Goal: Complete application form

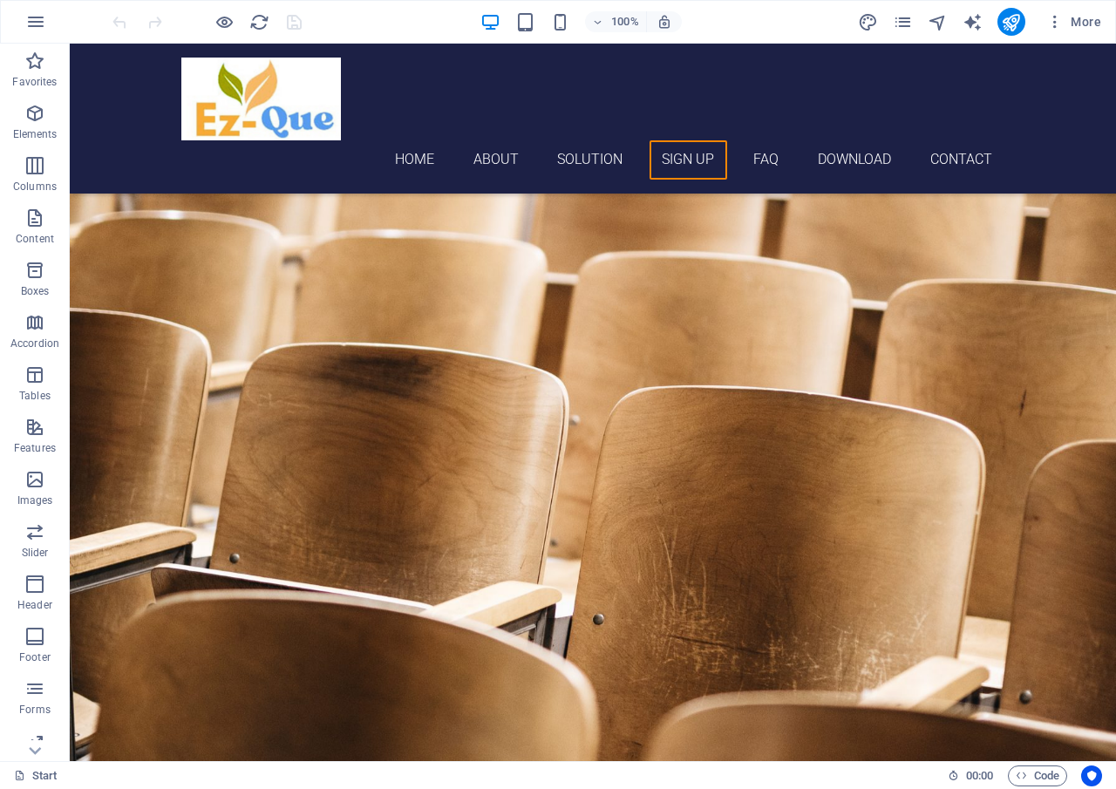
scroll to position [3599, 0]
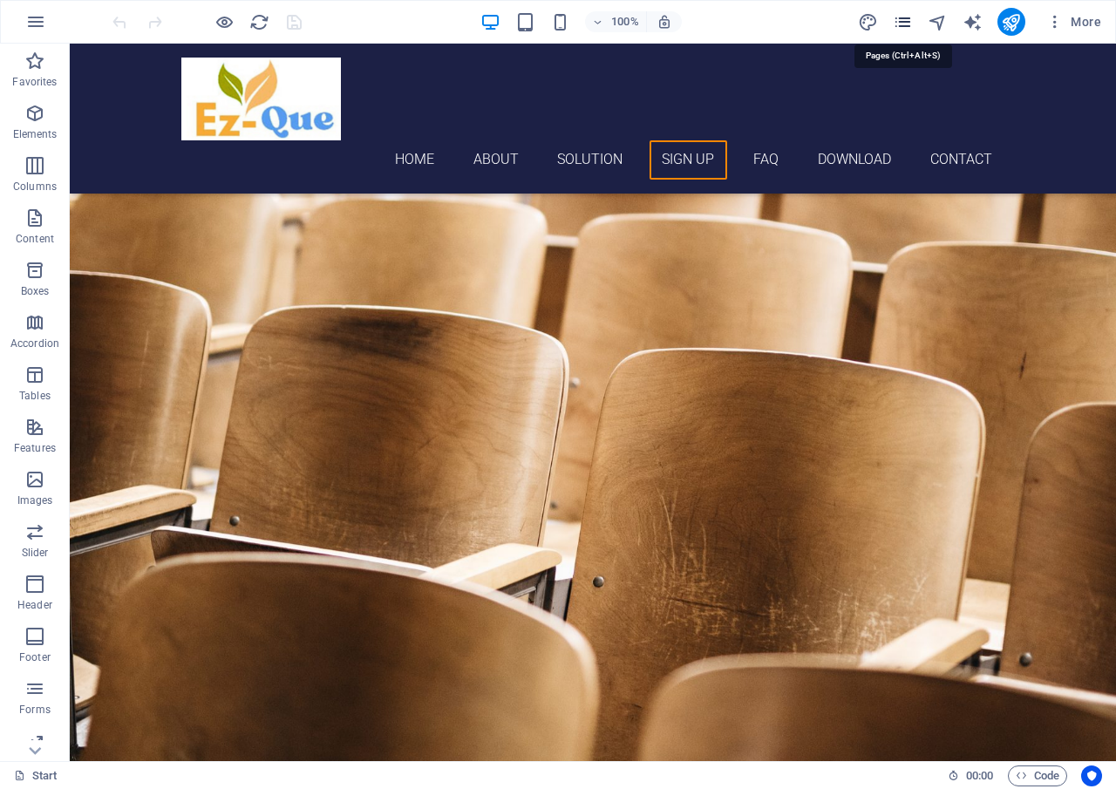
click at [910, 19] on icon "pages" at bounding box center [903, 22] width 20 height 20
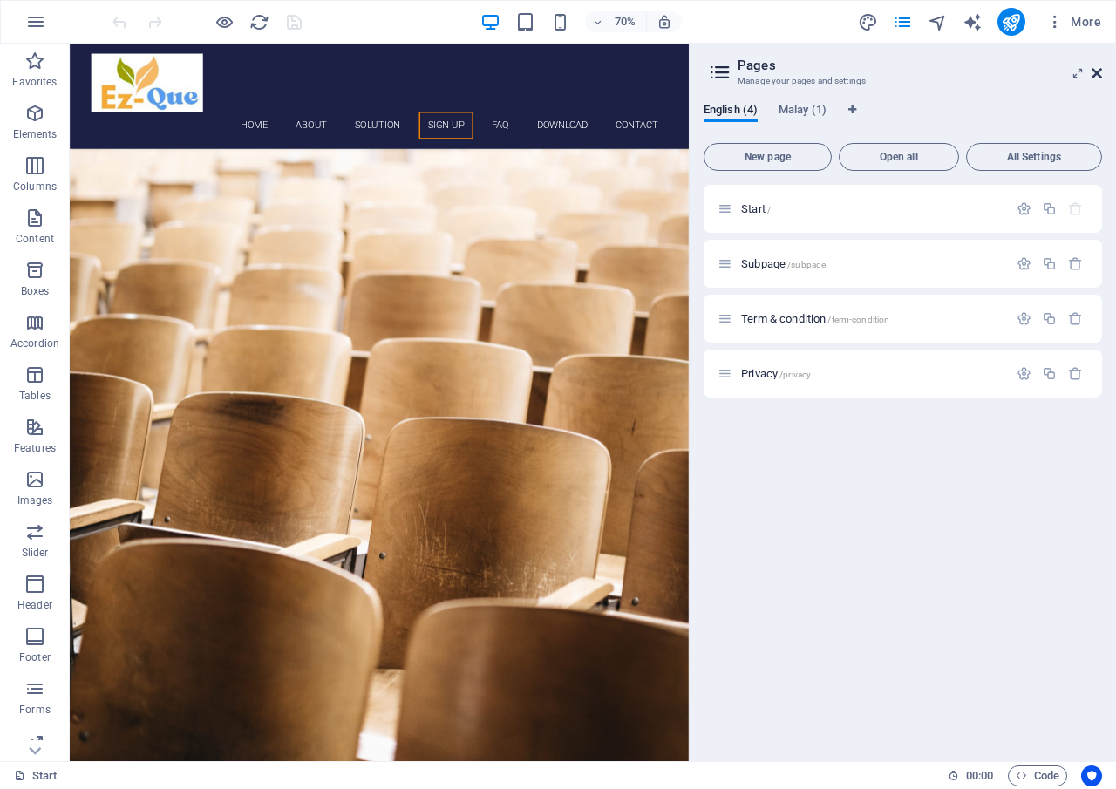
click at [1100, 72] on icon at bounding box center [1097, 73] width 10 height 14
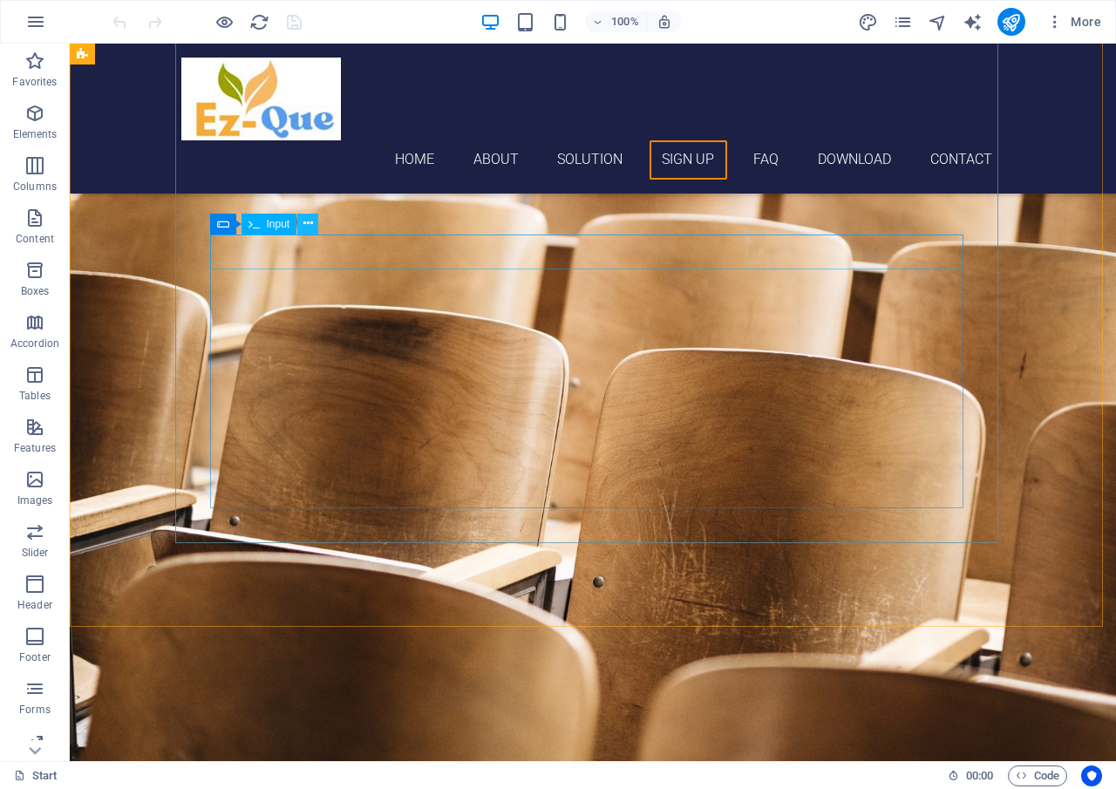
click at [304, 223] on icon at bounding box center [309, 224] width 10 height 18
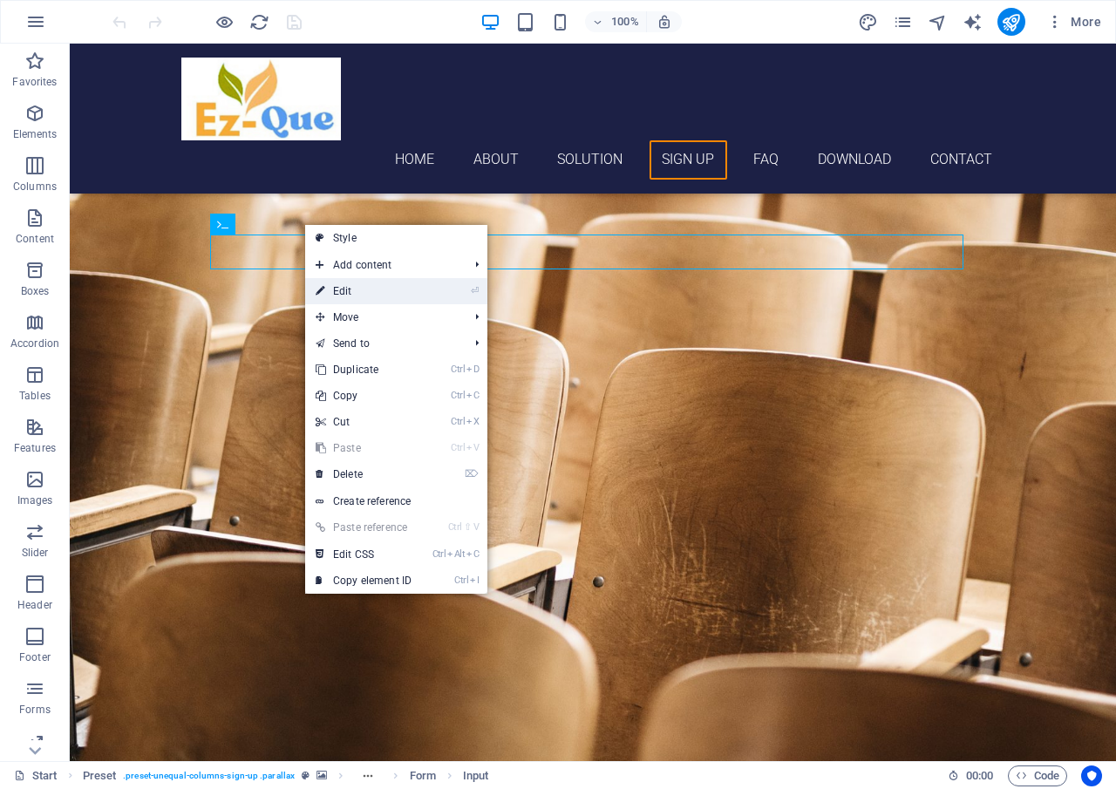
click at [338, 287] on link "⏎ Edit" at bounding box center [363, 291] width 117 height 26
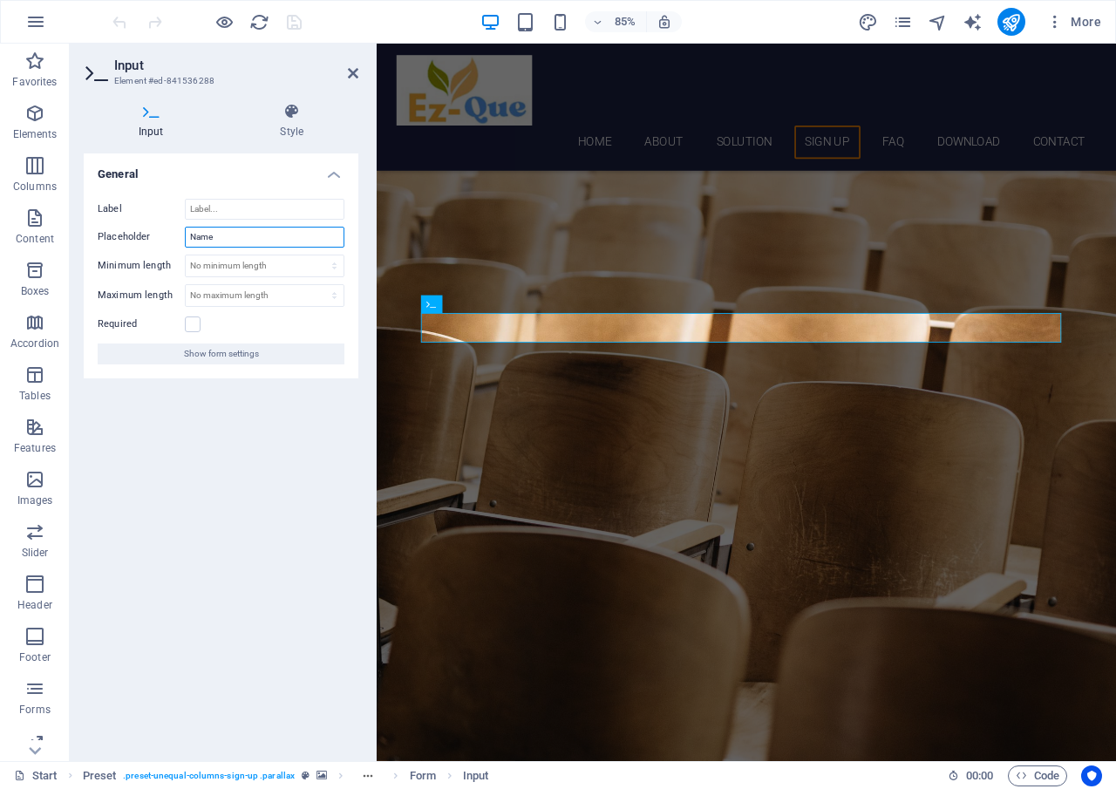
click at [238, 233] on input "Name" at bounding box center [265, 237] width 160 height 21
type input "N"
type input "School Name"
click at [293, 28] on icon "save" at bounding box center [294, 22] width 20 height 20
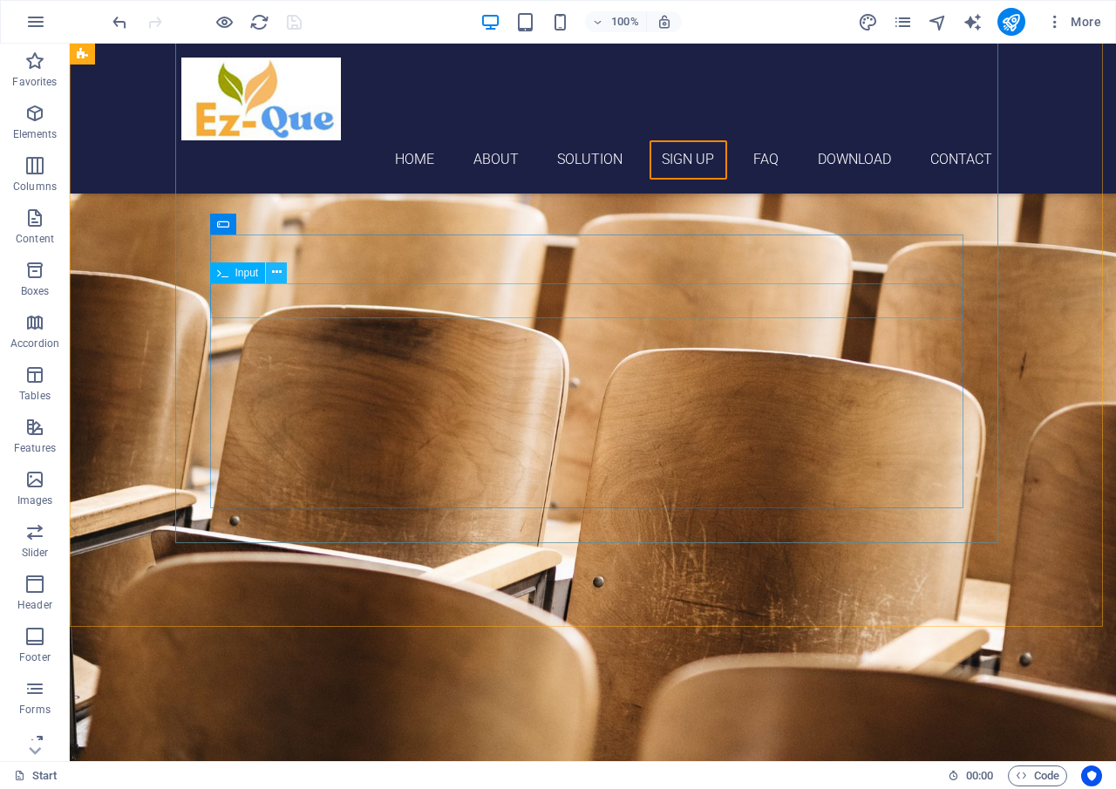
click at [281, 275] on icon at bounding box center [277, 272] width 10 height 18
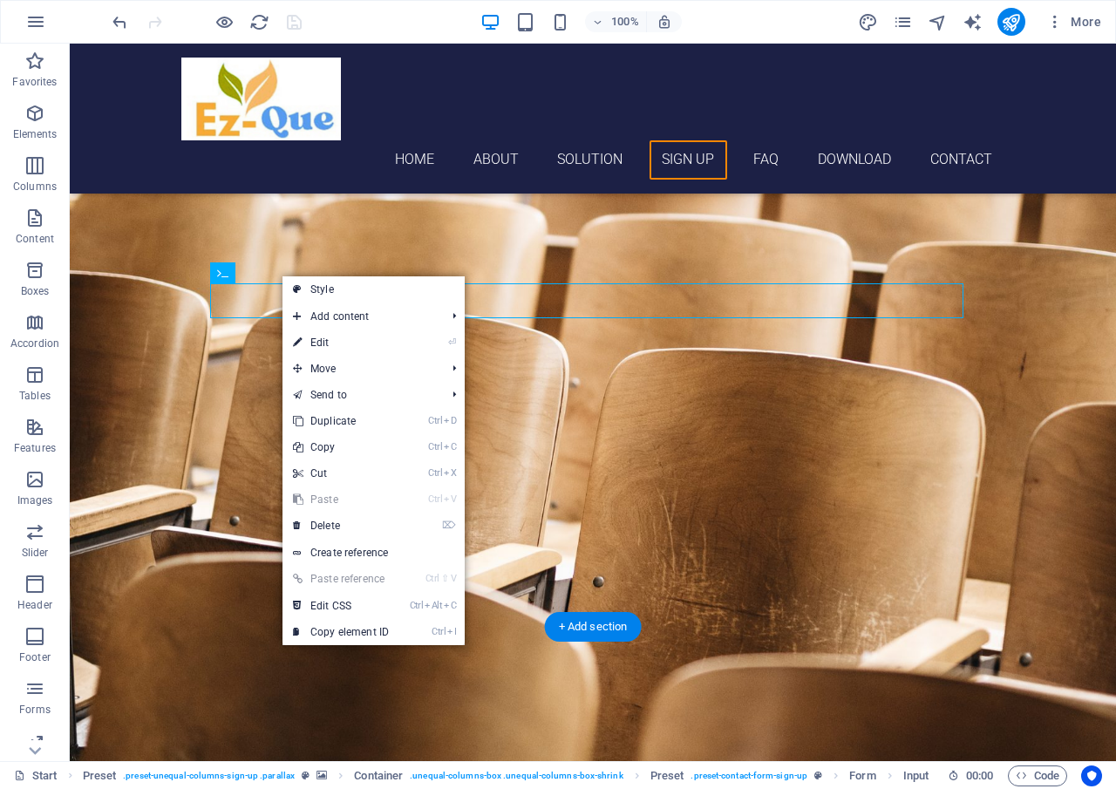
click at [147, 222] on figure at bounding box center [593, 335] width 1047 height 988
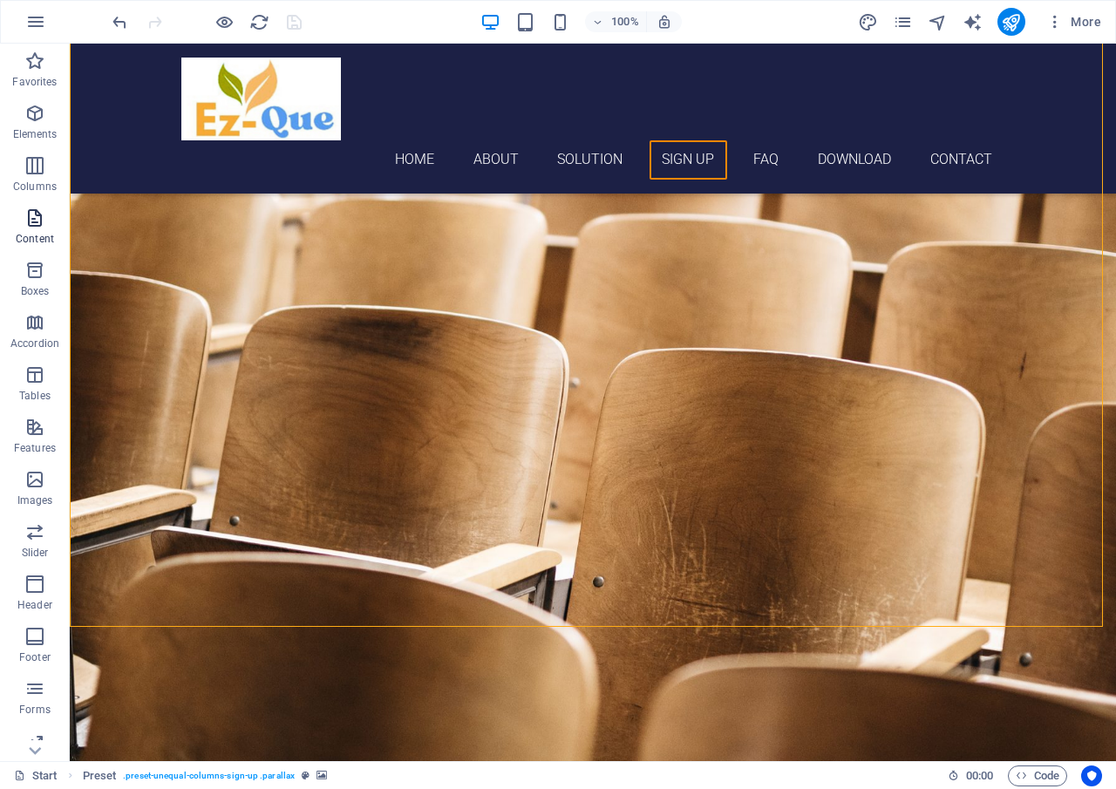
click at [31, 229] on span "Content" at bounding box center [35, 229] width 70 height 42
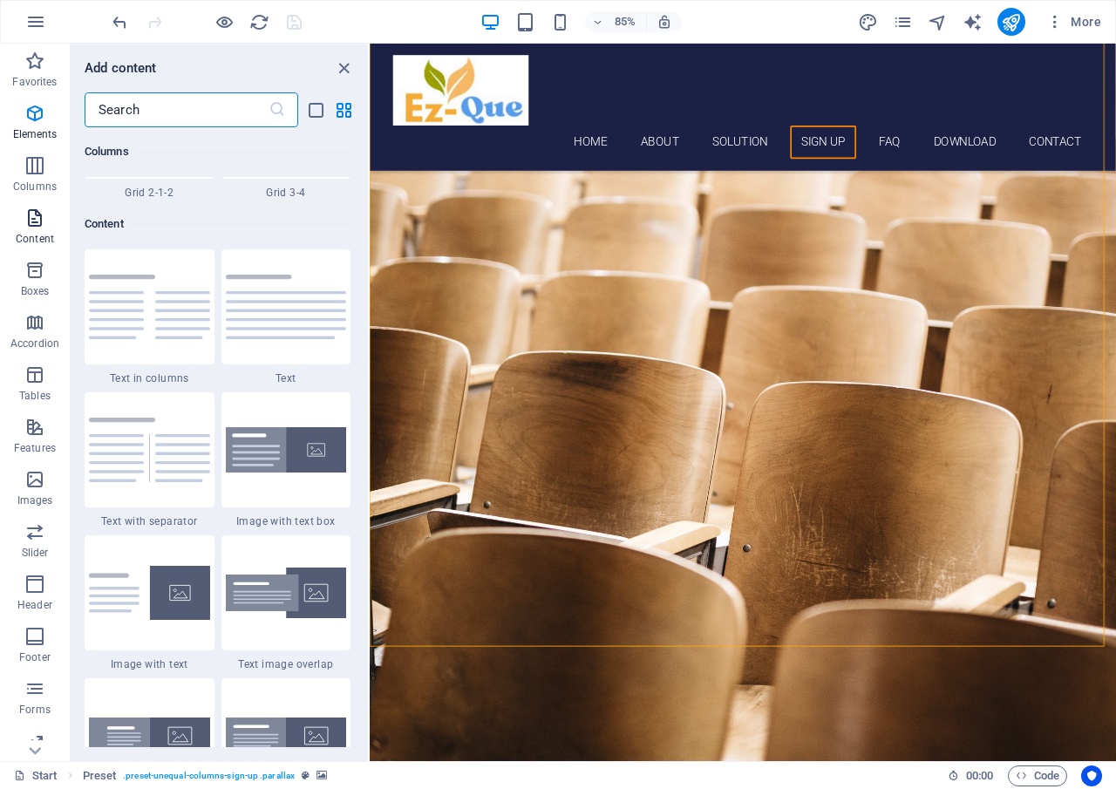
scroll to position [3052, 0]
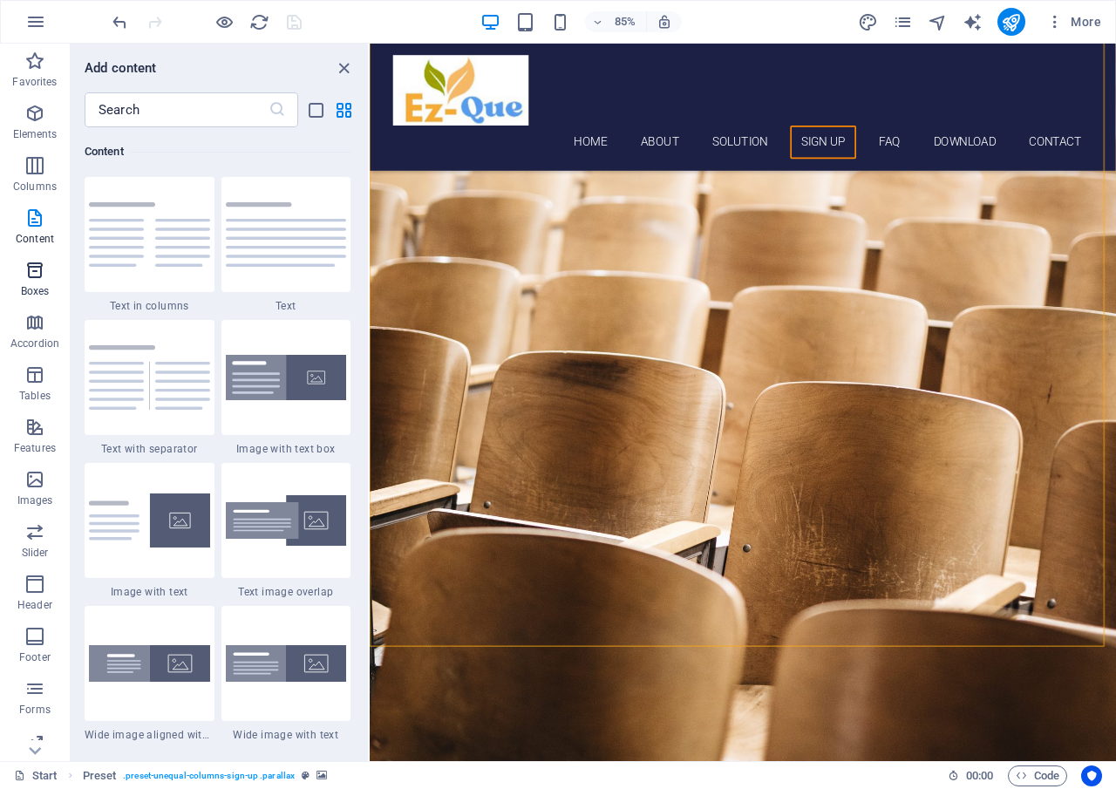
click at [38, 273] on icon "button" at bounding box center [34, 270] width 21 height 21
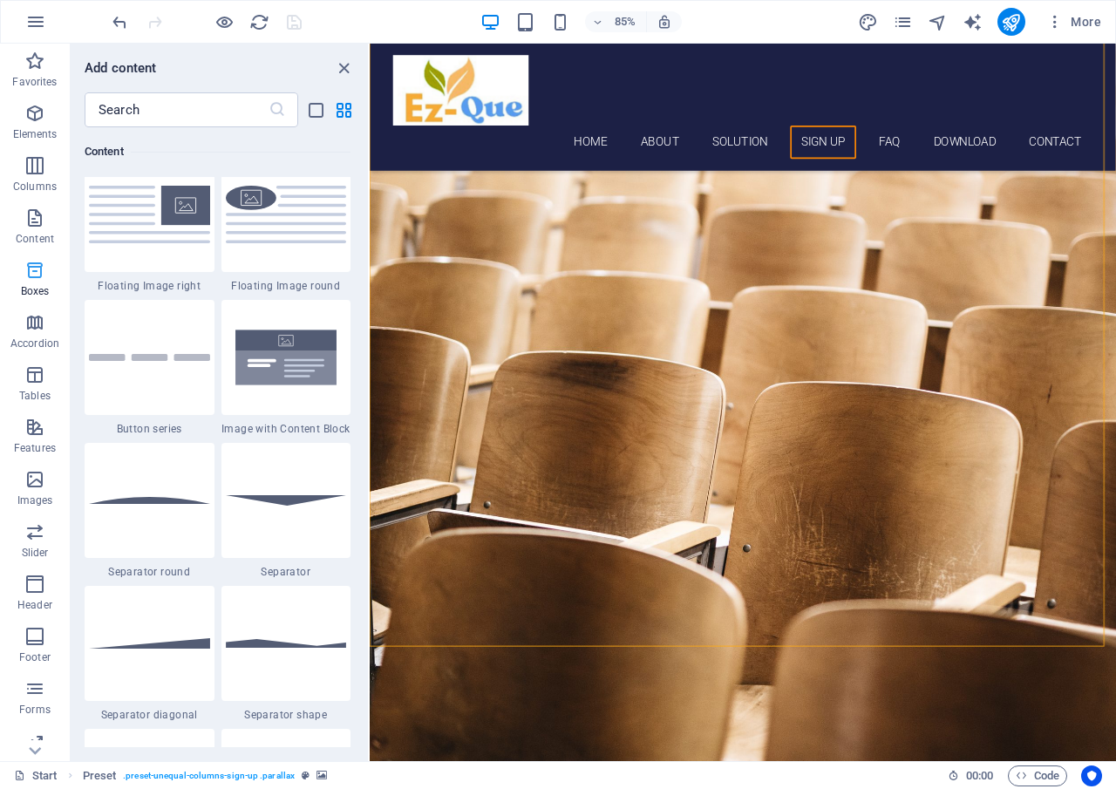
scroll to position [4811, 0]
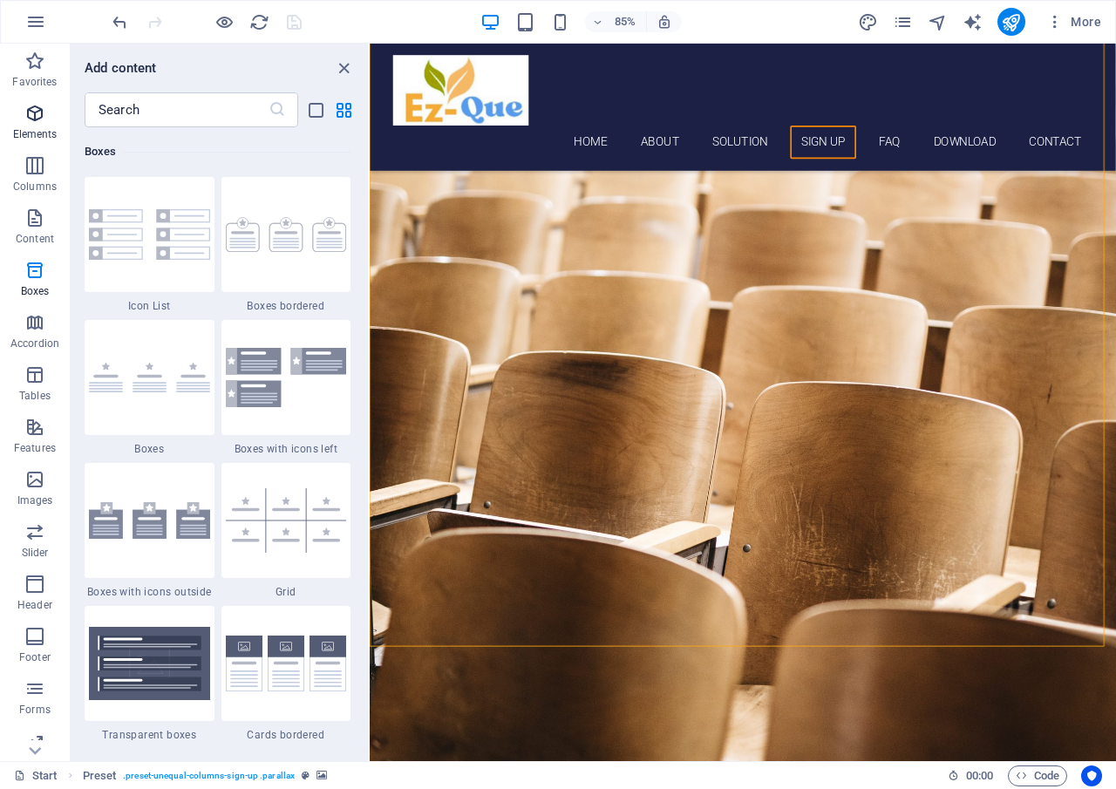
click at [39, 120] on icon "button" at bounding box center [34, 113] width 21 height 21
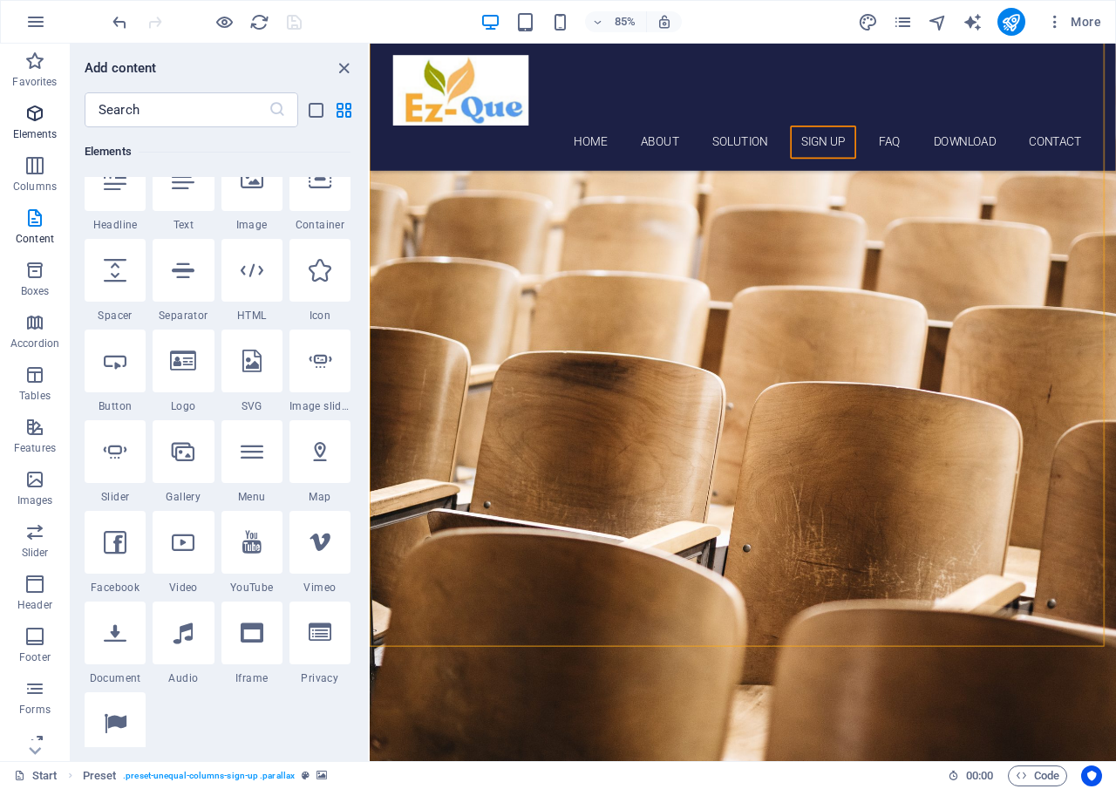
scroll to position [186, 0]
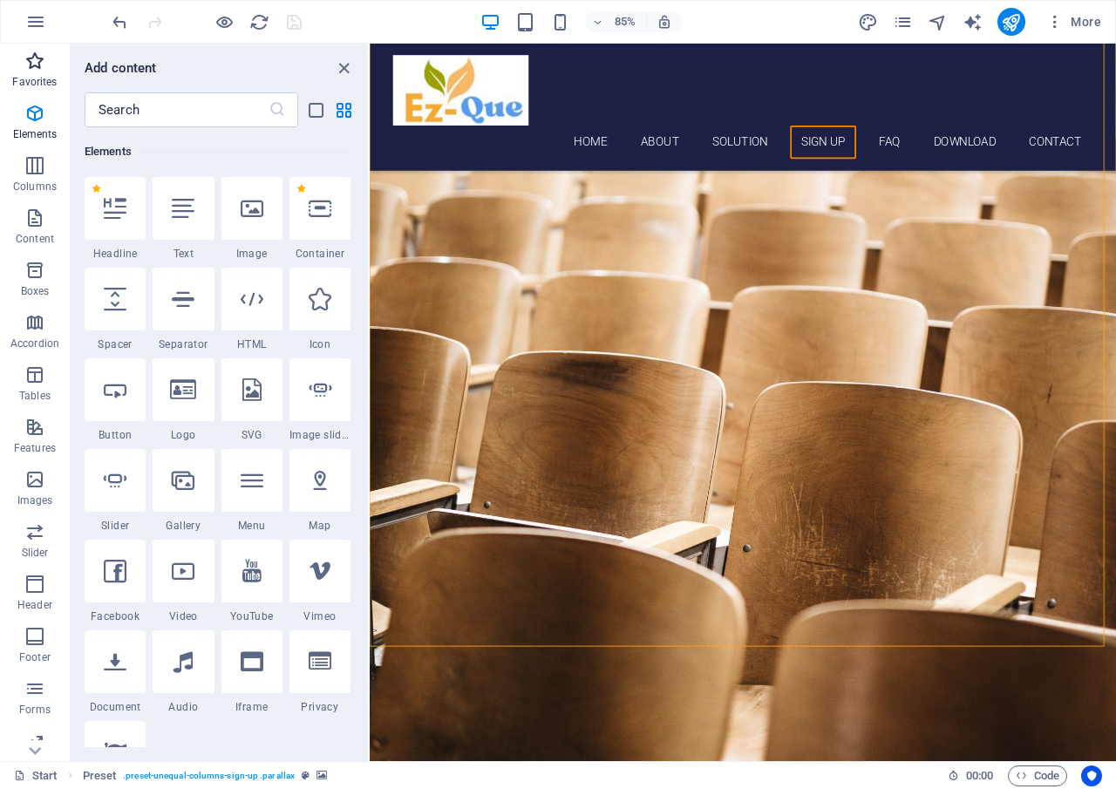
click at [36, 79] on p "Favorites" at bounding box center [34, 82] width 44 height 14
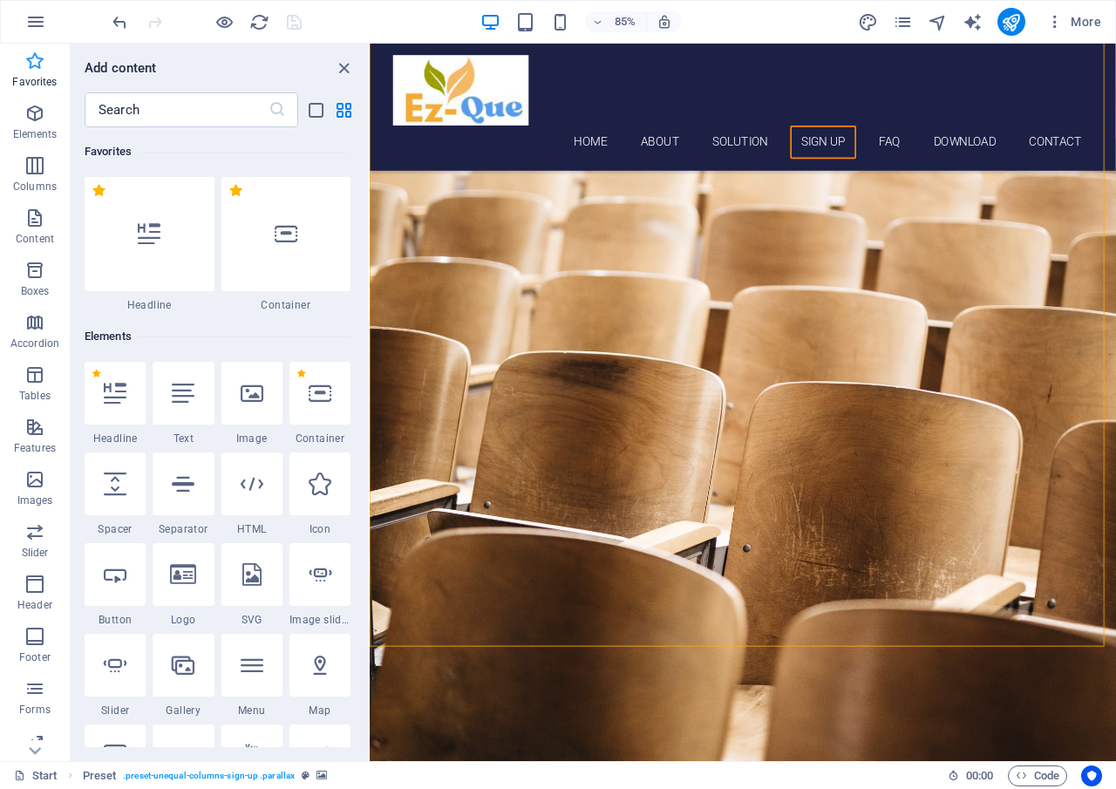
scroll to position [0, 0]
click at [155, 111] on input "text" at bounding box center [177, 109] width 184 height 35
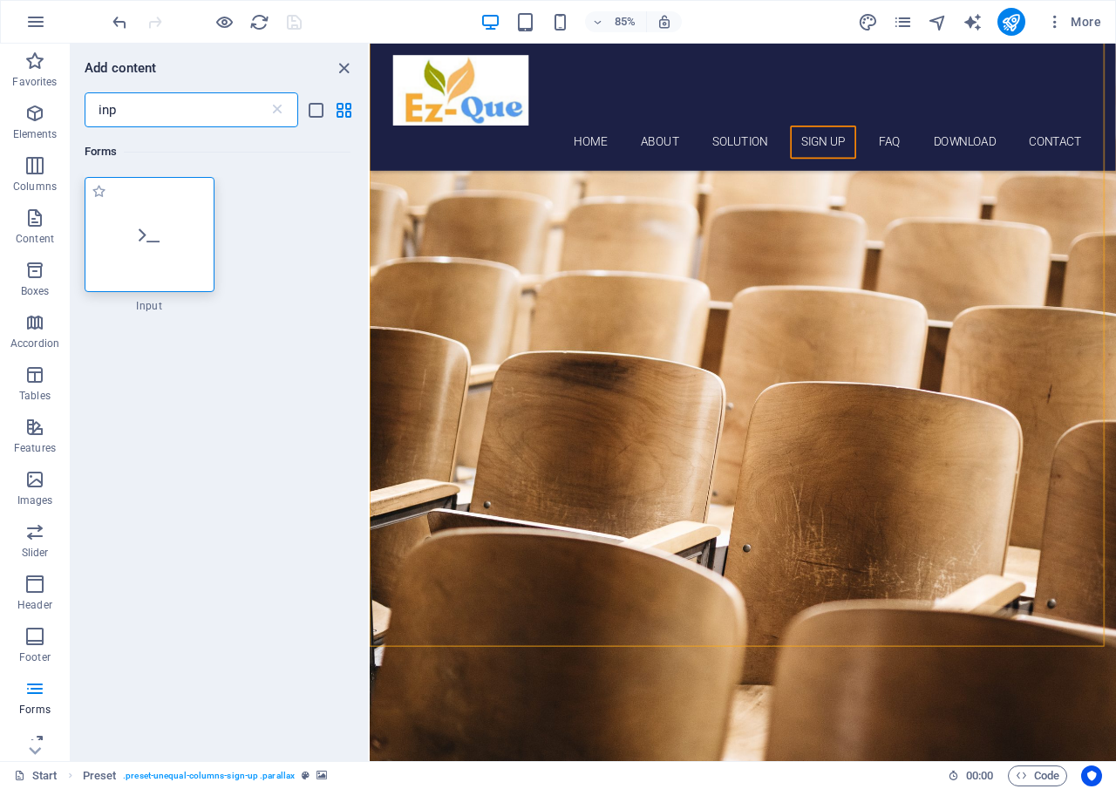
type input "inp"
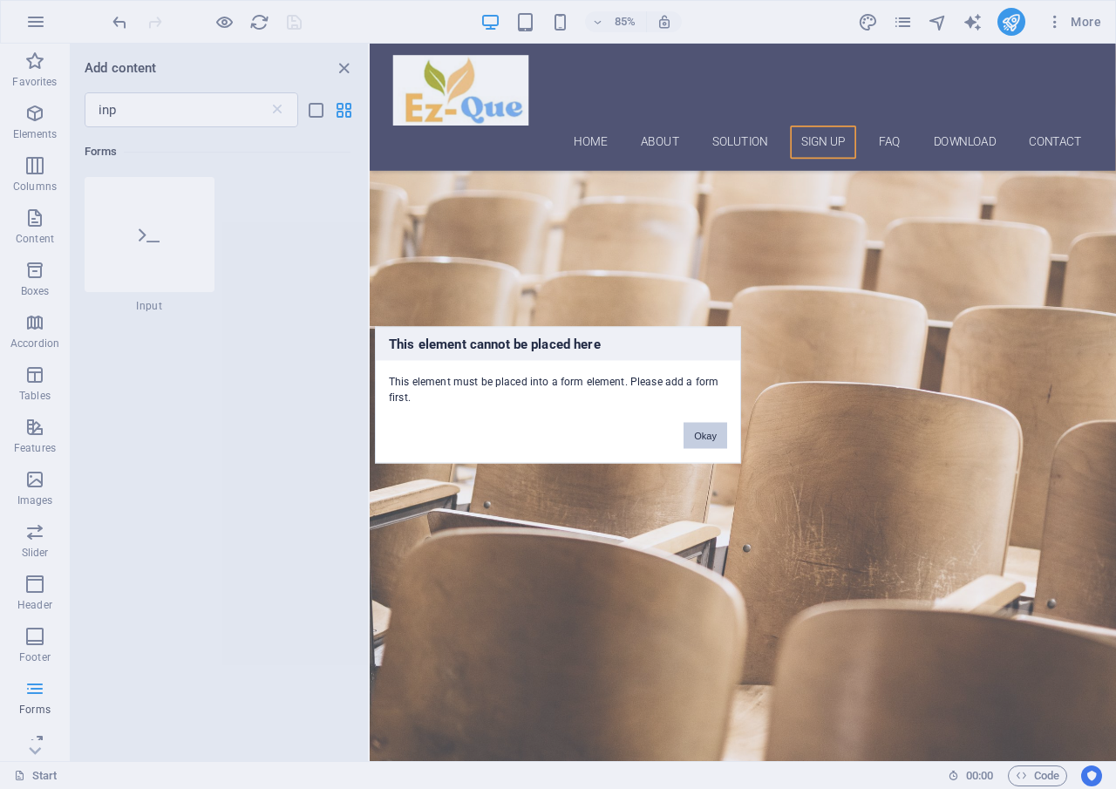
click at [702, 436] on button "Okay" at bounding box center [706, 435] width 44 height 26
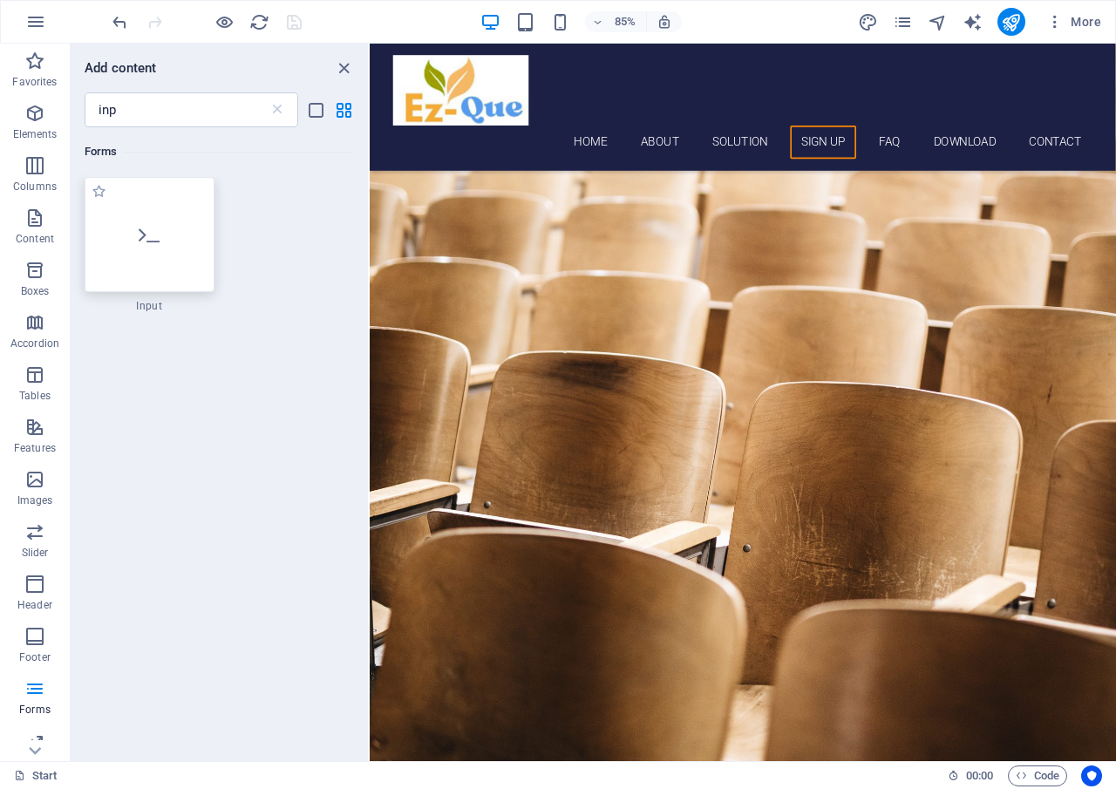
click at [162, 261] on div at bounding box center [150, 234] width 130 height 115
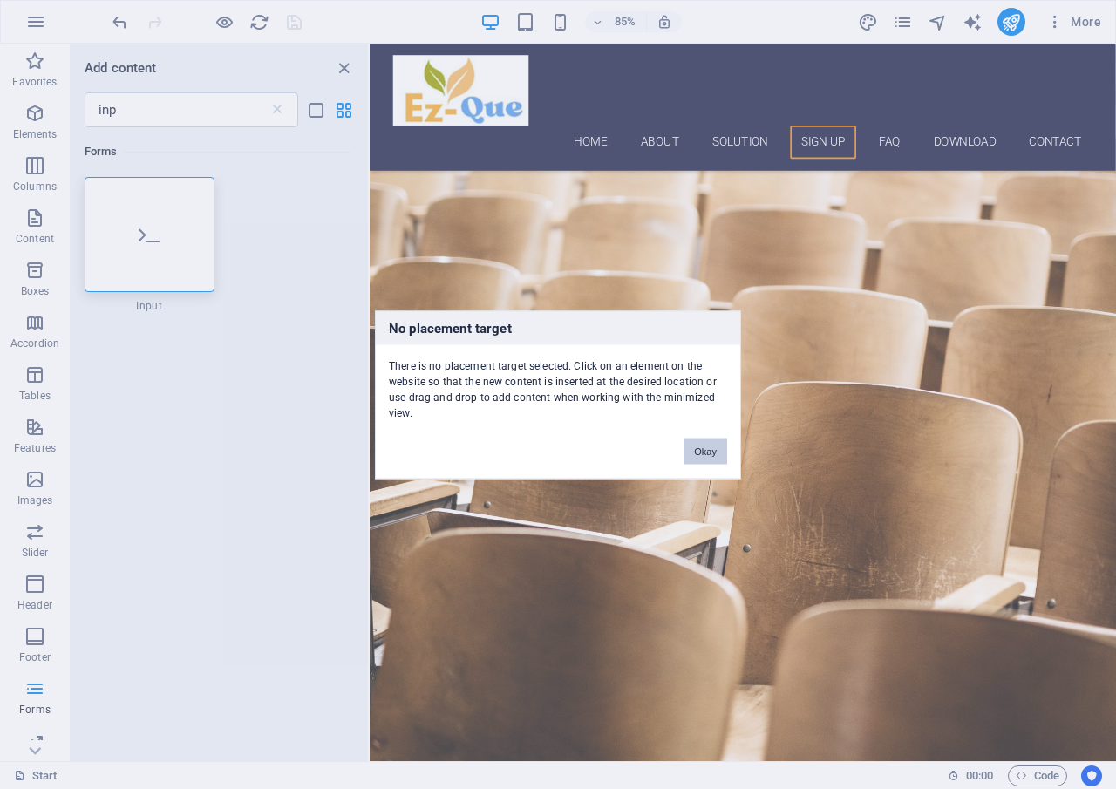
click at [702, 455] on button "Okay" at bounding box center [706, 451] width 44 height 26
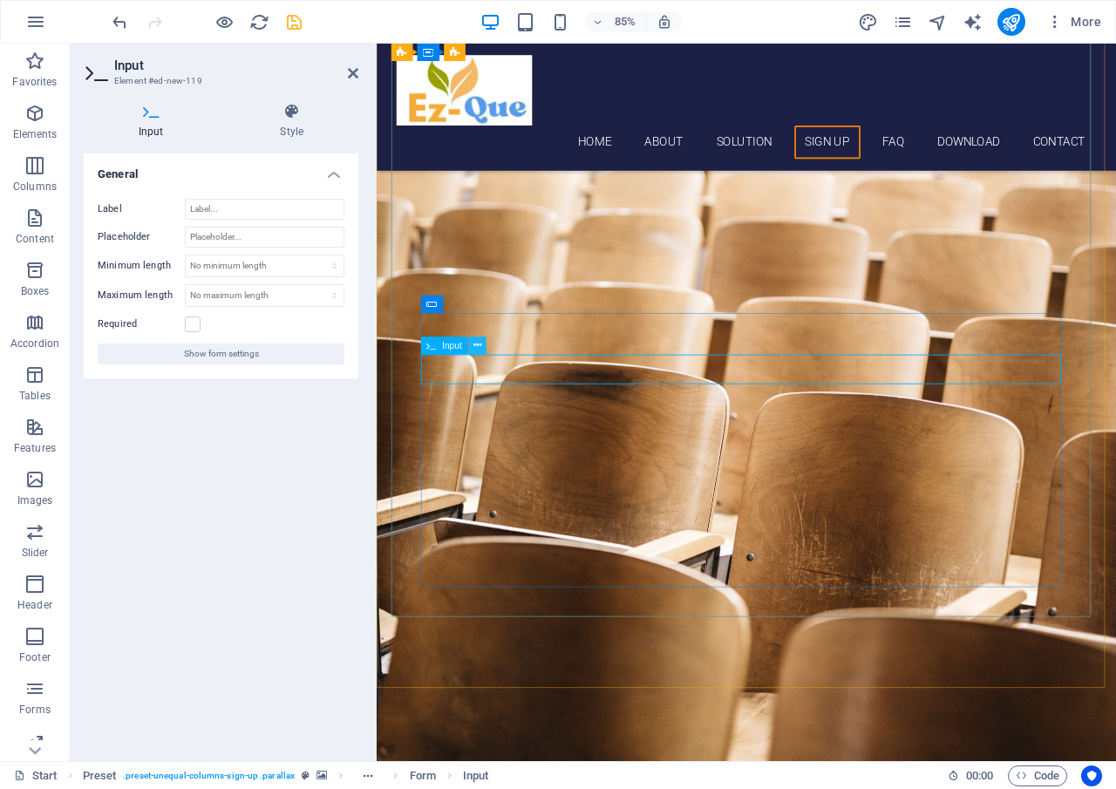
click at [477, 351] on icon at bounding box center [478, 346] width 8 height 16
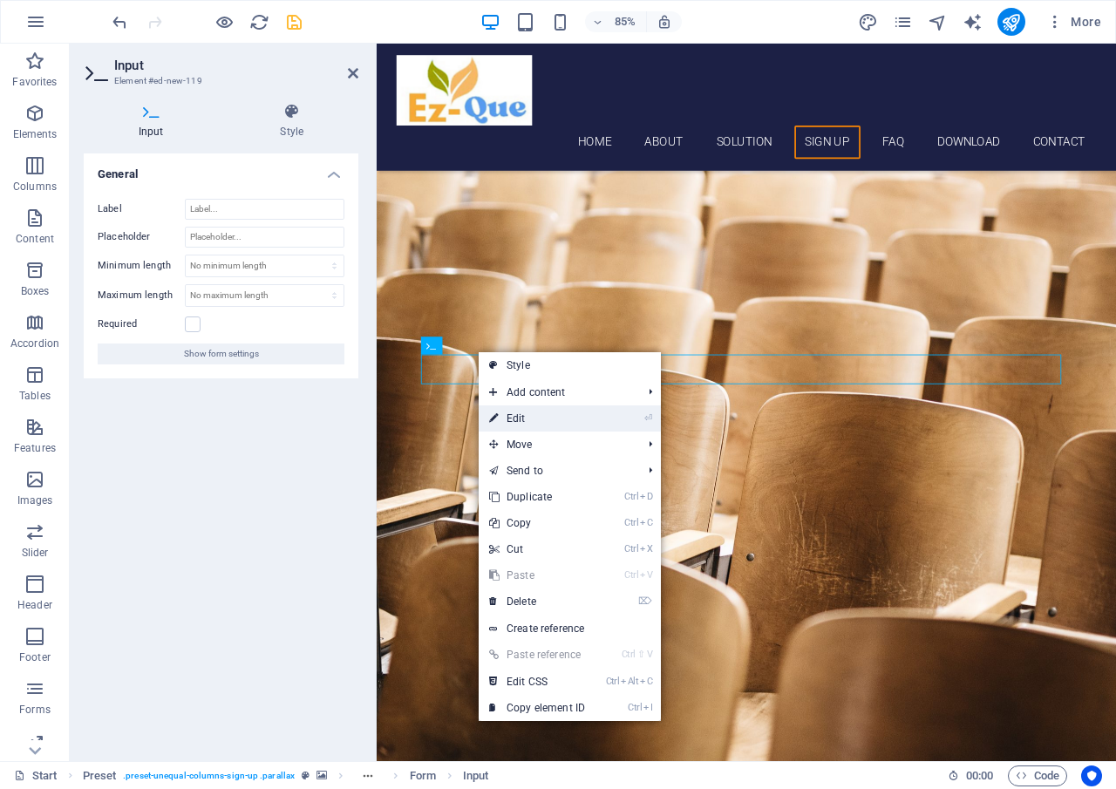
click at [515, 409] on link "⏎ Edit" at bounding box center [537, 419] width 117 height 26
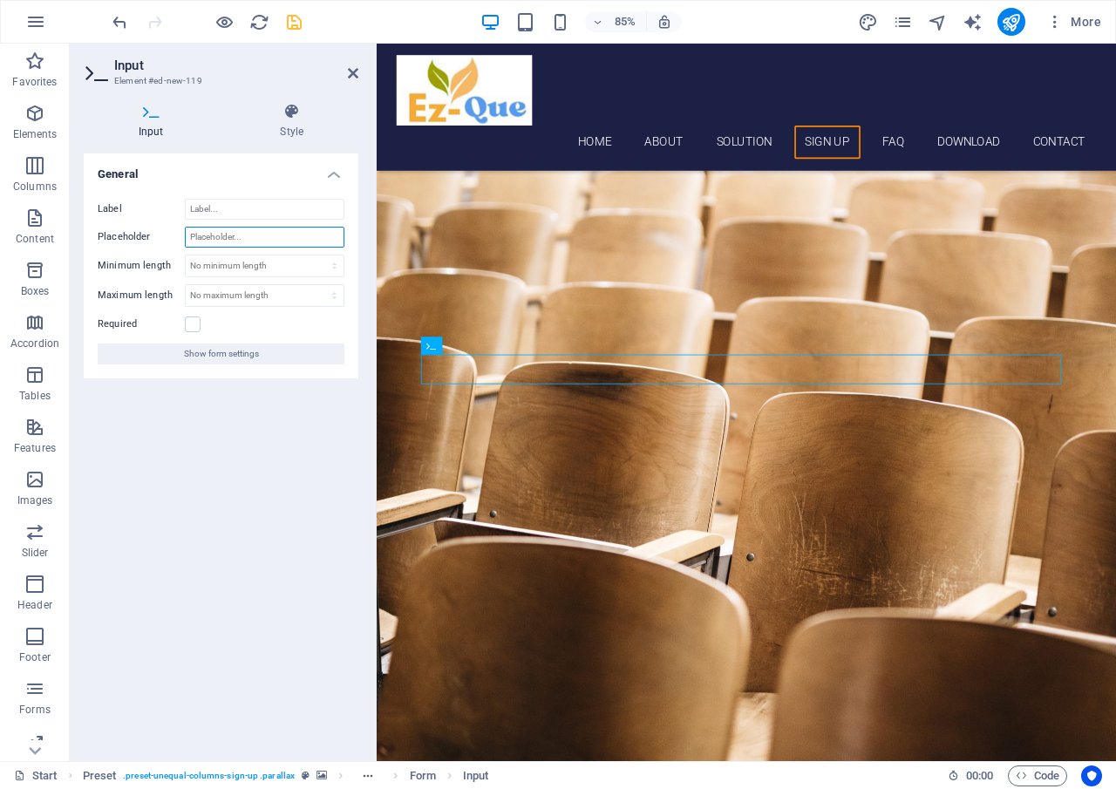
click at [250, 239] on input "Placeholder" at bounding box center [265, 237] width 160 height 21
type input "School Code No."
click at [289, 23] on icon "save" at bounding box center [294, 22] width 20 height 20
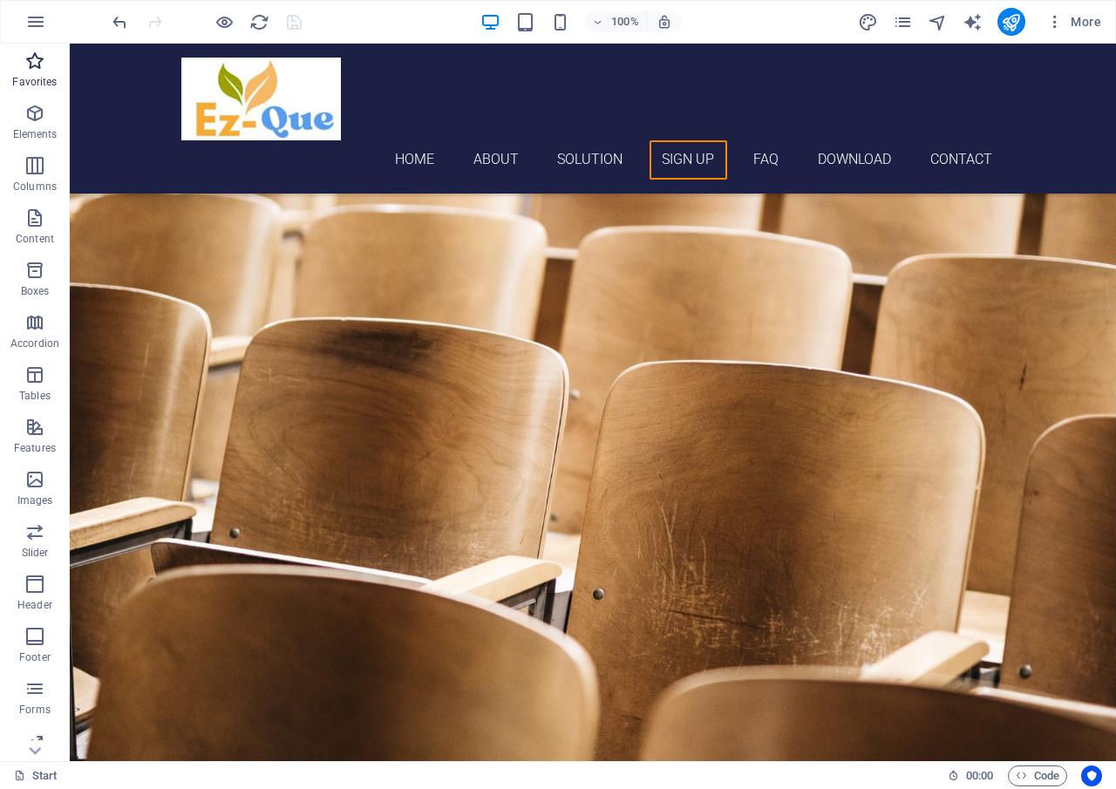
click at [42, 84] on p "Favorites" at bounding box center [34, 82] width 44 height 14
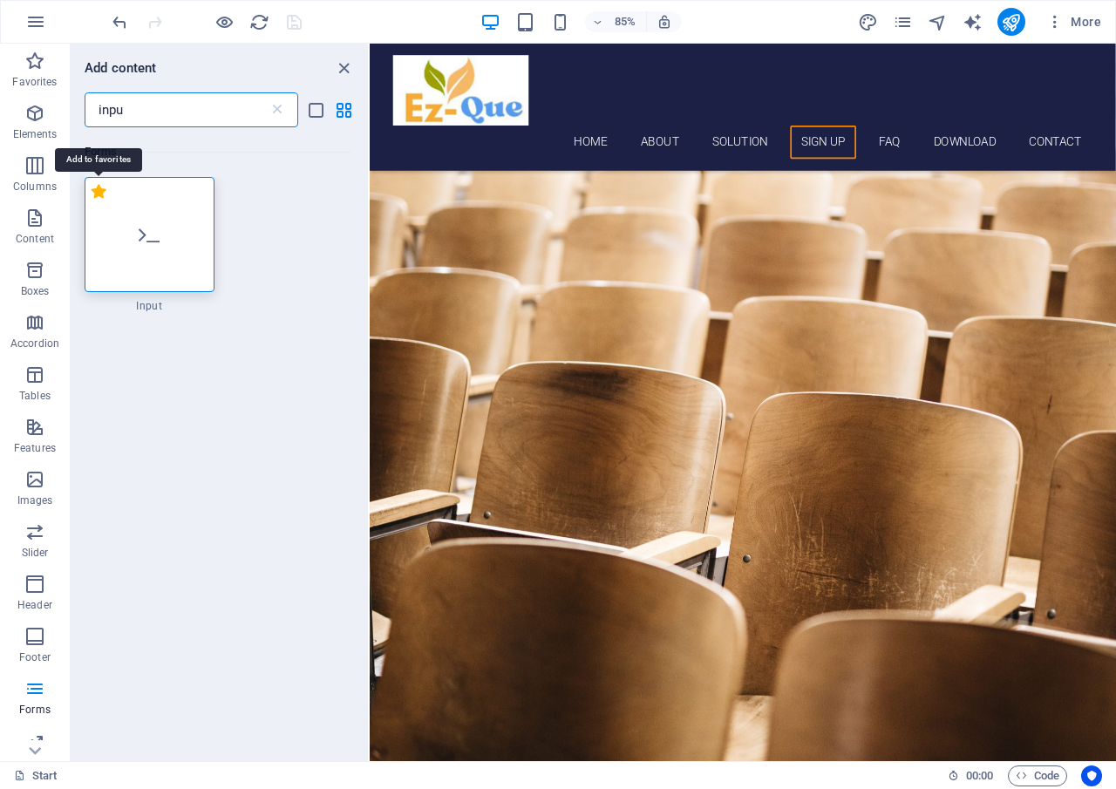
type input "inpu"
click at [97, 195] on label "1 Star" at bounding box center [99, 191] width 15 height 15
click at [92, 201] on input "1 Star" at bounding box center [91, 201] width 1 height 1
radio input "true"
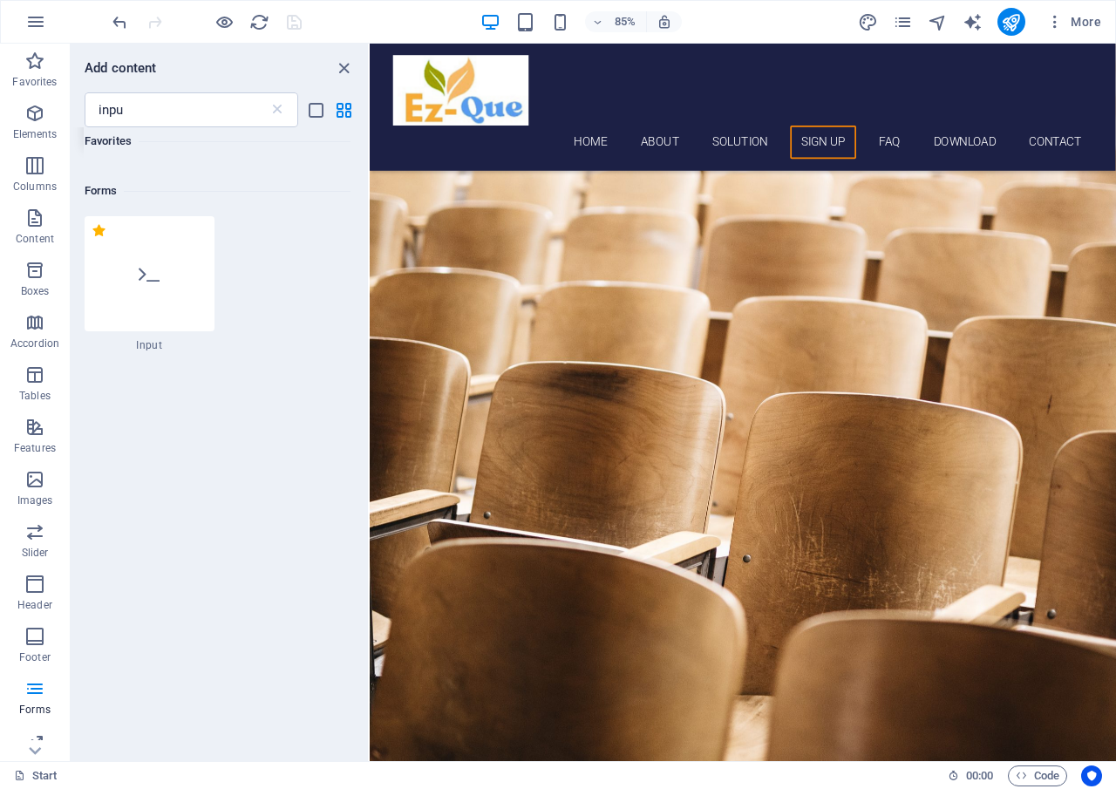
scroll to position [147, 0]
click at [36, 699] on icon "button" at bounding box center [34, 689] width 21 height 21
click at [277, 110] on icon at bounding box center [277, 109] width 17 height 17
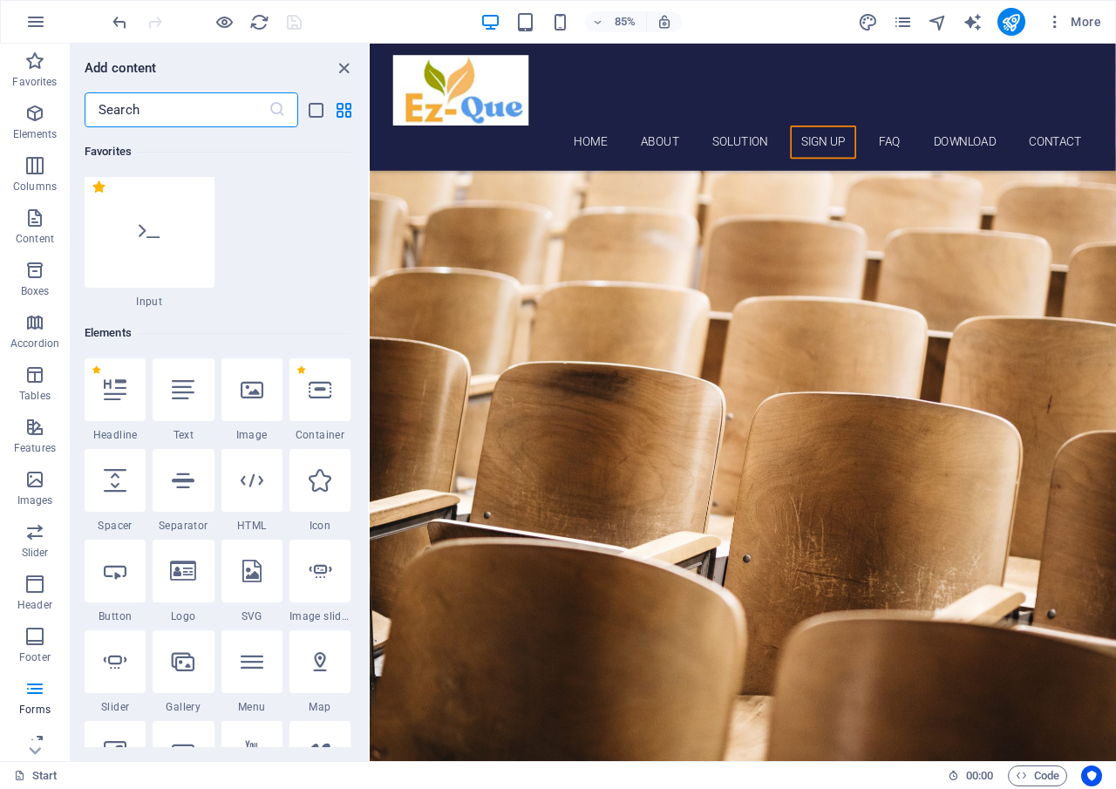
scroll to position [290, 0]
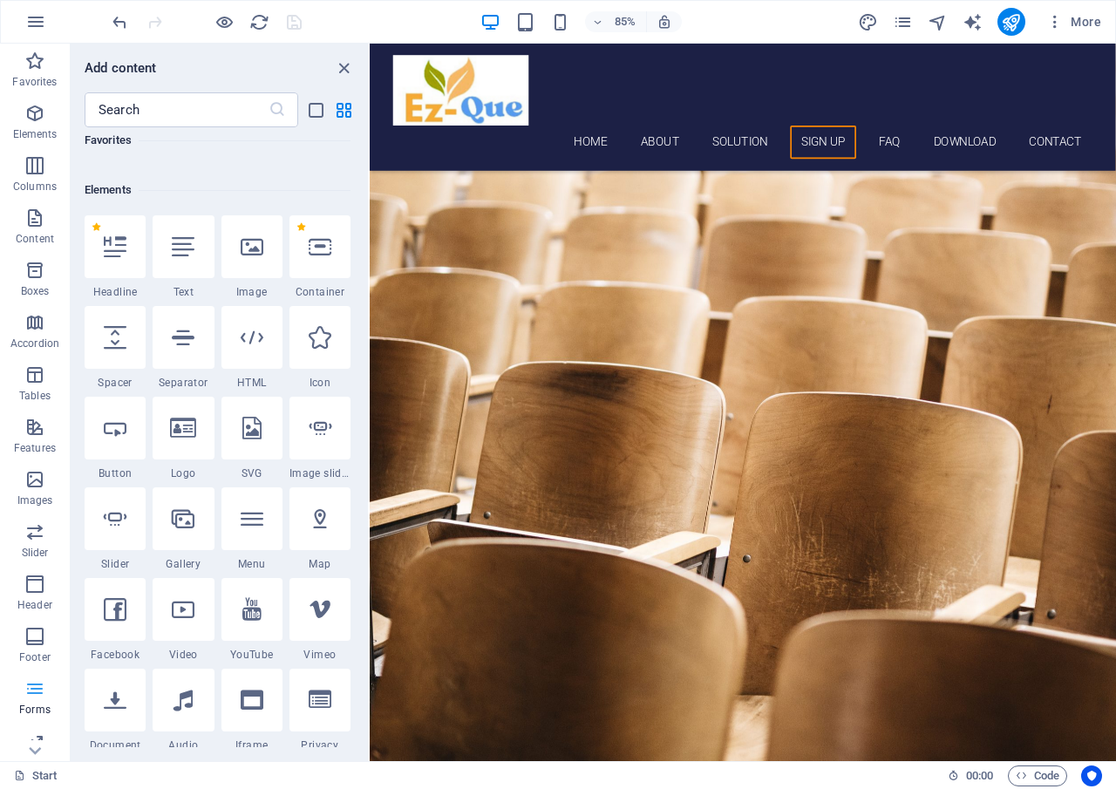
click at [30, 691] on icon "button" at bounding box center [34, 689] width 21 height 21
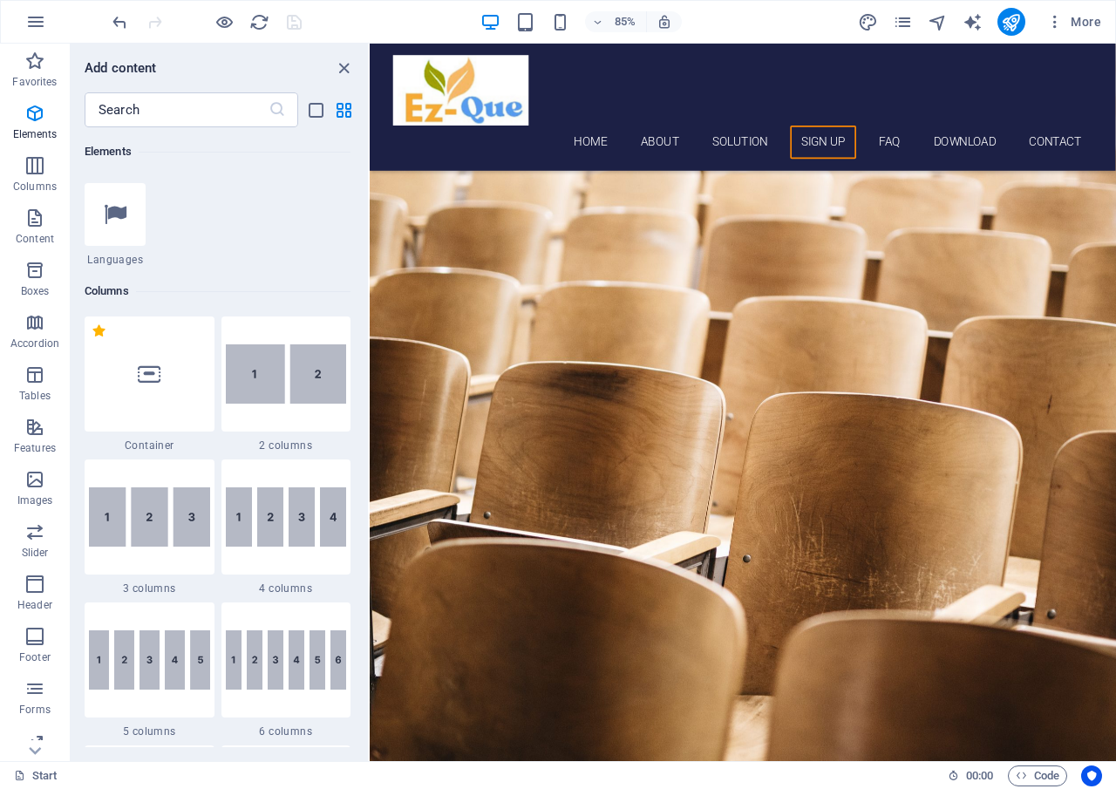
scroll to position [814, 0]
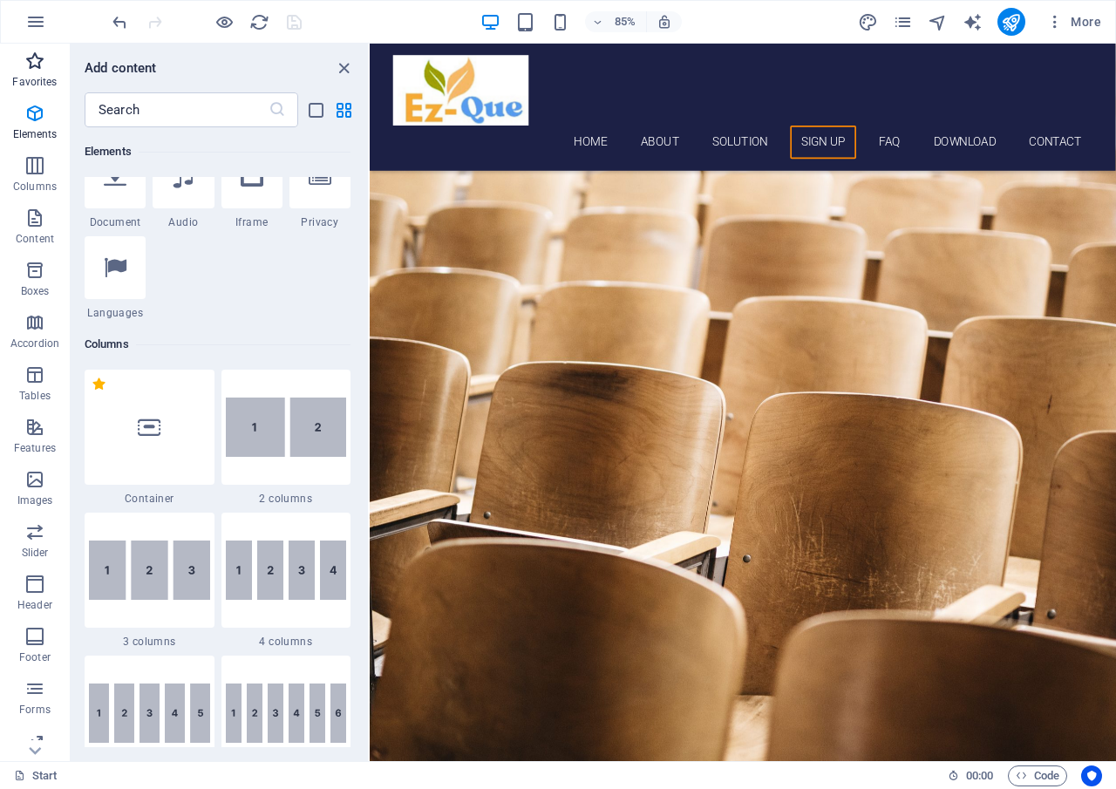
click at [31, 70] on icon "button" at bounding box center [34, 61] width 21 height 21
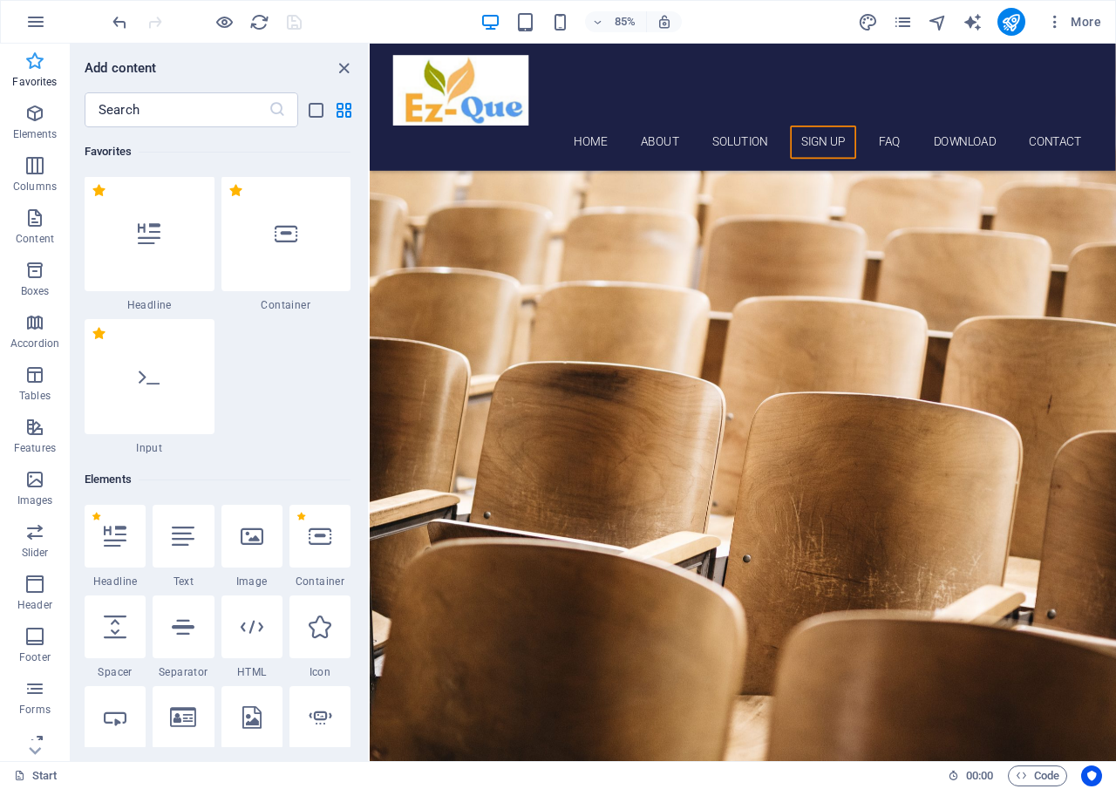
scroll to position [0, 0]
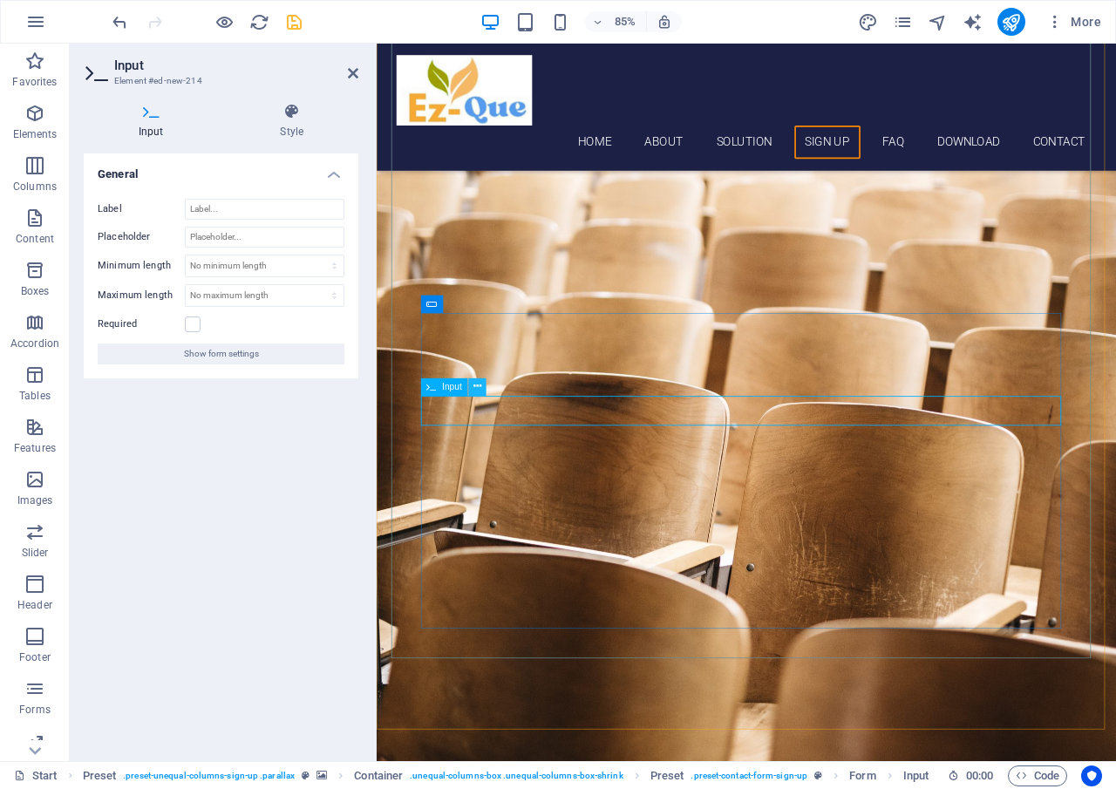
click at [480, 386] on icon at bounding box center [478, 387] width 8 height 16
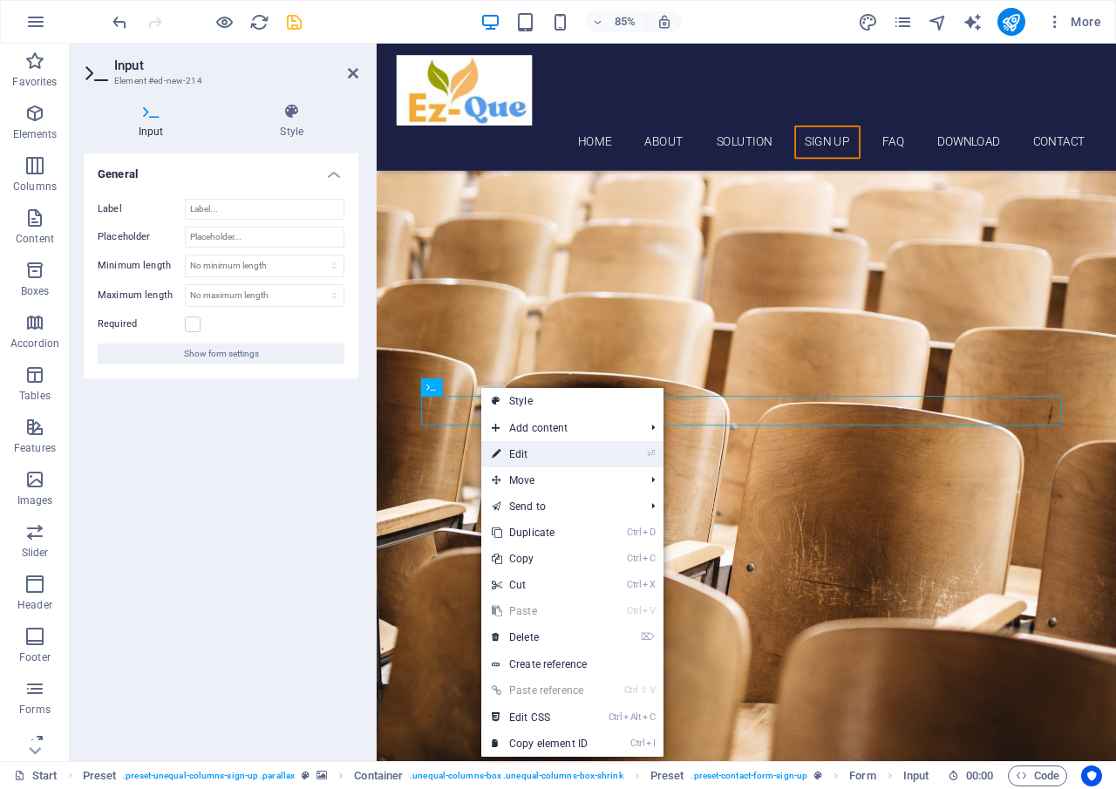
click at [524, 454] on link "⏎ Edit" at bounding box center [539, 454] width 117 height 26
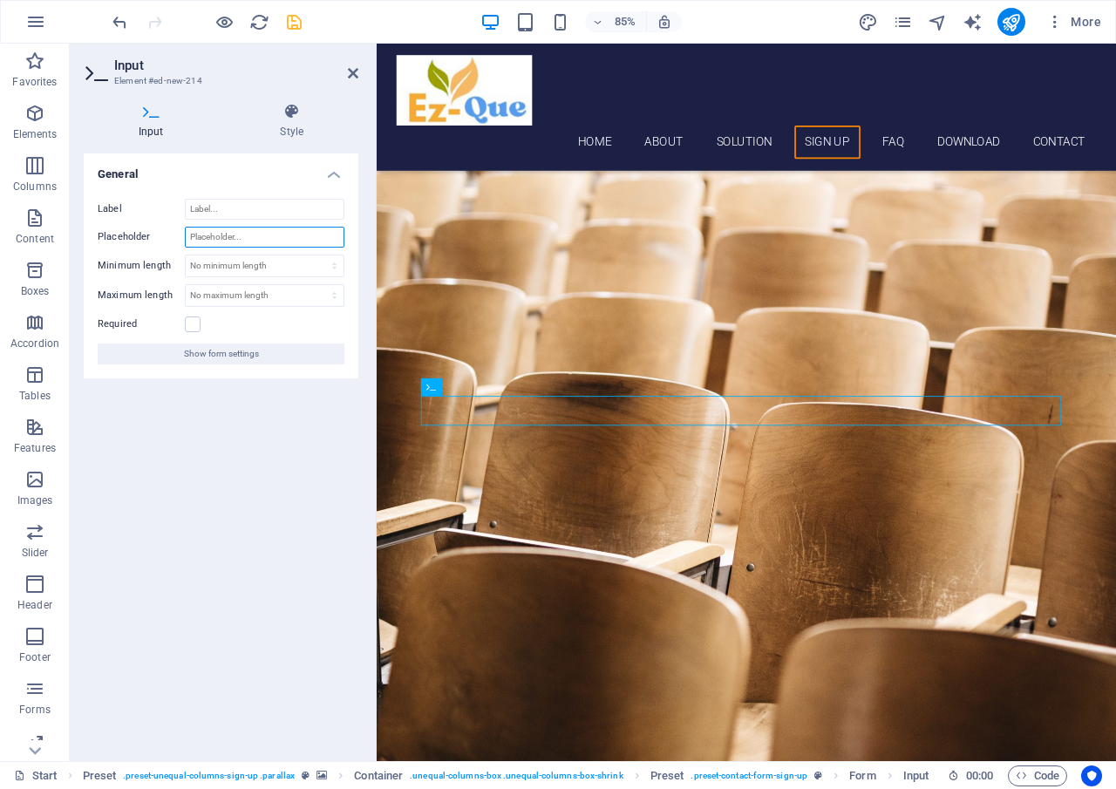
click at [278, 240] on input "Placeholder" at bounding box center [265, 237] width 160 height 21
type input "Address"
click at [352, 74] on icon at bounding box center [353, 73] width 10 height 14
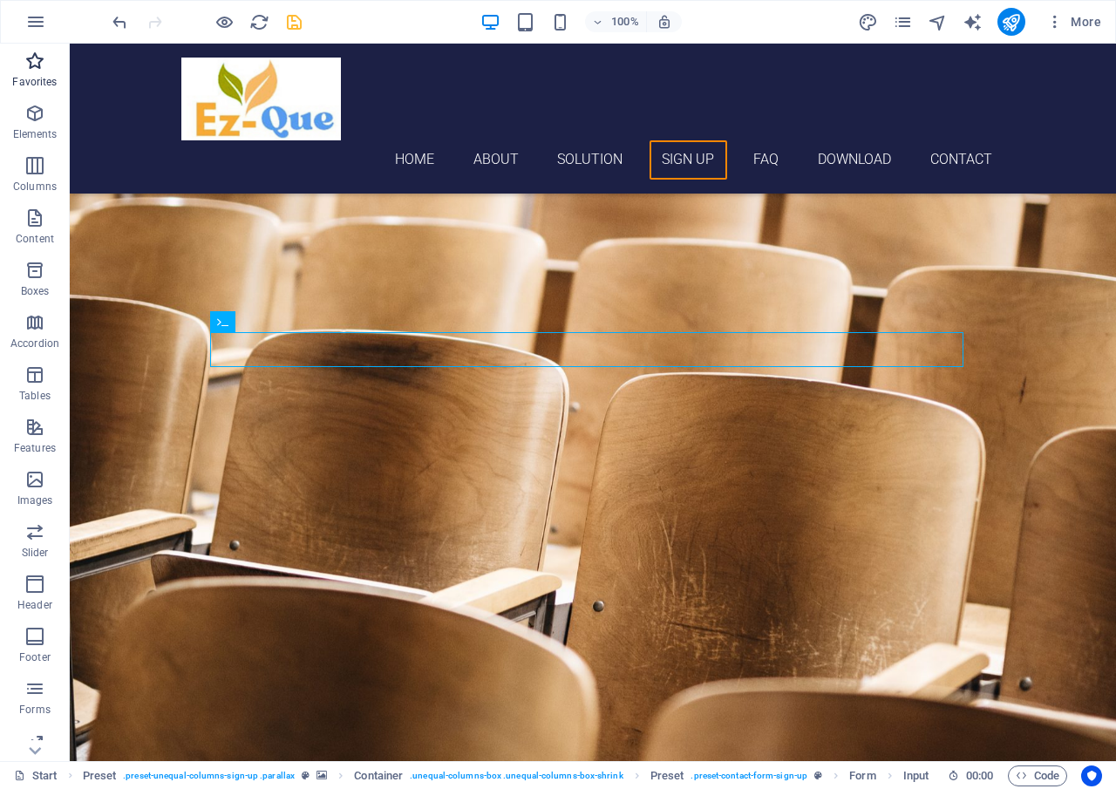
click at [39, 81] on p "Favorites" at bounding box center [34, 82] width 44 height 14
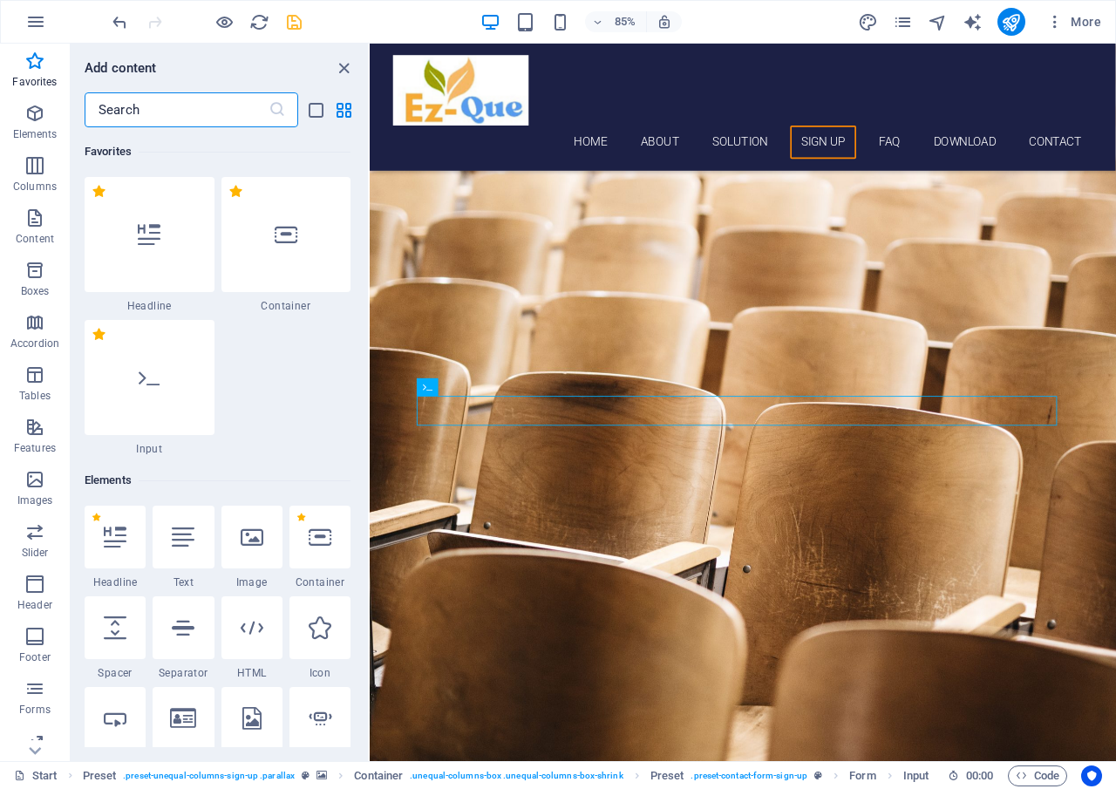
click at [310, 418] on div "1 Star Headline 1 Star Container 1 Star Input" at bounding box center [218, 316] width 266 height 279
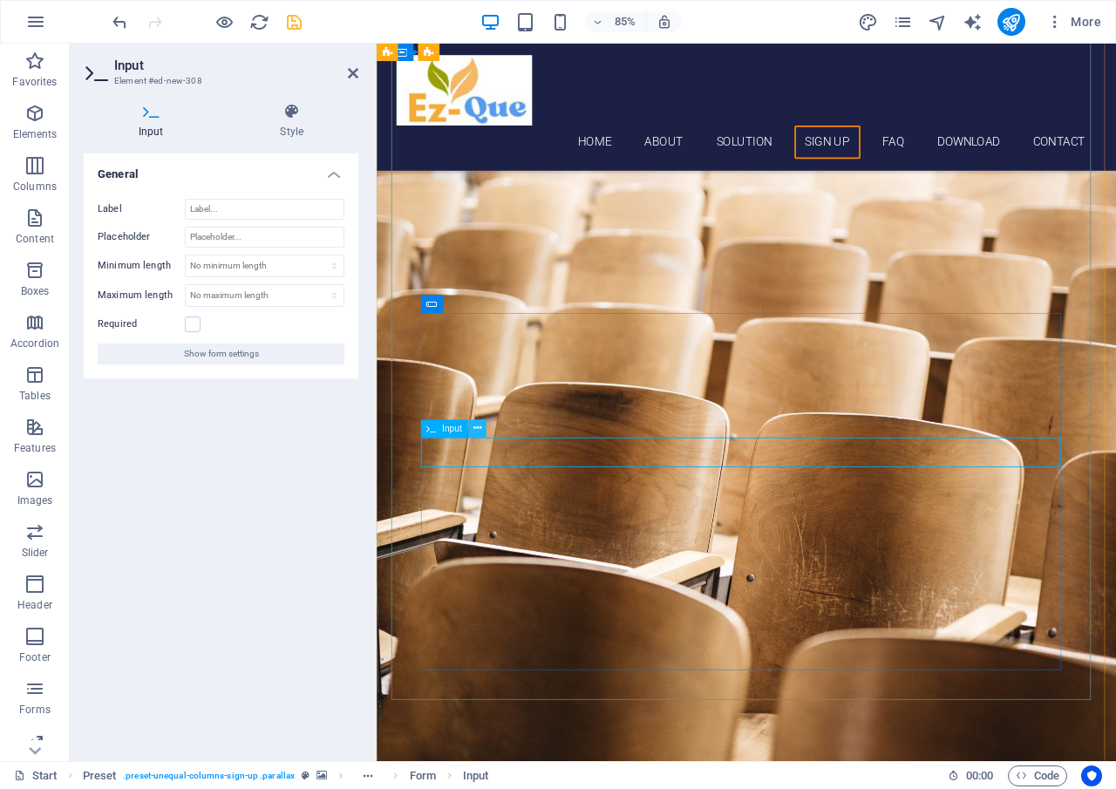
click at [481, 431] on icon at bounding box center [478, 429] width 8 height 16
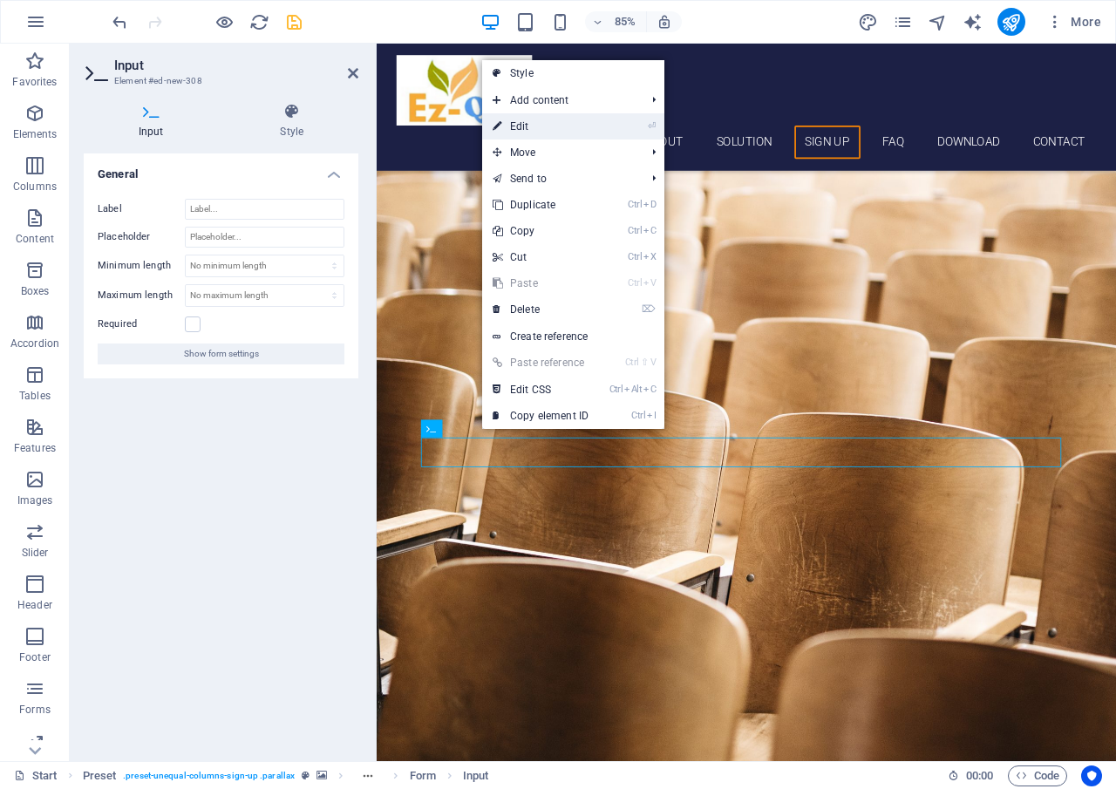
click at [557, 127] on link "⏎ Edit" at bounding box center [540, 126] width 117 height 26
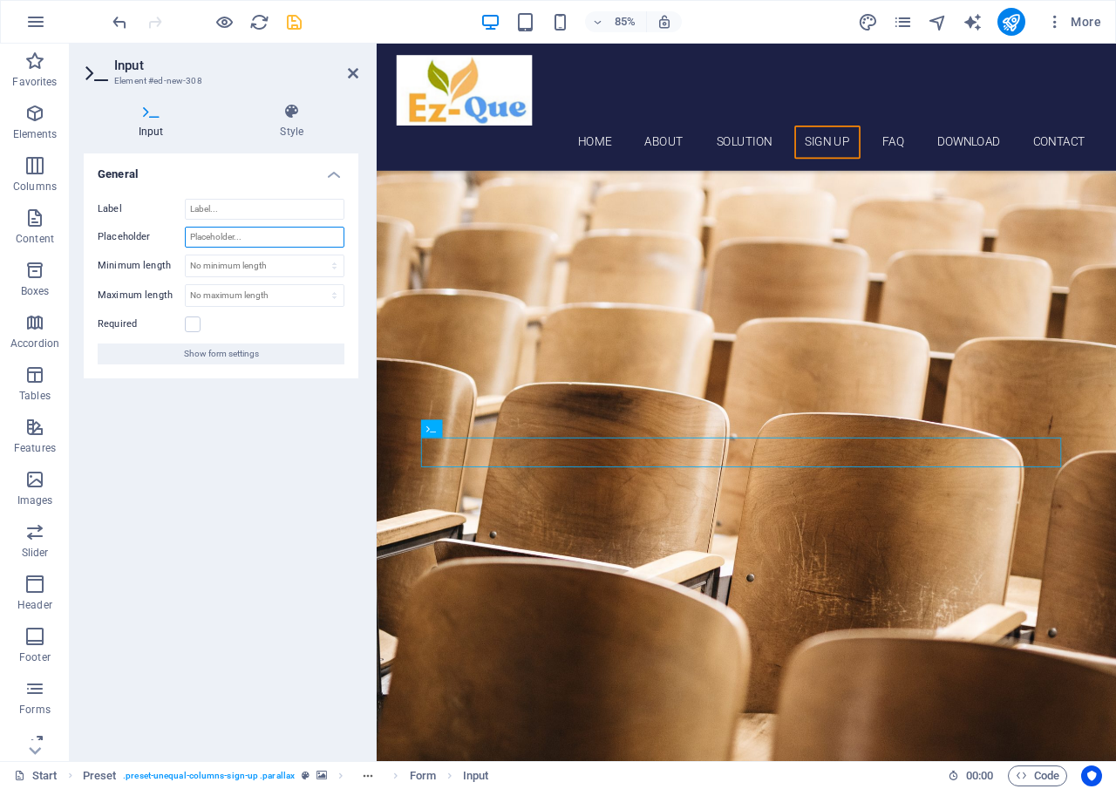
click at [265, 236] on input "Placeholder" at bounding box center [265, 237] width 160 height 21
type input "Town"
click at [333, 263] on select "No minimum length chars" at bounding box center [265, 266] width 158 height 21
click at [186, 256] on select "No minimum length chars" at bounding box center [265, 266] width 158 height 21
click at [336, 266] on select "No minimum length chars" at bounding box center [265, 266] width 158 height 21
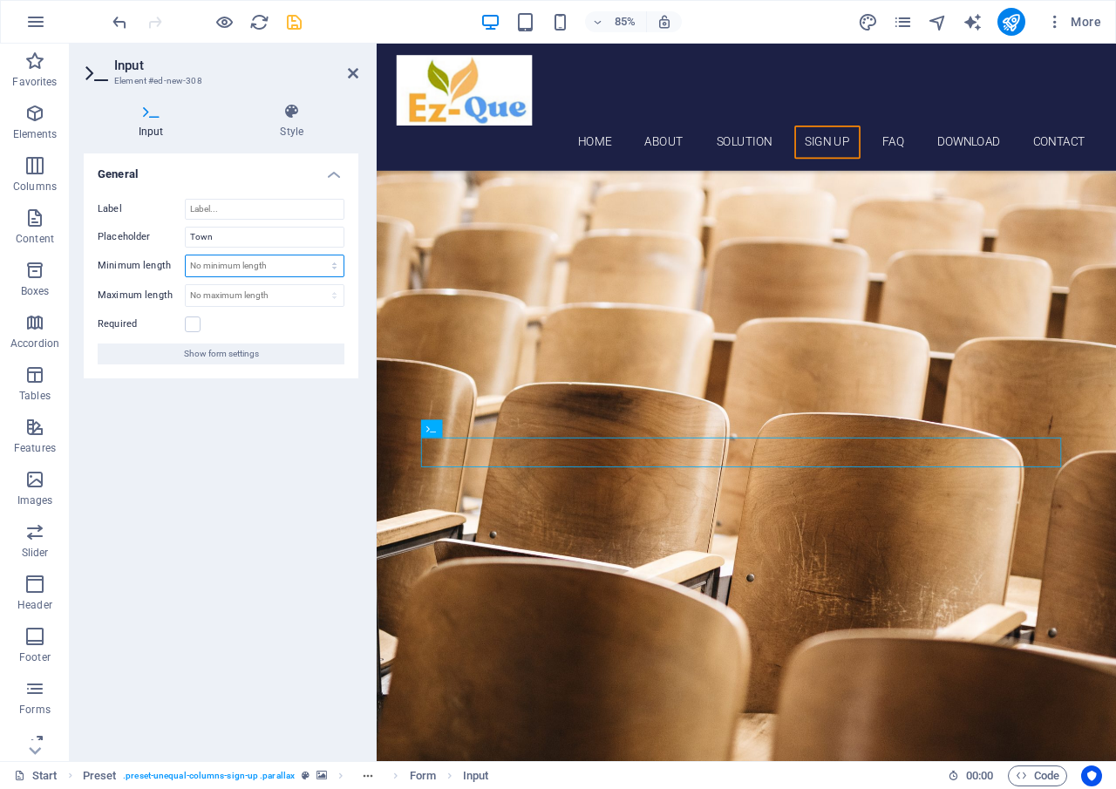
select select "characters"
click at [319, 256] on select "No minimum length chars" at bounding box center [265, 266] width 158 height 21
type input "100"
click at [272, 297] on select "No maximum length chars" at bounding box center [265, 295] width 158 height 21
click at [270, 267] on input "100" at bounding box center [265, 266] width 158 height 21
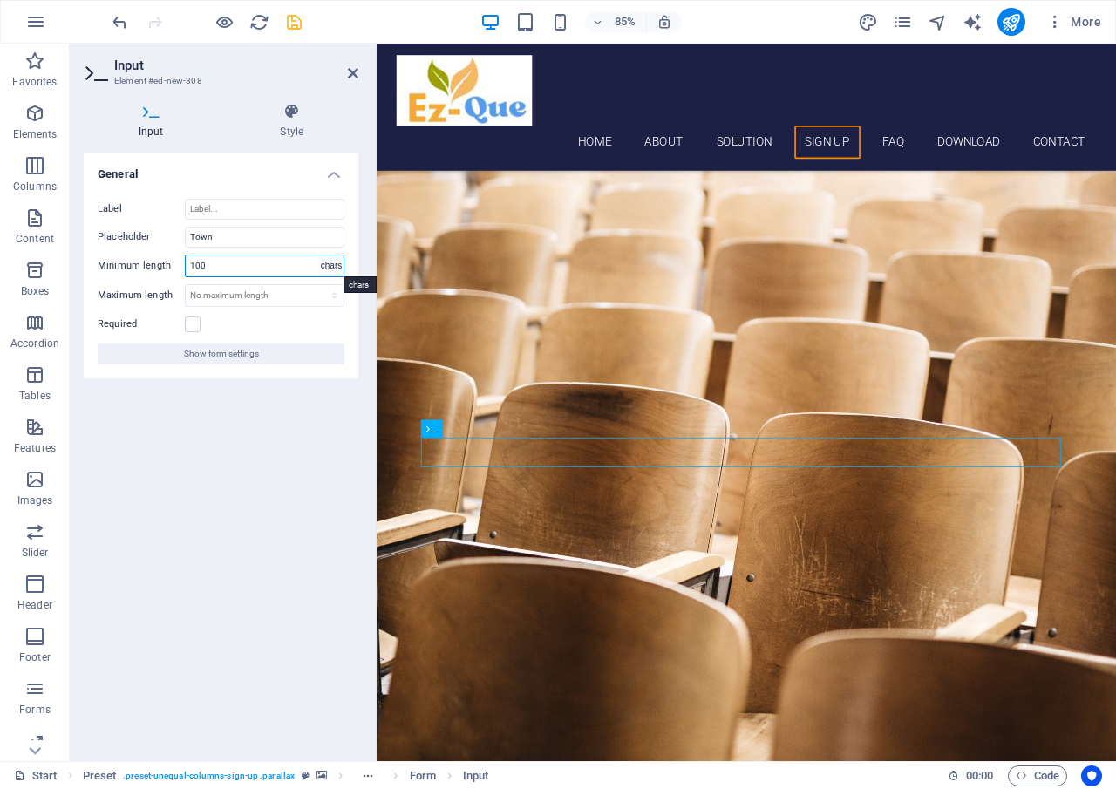
click at [331, 267] on select "No minimum length chars" at bounding box center [331, 266] width 24 height 21
select select "no-min-length"
click at [319, 256] on select "No minimum length chars" at bounding box center [331, 266] width 24 height 21
select select "DISABLED_OPTION_VALUE"
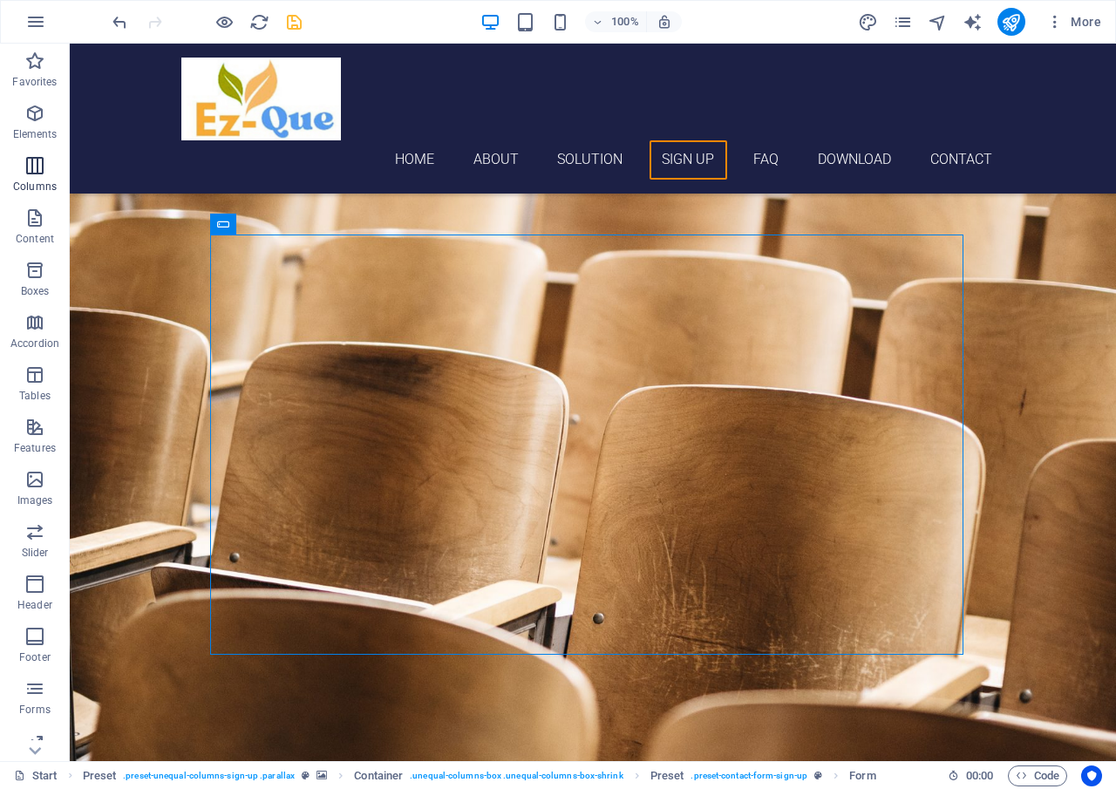
click at [39, 172] on icon "button" at bounding box center [34, 165] width 21 height 21
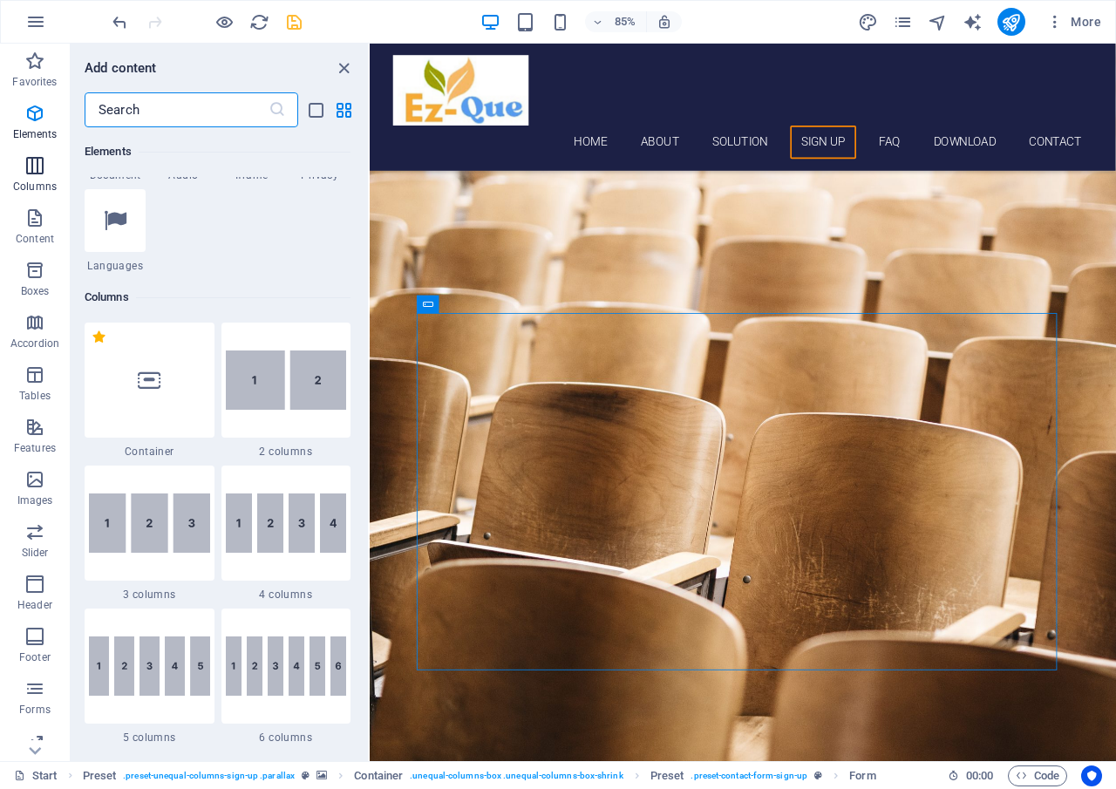
scroll to position [1007, 0]
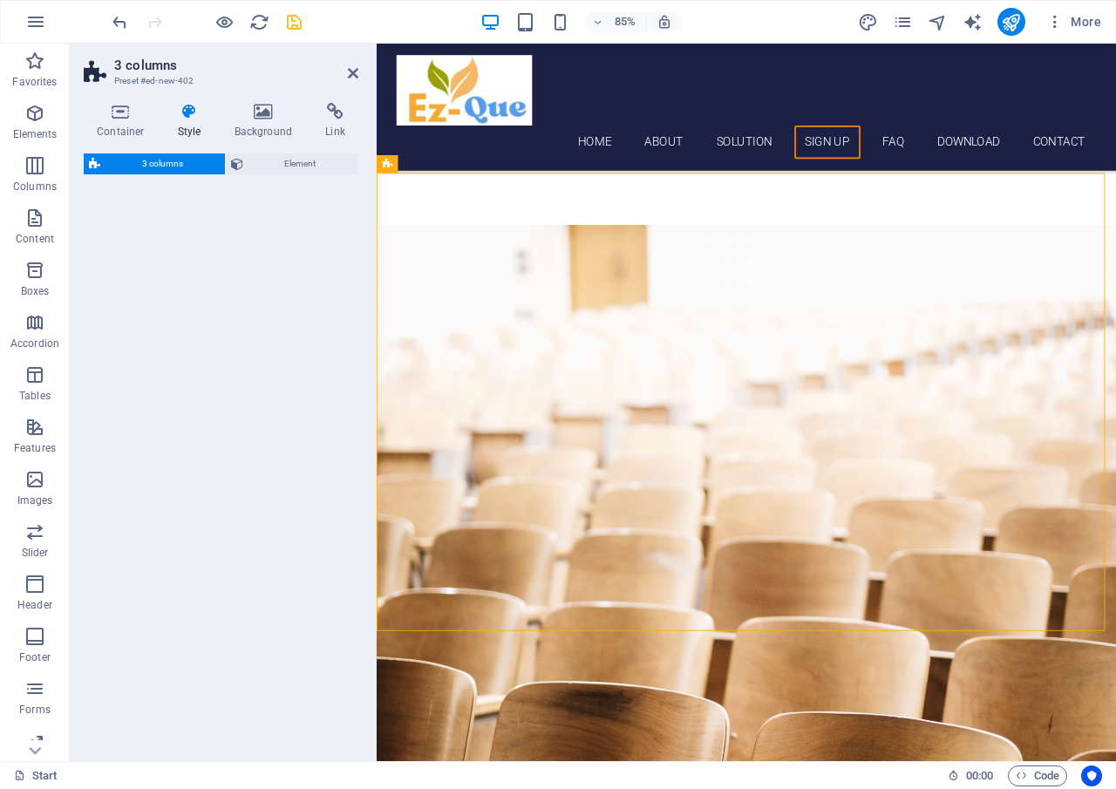
select select "rem"
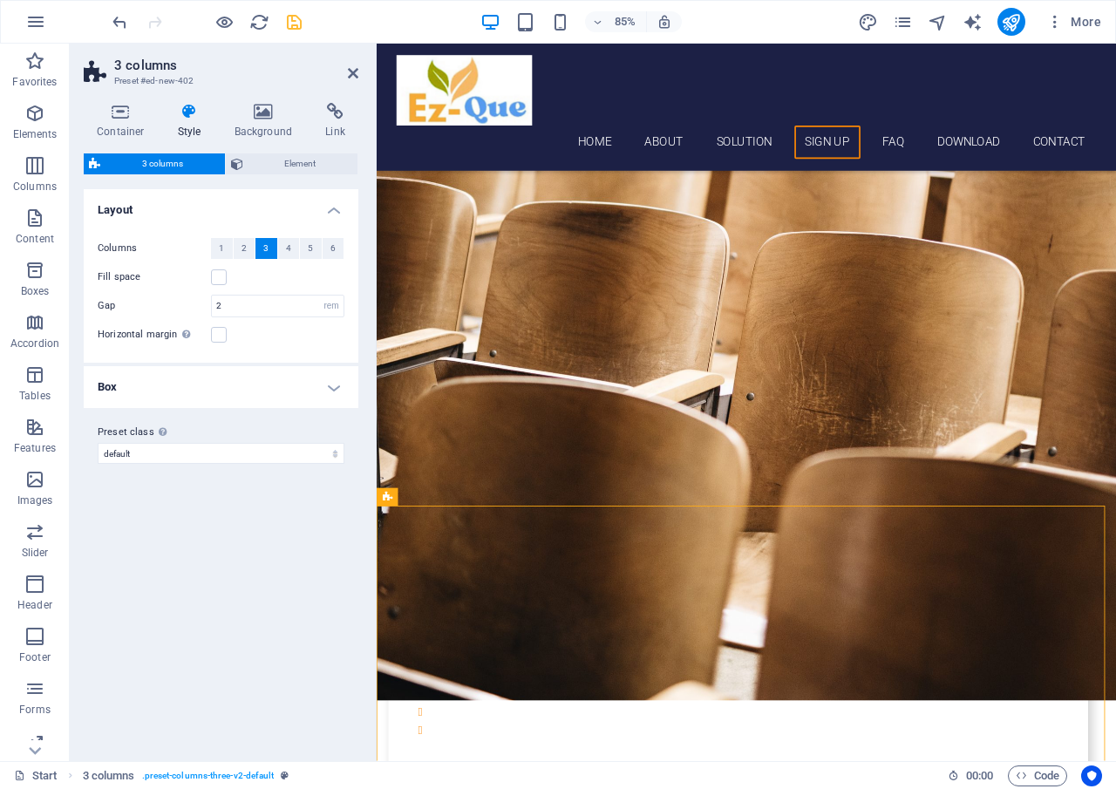
scroll to position [3888, 0]
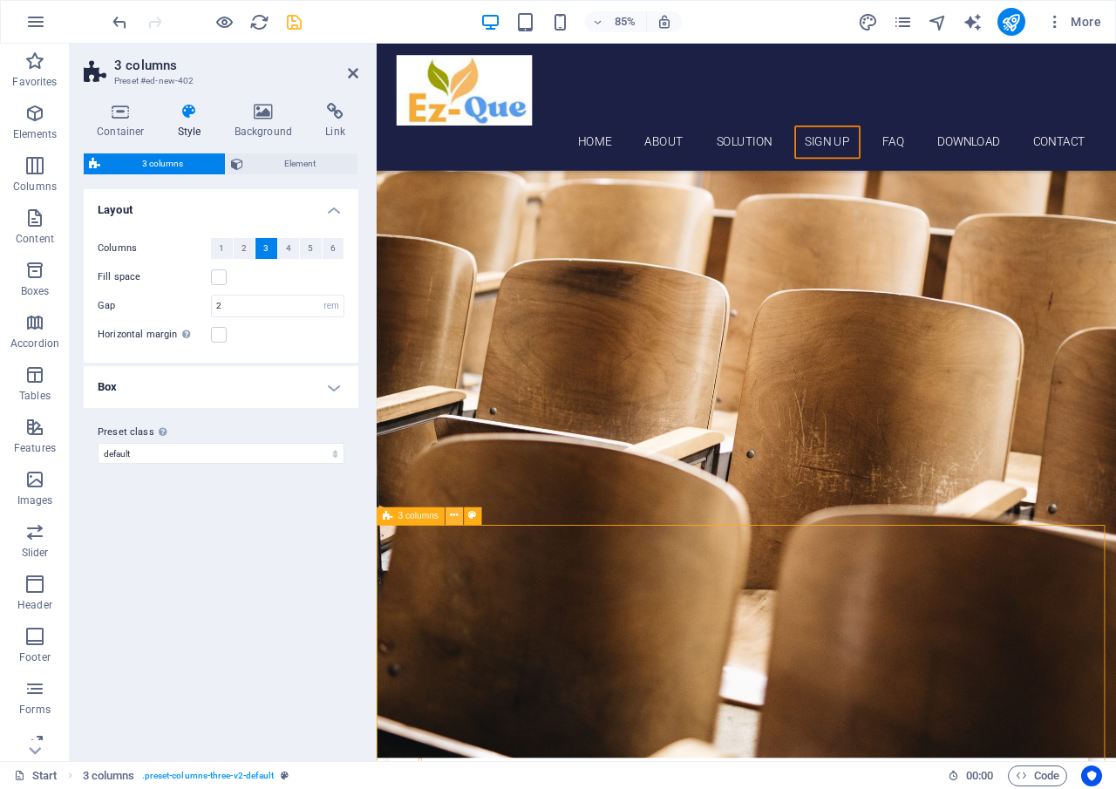
click at [456, 517] on icon at bounding box center [454, 517] width 8 height 16
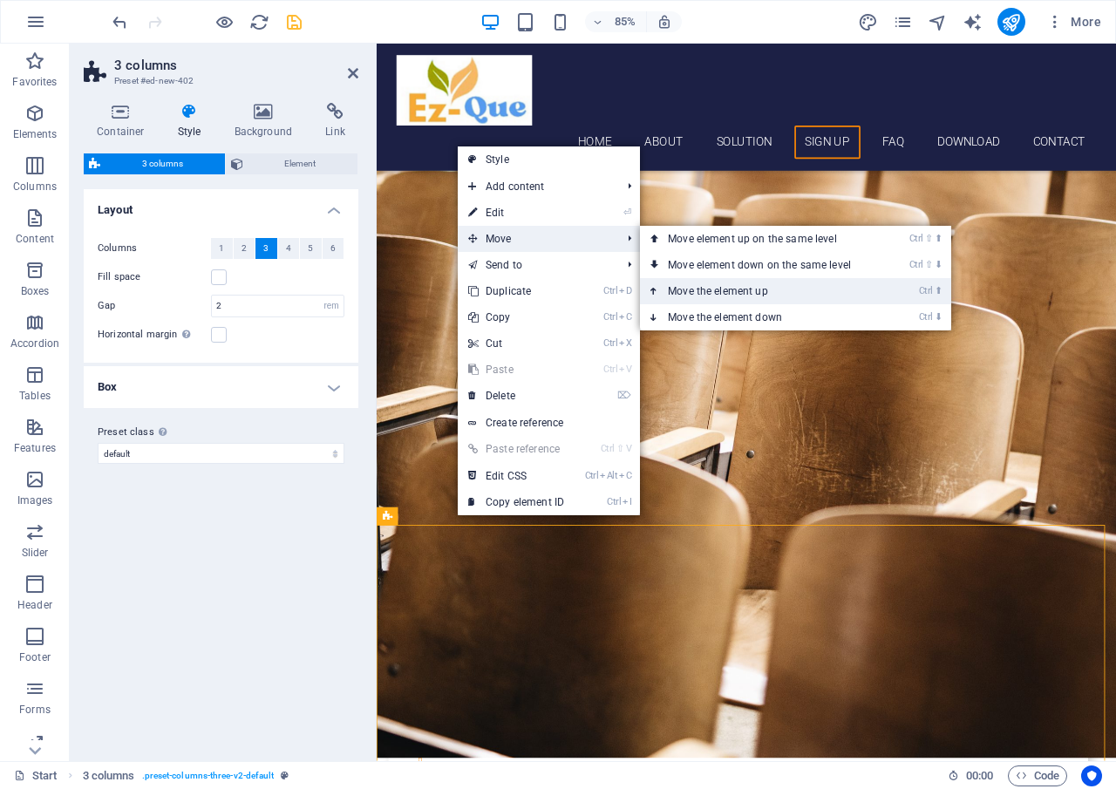
click at [762, 293] on link "Ctrl ⬆ Move the element up" at bounding box center [763, 291] width 246 height 26
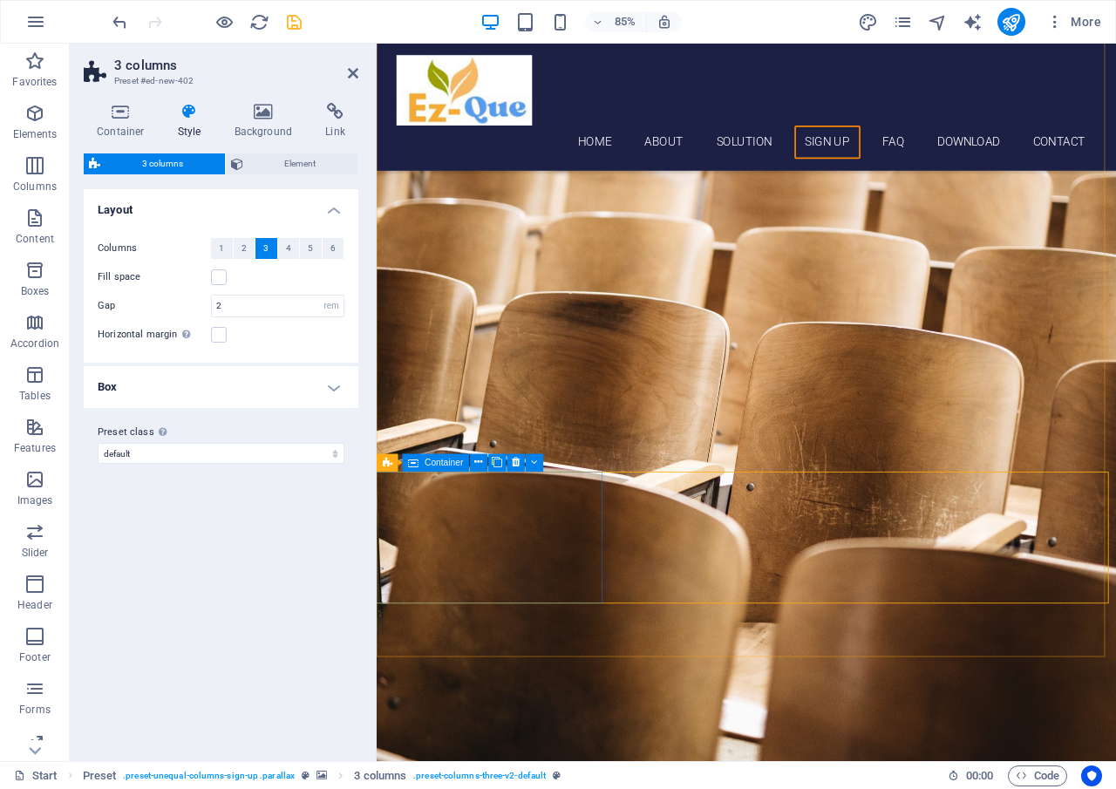
click at [489, 465] on button at bounding box center [496, 462] width 17 height 17
click at [535, 469] on icon at bounding box center [534, 463] width 7 height 16
click at [481, 461] on icon at bounding box center [479, 463] width 8 height 16
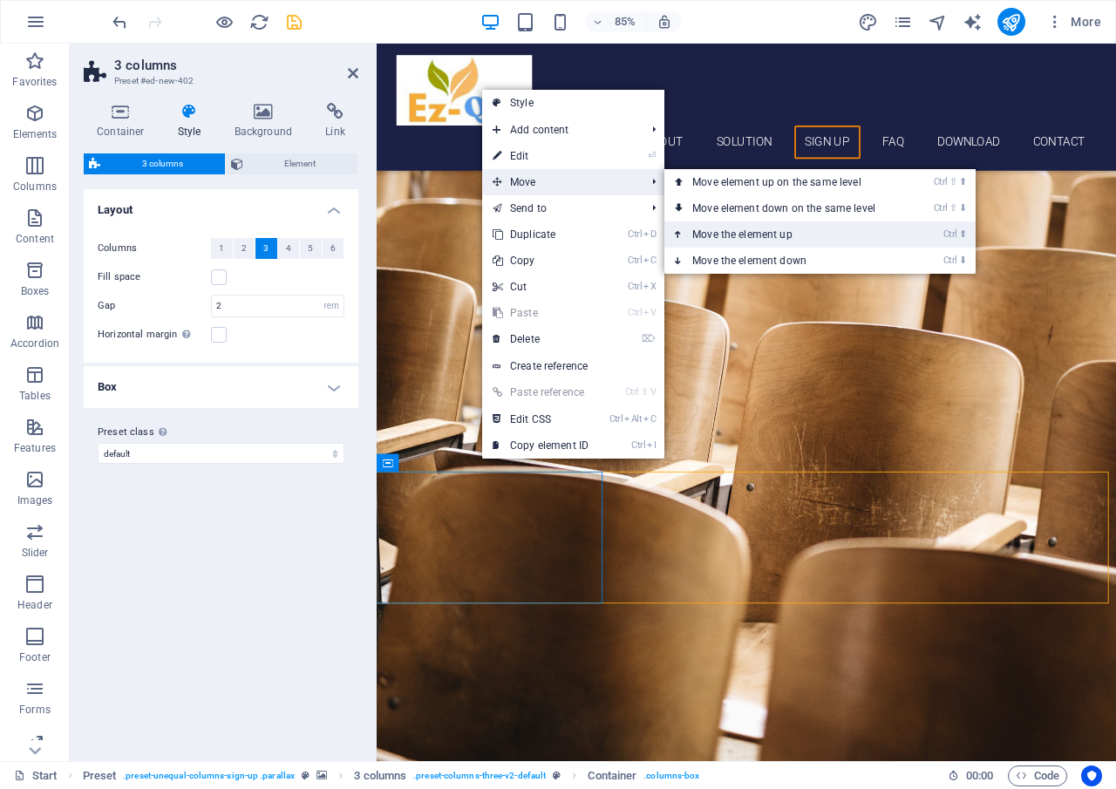
click at [714, 239] on link "Ctrl ⬆ Move the element up" at bounding box center [788, 235] width 246 height 26
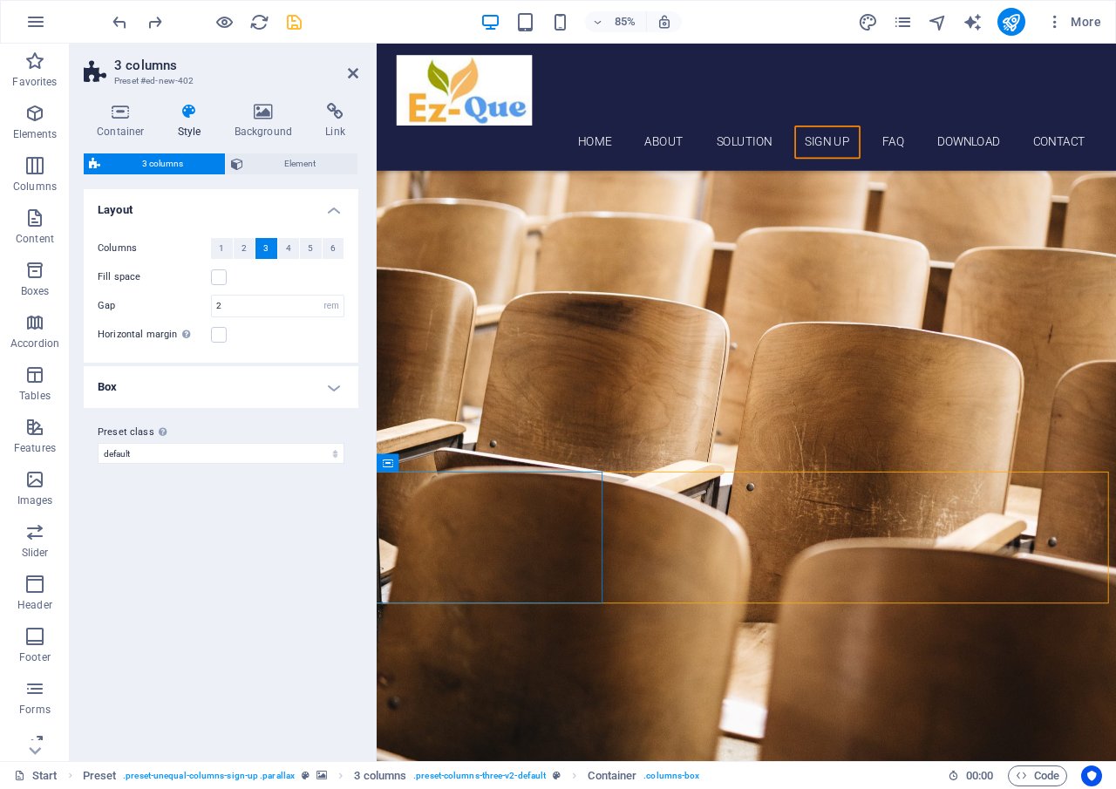
click at [758, 746] on figure at bounding box center [812, 361] width 870 height 1203
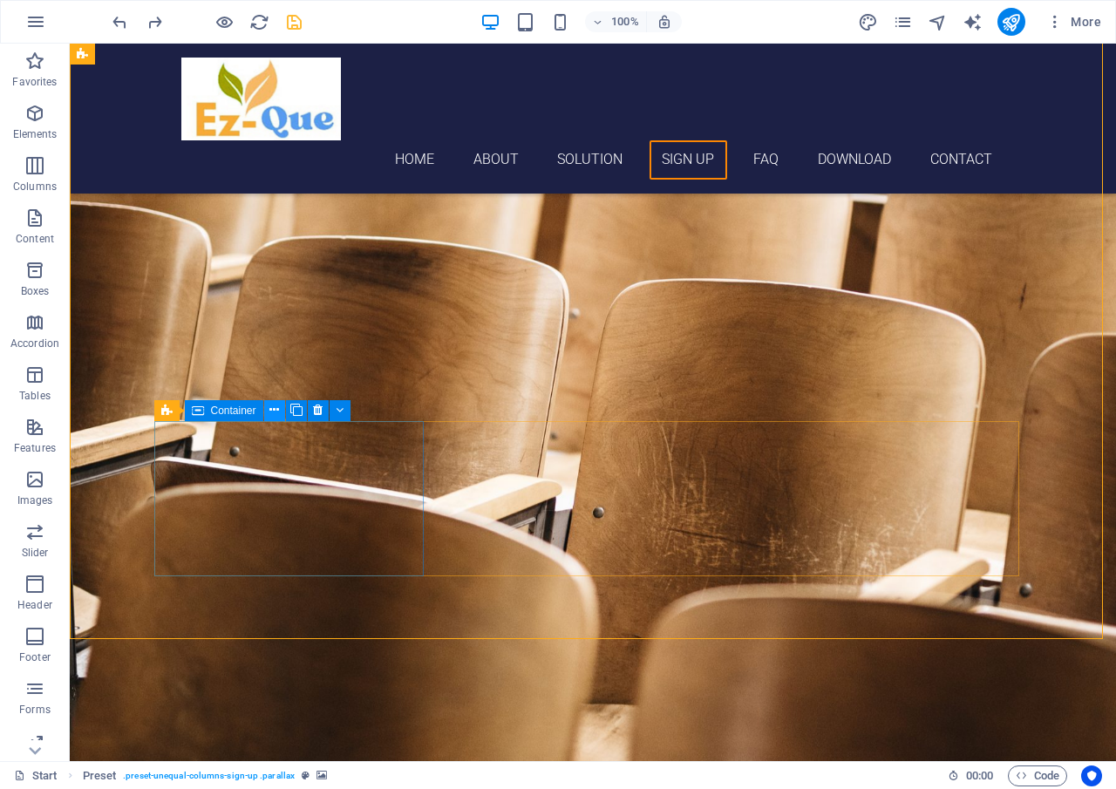
click at [275, 415] on icon at bounding box center [275, 410] width 10 height 18
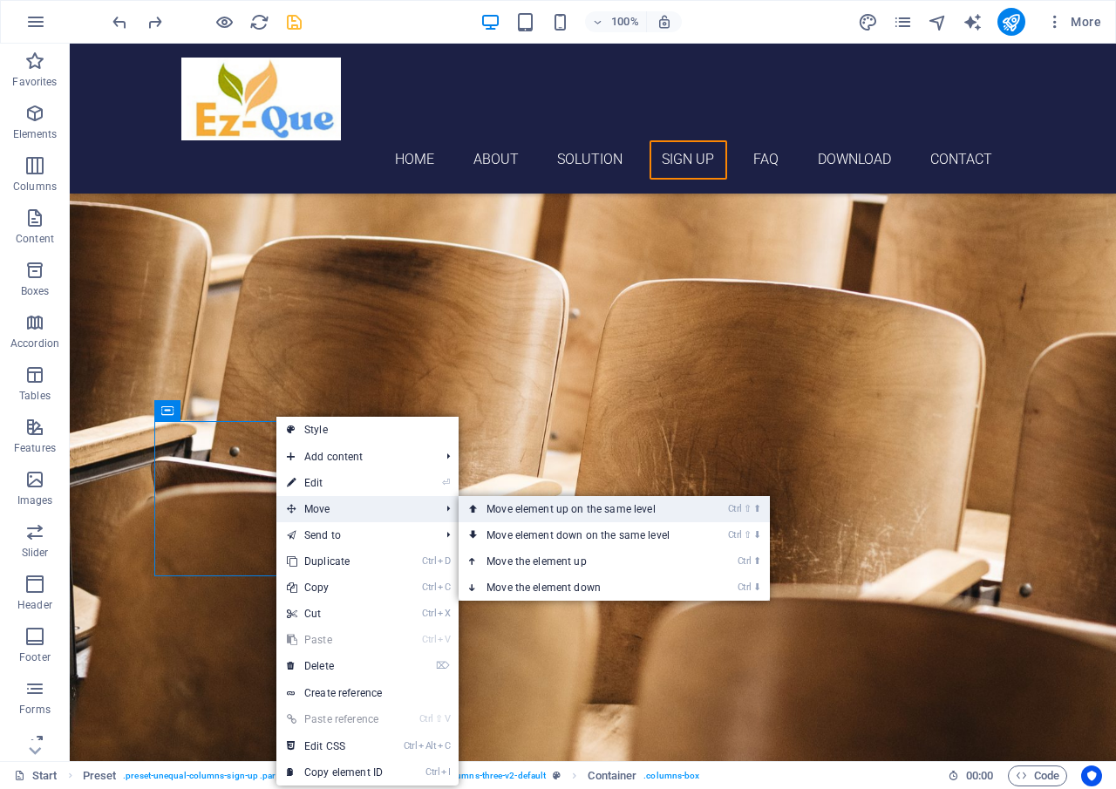
click at [597, 510] on link "Ctrl ⇧ ⬆ Move element up on the same level" at bounding box center [582, 509] width 246 height 26
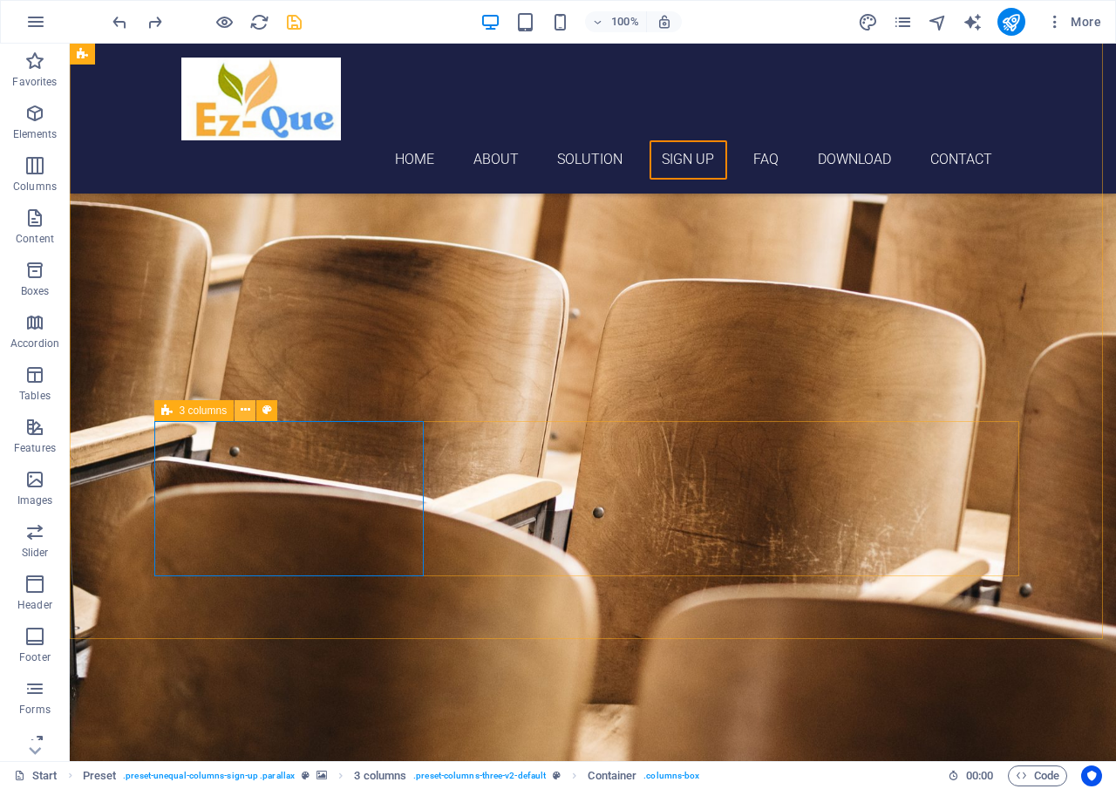
click at [245, 413] on icon at bounding box center [246, 410] width 10 height 18
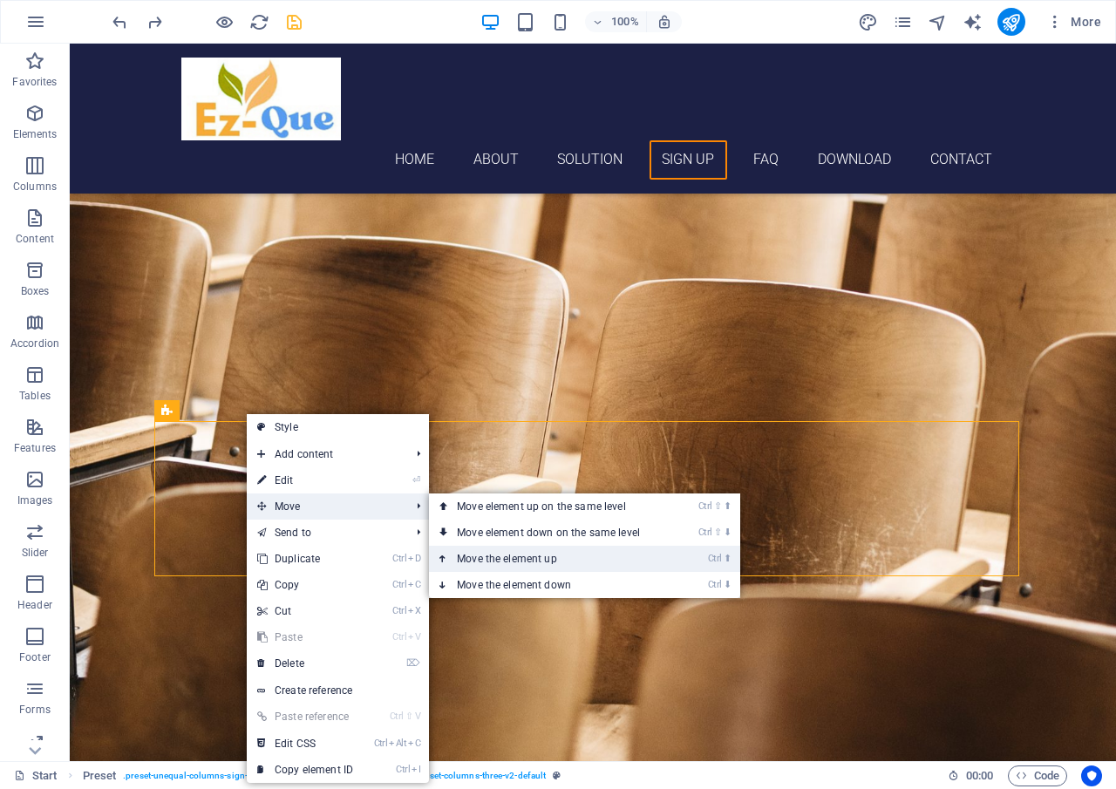
click at [503, 555] on link "Ctrl ⬆ Move the element up" at bounding box center [552, 559] width 246 height 26
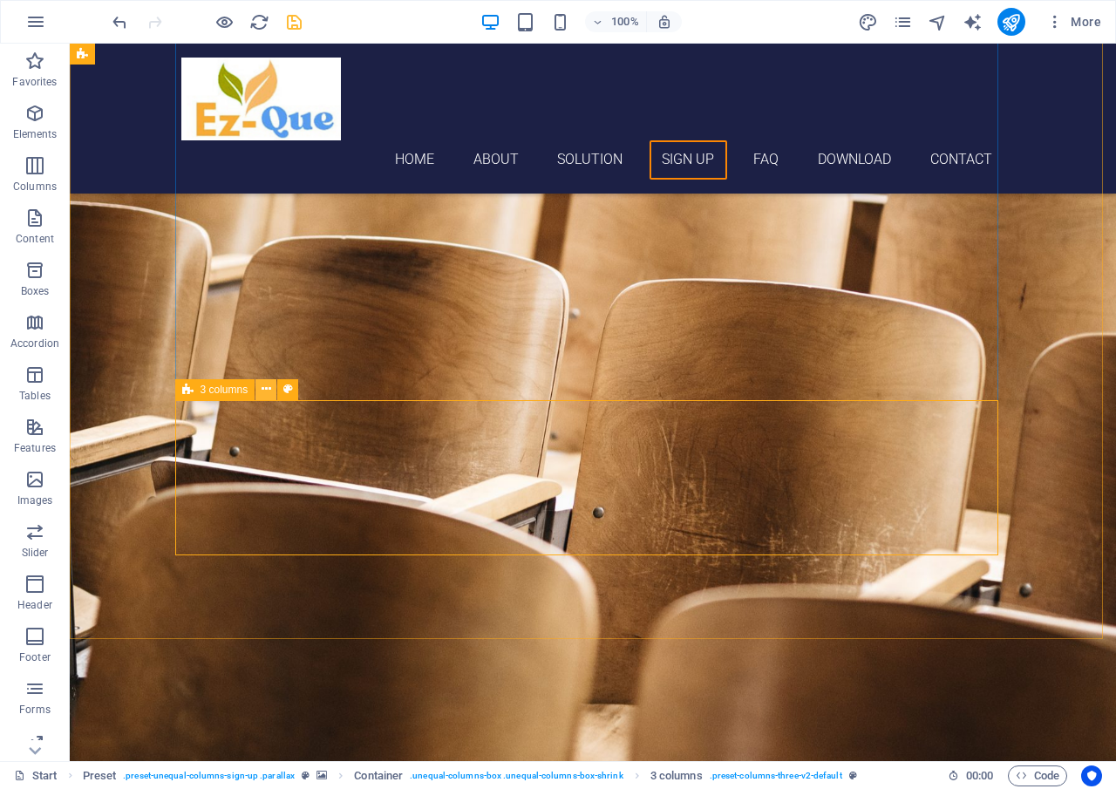
click at [263, 397] on icon at bounding box center [267, 389] width 10 height 18
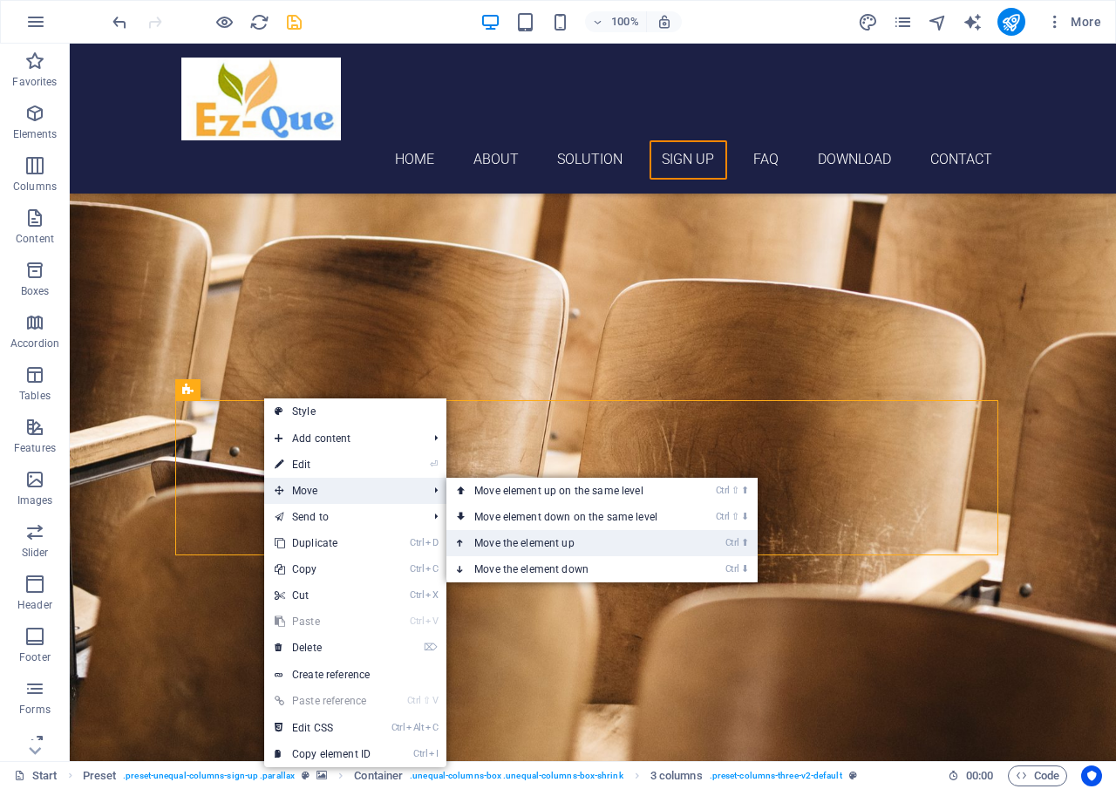
click at [517, 543] on link "Ctrl ⬆ Move the element up" at bounding box center [570, 543] width 246 height 26
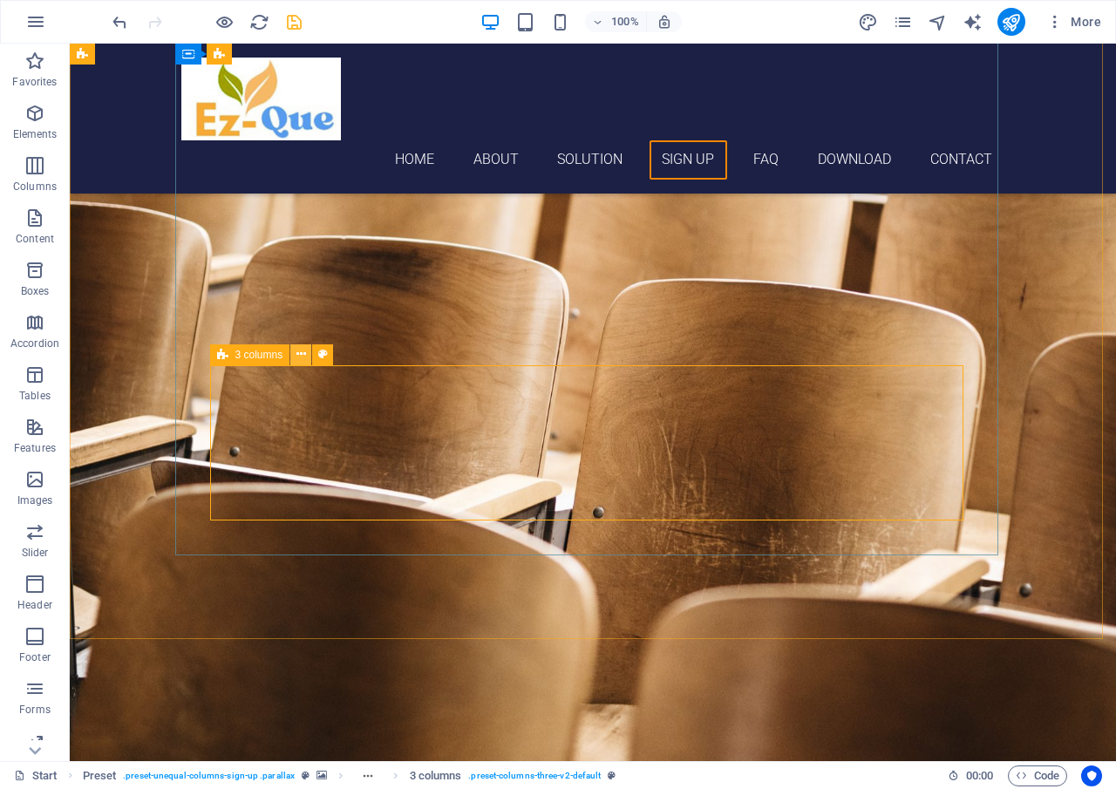
click at [298, 361] on icon at bounding box center [302, 354] width 10 height 18
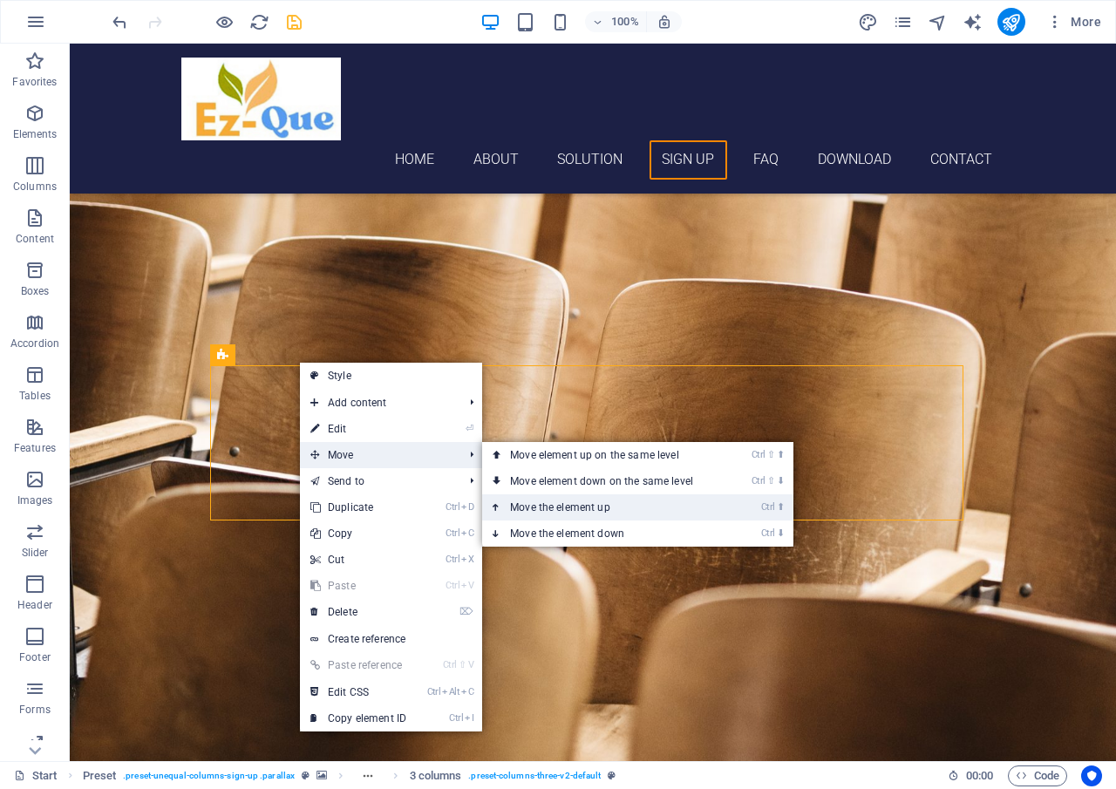
click at [546, 502] on link "Ctrl ⬆ Move the element up" at bounding box center [605, 508] width 246 height 26
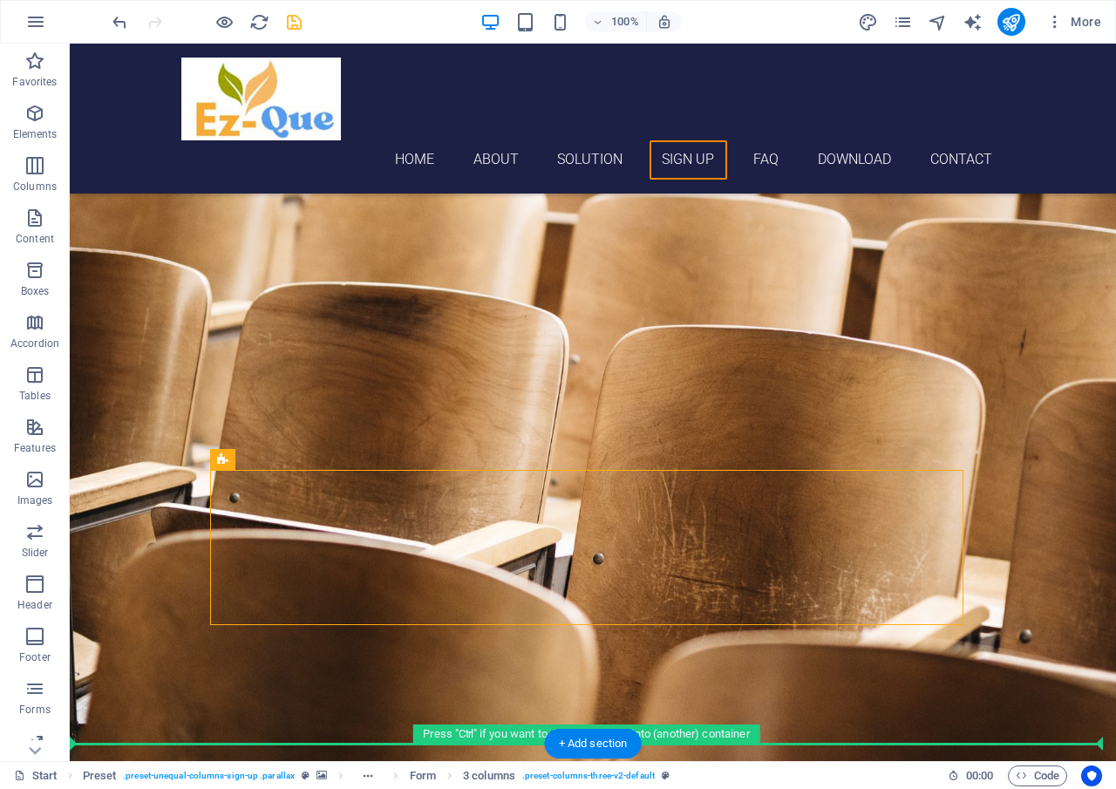
scroll to position [3798, 0]
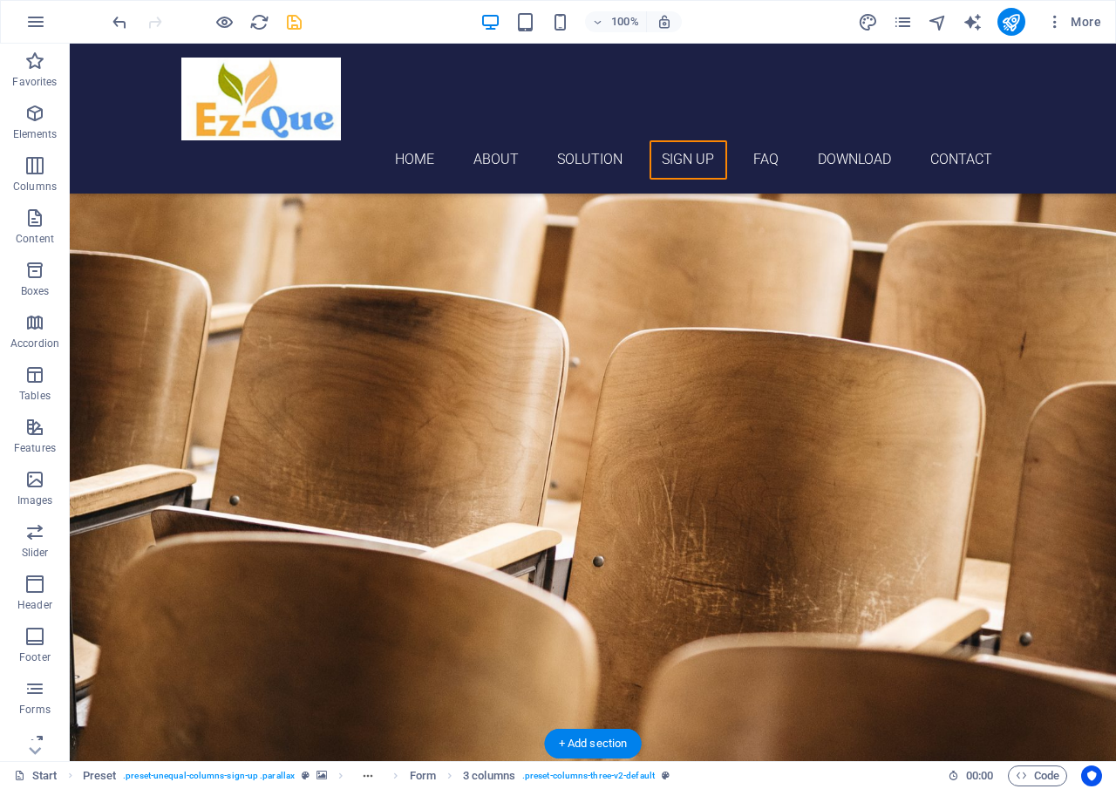
drag, startPoint x: 308, startPoint y: 413, endPoint x: 254, endPoint y: 247, distance: 174.3
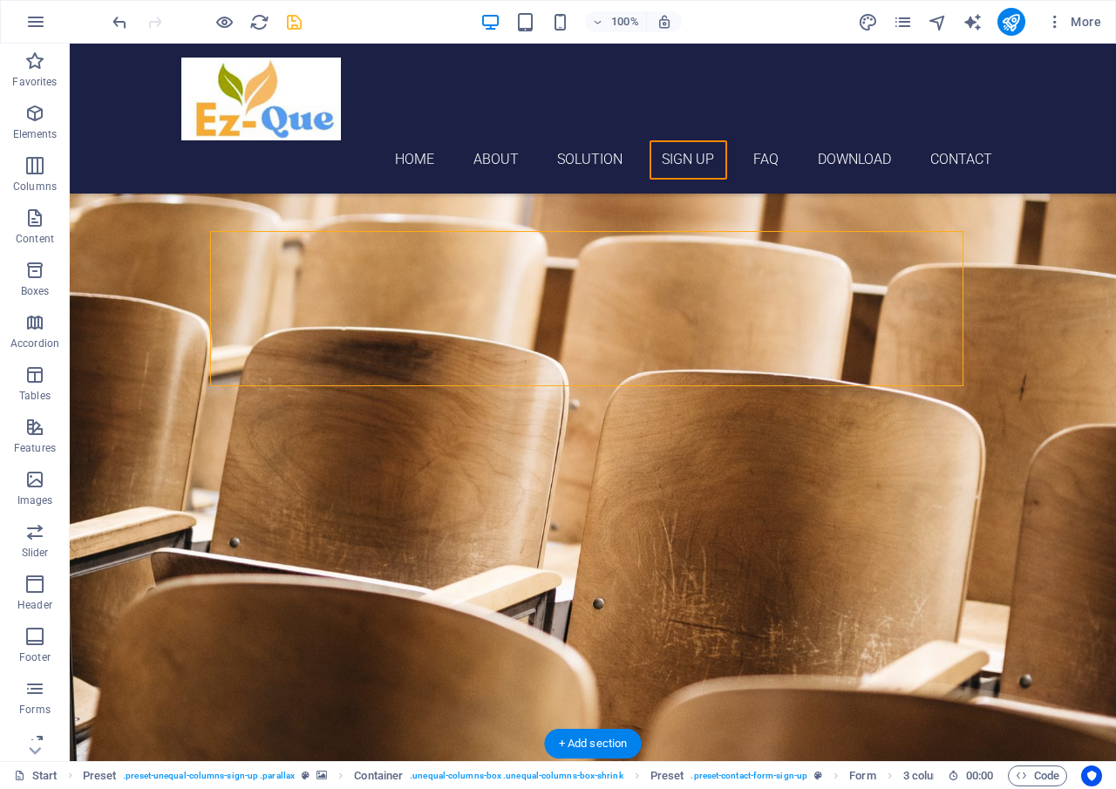
click at [1036, 366] on figure at bounding box center [593, 357] width 1047 height 1231
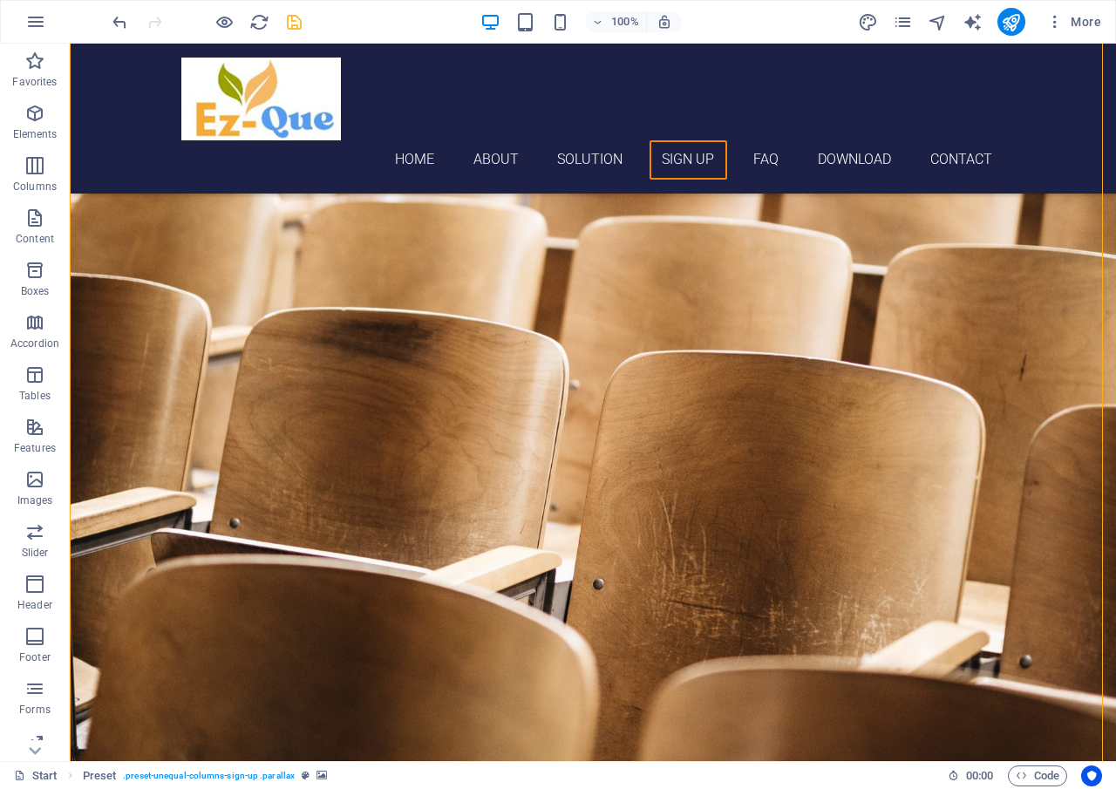
scroll to position [3699, 0]
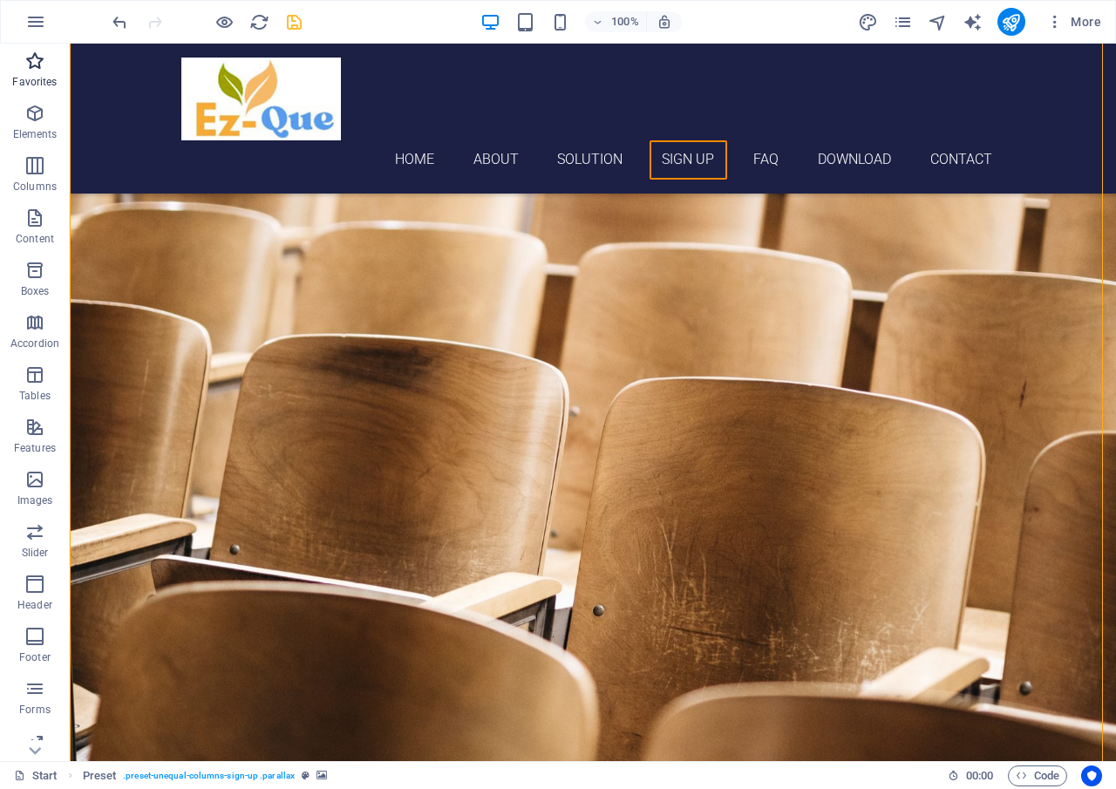
click at [39, 66] on icon "button" at bounding box center [34, 61] width 21 height 21
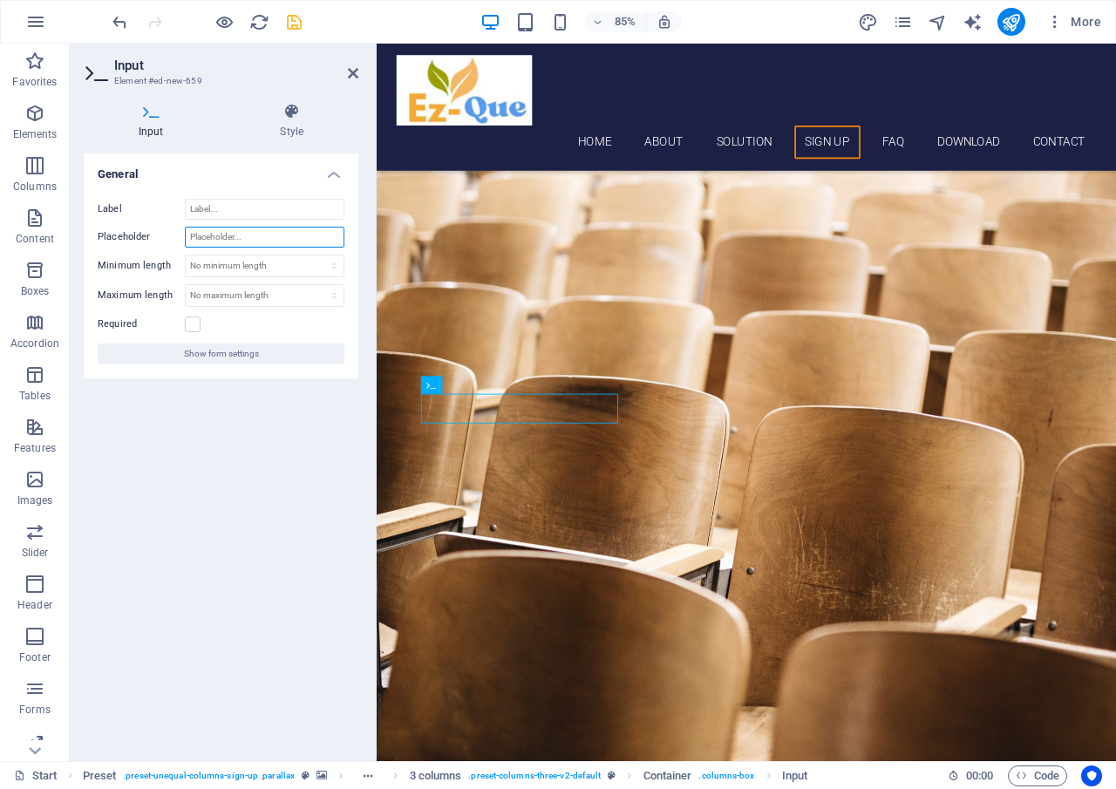
click at [263, 232] on input "Placeholder" at bounding box center [265, 237] width 160 height 21
type input "Postcode"
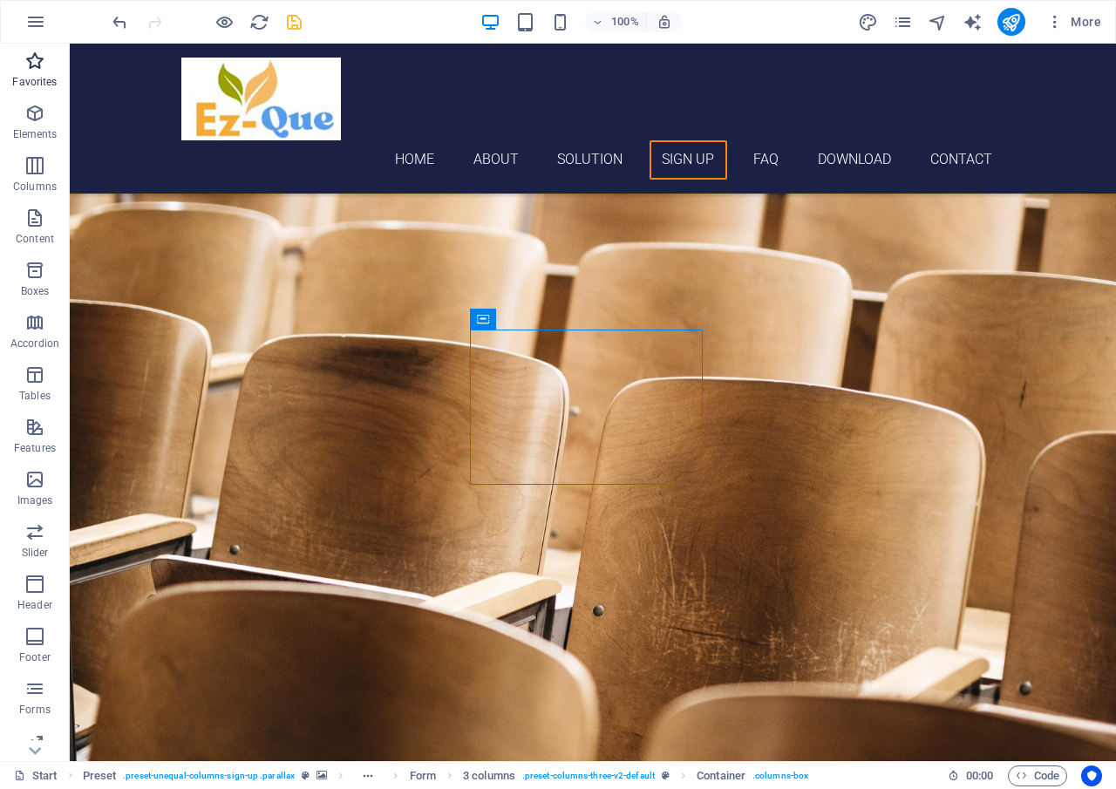
click at [42, 70] on icon "button" at bounding box center [34, 61] width 21 height 21
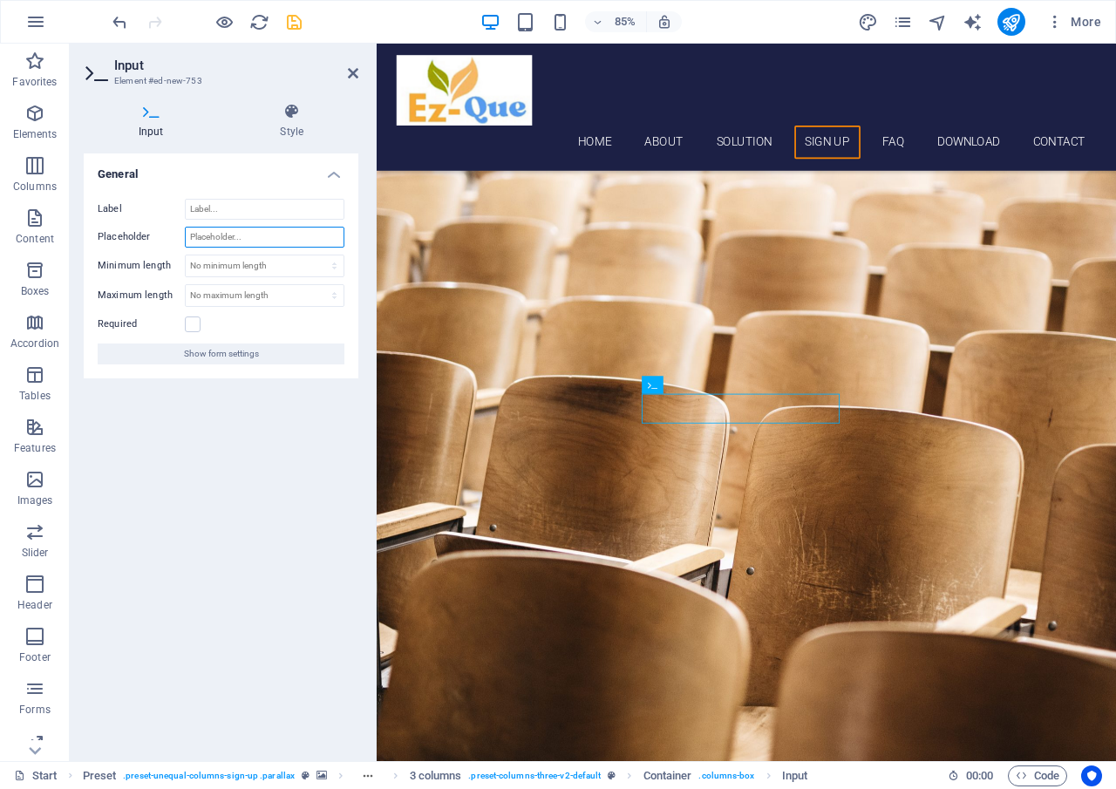
click at [297, 240] on input "Placeholder" at bounding box center [265, 237] width 160 height 21
type input "Daerah"
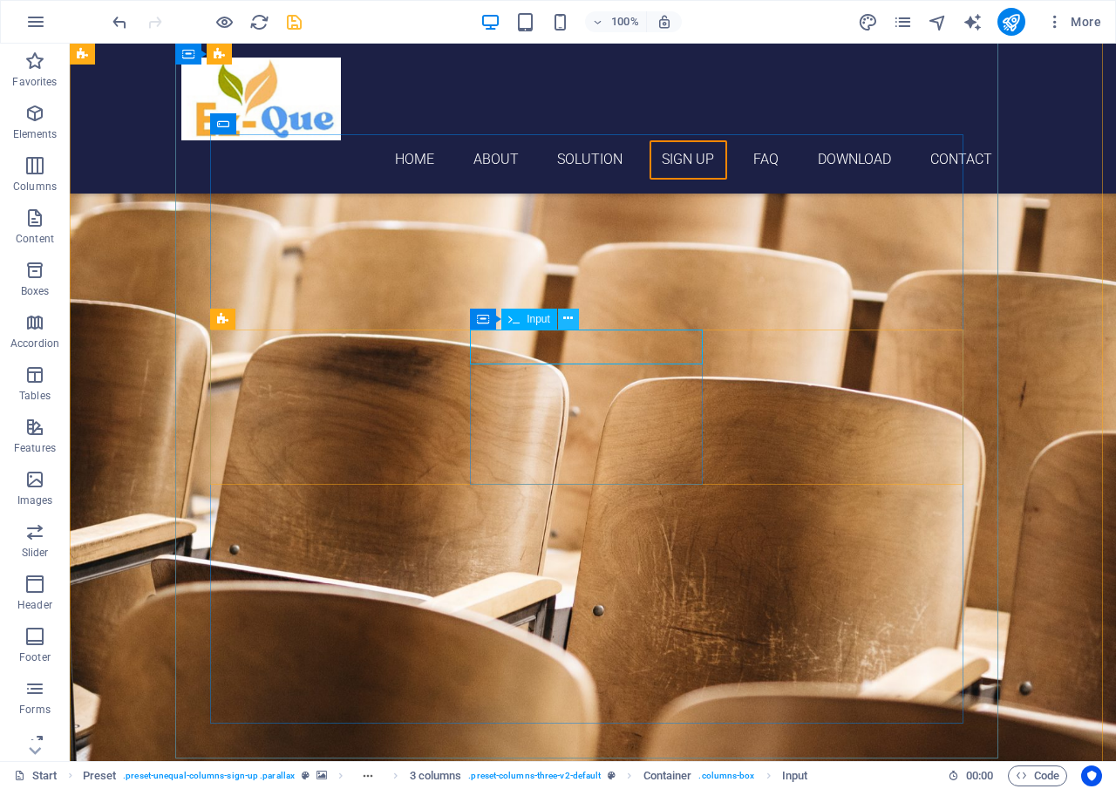
click at [568, 324] on icon at bounding box center [568, 319] width 10 height 18
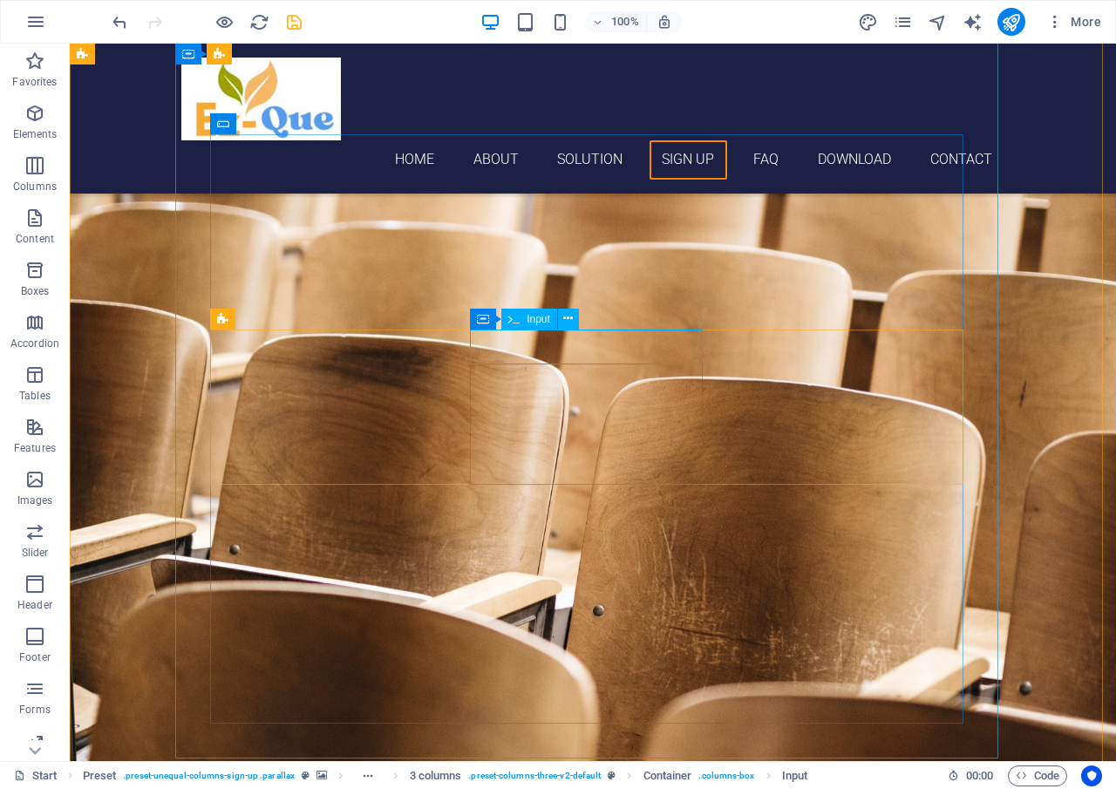
click at [564, 322] on icon at bounding box center [568, 319] width 10 height 18
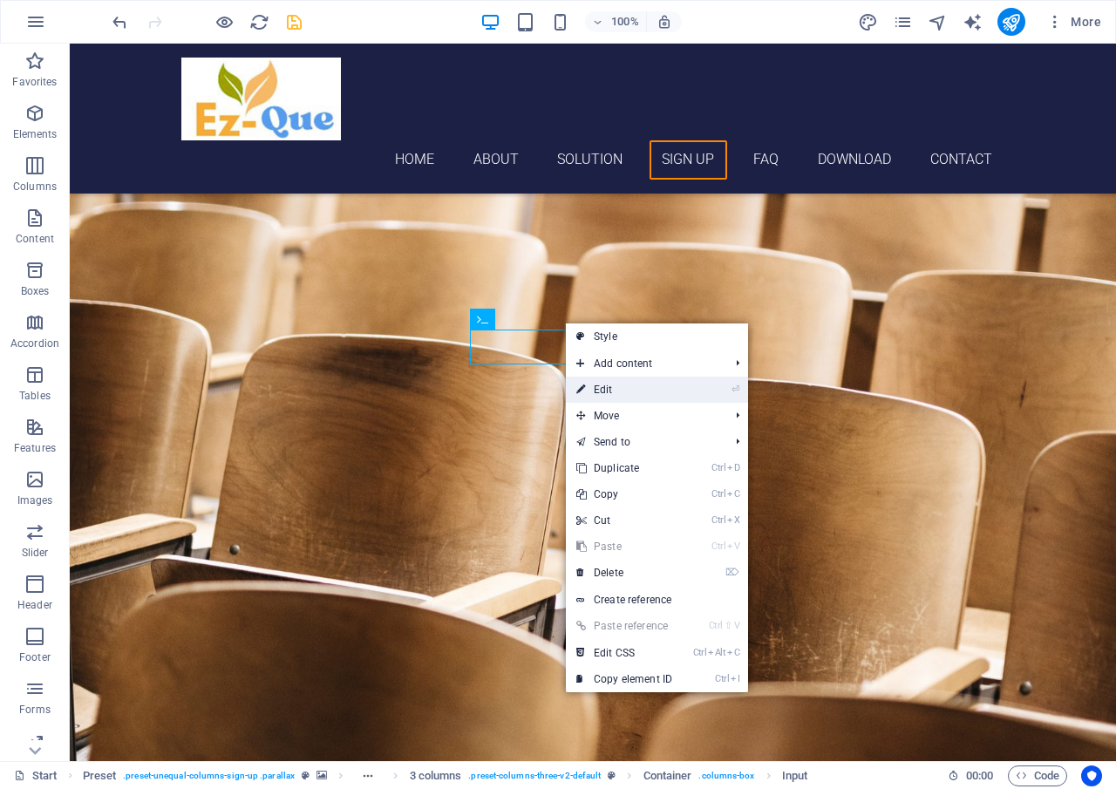
click at [595, 382] on link "⏎ Edit" at bounding box center [624, 390] width 117 height 26
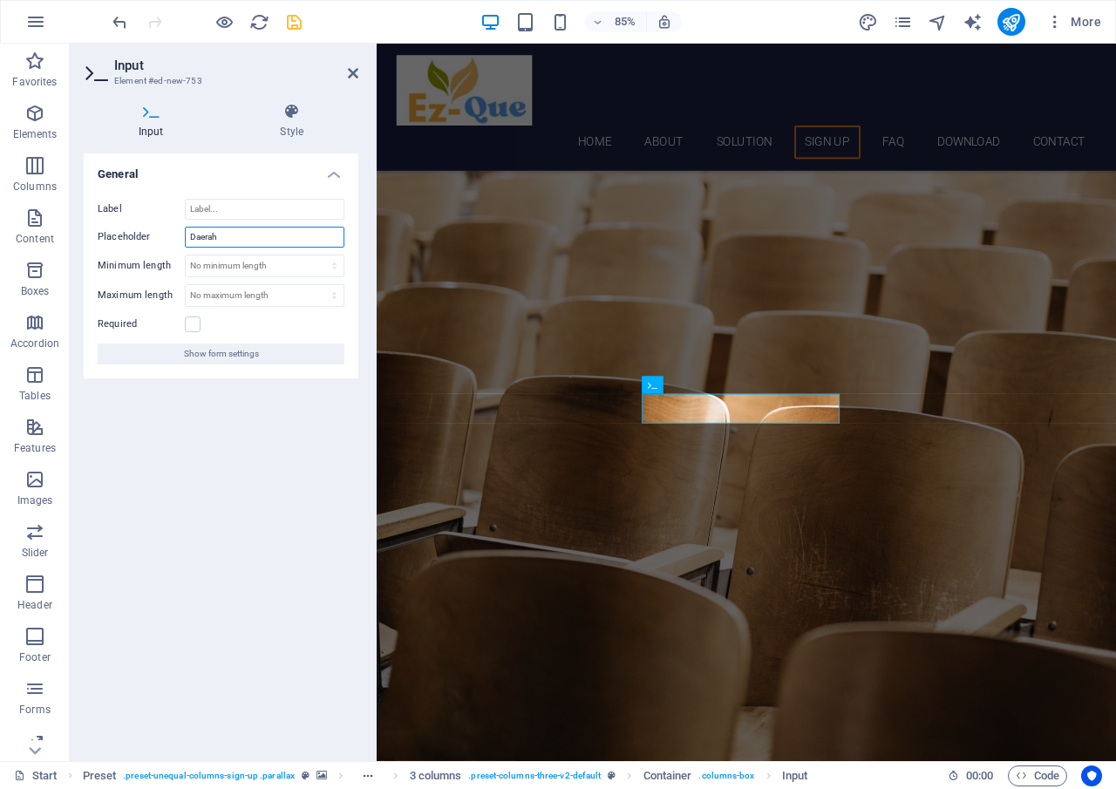
click at [270, 239] on input "Daerah" at bounding box center [265, 237] width 160 height 21
type input "District"
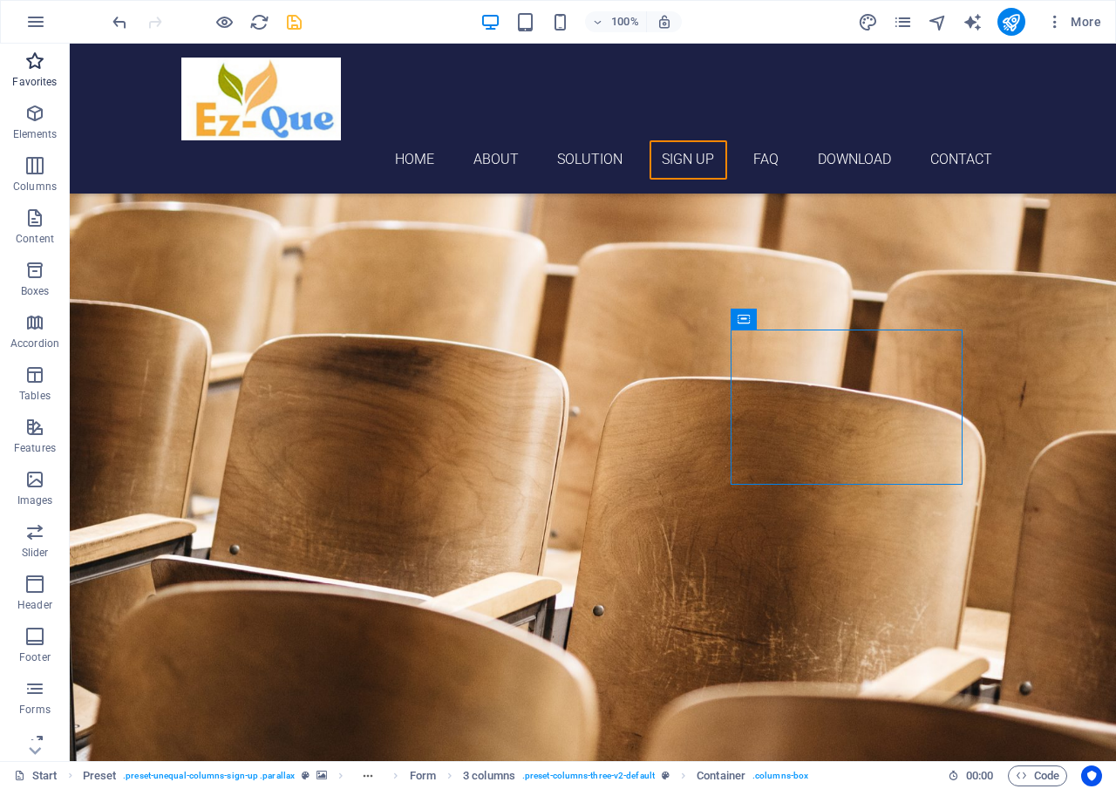
click at [29, 71] on icon "button" at bounding box center [34, 61] width 21 height 21
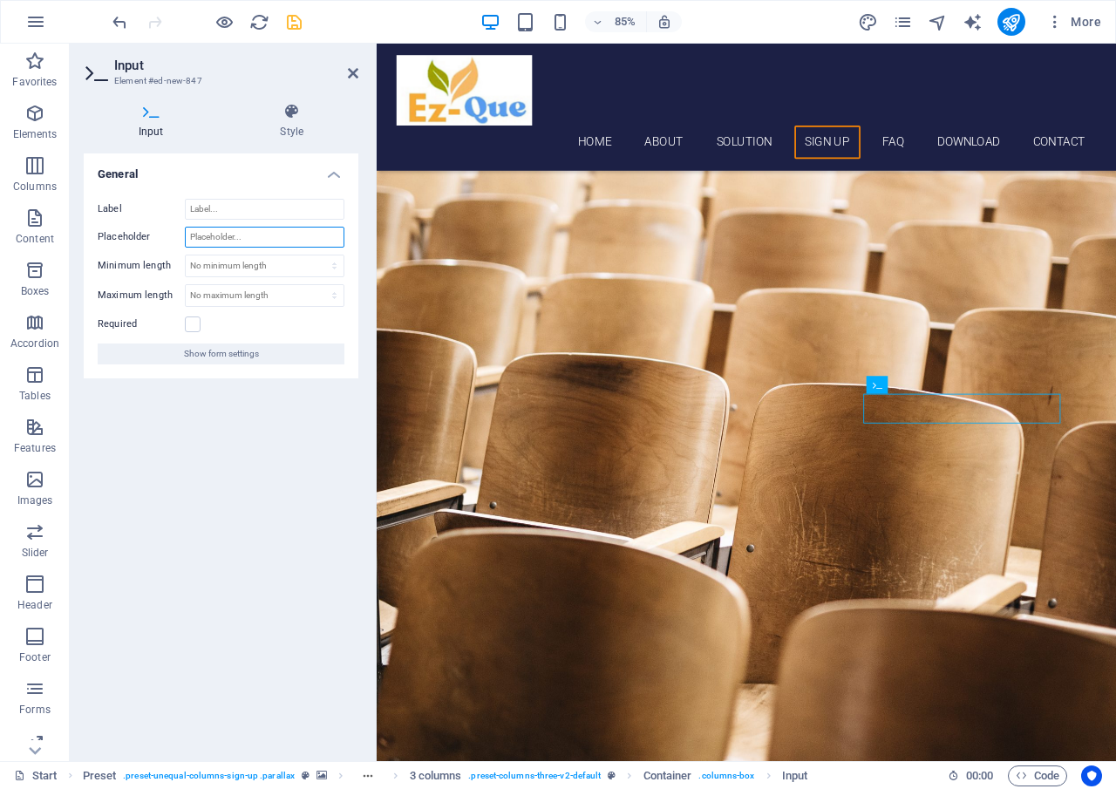
click at [249, 241] on input "Placeholder" at bounding box center [265, 237] width 160 height 21
type input "State"
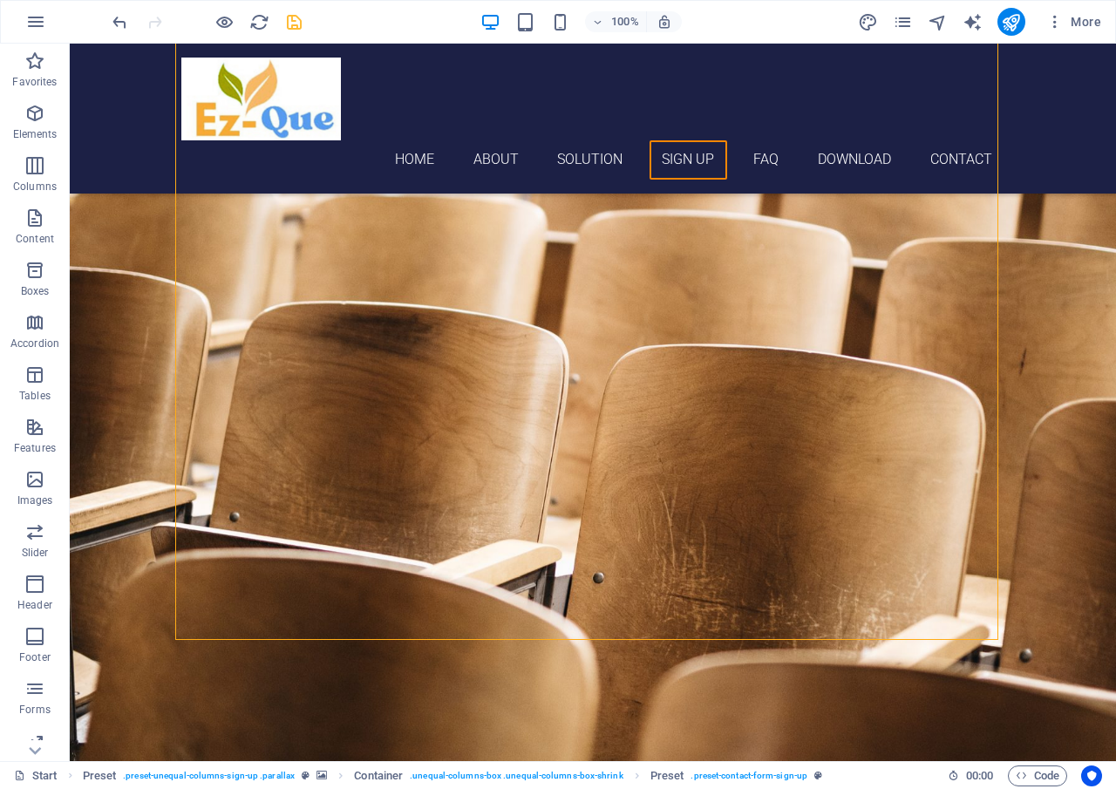
scroll to position [3789, 0]
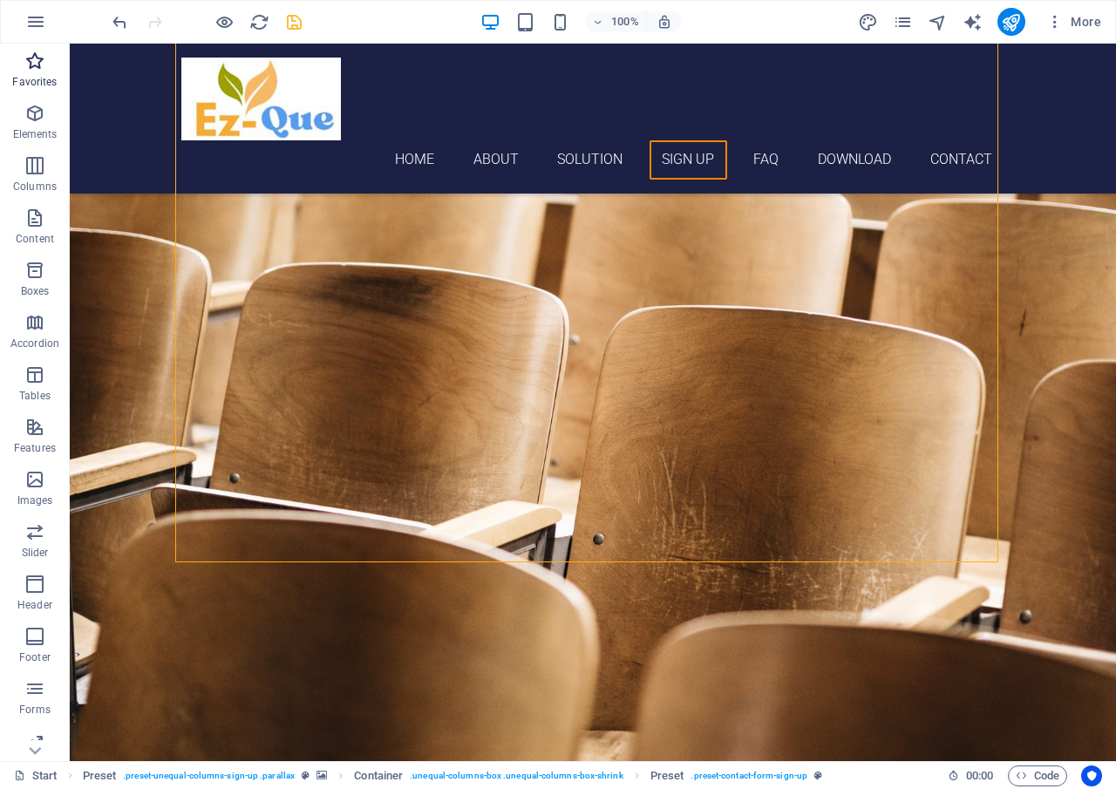
click at [45, 75] on p "Favorites" at bounding box center [34, 82] width 44 height 14
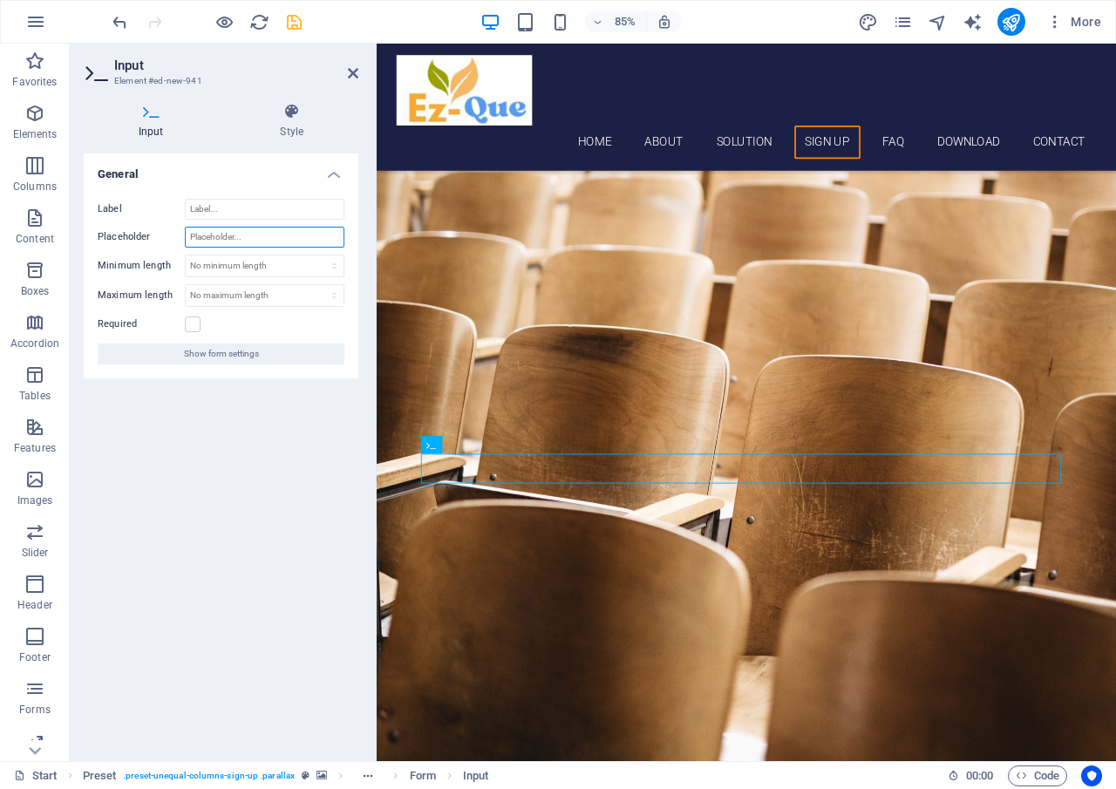
click at [278, 235] on input "Placeholder" at bounding box center [265, 237] width 160 height 21
type input "Principal Name"
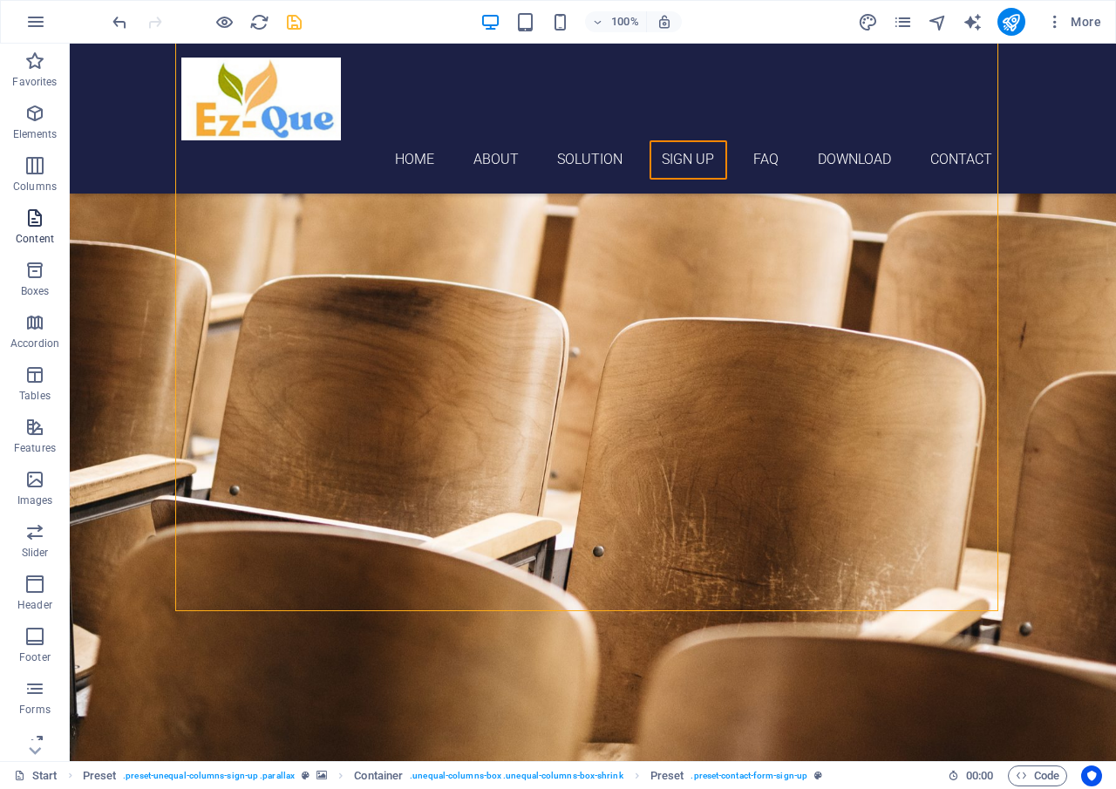
click at [31, 220] on icon "button" at bounding box center [34, 218] width 21 height 21
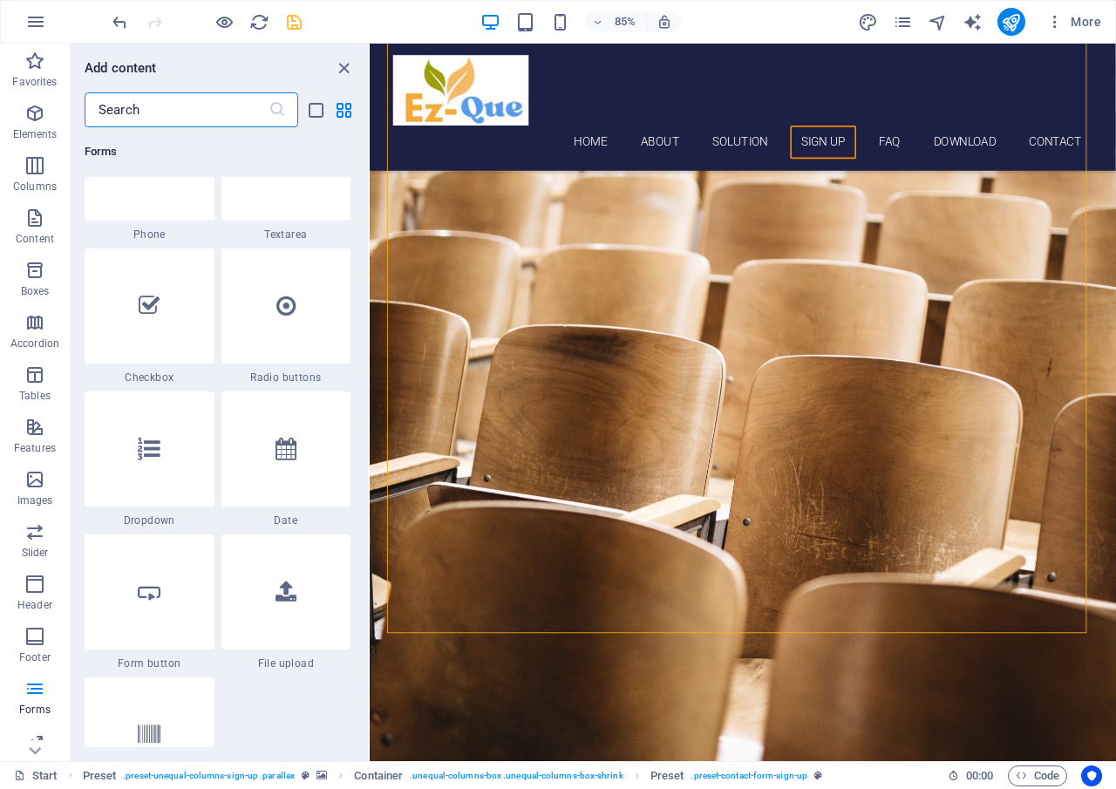
scroll to position [13542, 0]
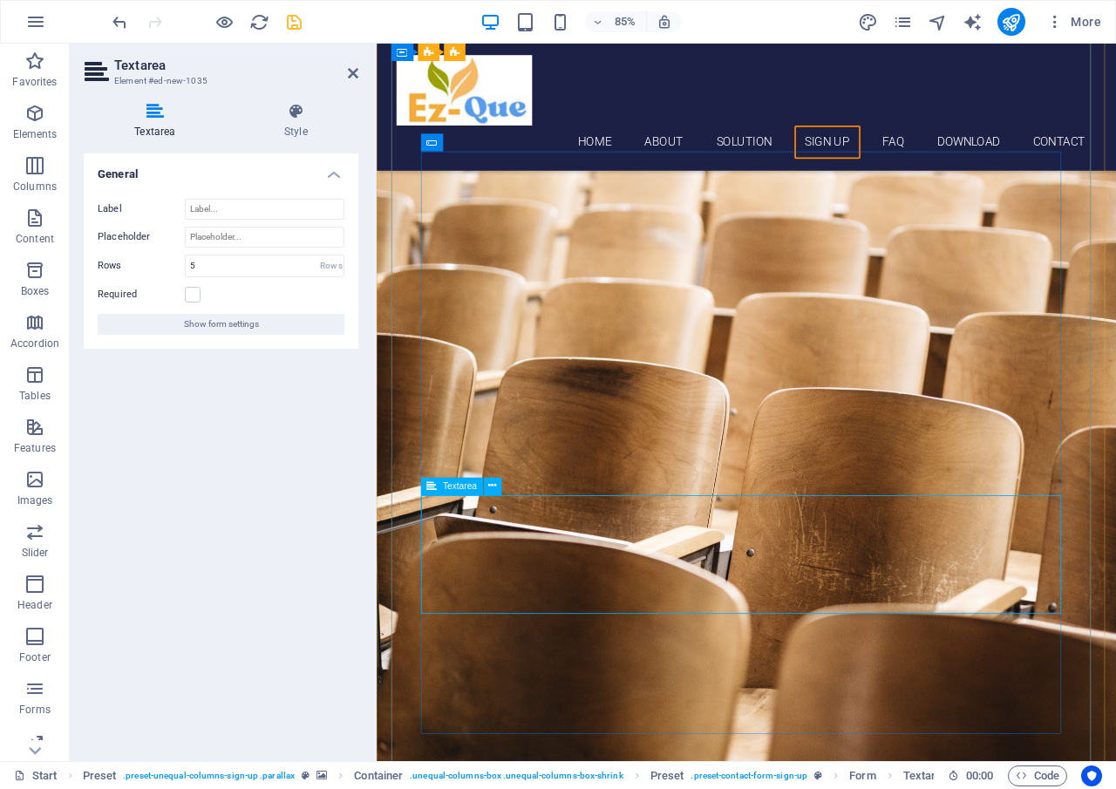
click at [279, 240] on input "Placeholder" at bounding box center [265, 237] width 160 height 21
type input "Type"
click at [352, 77] on icon at bounding box center [353, 73] width 10 height 14
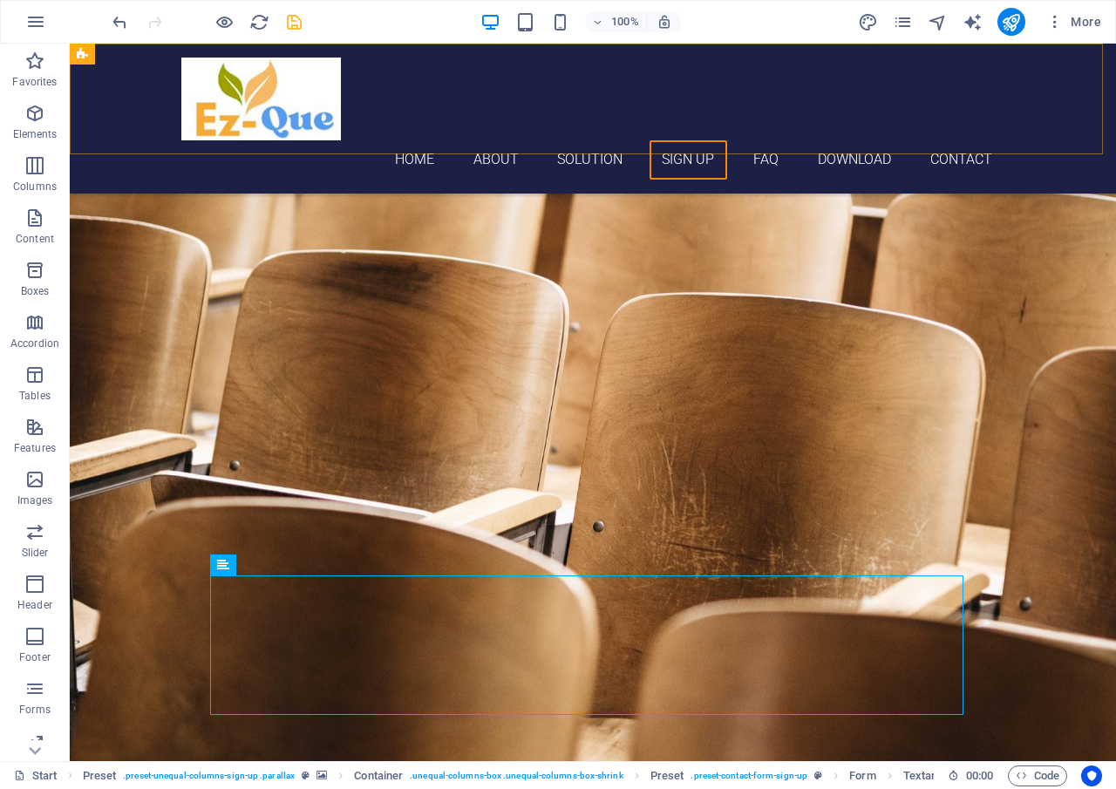
scroll to position [3663, 0]
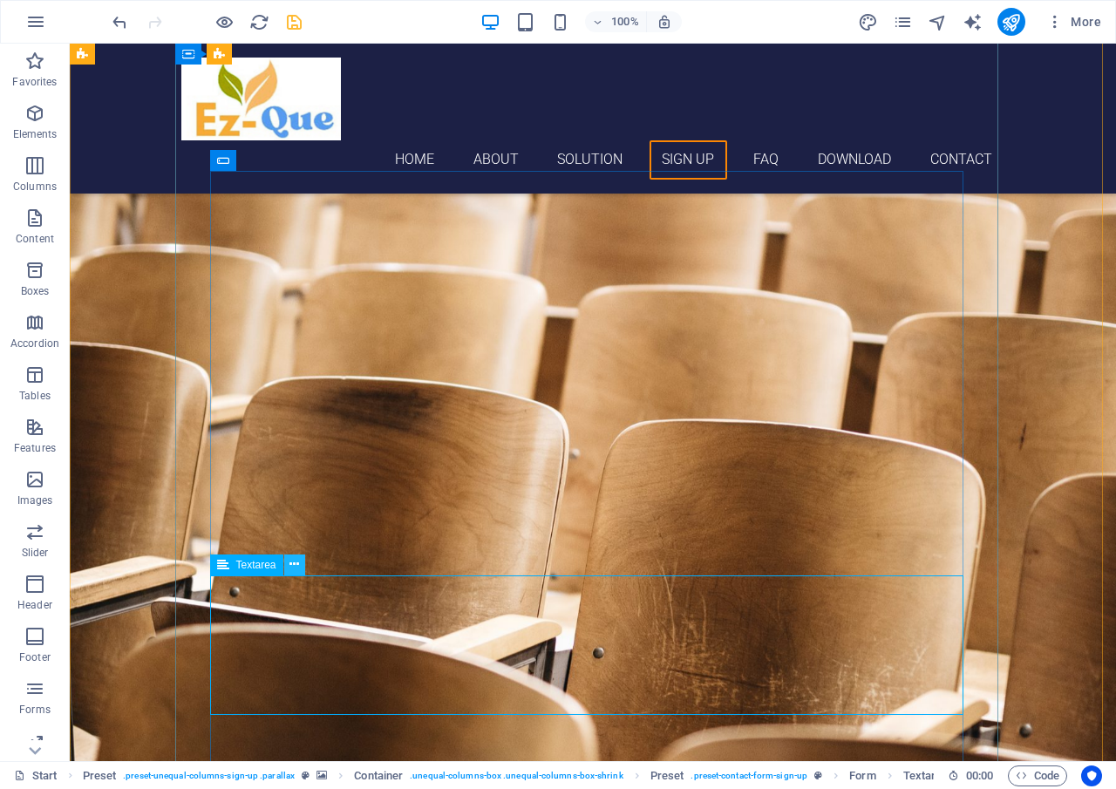
click at [297, 572] on icon at bounding box center [295, 565] width 10 height 18
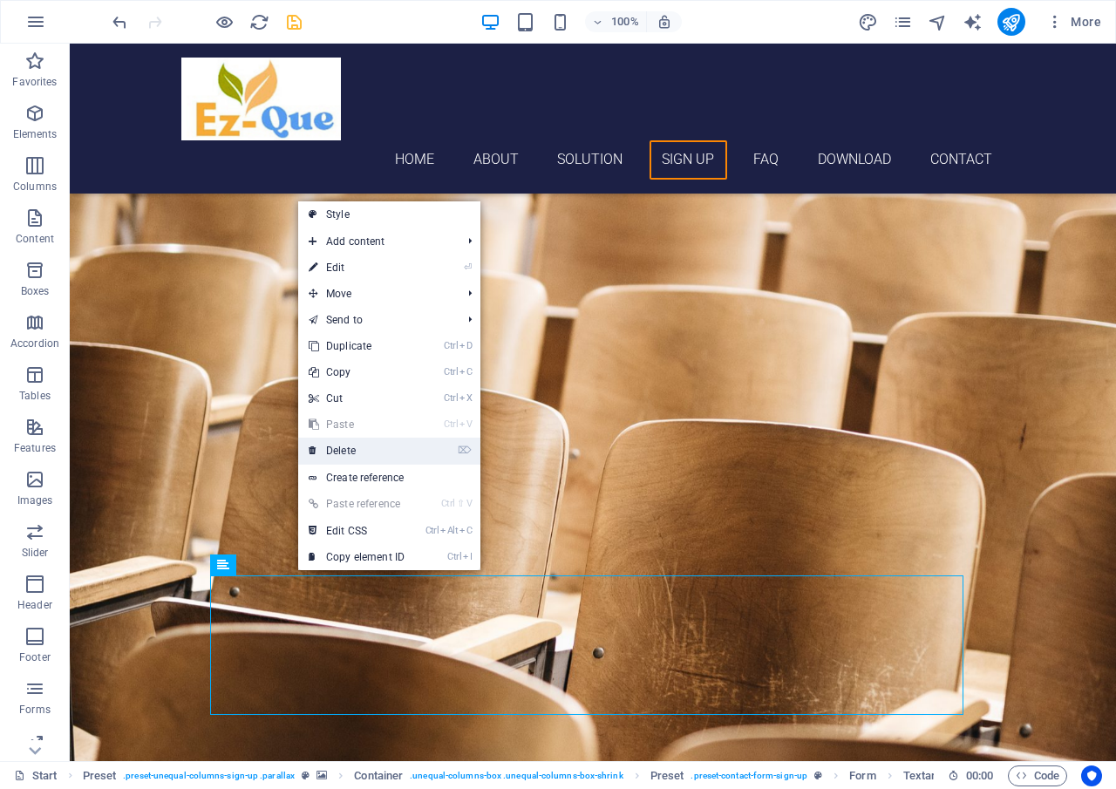
click at [345, 452] on link "⌦ Delete" at bounding box center [356, 451] width 117 height 26
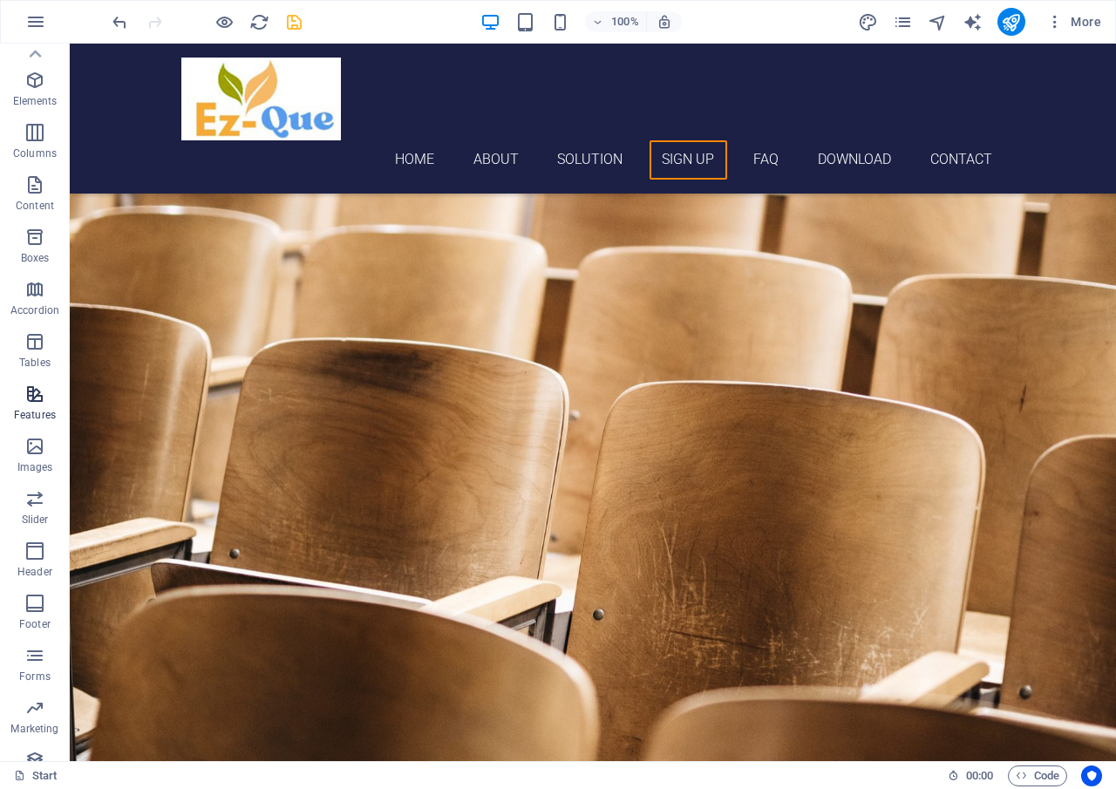
scroll to position [0, 0]
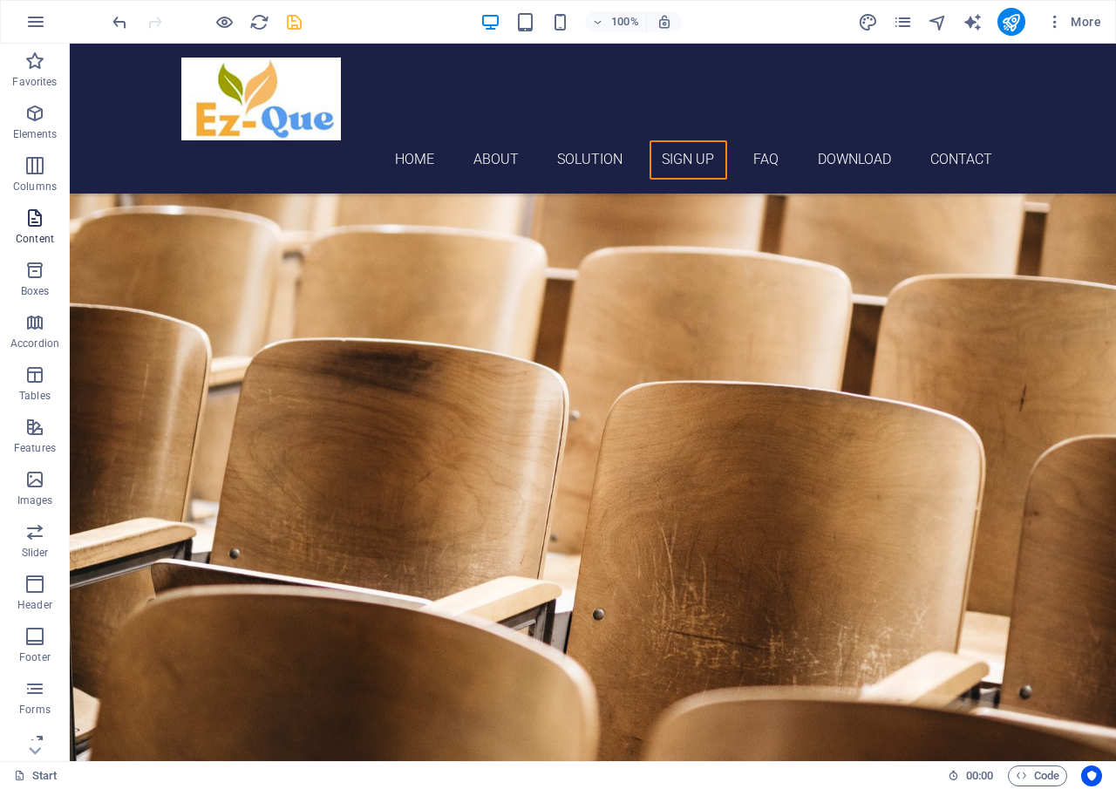
click at [30, 221] on icon "button" at bounding box center [34, 218] width 21 height 21
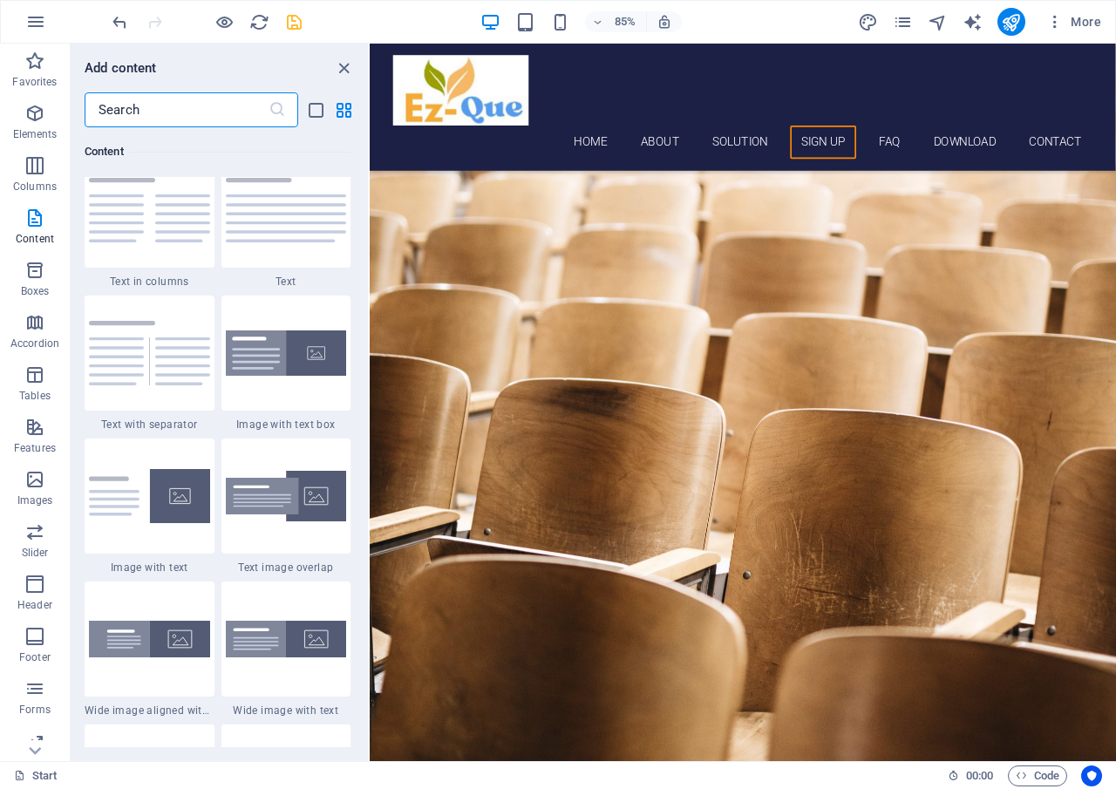
scroll to position [3342, 0]
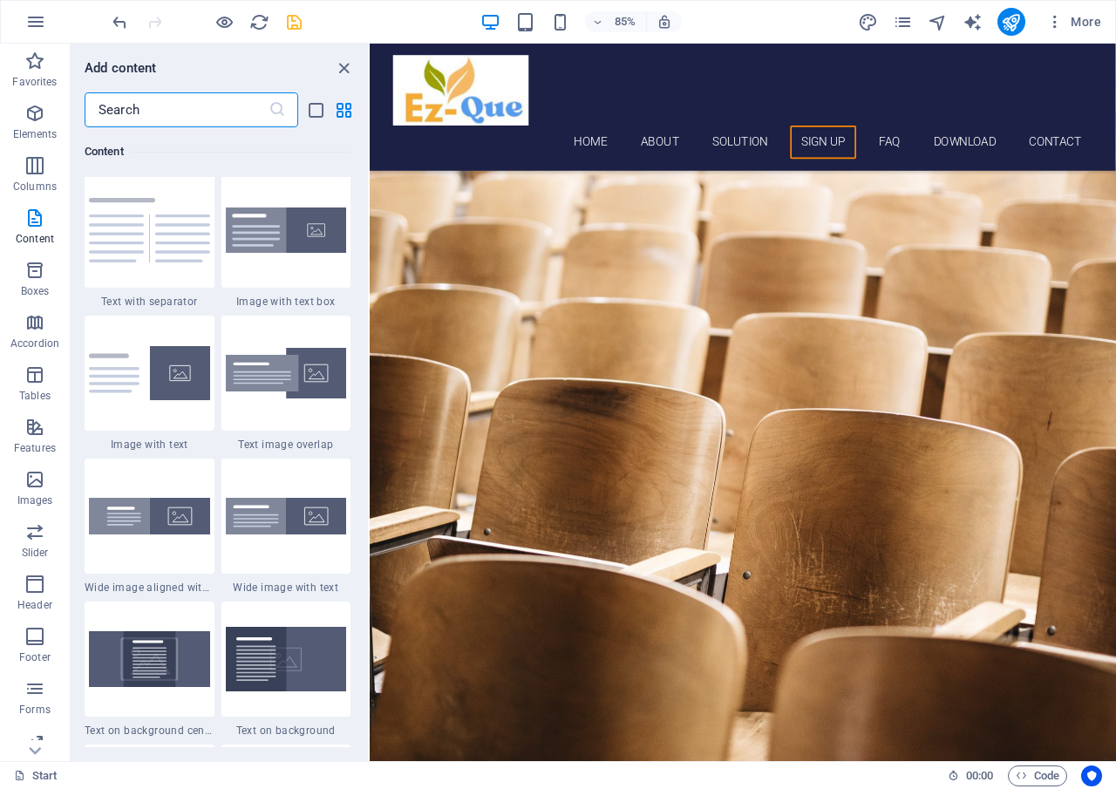
drag, startPoint x: 365, startPoint y: 258, endPoint x: 42, endPoint y: 249, distance: 323.7
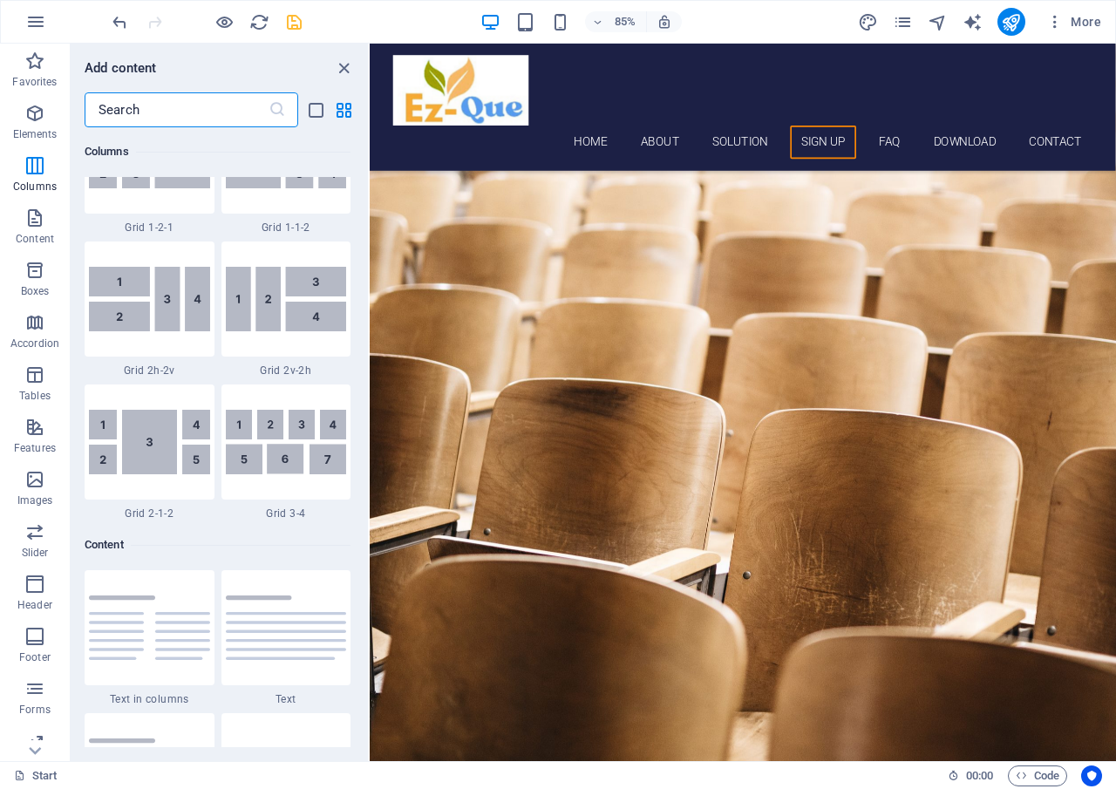
scroll to position [2851, 0]
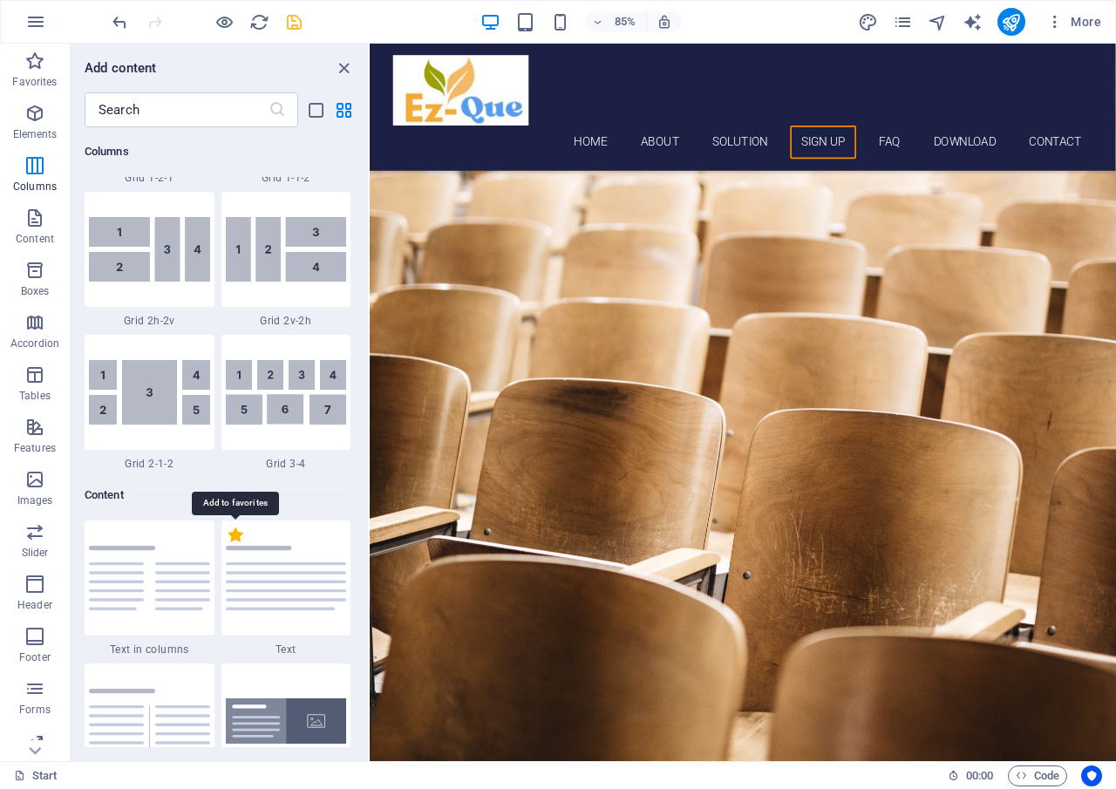
click at [239, 538] on label "1 Star" at bounding box center [236, 535] width 15 height 15
click at [229, 544] on input "1 Star" at bounding box center [228, 544] width 1 height 1
radio input "true"
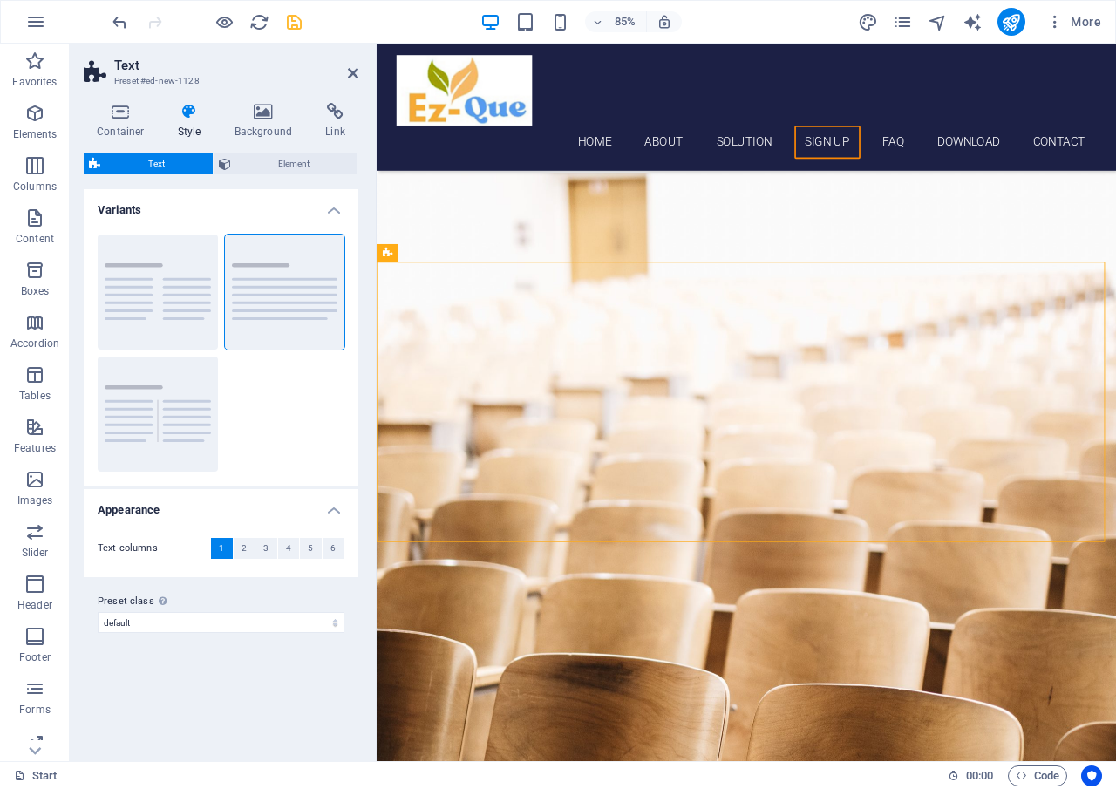
scroll to position [4310, 0]
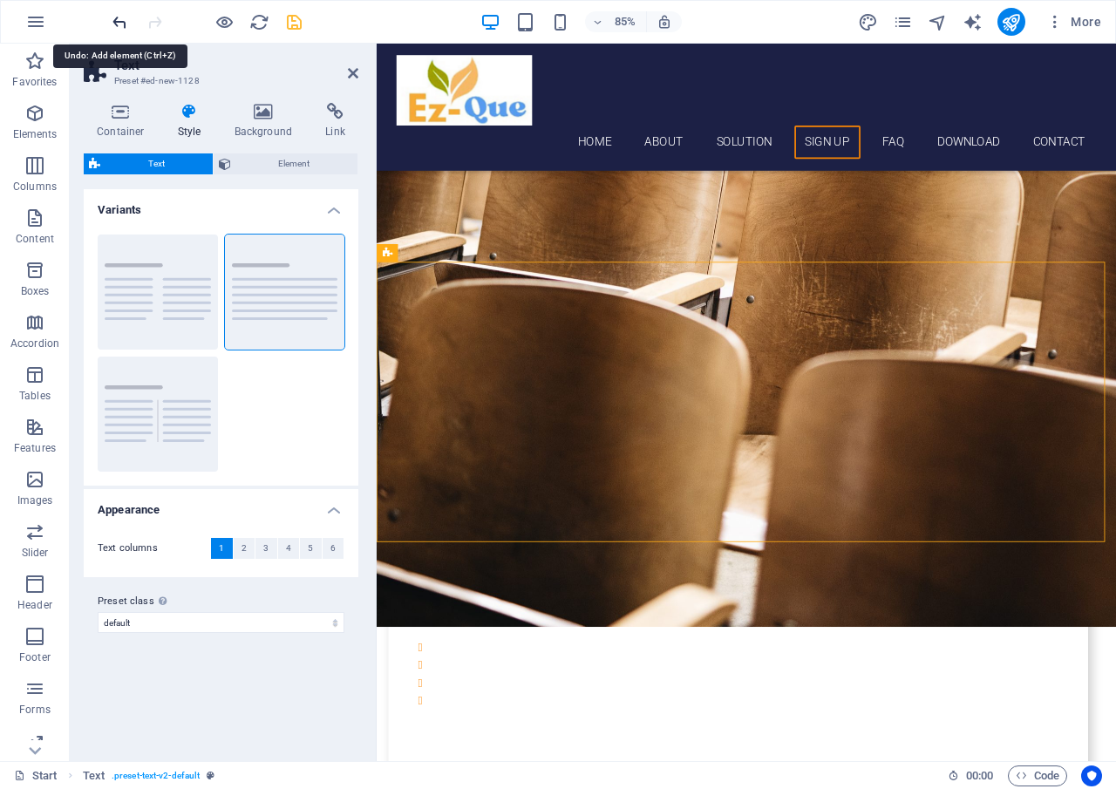
click at [119, 21] on icon "undo" at bounding box center [120, 22] width 20 height 20
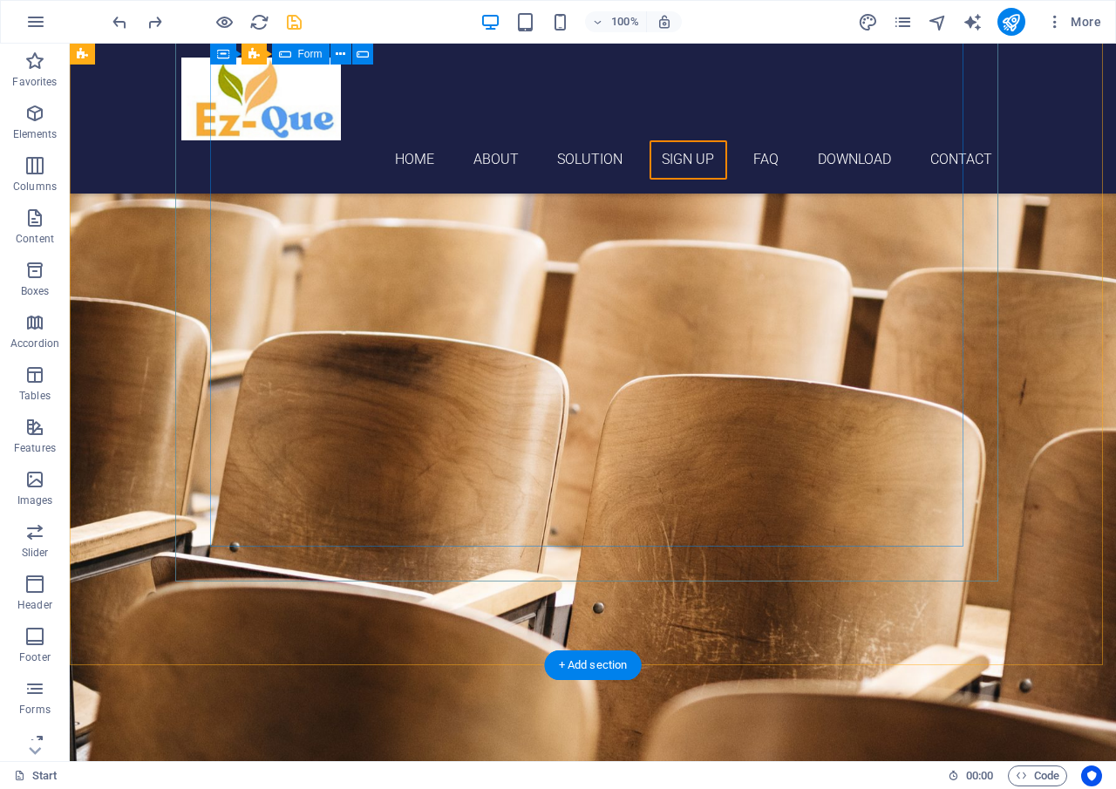
scroll to position [3834, 0]
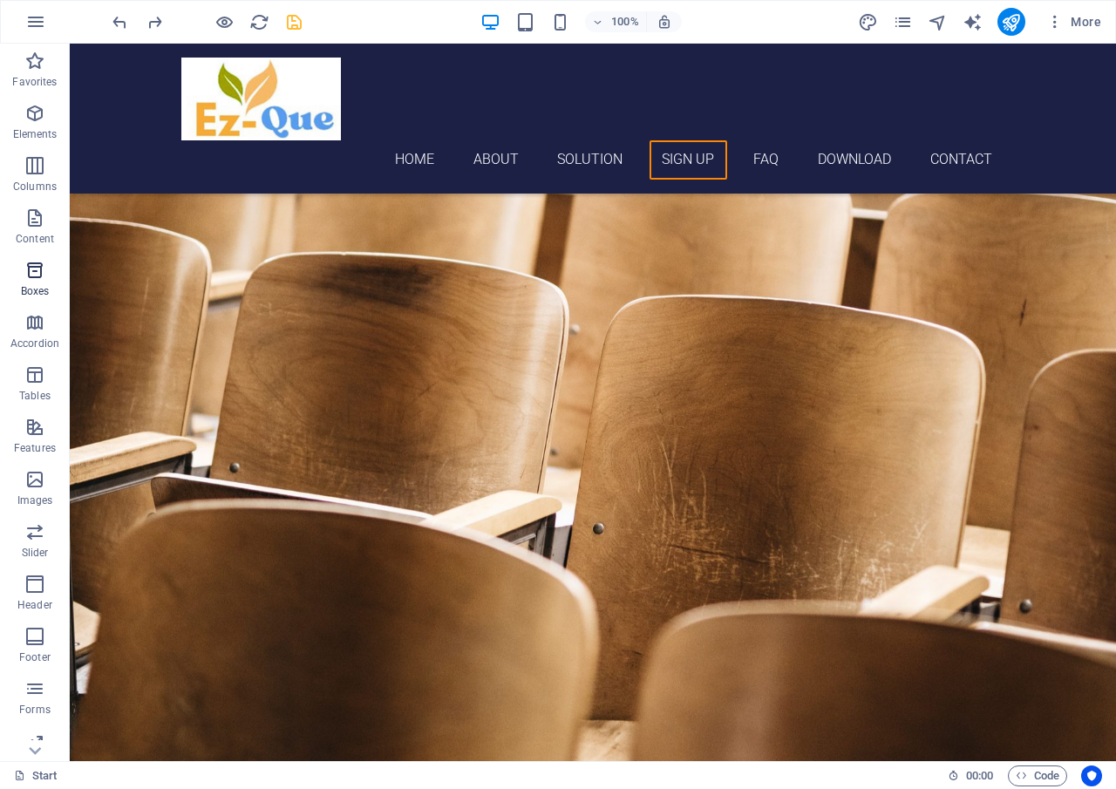
click at [32, 277] on icon "button" at bounding box center [34, 270] width 21 height 21
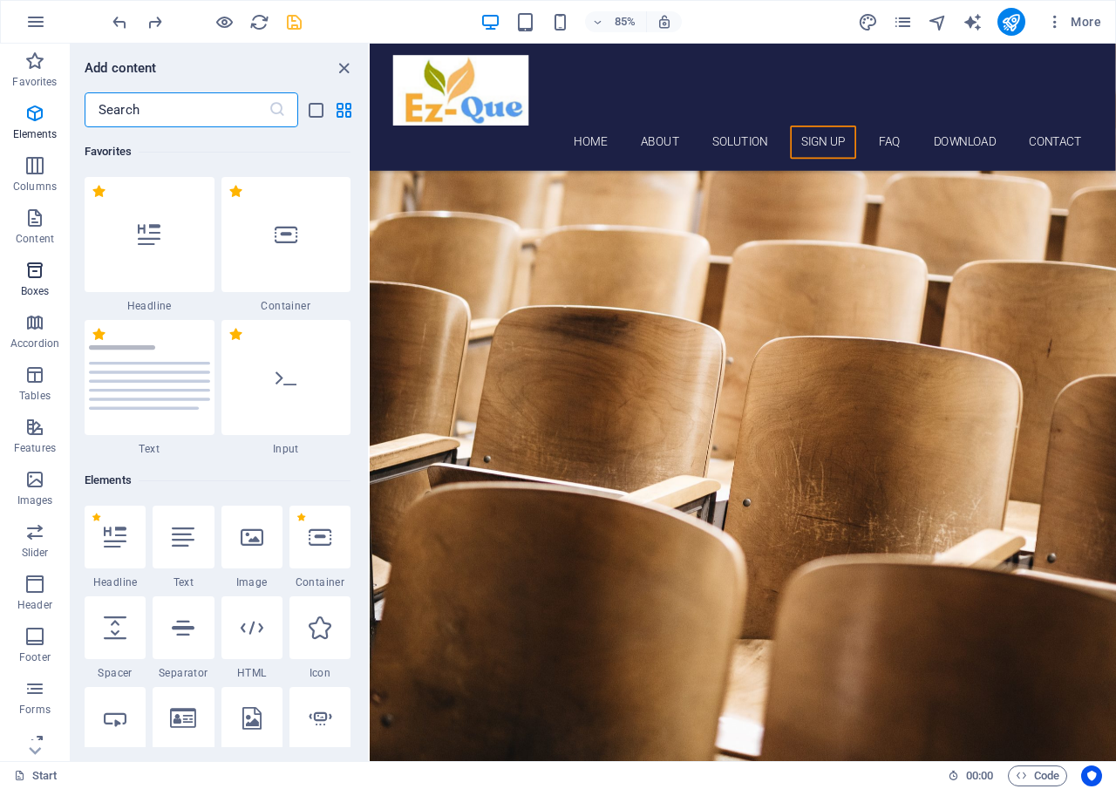
scroll to position [4954, 0]
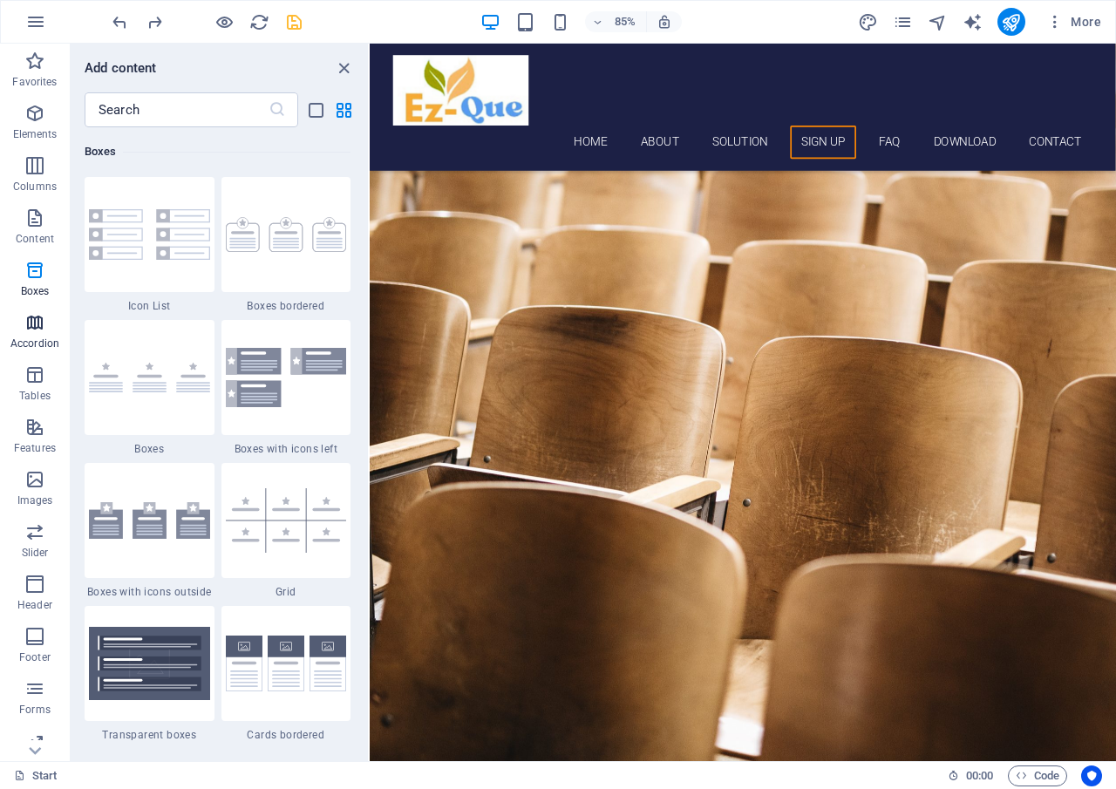
click at [30, 326] on icon "button" at bounding box center [34, 322] width 21 height 21
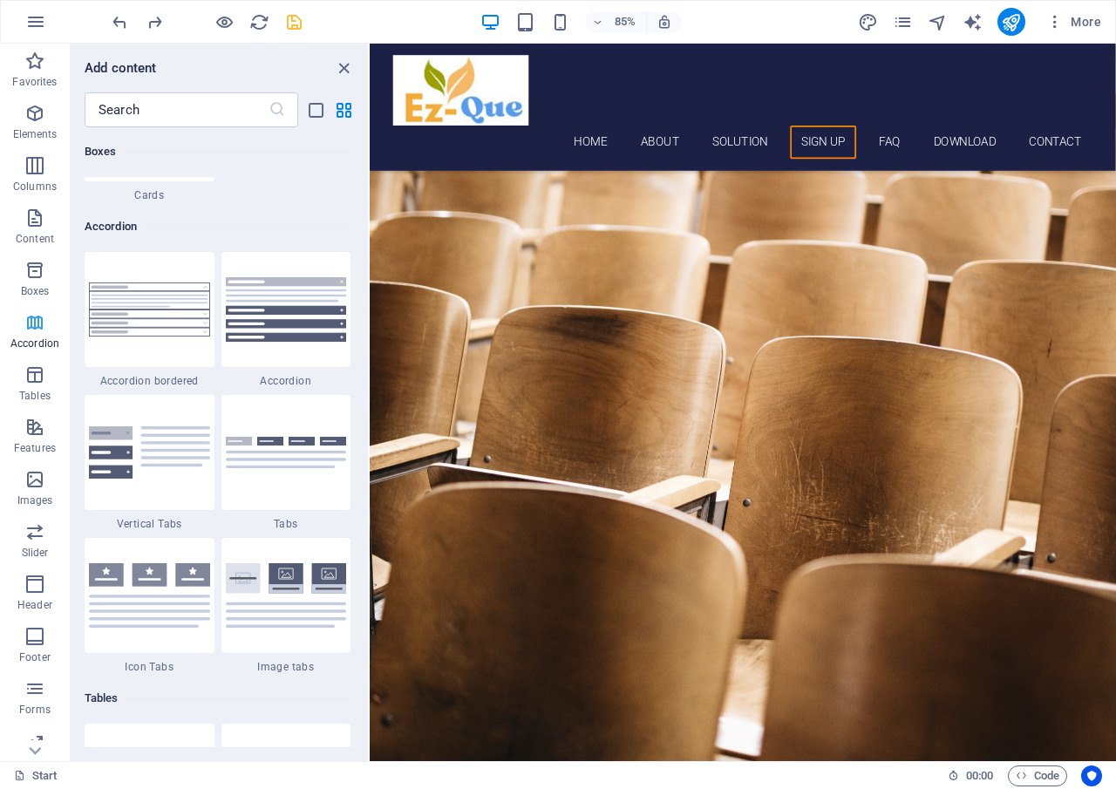
scroll to position [5712, 0]
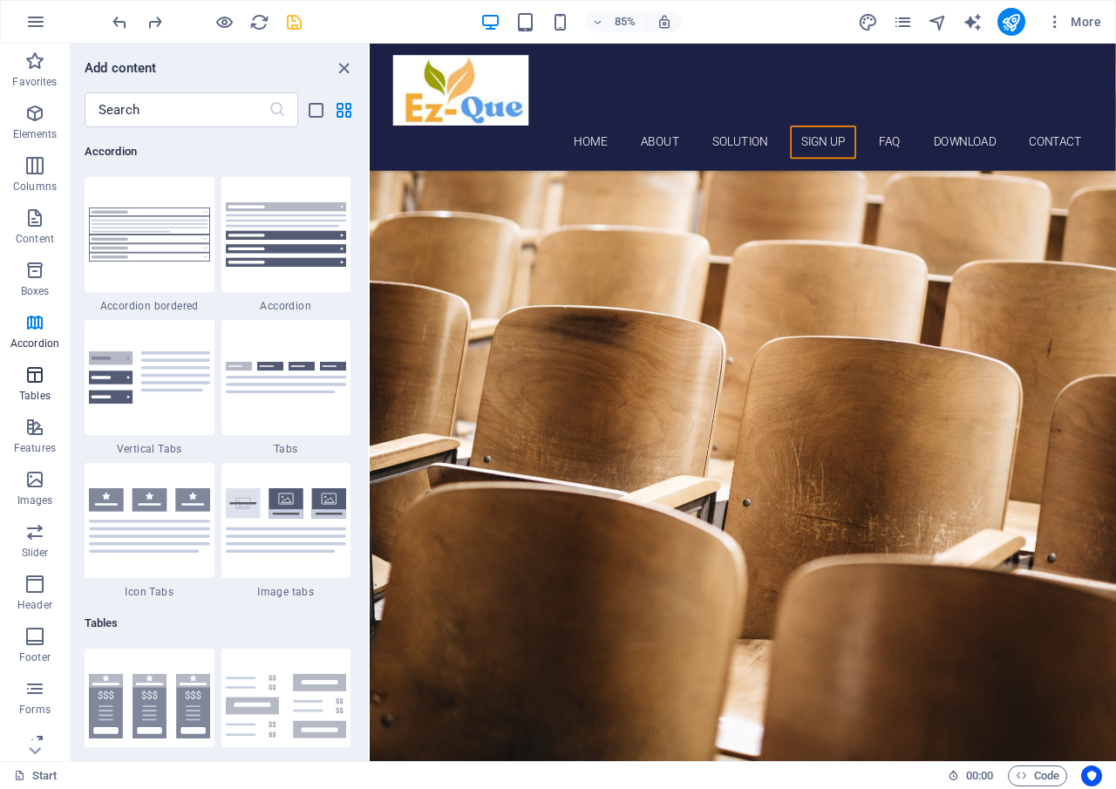
click at [32, 380] on icon "button" at bounding box center [34, 375] width 21 height 21
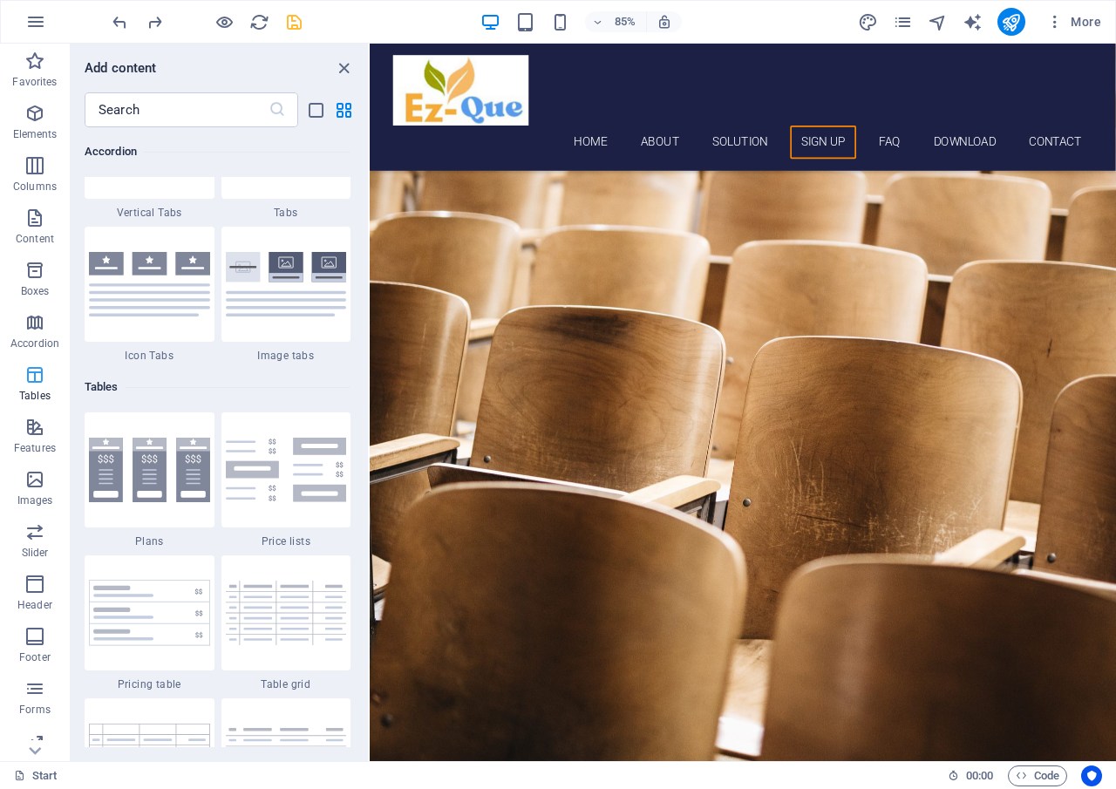
scroll to position [6184, 0]
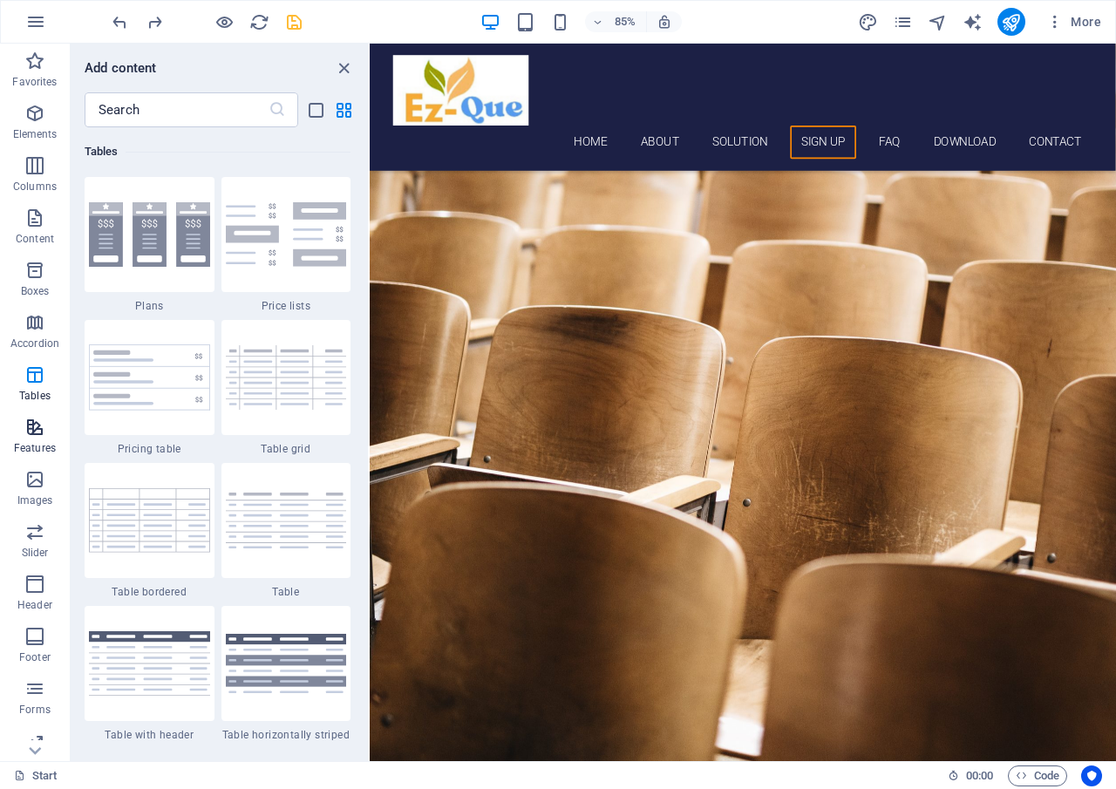
click at [35, 427] on icon "button" at bounding box center [34, 427] width 21 height 21
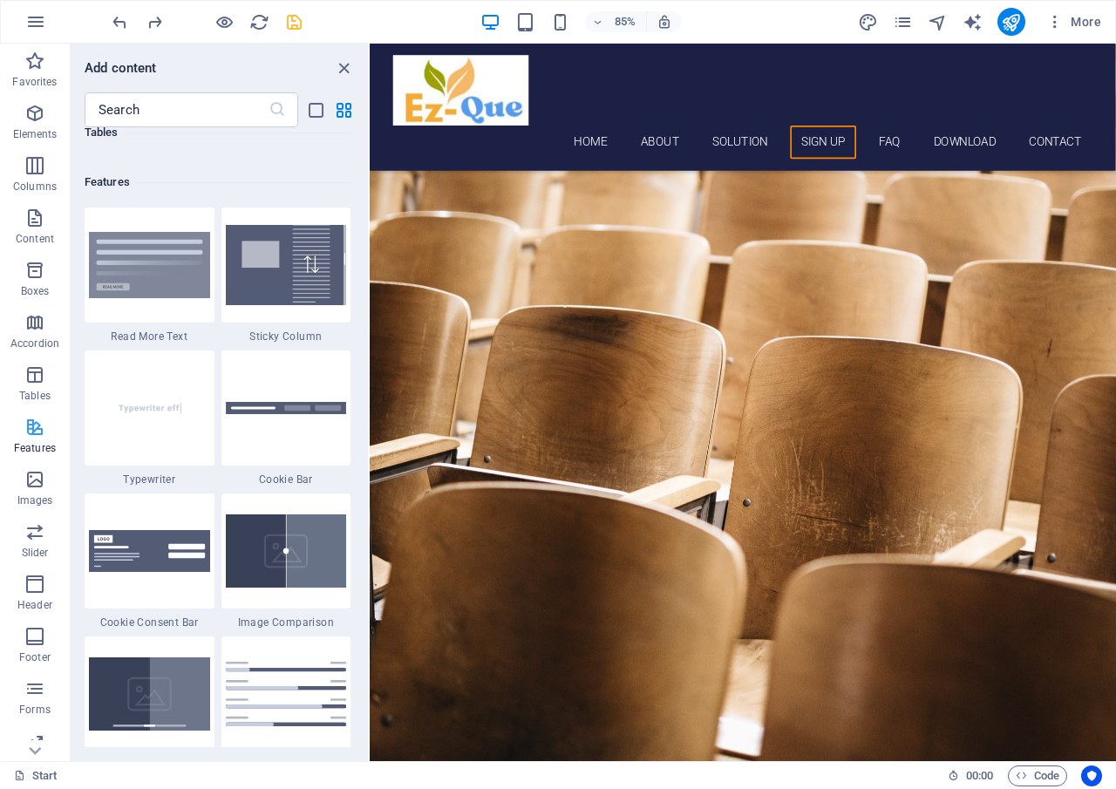
scroll to position [6942, 0]
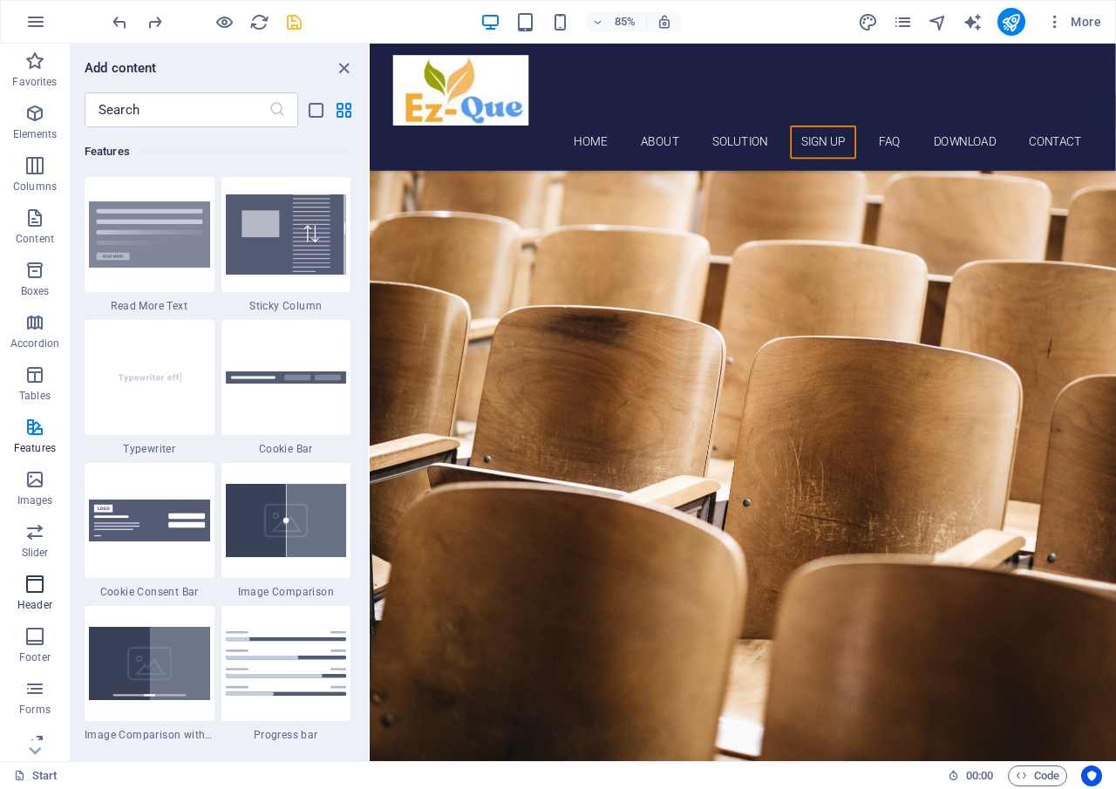
click at [33, 579] on icon "button" at bounding box center [34, 584] width 21 height 21
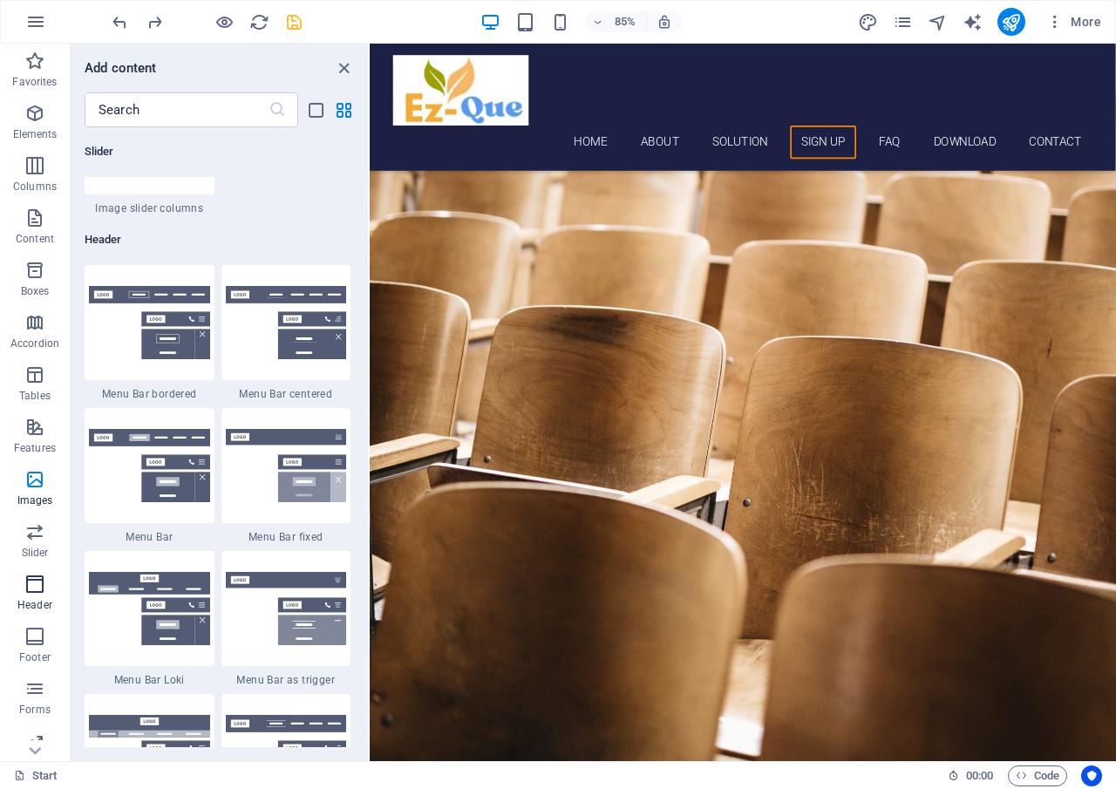
scroll to position [10647, 0]
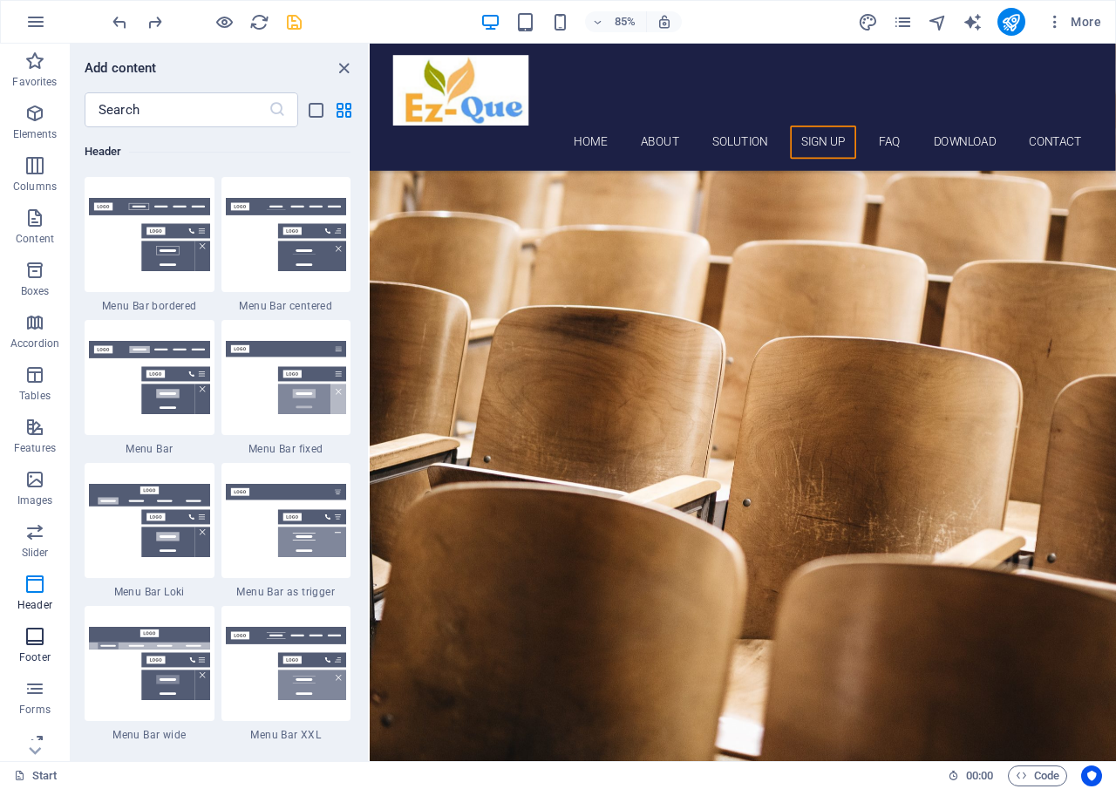
click at [31, 635] on icon "button" at bounding box center [34, 636] width 21 height 21
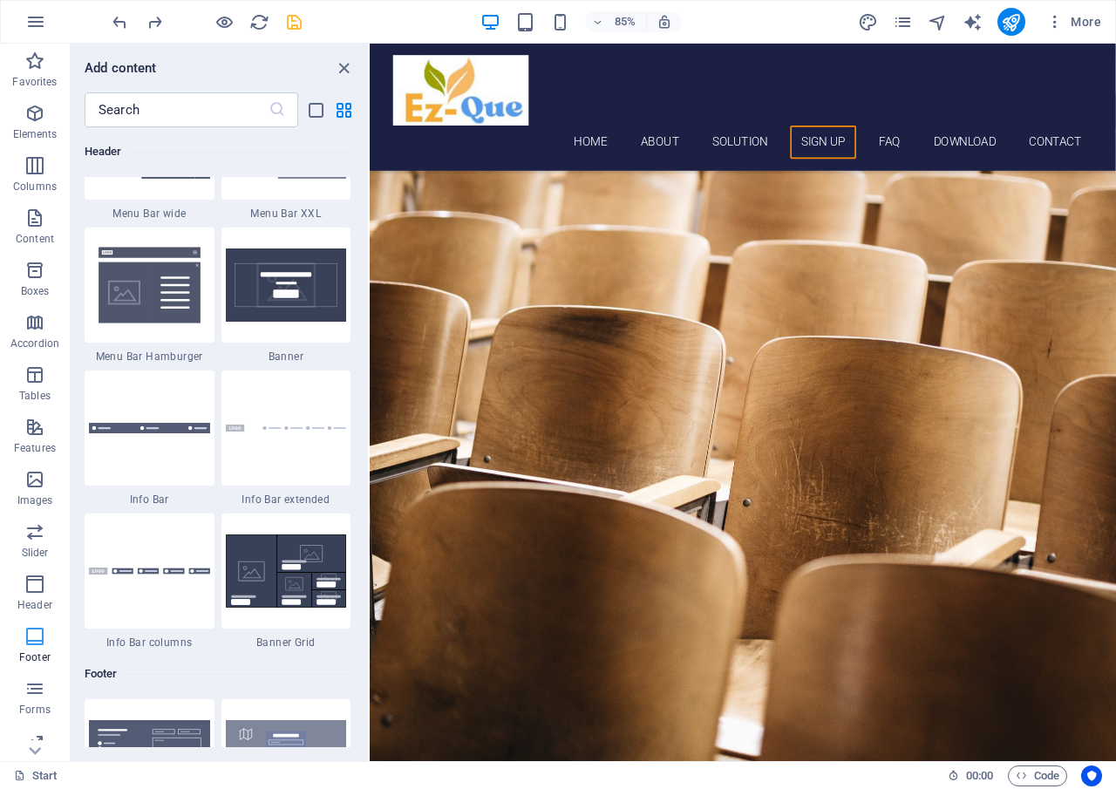
scroll to position [11691, 0]
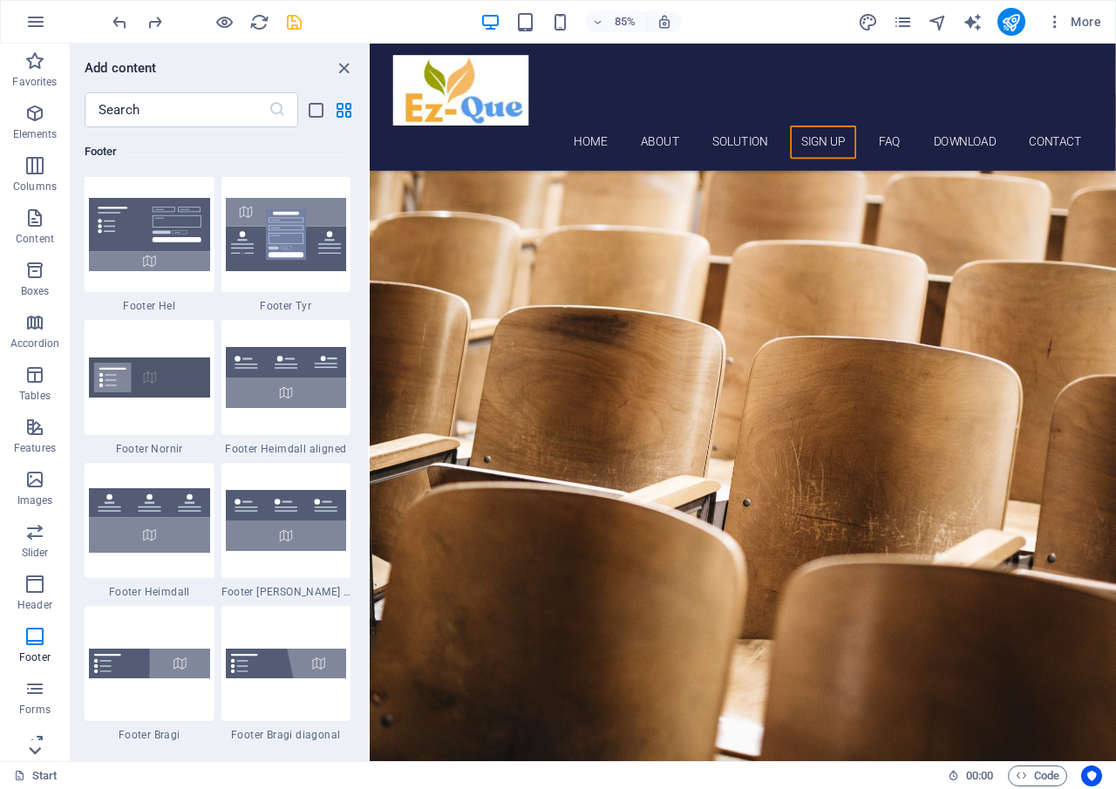
click at [34, 66] on icon at bounding box center [35, 54] width 24 height 24
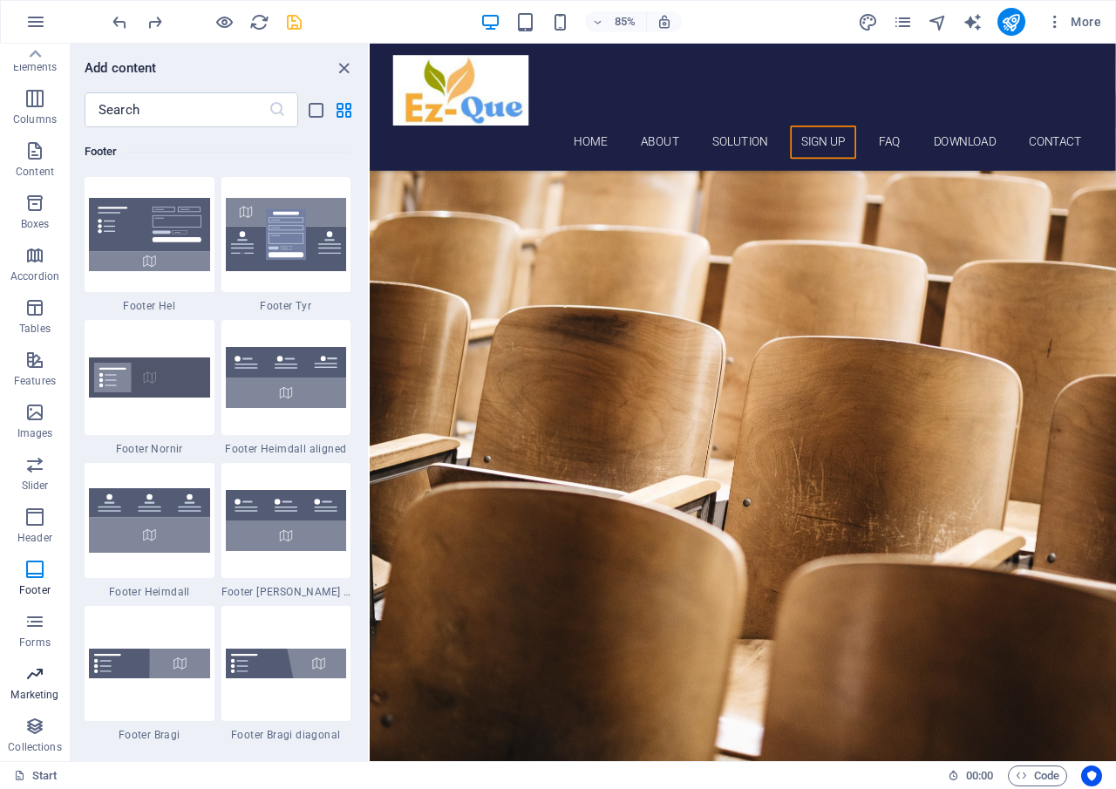
click at [33, 697] on p "Marketing" at bounding box center [34, 695] width 48 height 14
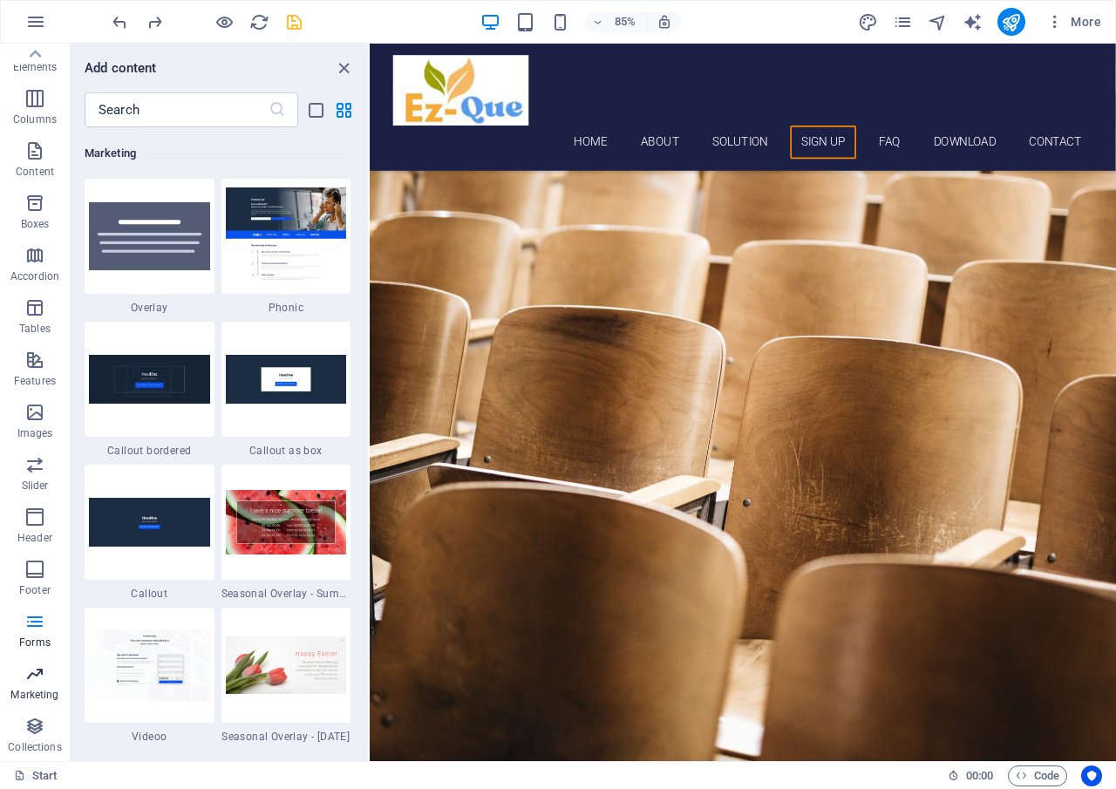
scroll to position [14351, 0]
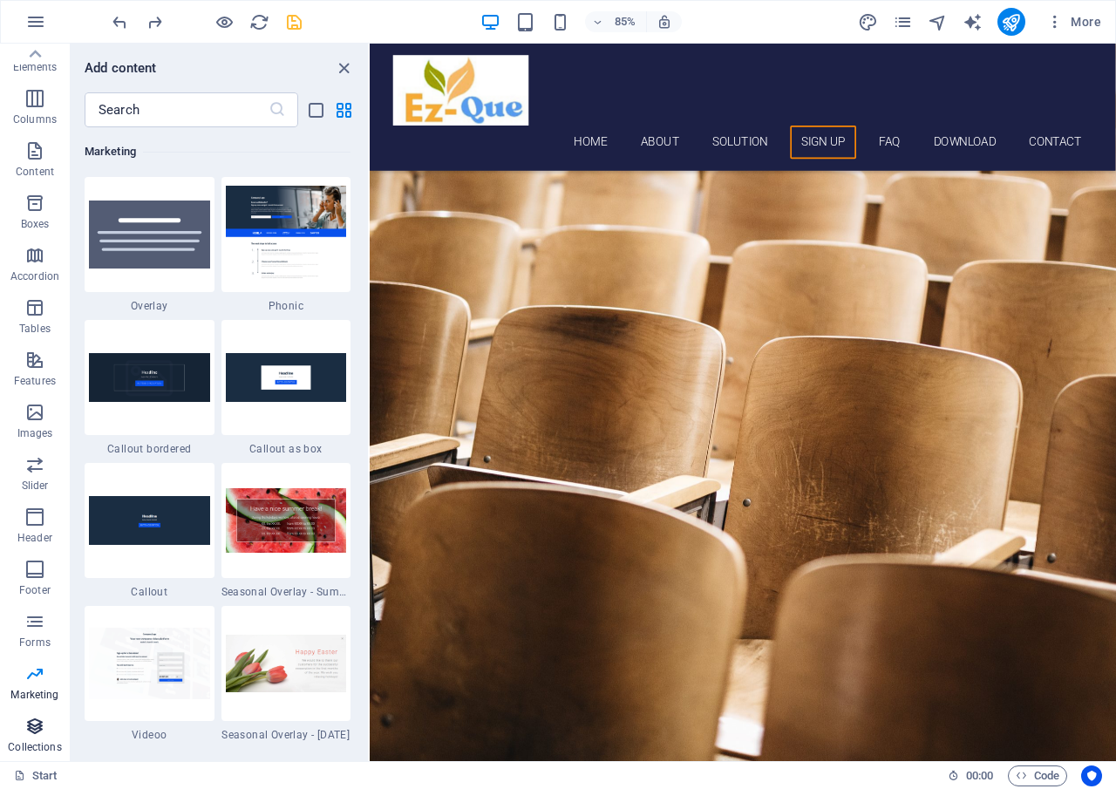
click at [35, 727] on icon "button" at bounding box center [34, 726] width 21 height 21
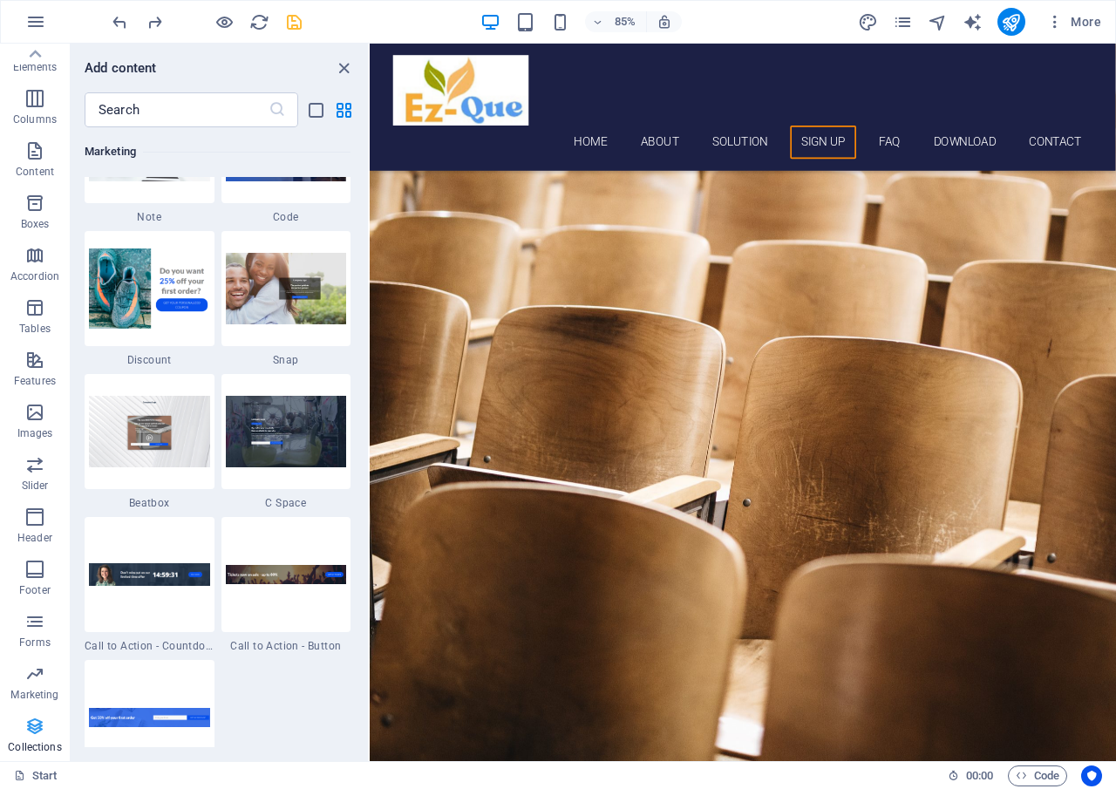
scroll to position [16110, 0]
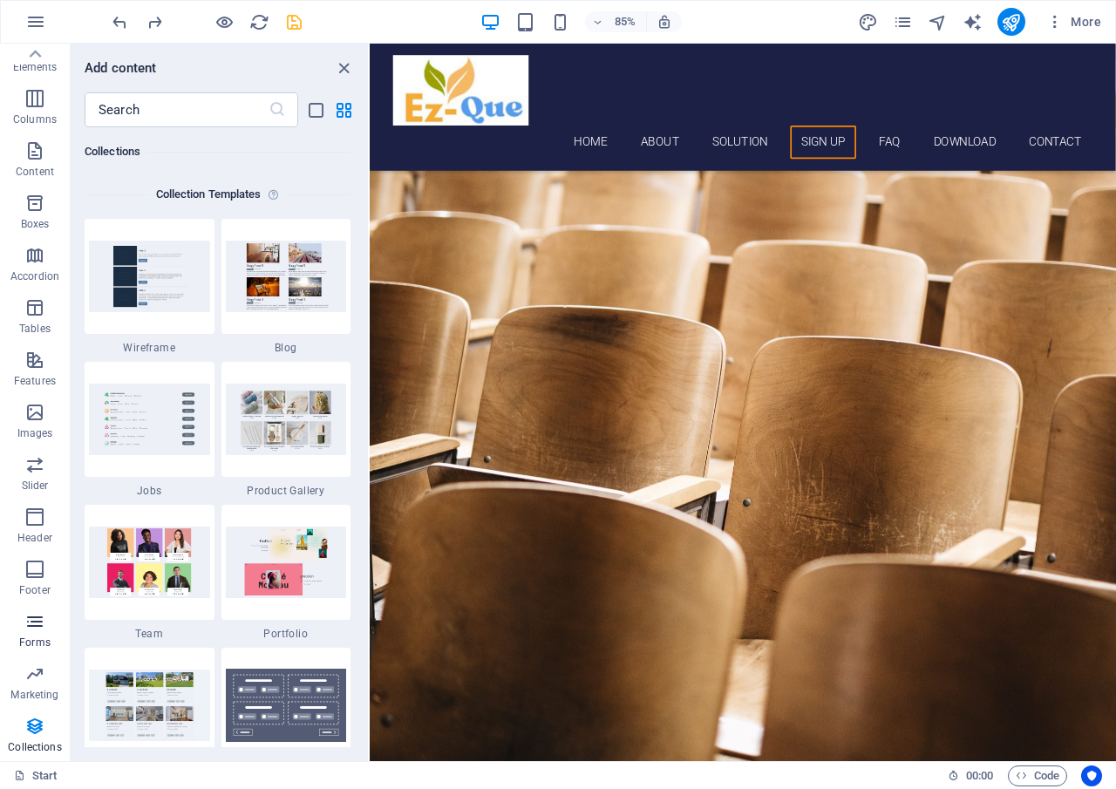
click at [35, 638] on p "Forms" at bounding box center [34, 643] width 31 height 14
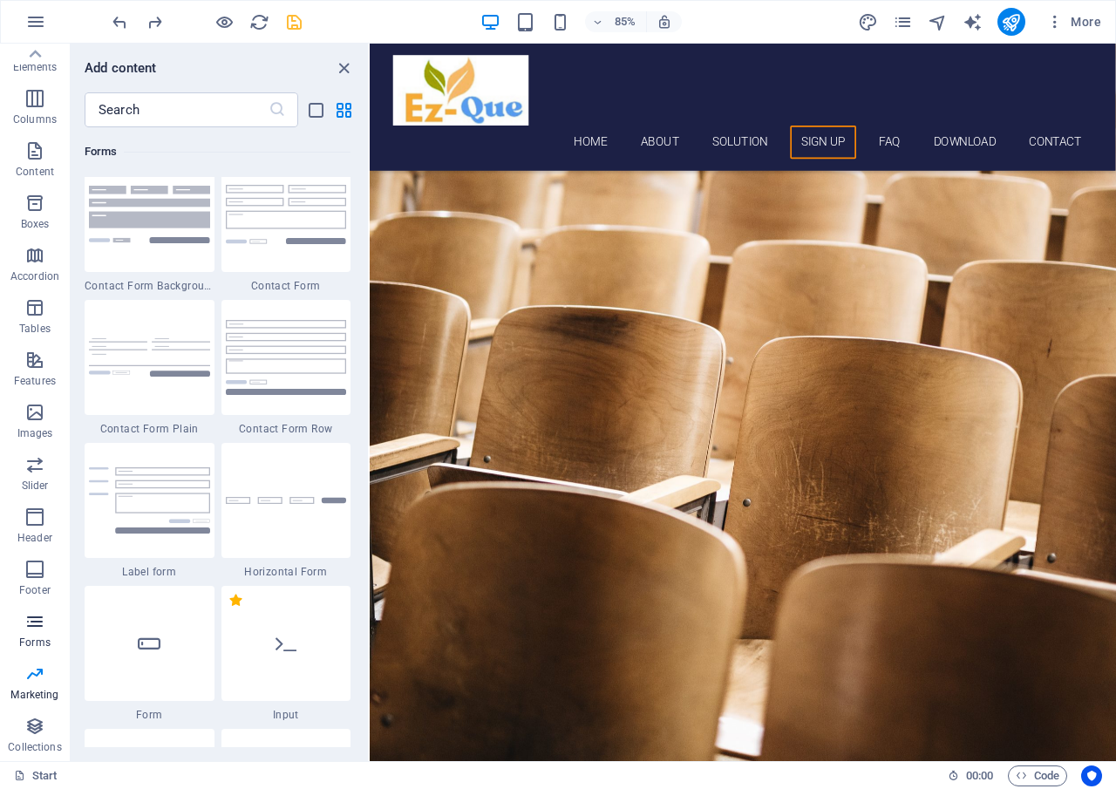
scroll to position [12878, 0]
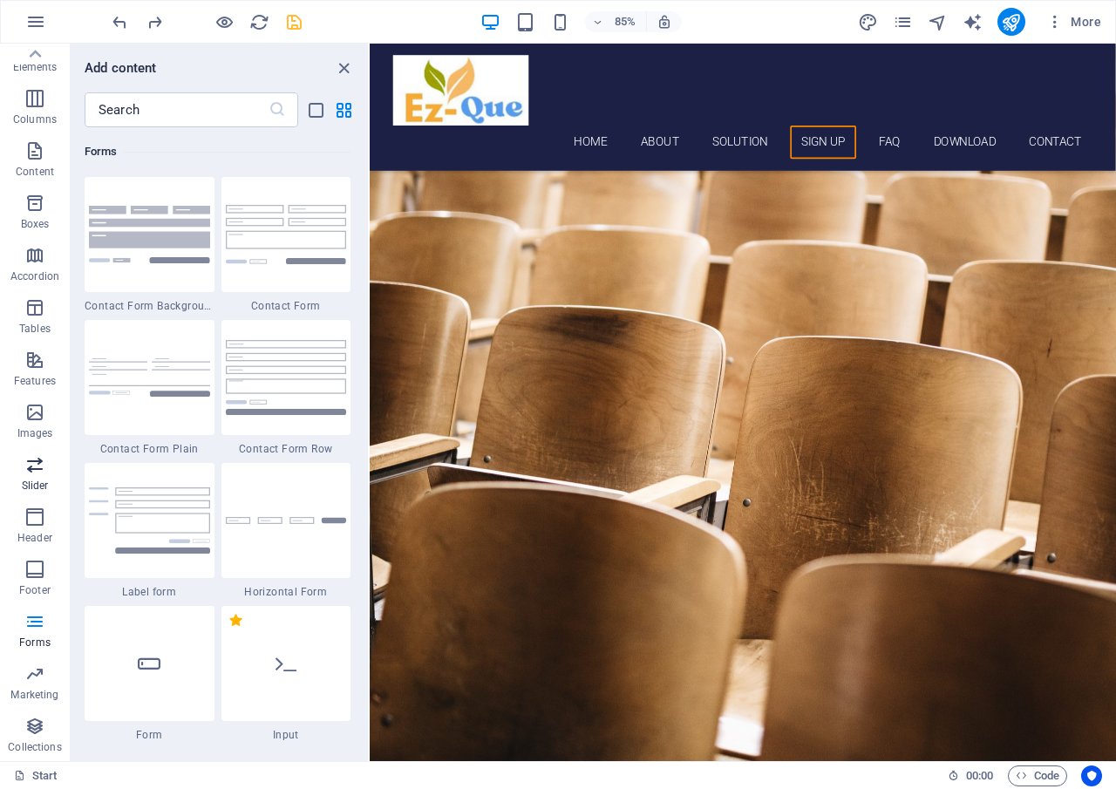
click at [32, 484] on p "Slider" at bounding box center [35, 486] width 27 height 14
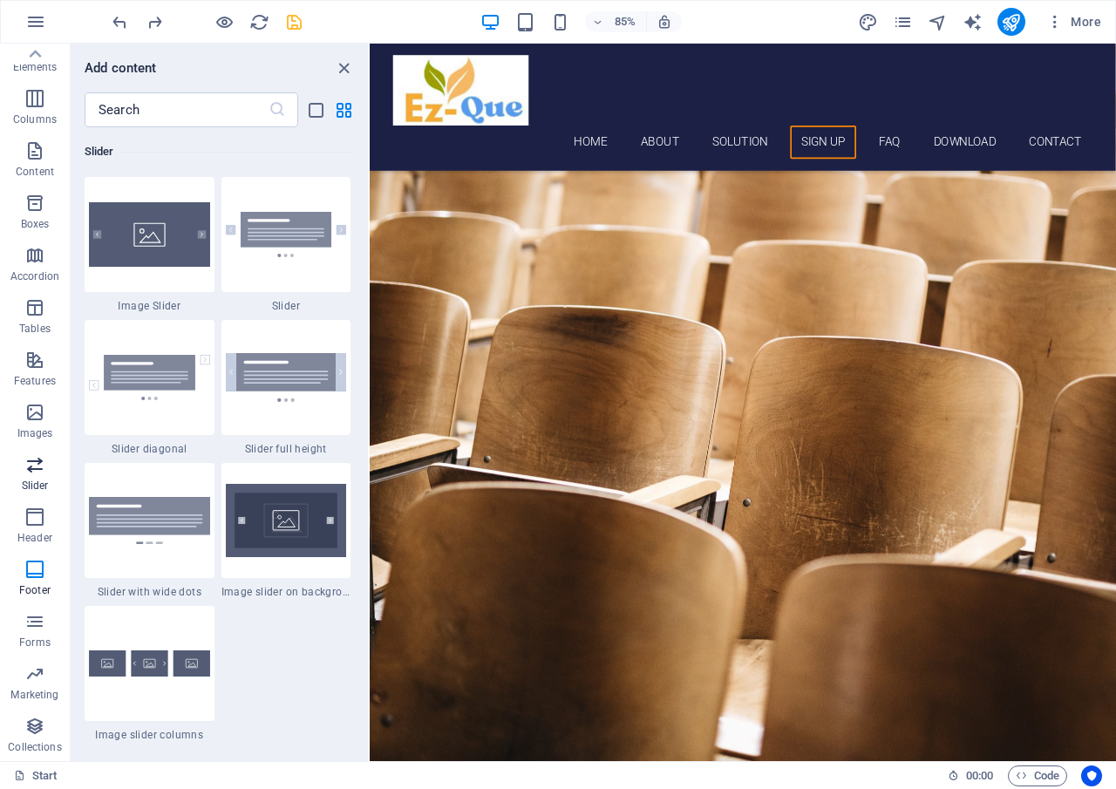
scroll to position [10032, 0]
click at [39, 415] on icon "button" at bounding box center [34, 412] width 21 height 21
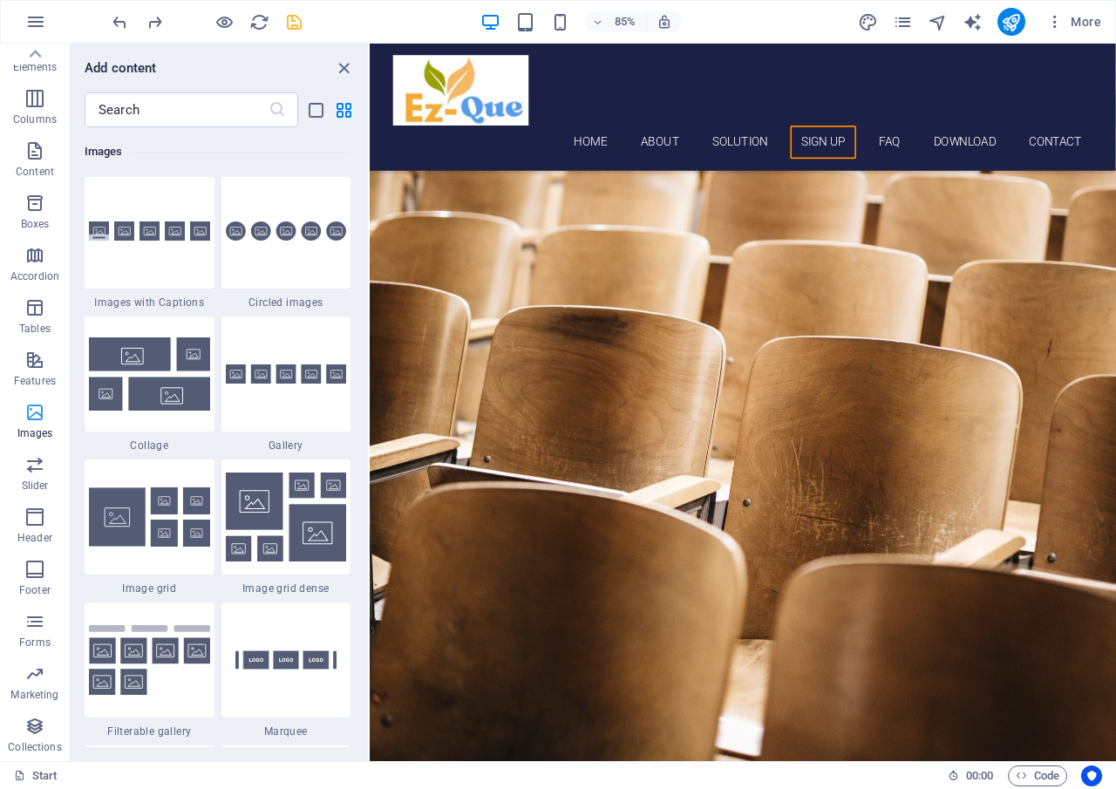
scroll to position [8988, 0]
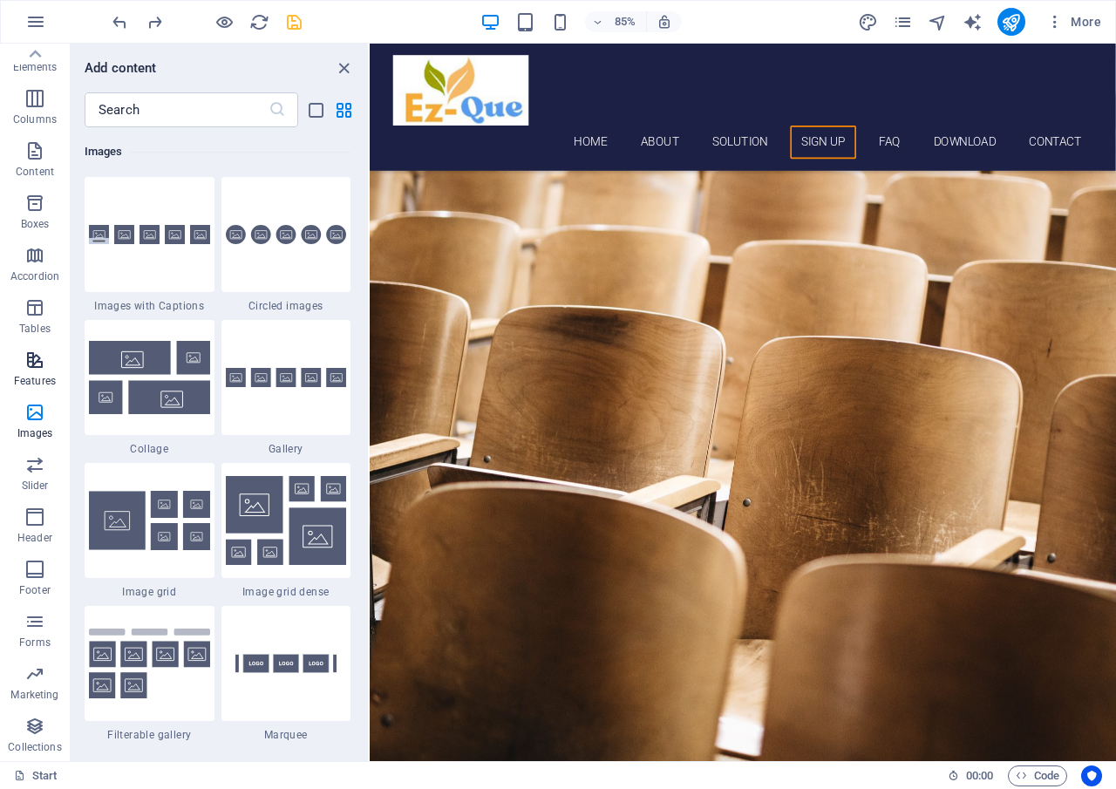
click at [39, 377] on p "Features" at bounding box center [35, 381] width 42 height 14
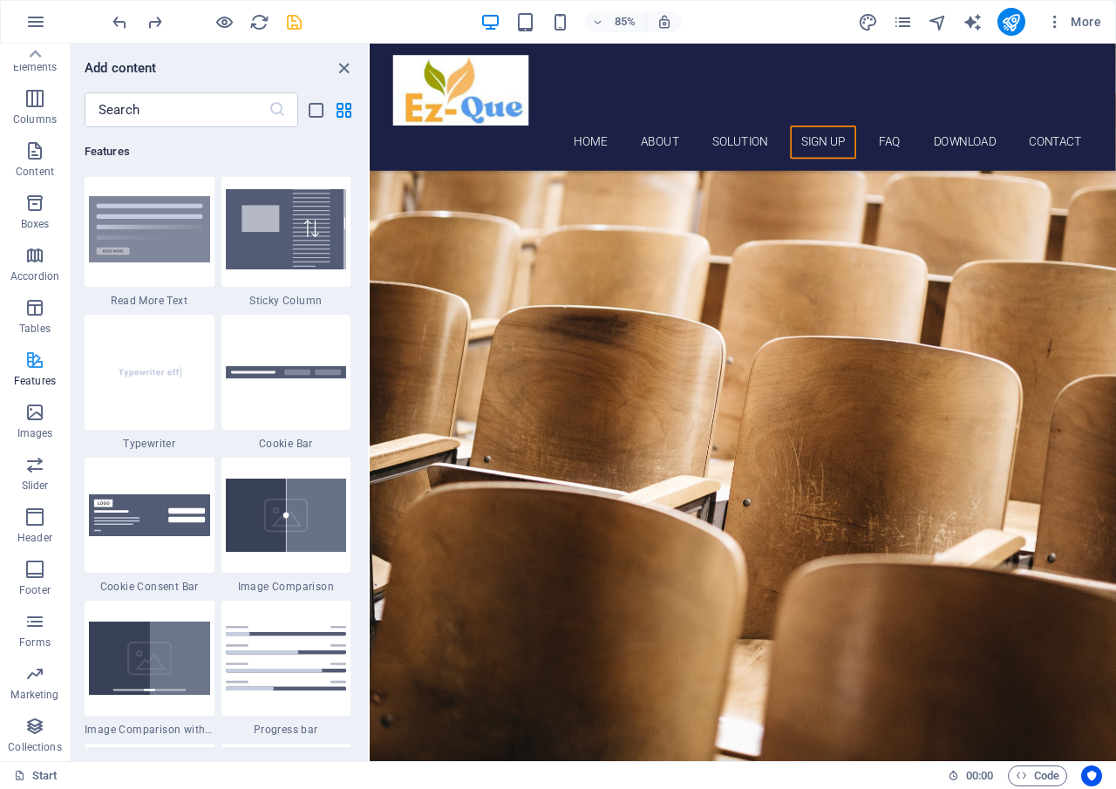
scroll to position [6942, 0]
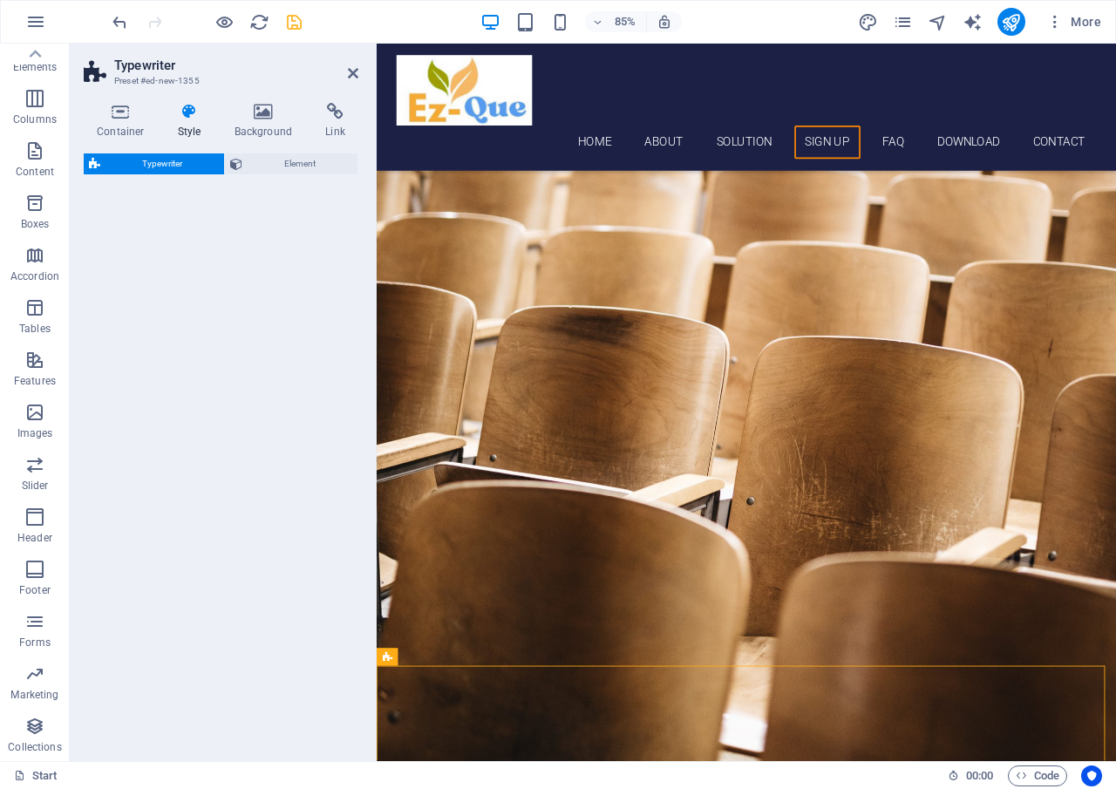
select select "ms"
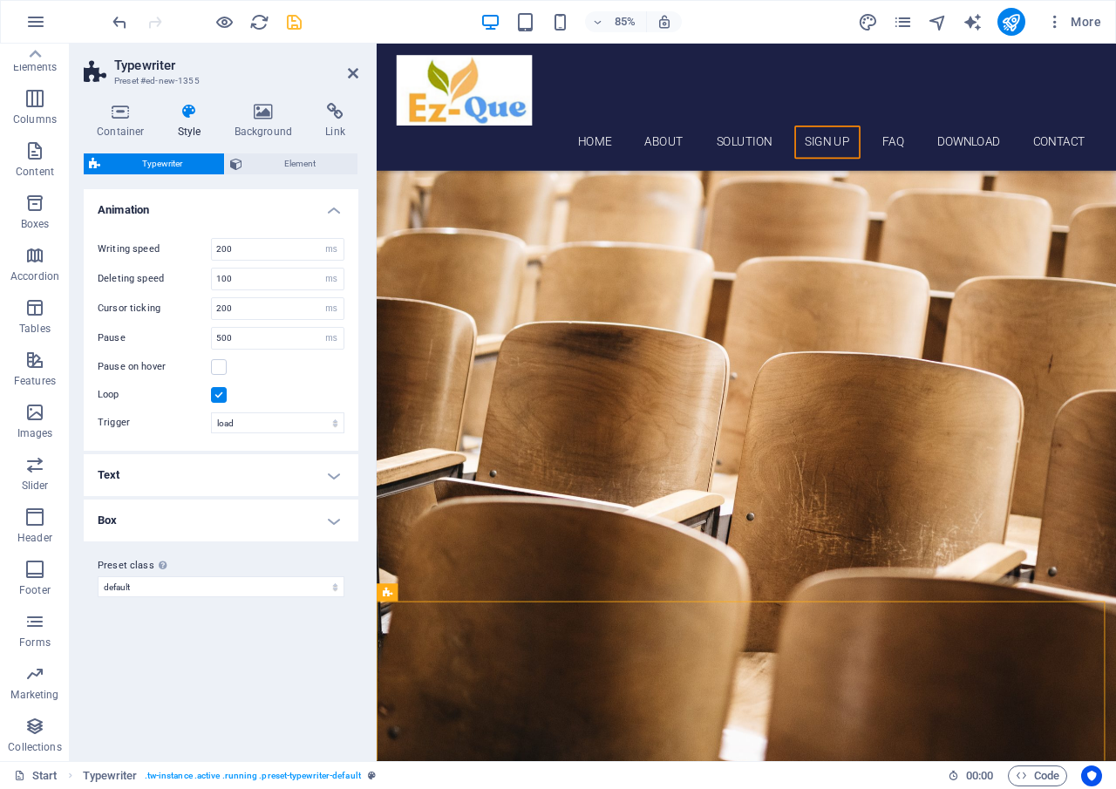
scroll to position [3967, 0]
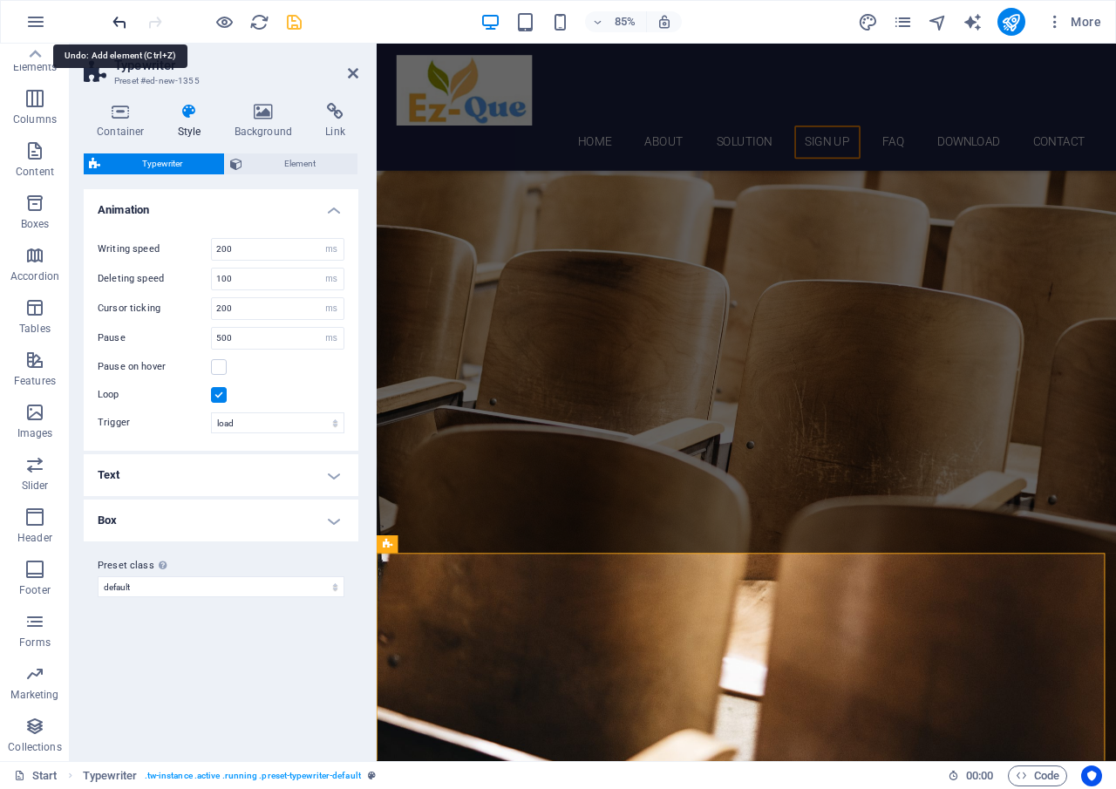
click at [115, 23] on icon "undo" at bounding box center [120, 22] width 20 height 20
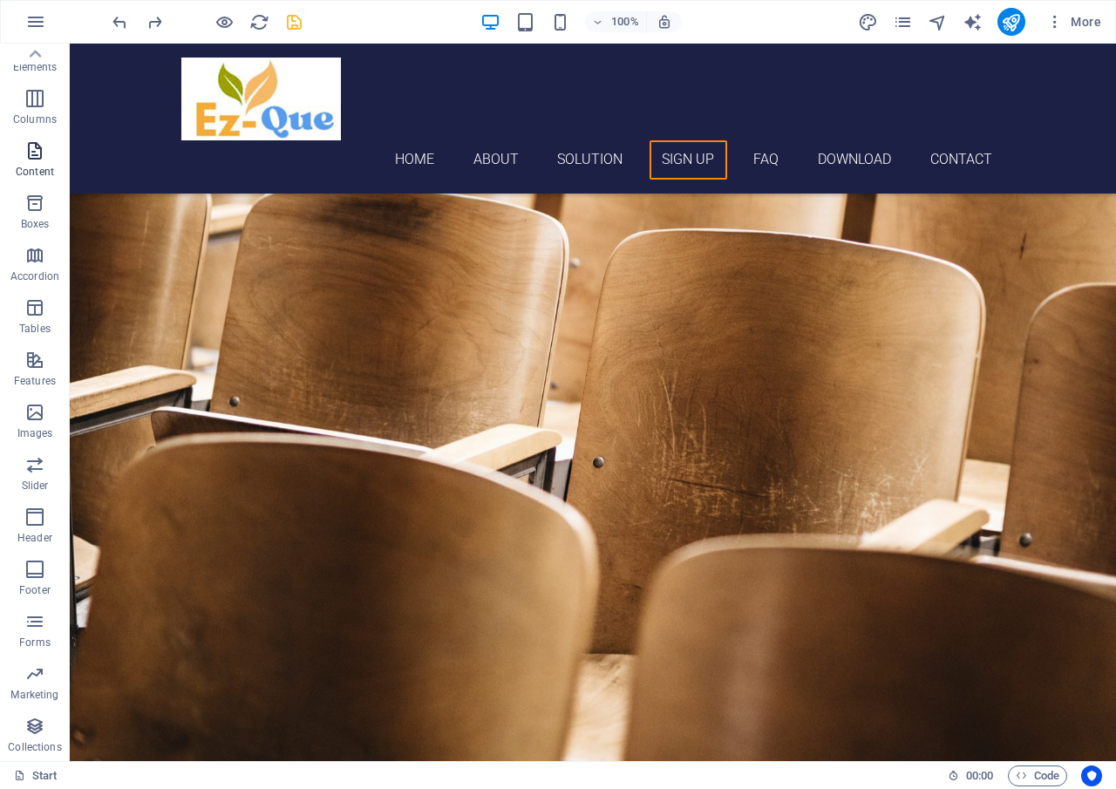
click at [29, 155] on icon "button" at bounding box center [34, 150] width 21 height 21
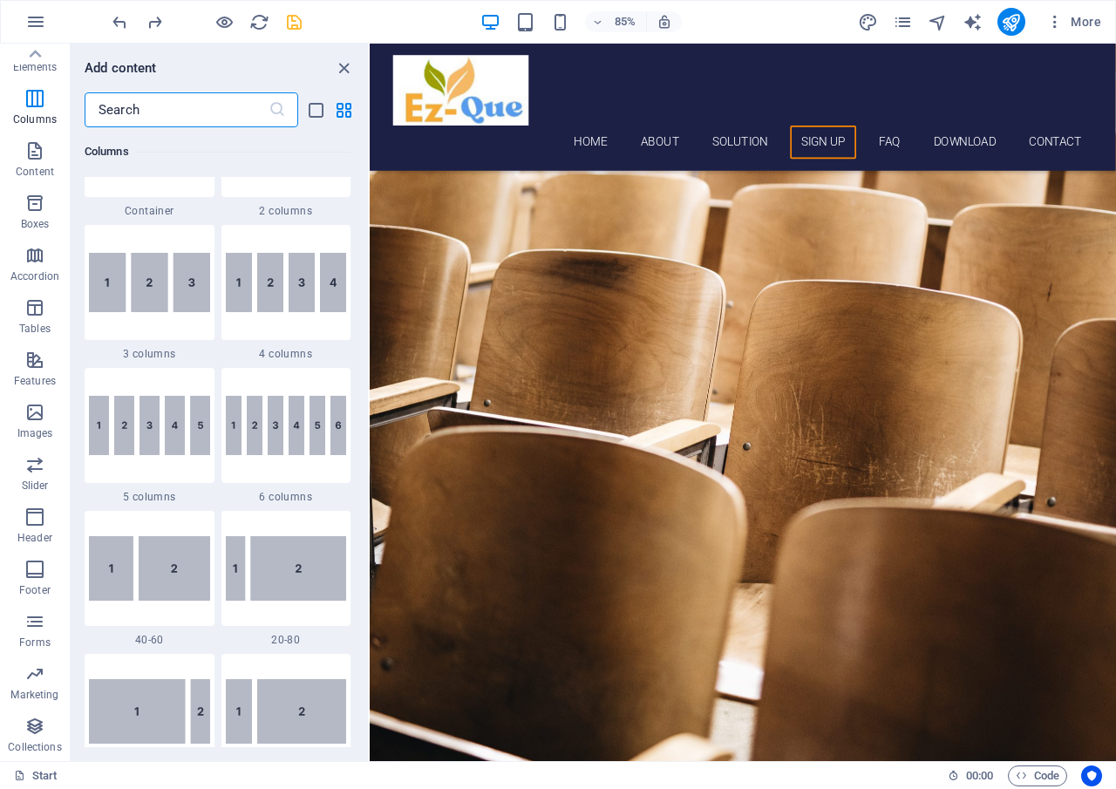
scroll to position [1014, 0]
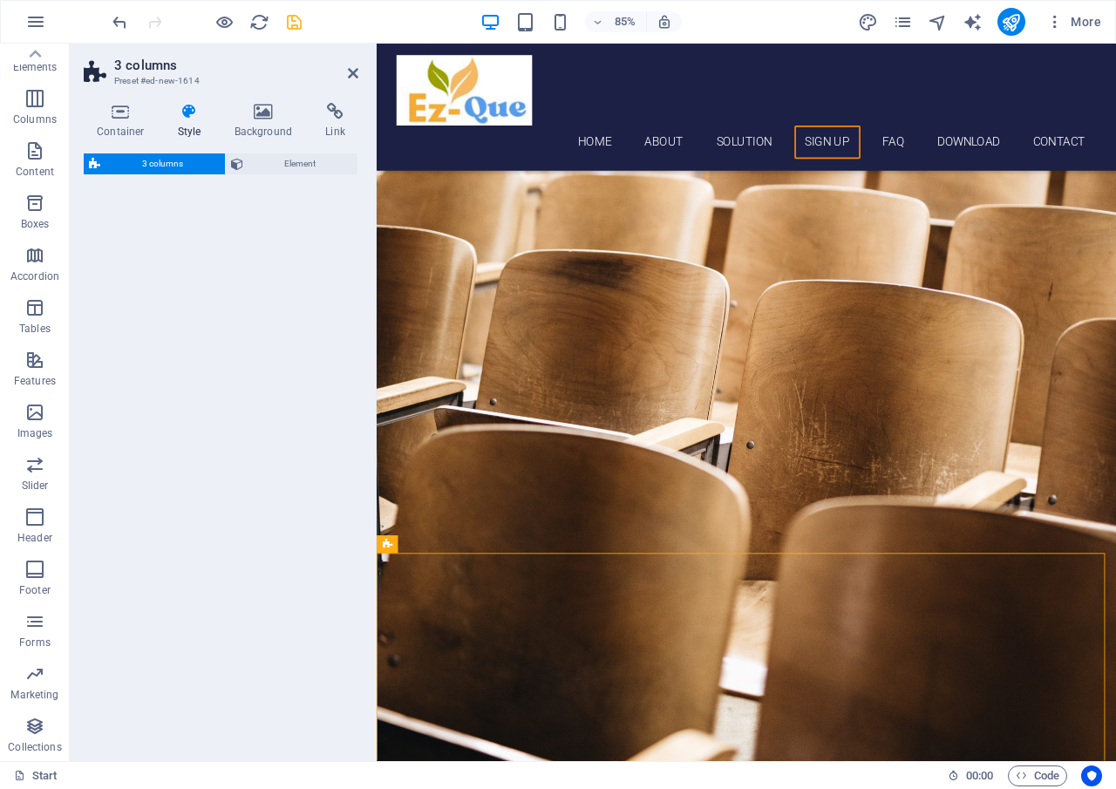
select select "rem"
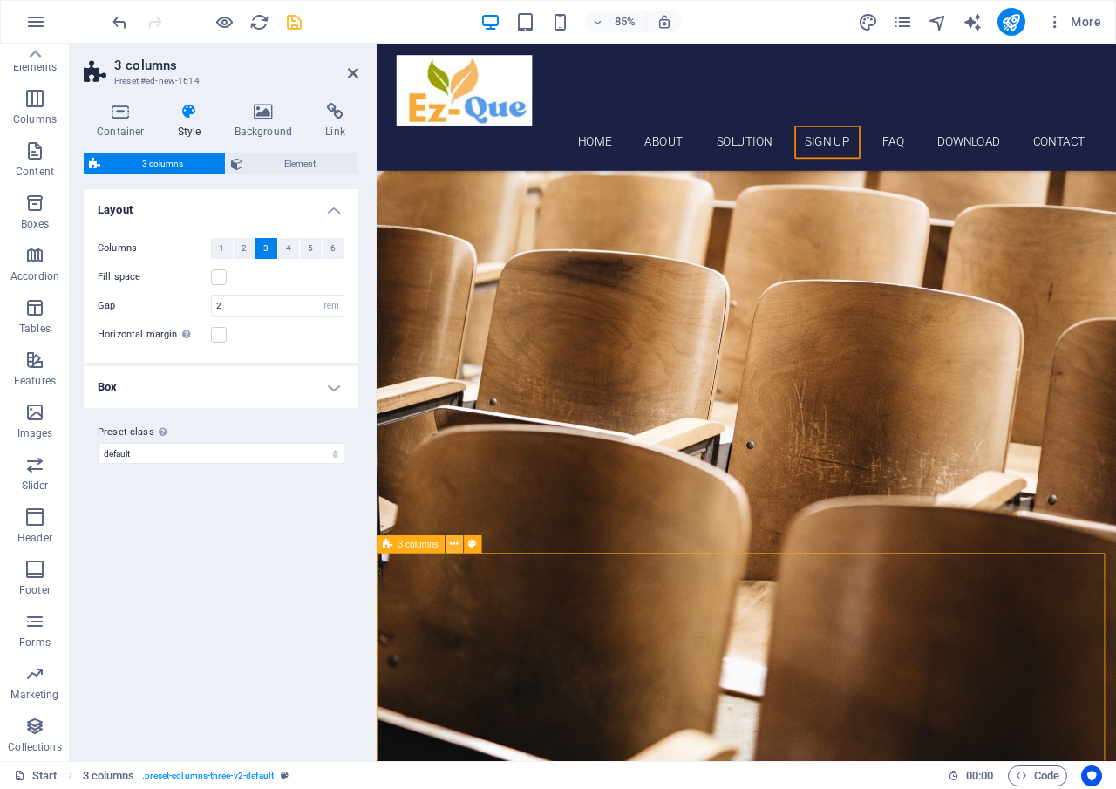
click at [454, 545] on icon at bounding box center [454, 544] width 8 height 16
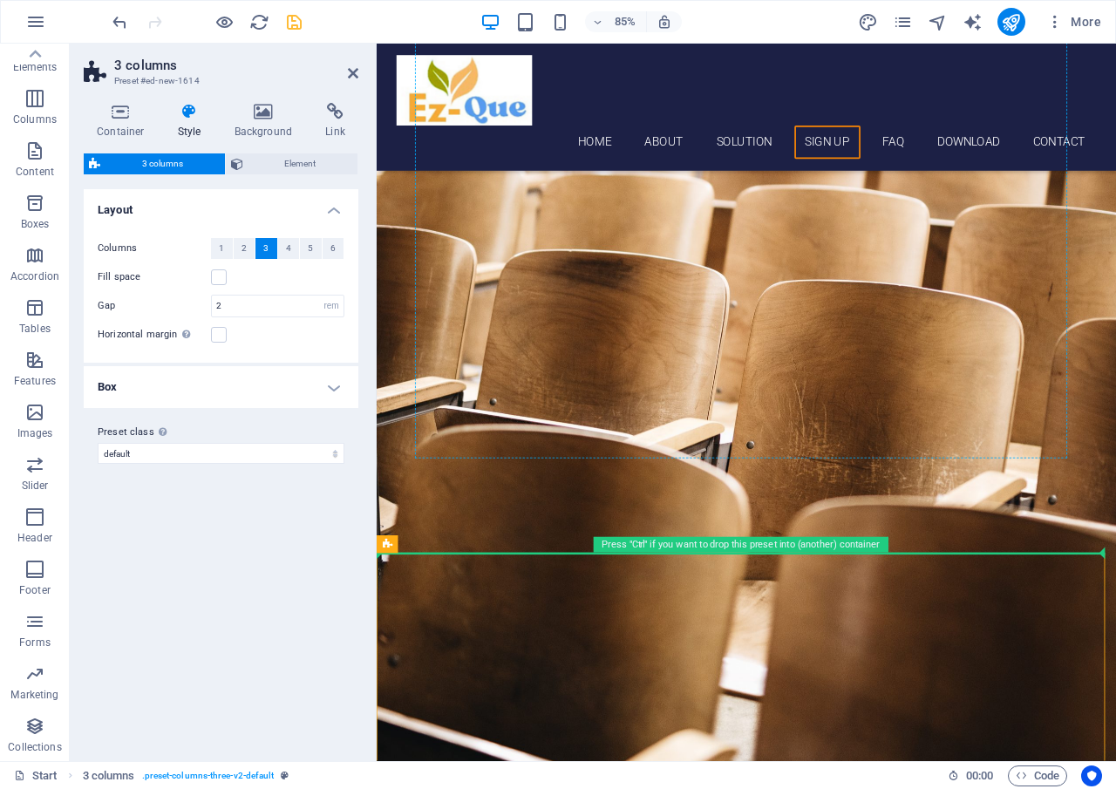
drag, startPoint x: 799, startPoint y: 589, endPoint x: 507, endPoint y: 407, distance: 343.9
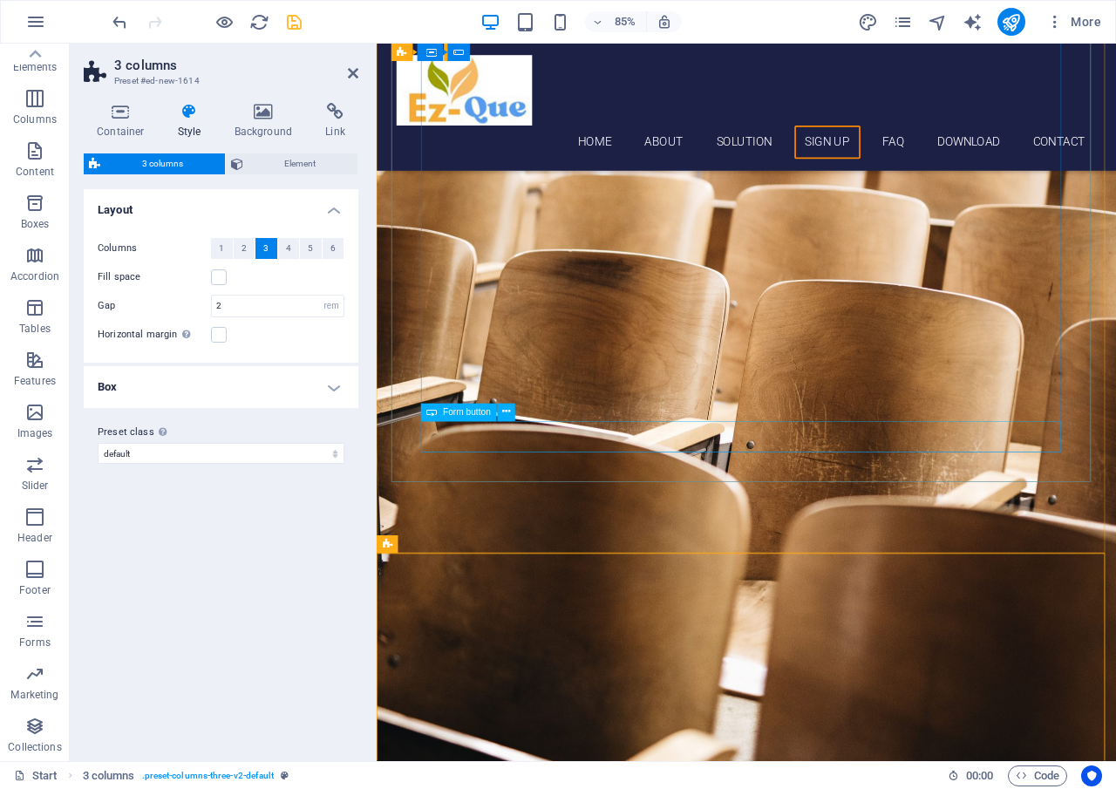
drag, startPoint x: 831, startPoint y: 587, endPoint x: 494, endPoint y: 503, distance: 347.8
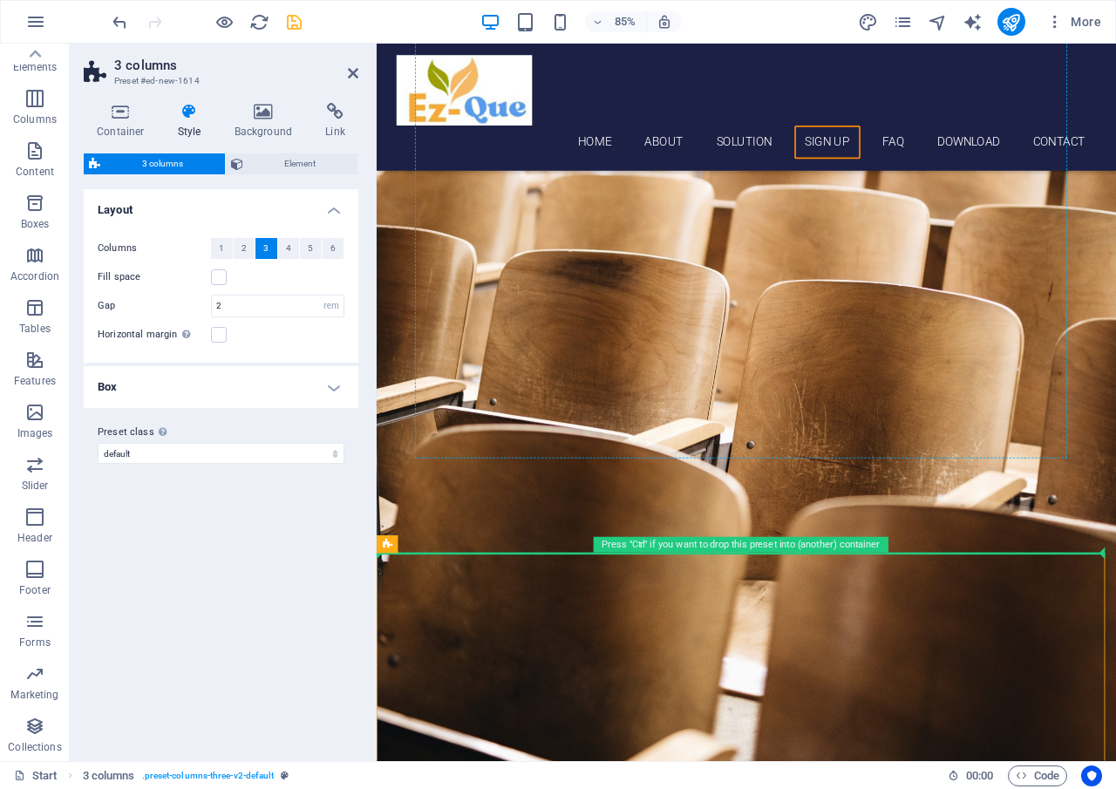
drag, startPoint x: 796, startPoint y: 591, endPoint x: 850, endPoint y: 488, distance: 115.5
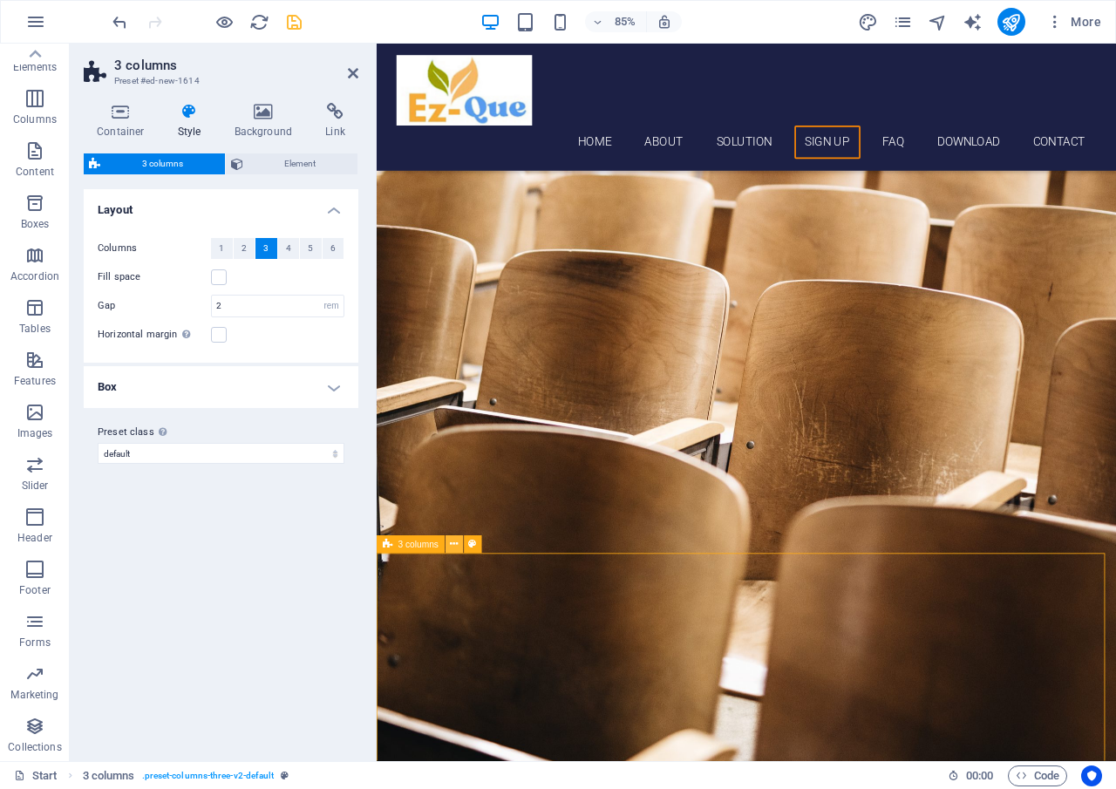
click at [458, 545] on icon at bounding box center [454, 544] width 8 height 16
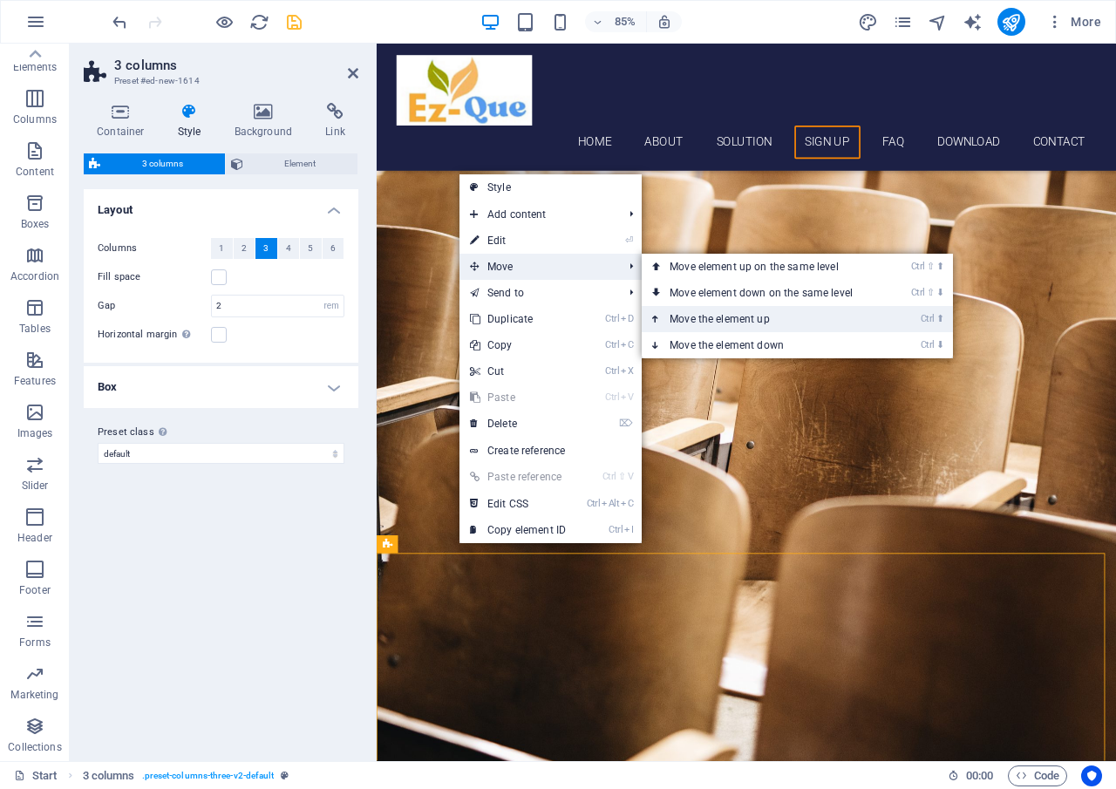
click at [730, 312] on link "Ctrl ⬆ Move the element up" at bounding box center [765, 319] width 246 height 26
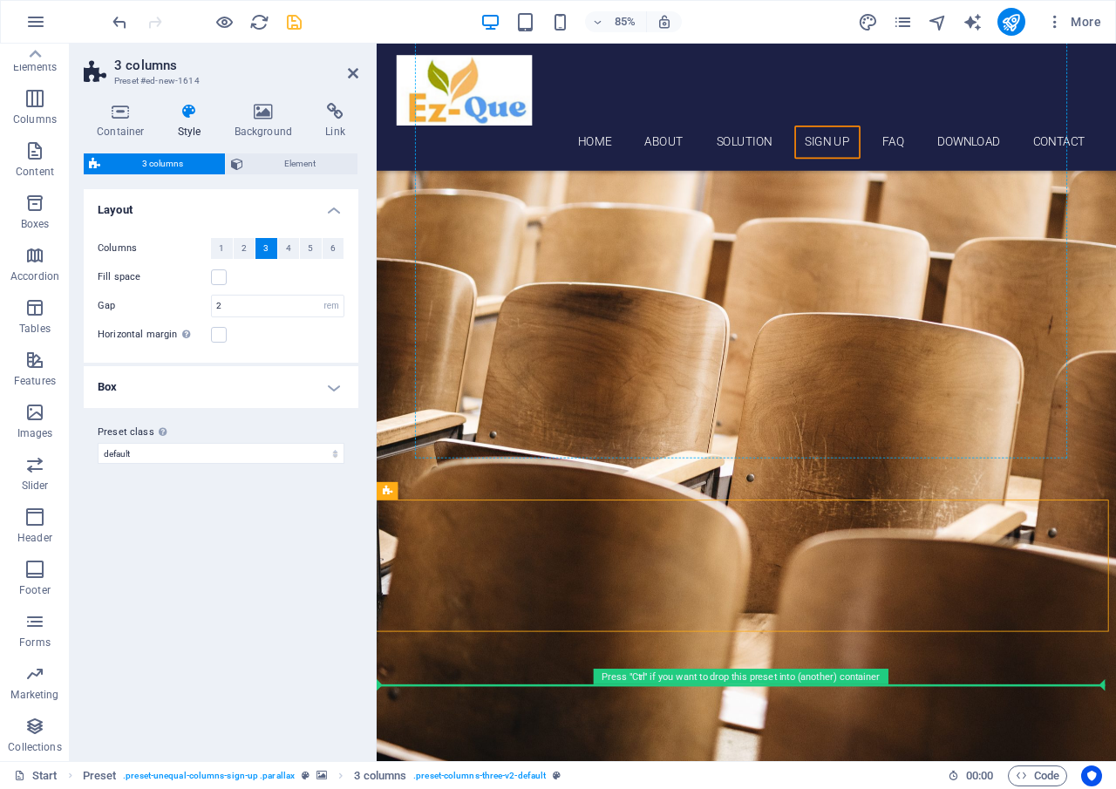
drag, startPoint x: 802, startPoint y: 536, endPoint x: 541, endPoint y: 465, distance: 271.3
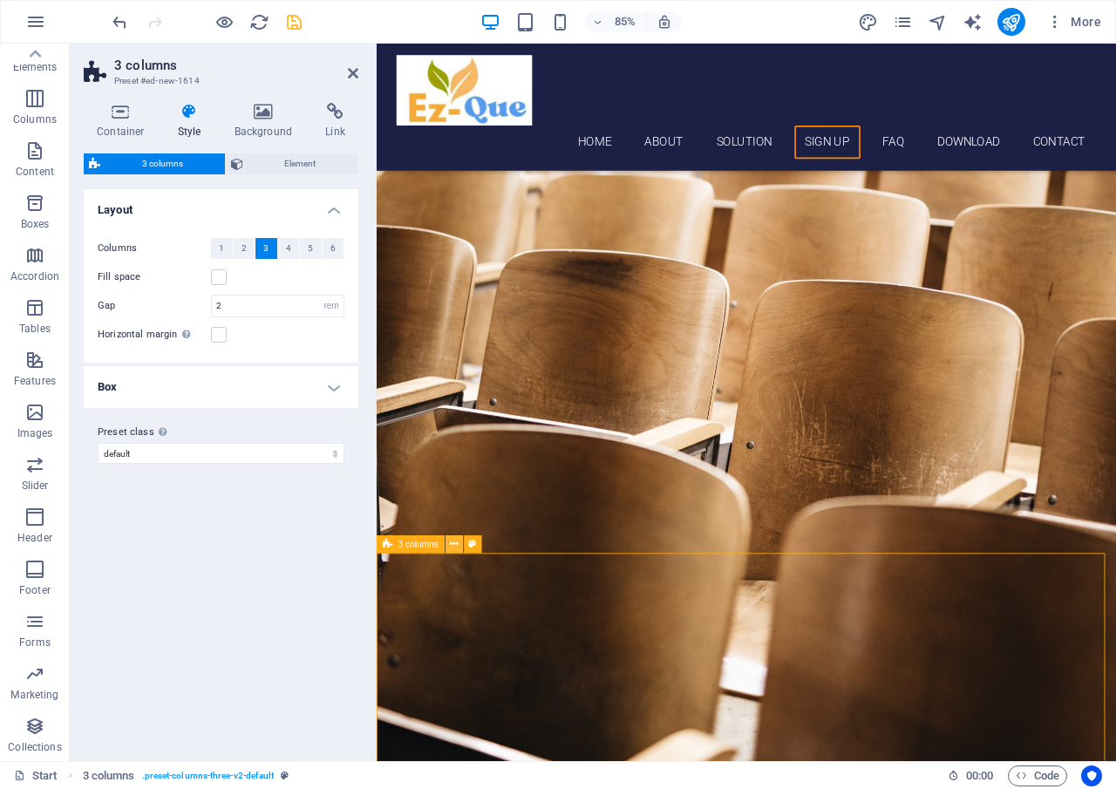
click at [454, 548] on icon at bounding box center [454, 544] width 8 height 16
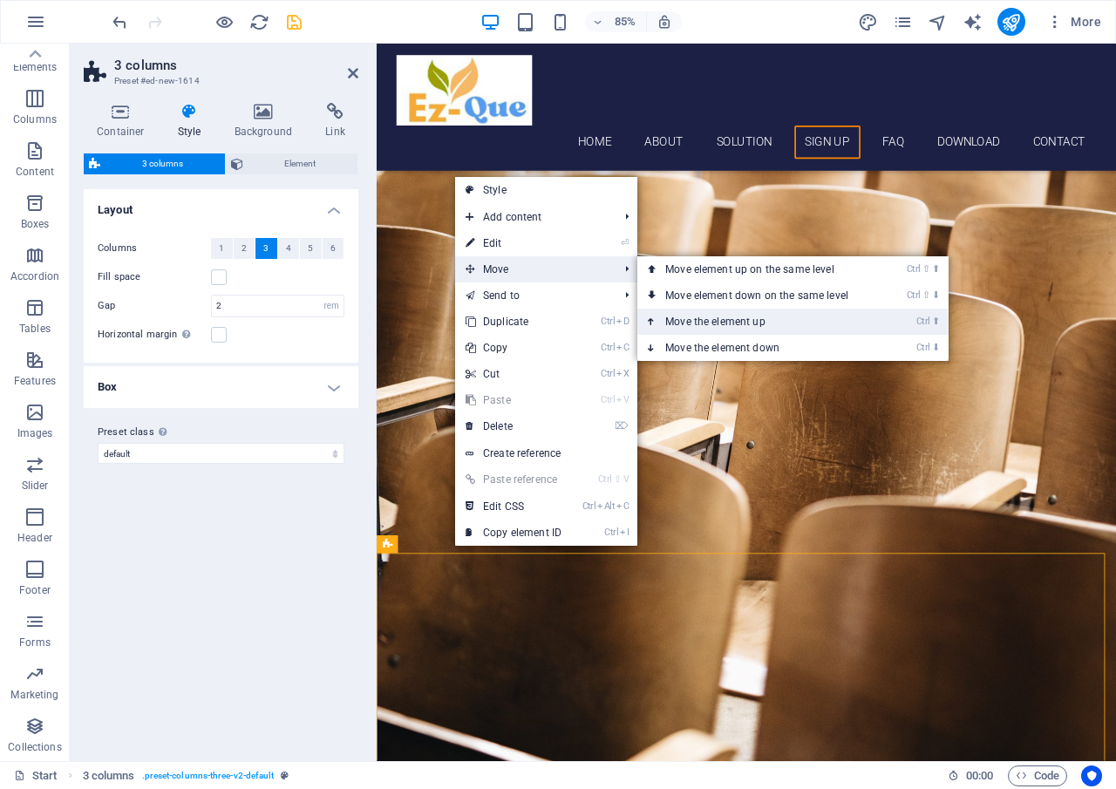
click at [684, 320] on link "Ctrl ⬆ Move the element up" at bounding box center [761, 322] width 246 height 26
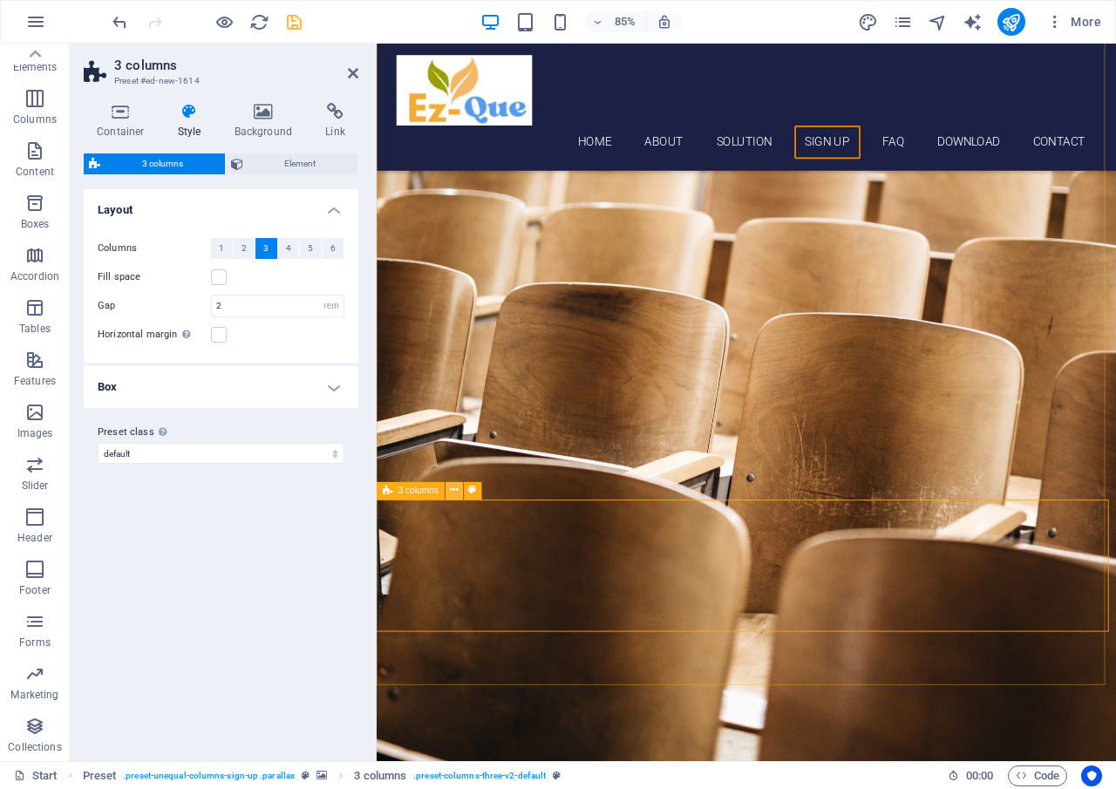
click at [454, 491] on icon at bounding box center [454, 491] width 8 height 16
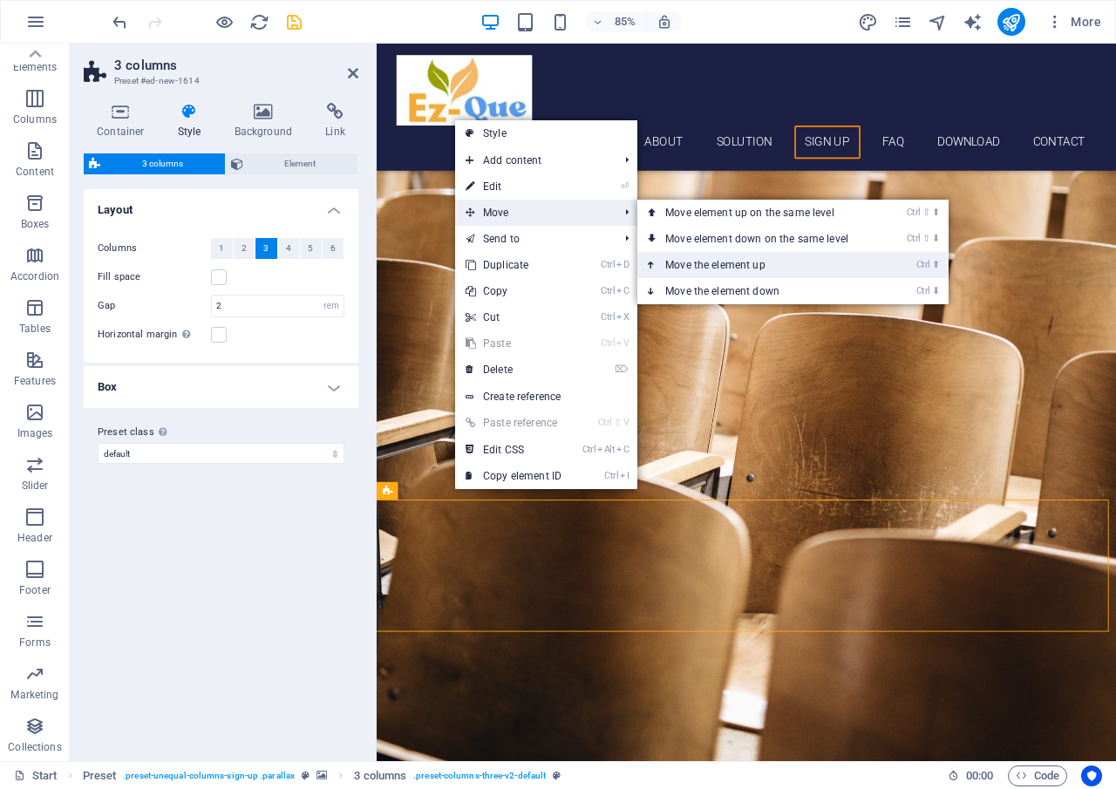
click at [727, 270] on link "Ctrl ⬆ Move the element up" at bounding box center [761, 265] width 246 height 26
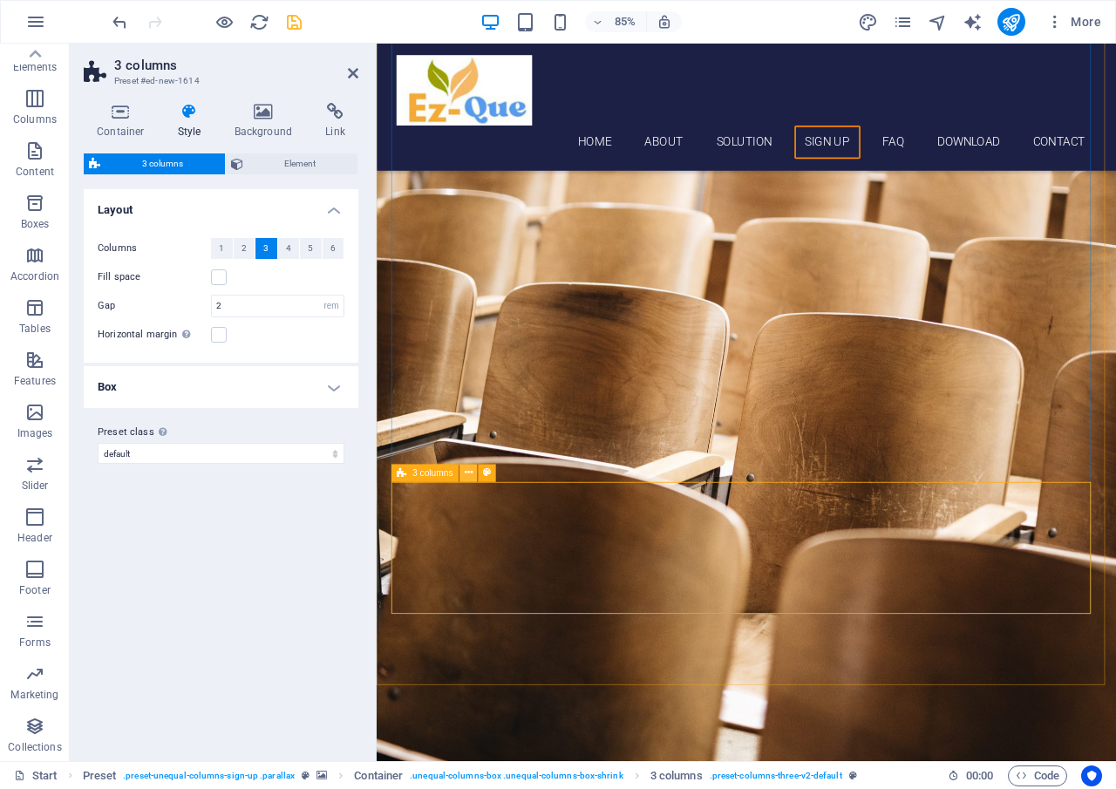
click at [466, 475] on icon at bounding box center [469, 474] width 8 height 16
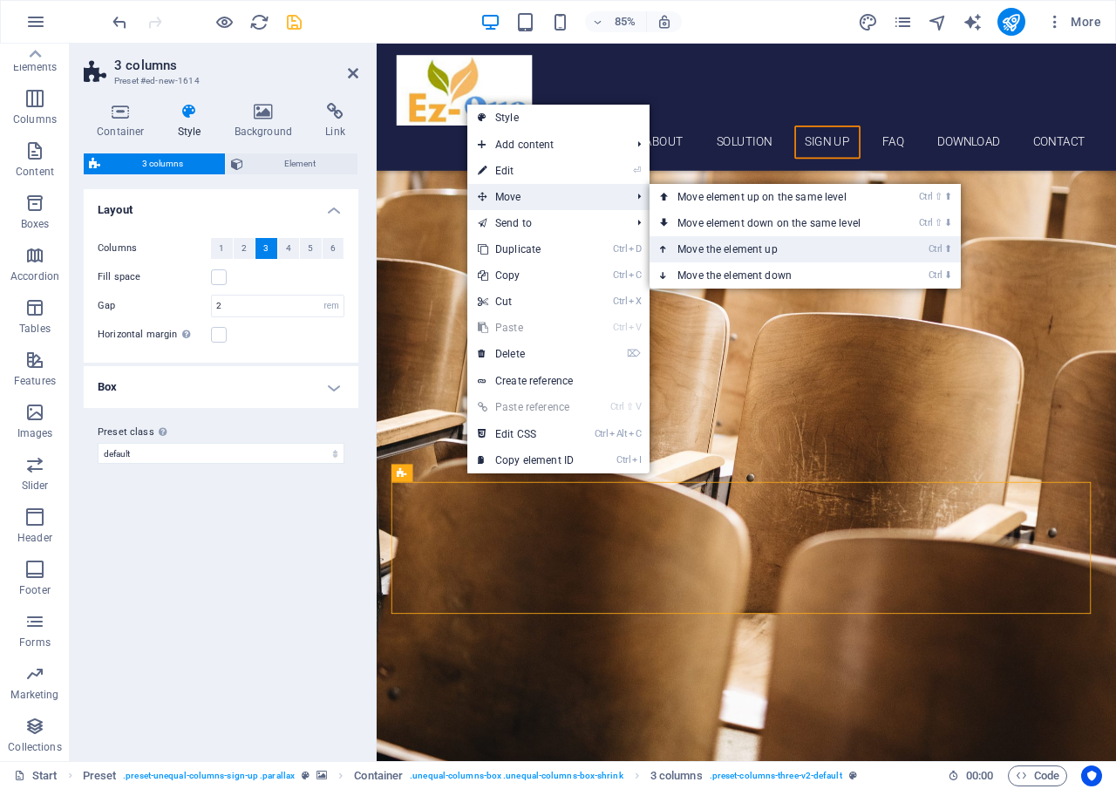
click at [705, 249] on link "Ctrl ⬆ Move the element up" at bounding box center [773, 249] width 246 height 26
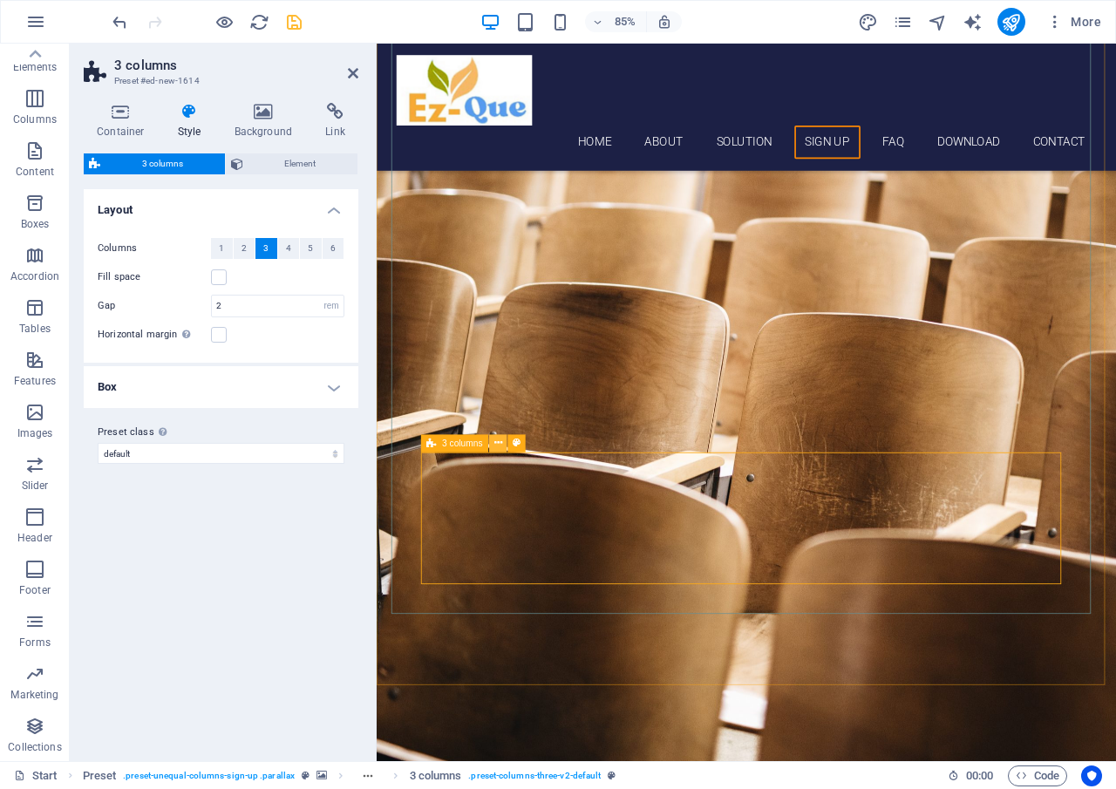
click at [495, 443] on icon at bounding box center [499, 444] width 8 height 16
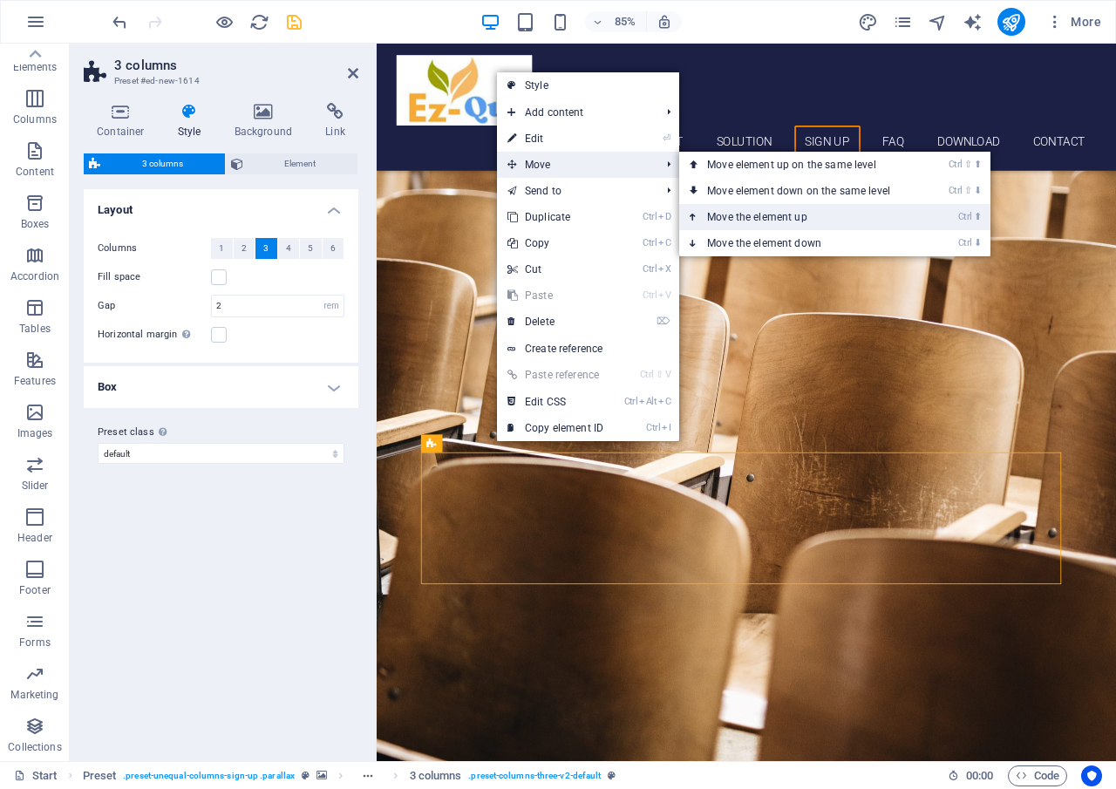
click at [734, 216] on link "Ctrl ⬆ Move the element up" at bounding box center [802, 217] width 246 height 26
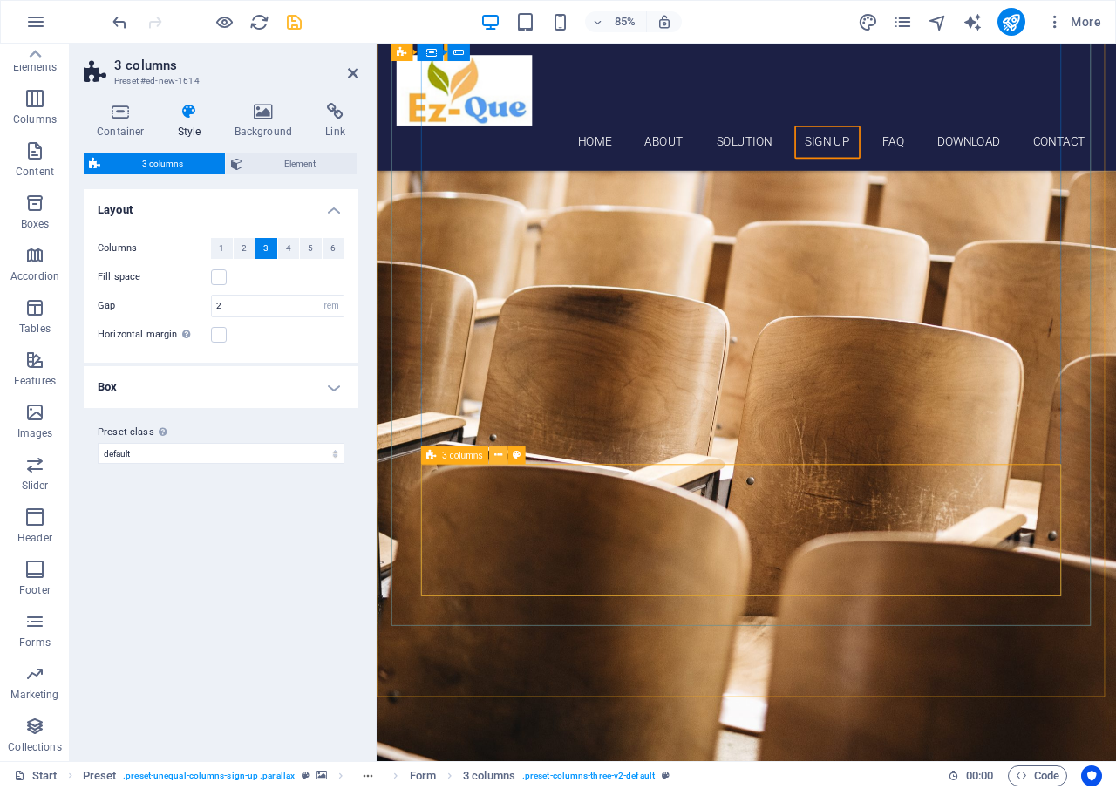
click at [496, 457] on icon at bounding box center [499, 455] width 8 height 16
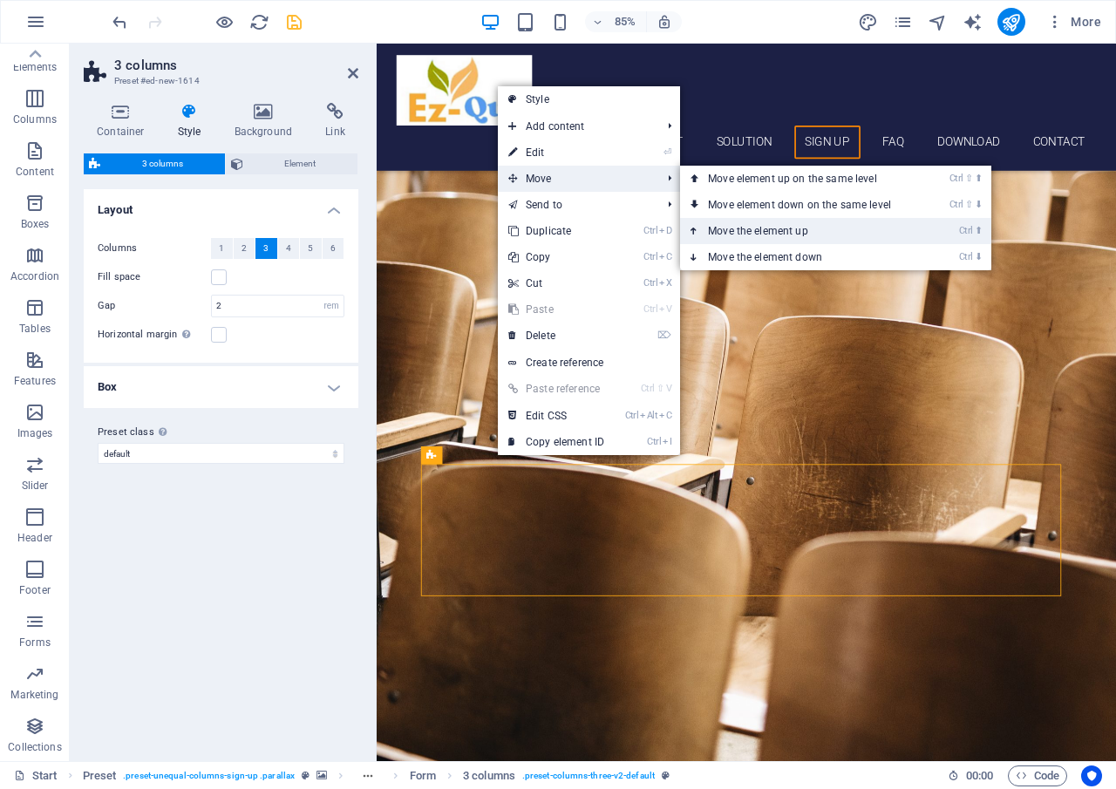
click at [796, 227] on link "Ctrl ⬆ Move the element up" at bounding box center [803, 231] width 246 height 26
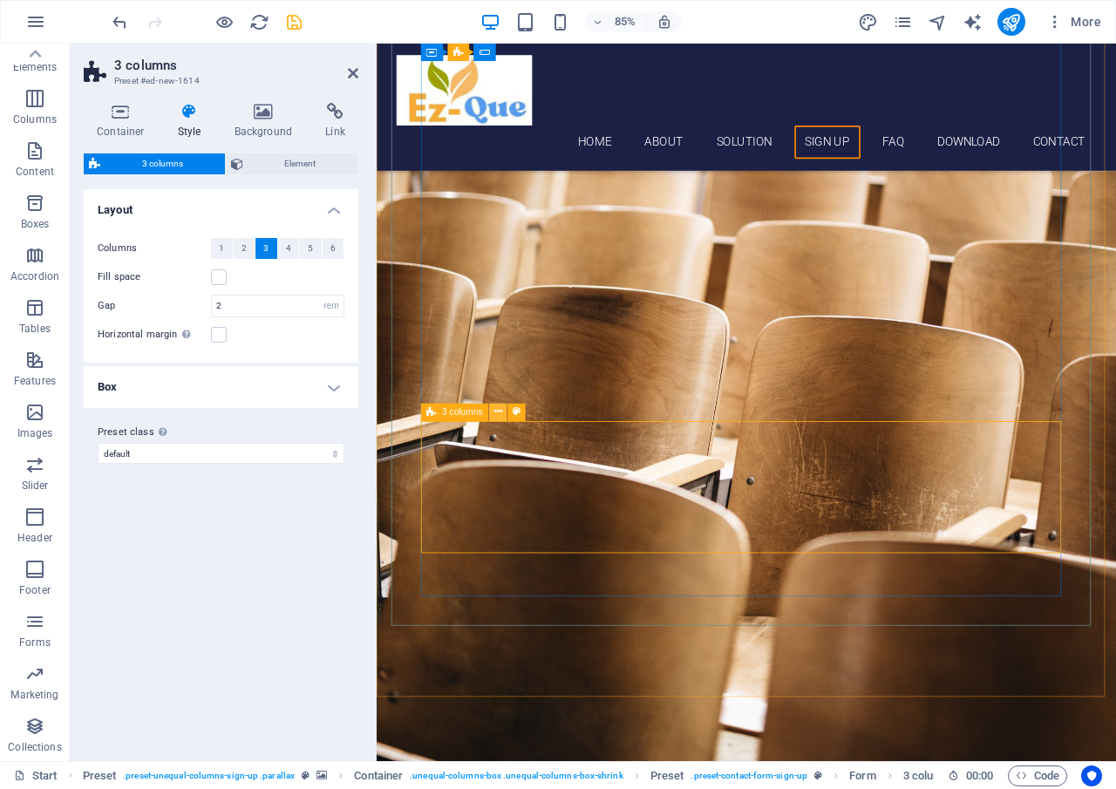
click at [497, 413] on icon at bounding box center [499, 413] width 8 height 16
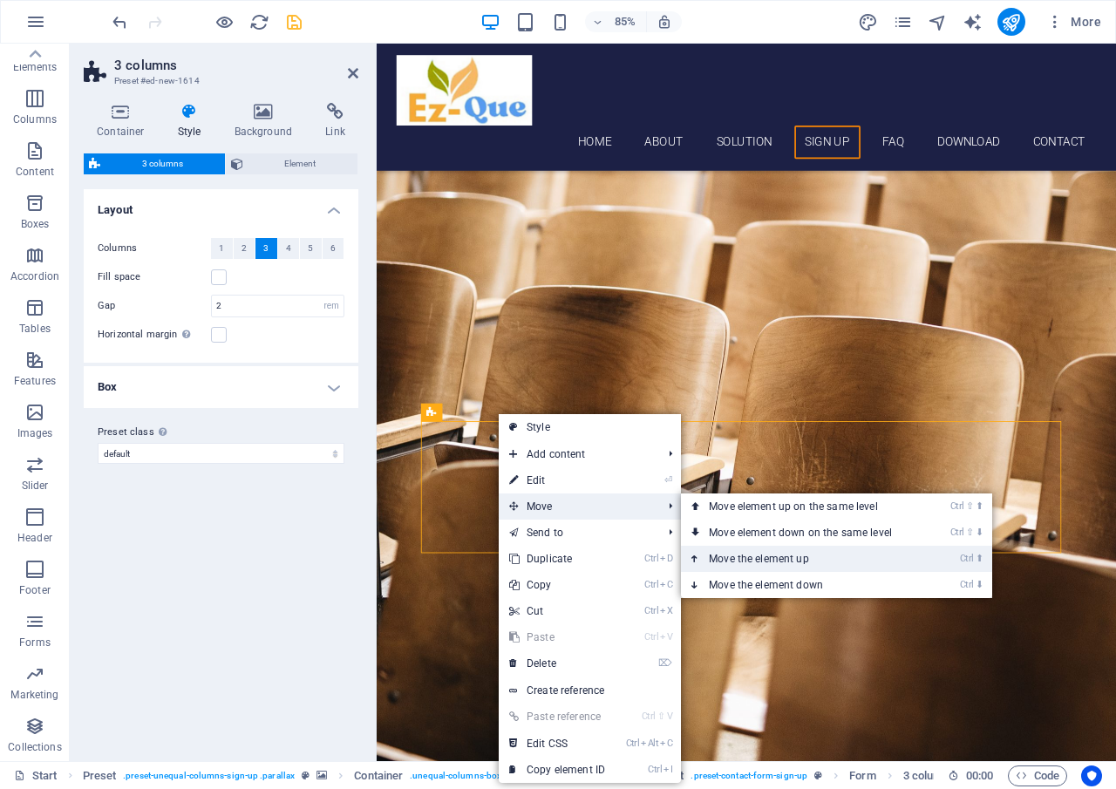
click at [716, 552] on link "Ctrl ⬆ Move the element up" at bounding box center [804, 559] width 246 height 26
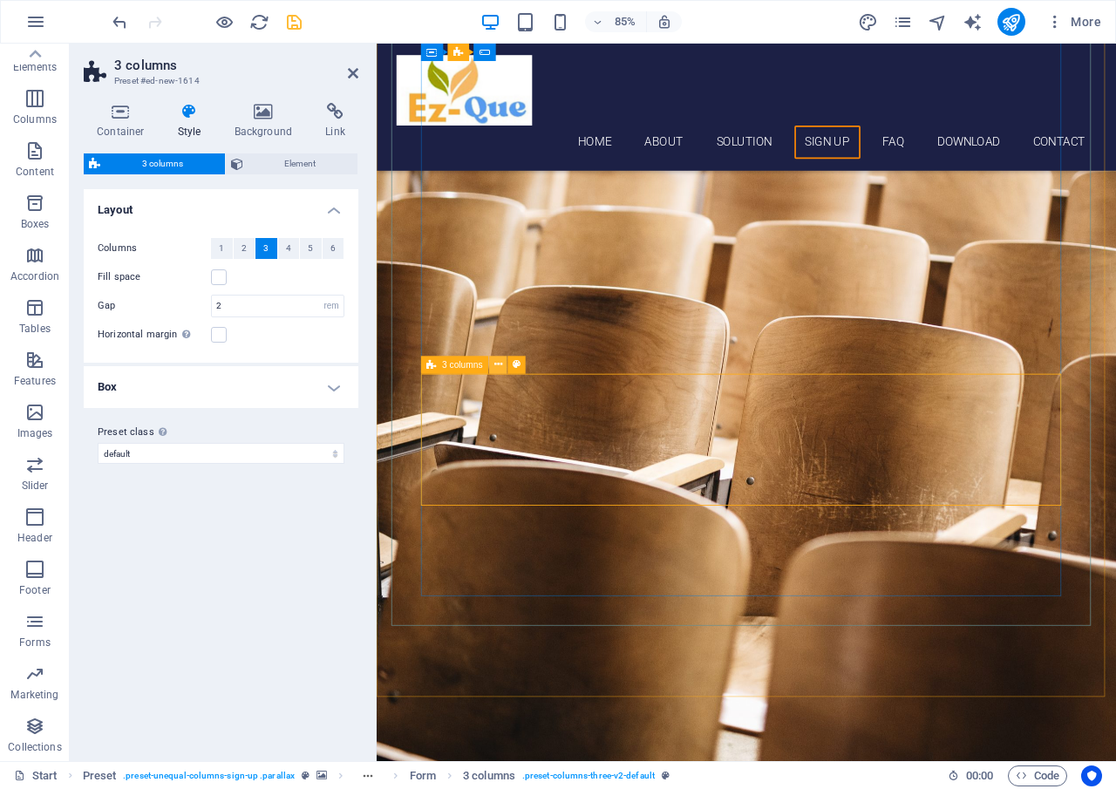
click at [501, 366] on icon at bounding box center [499, 366] width 8 height 16
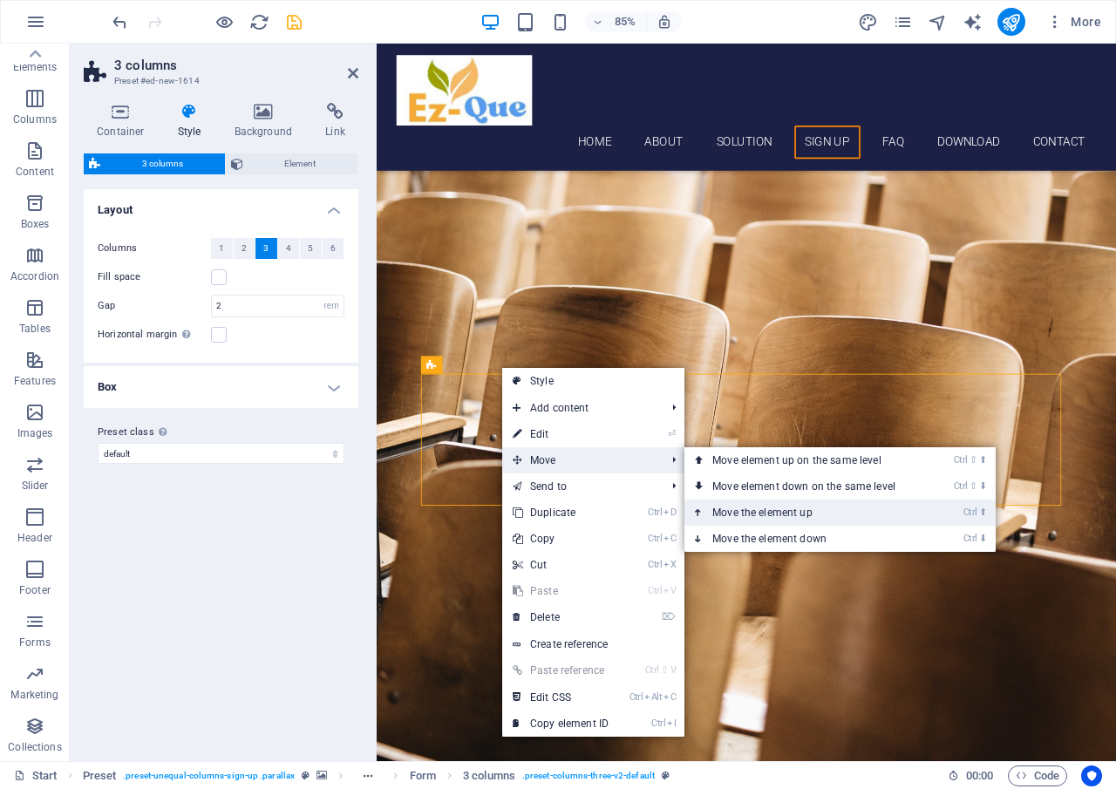
click at [747, 510] on link "Ctrl ⬆ Move the element up" at bounding box center [808, 513] width 246 height 26
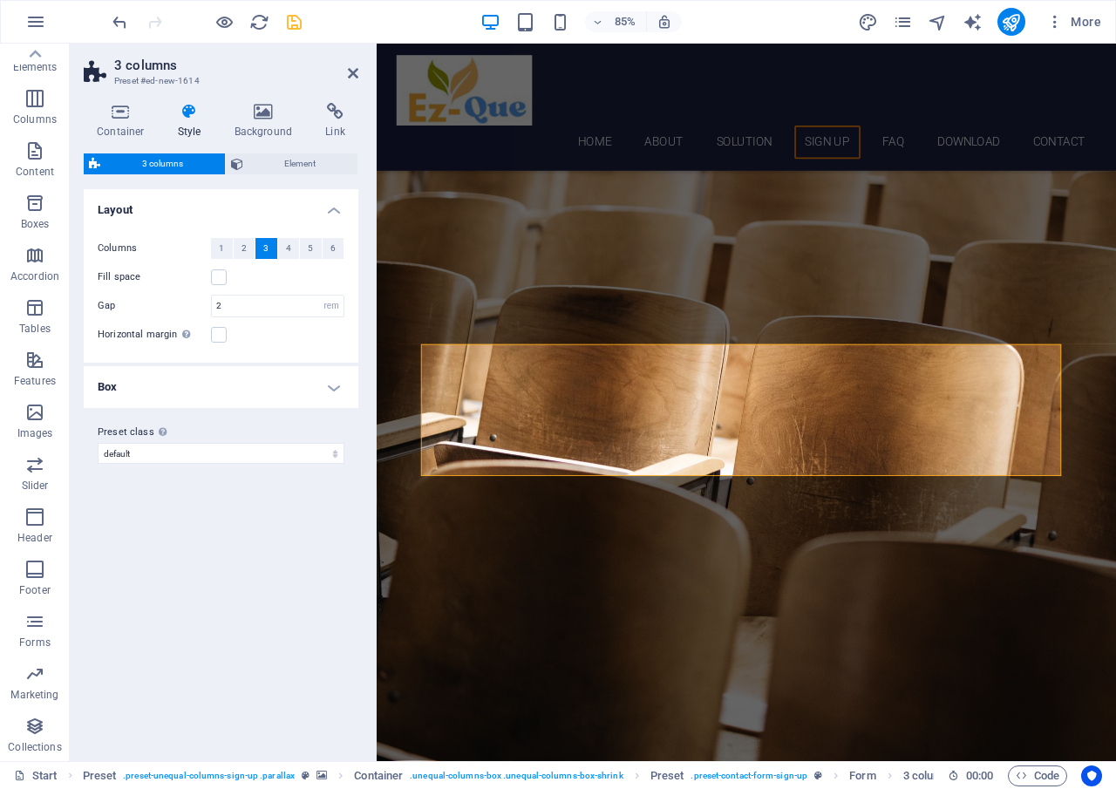
click at [193, 602] on div "Variants Default Layout Columns 1 2 3 4 5 6 Fill space Gap 2 px rem % vw vh Hor…" at bounding box center [221, 468] width 275 height 558
click at [356, 75] on icon at bounding box center [353, 73] width 10 height 14
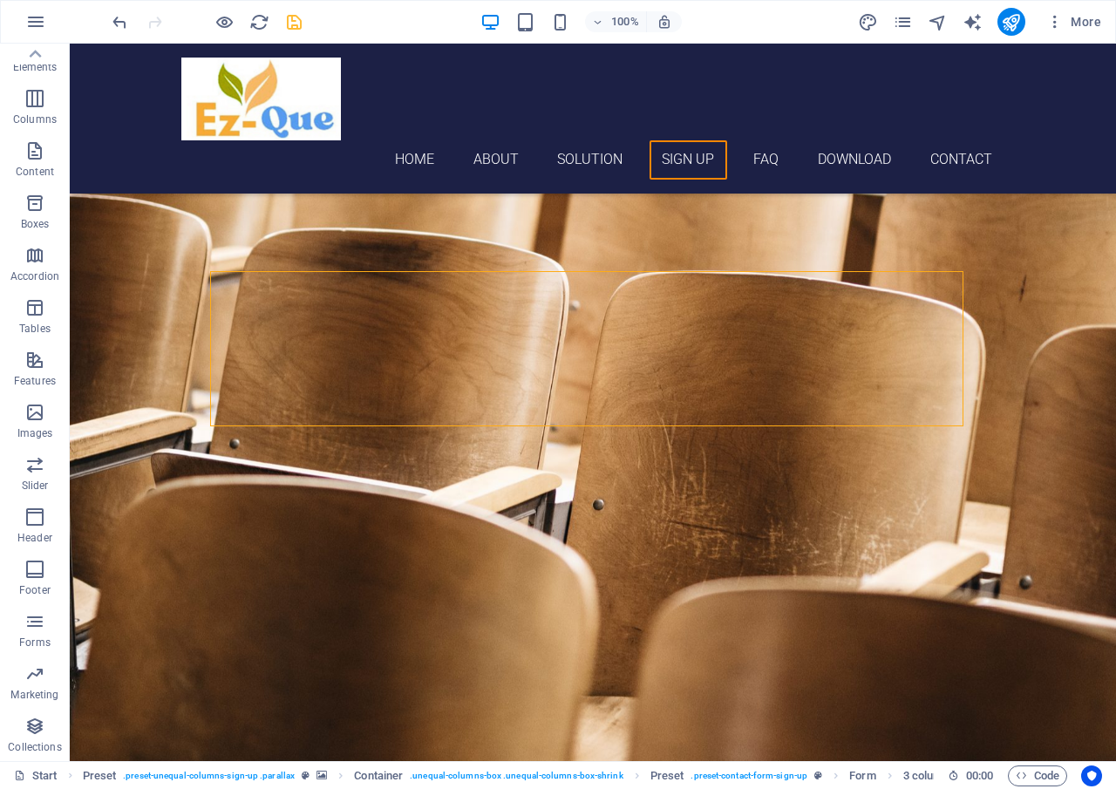
click at [297, 21] on icon "save" at bounding box center [294, 22] width 20 height 20
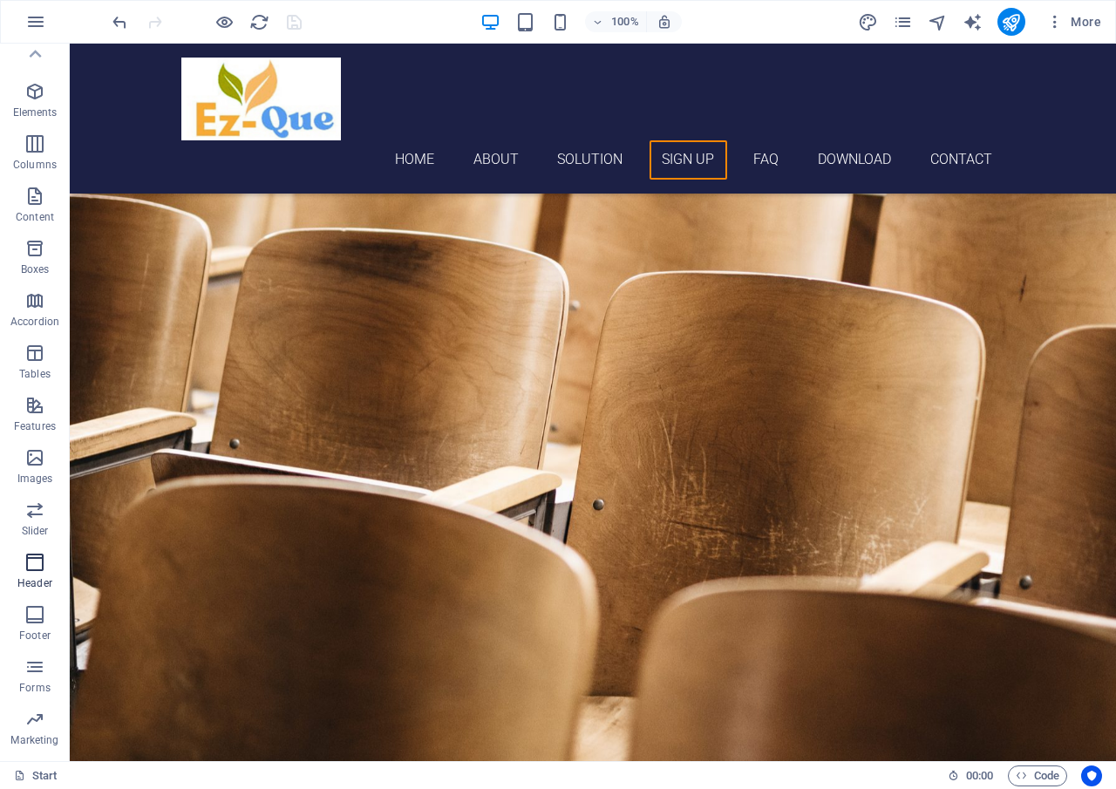
scroll to position [0, 0]
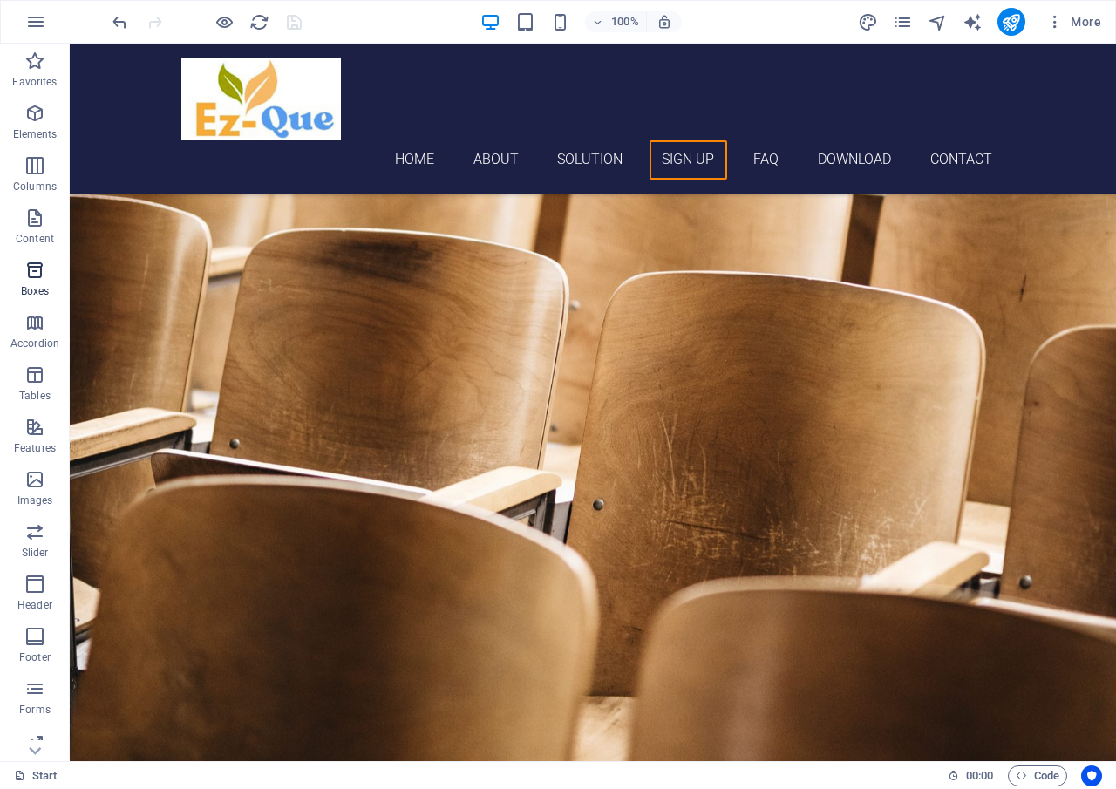
click at [38, 269] on icon "button" at bounding box center [34, 270] width 21 height 21
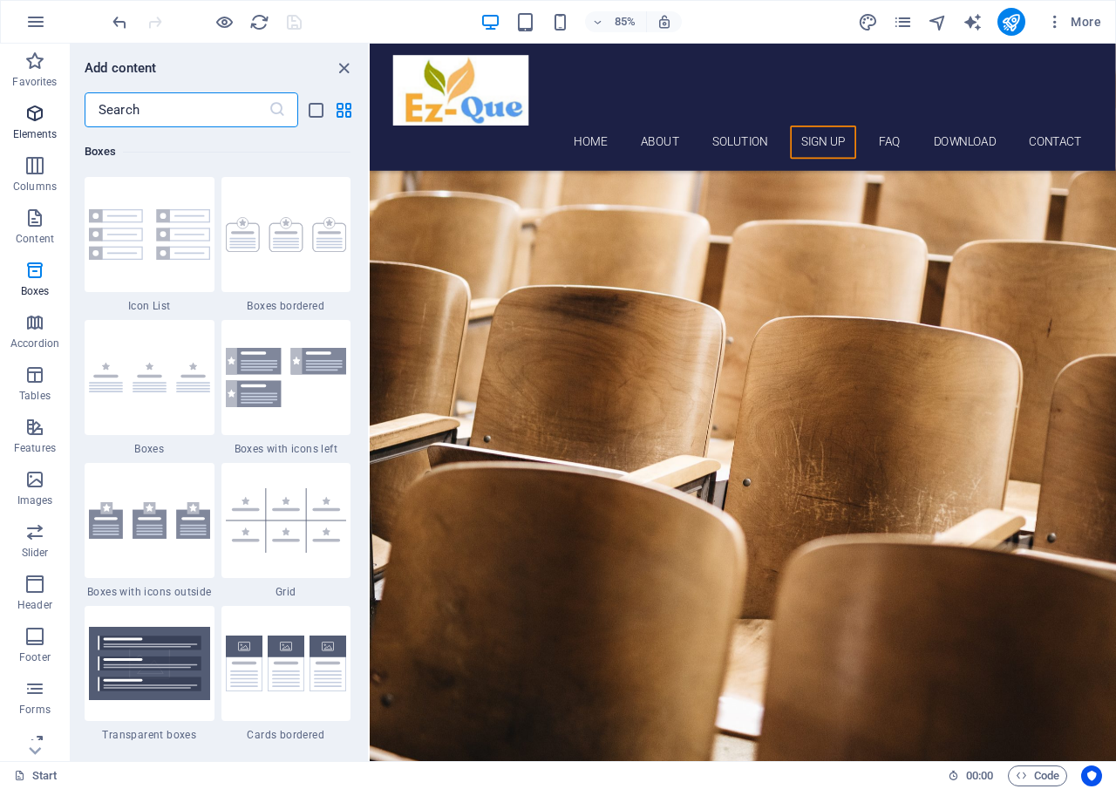
click at [31, 114] on icon "button" at bounding box center [34, 113] width 21 height 21
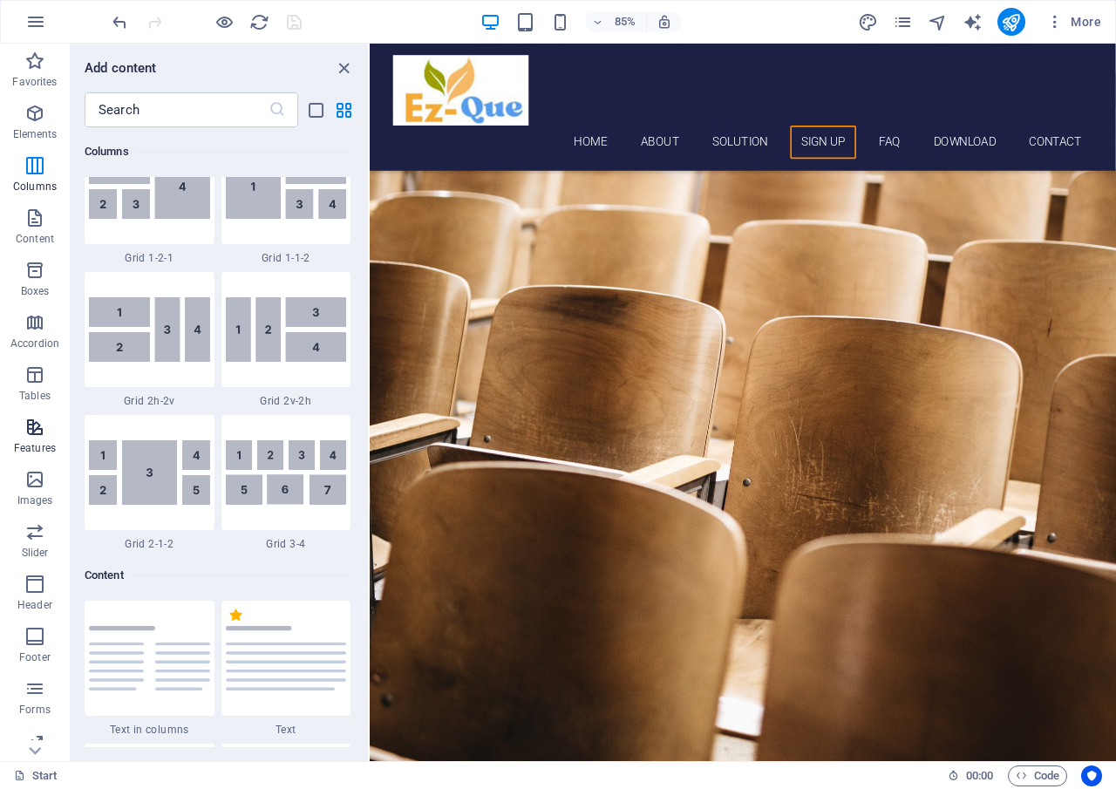
scroll to position [67, 0]
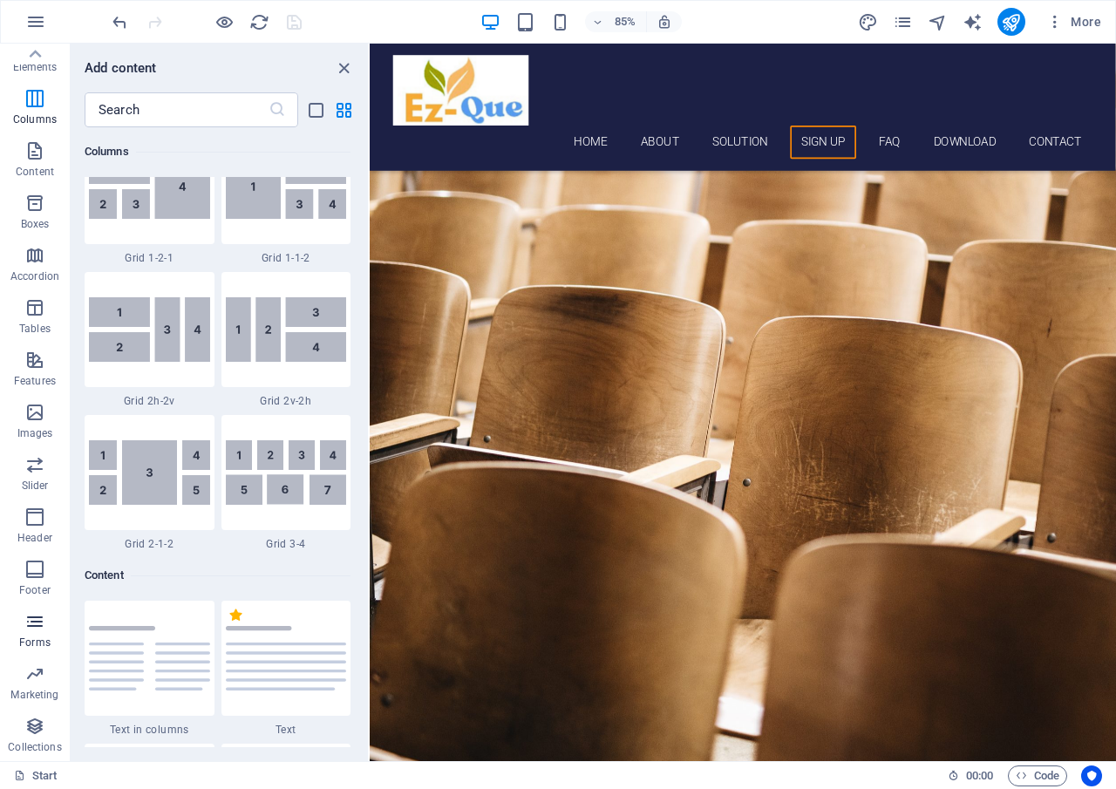
click at [37, 633] on span "Forms" at bounding box center [35, 632] width 70 height 42
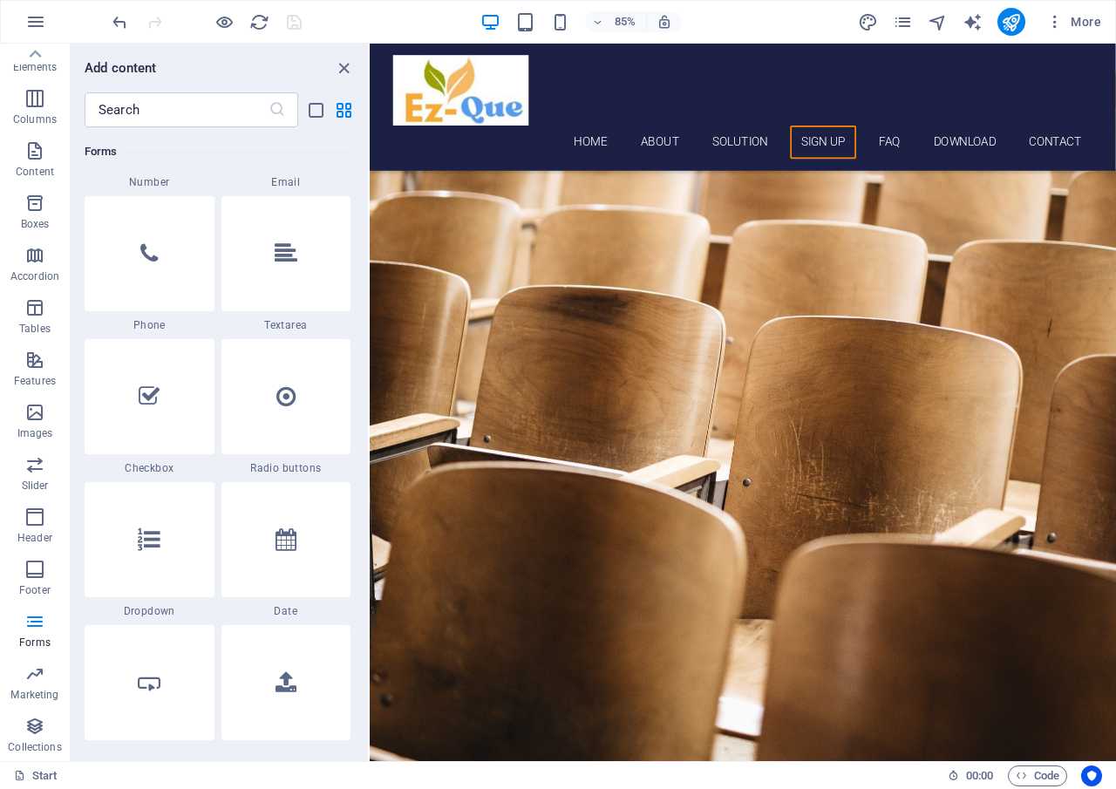
scroll to position [13576, 0]
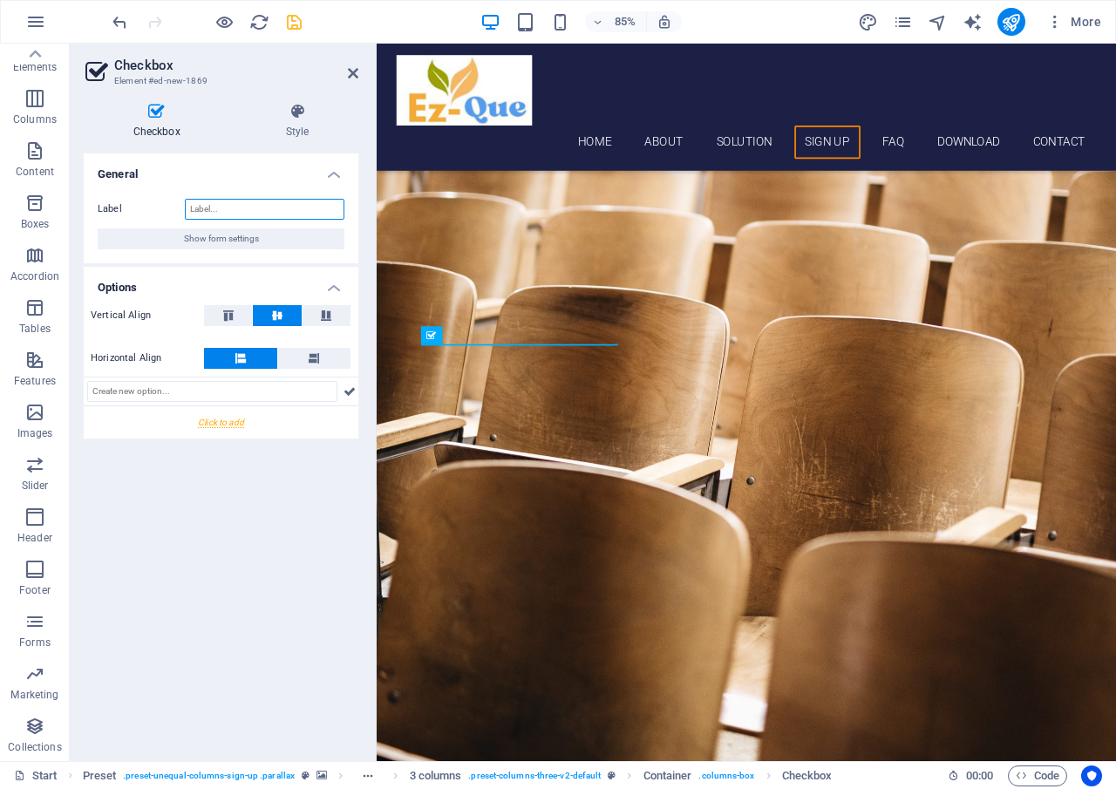
click at [274, 208] on input "Label" at bounding box center [265, 209] width 160 height 21
type input "T"
click at [160, 389] on input "text" at bounding box center [212, 391] width 250 height 21
type input "SK"
click at [352, 391] on icon at bounding box center [350, 391] width 12 height 21
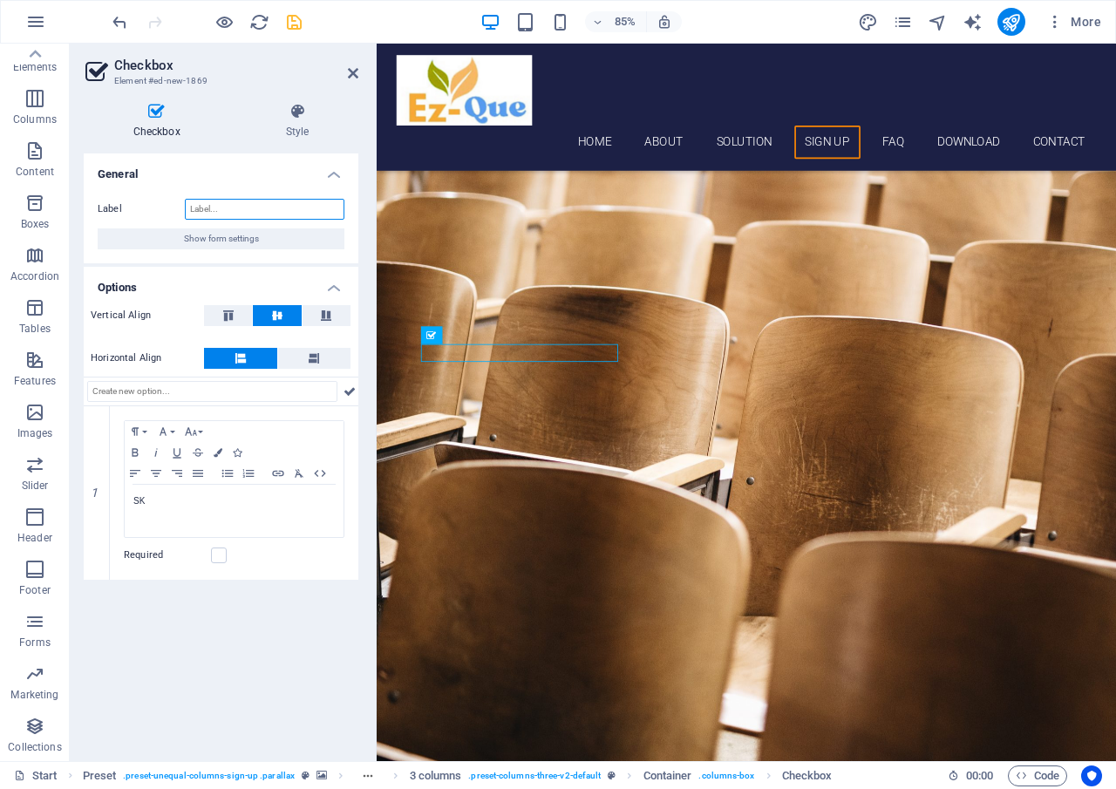
click at [280, 210] on input "Label" at bounding box center [265, 209] width 160 height 21
click at [97, 580] on icon at bounding box center [96, 580] width 8 height 10
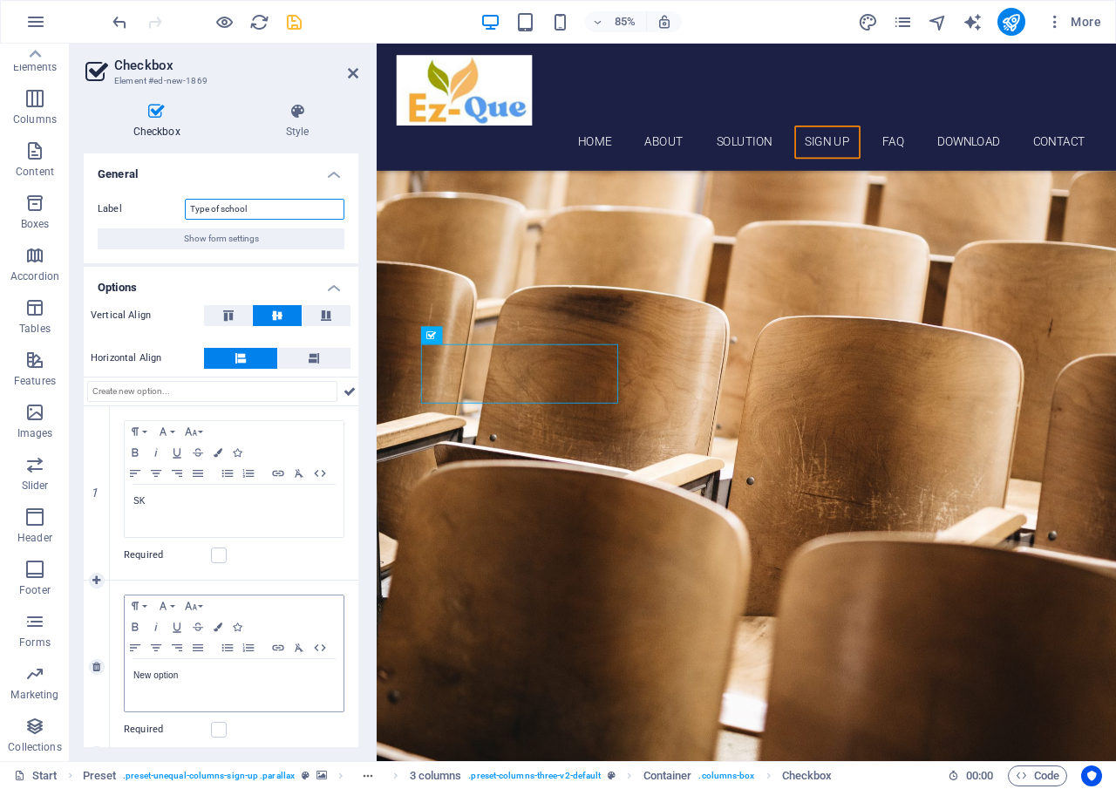
type input "Type of school"
click at [189, 681] on p "New option" at bounding box center [233, 676] width 201 height 16
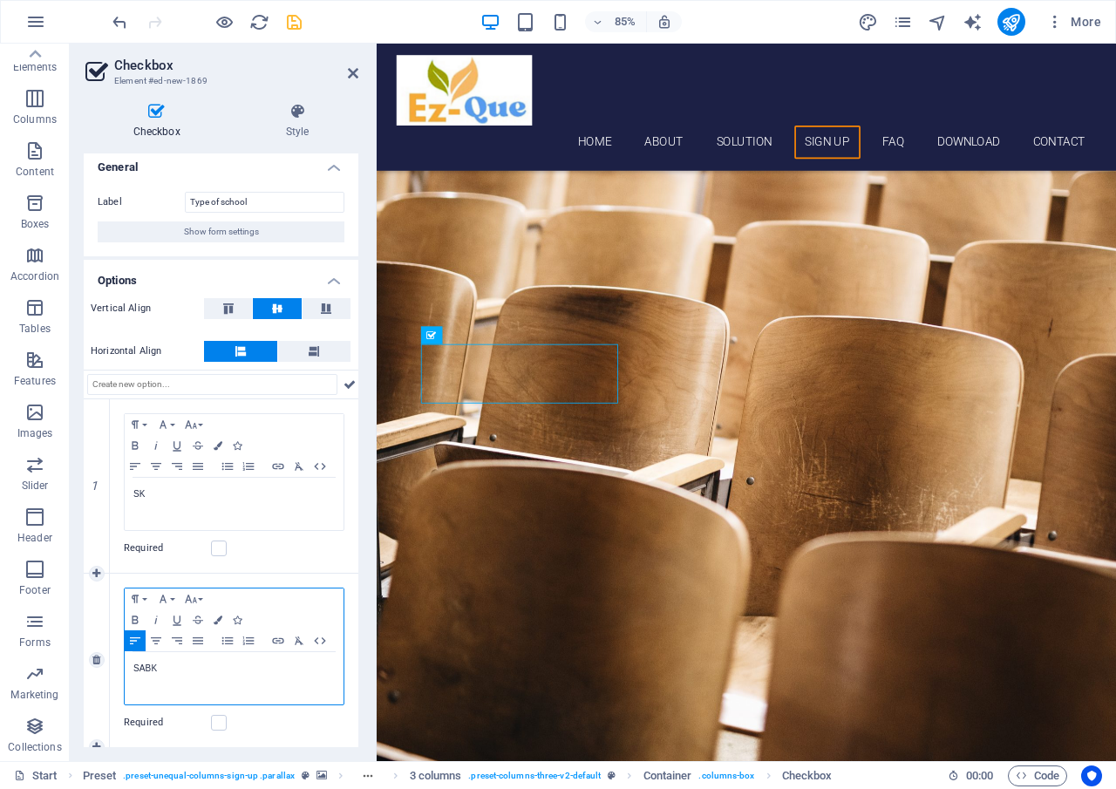
scroll to position [15, 0]
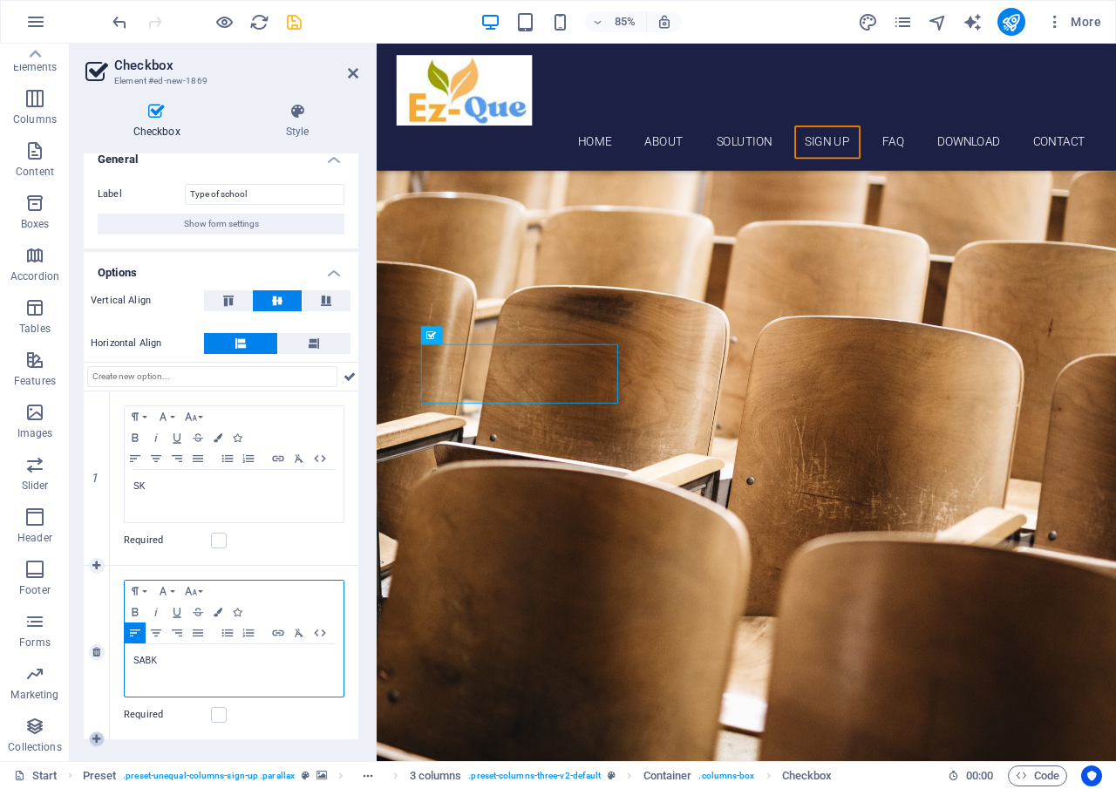
click at [99, 737] on icon at bounding box center [96, 739] width 8 height 10
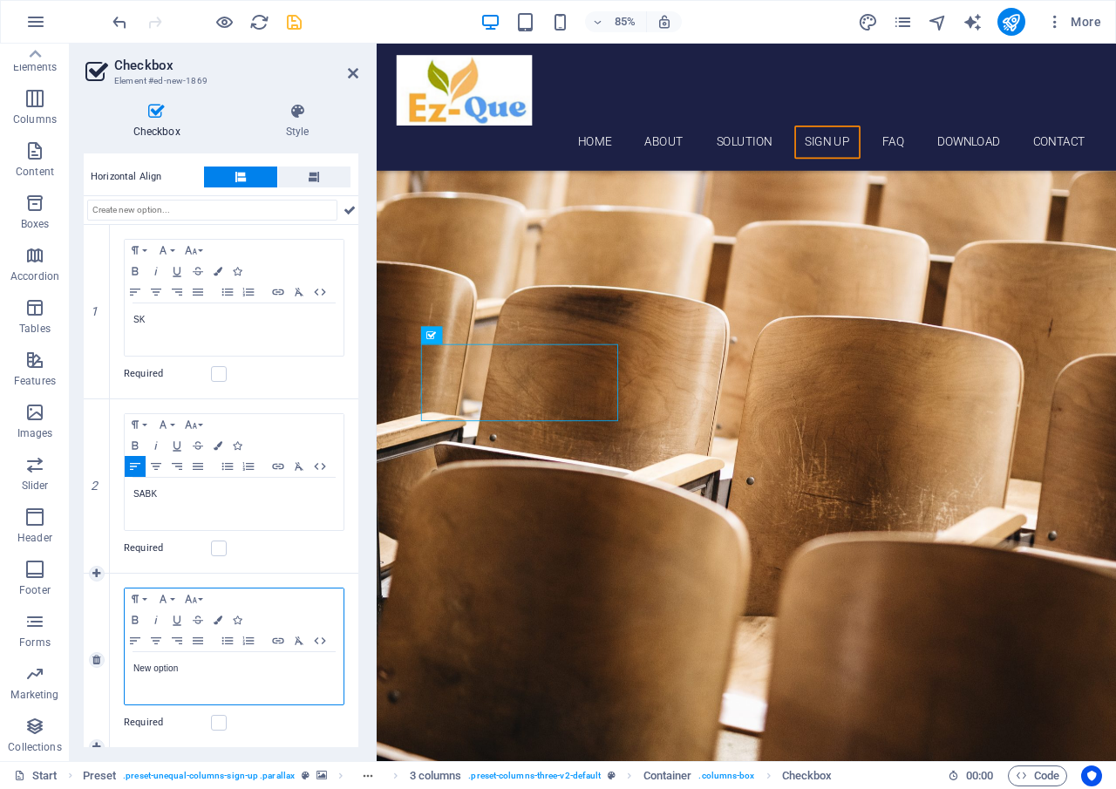
click at [190, 677] on div "New option" at bounding box center [234, 678] width 219 height 52
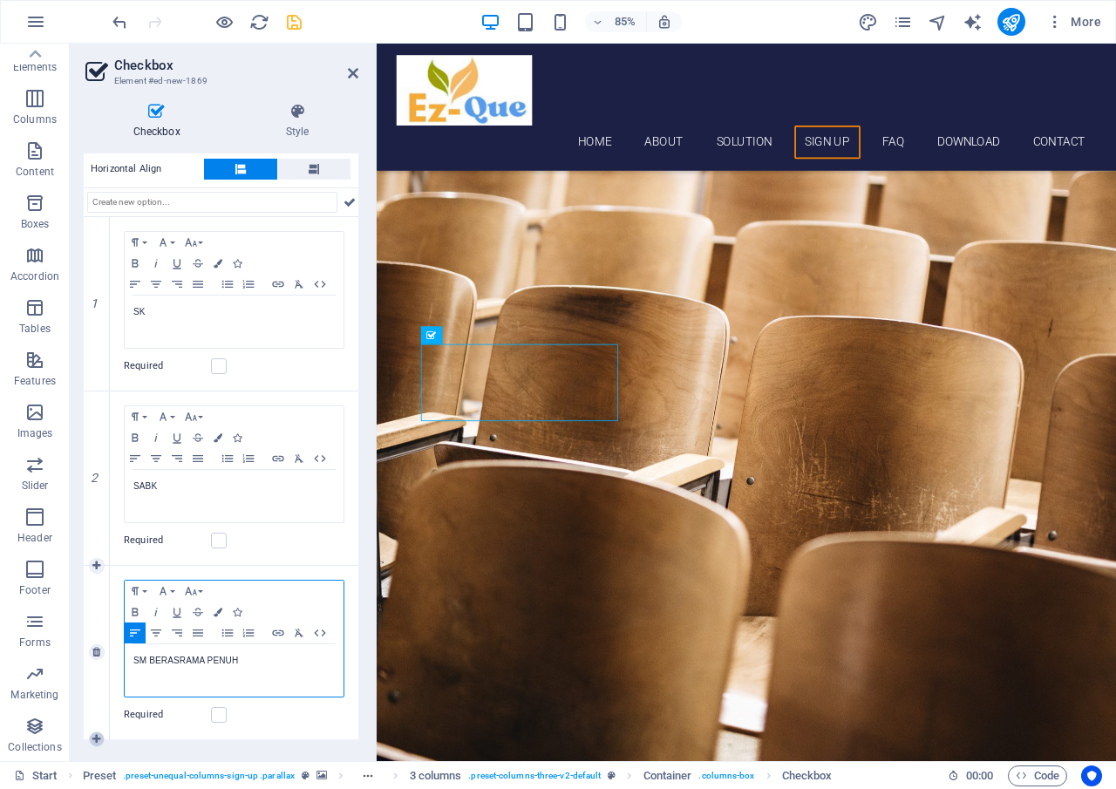
click at [94, 742] on icon at bounding box center [96, 739] width 8 height 10
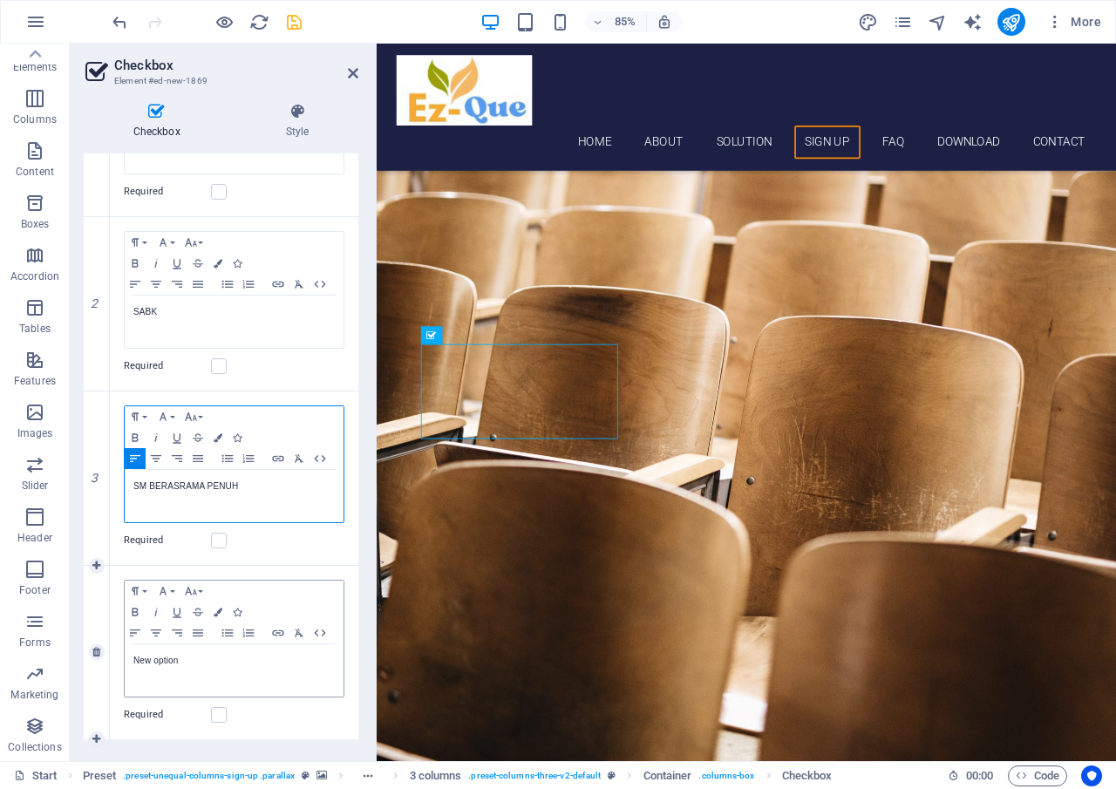
scroll to position [364, 0]
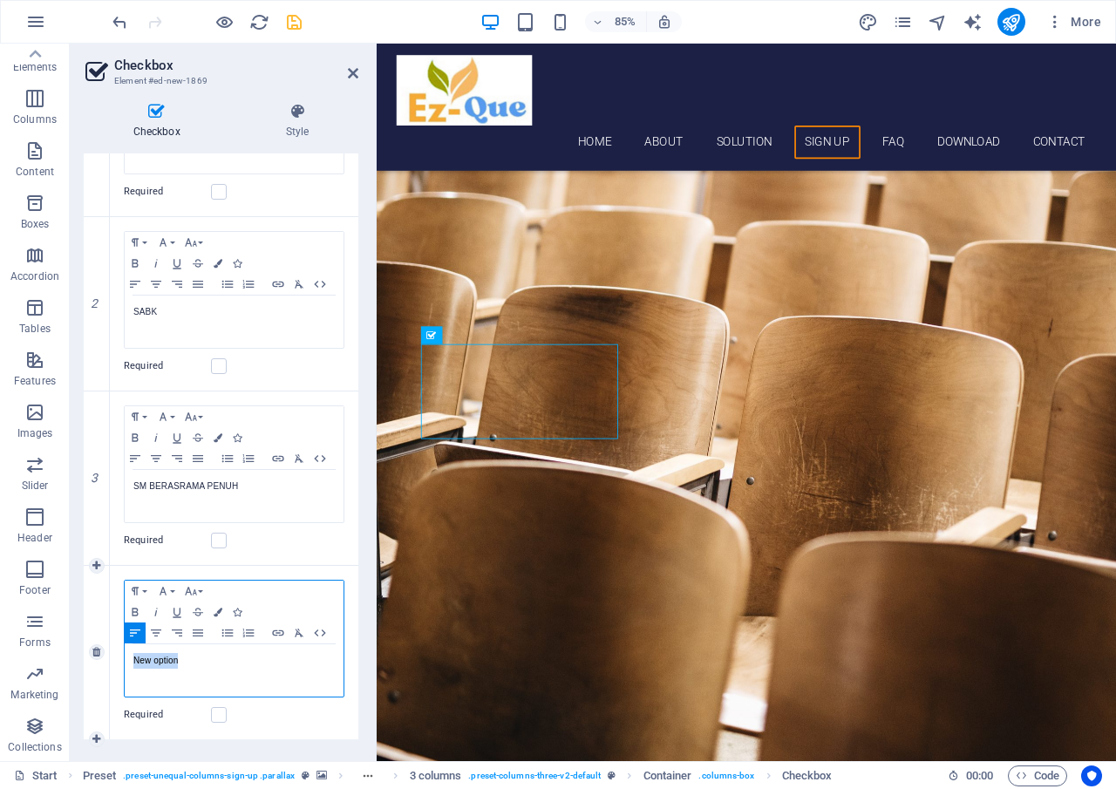
drag, startPoint x: 201, startPoint y: 666, endPoint x: 127, endPoint y: 658, distance: 73.7
click at [127, 658] on div "New option" at bounding box center [234, 671] width 219 height 52
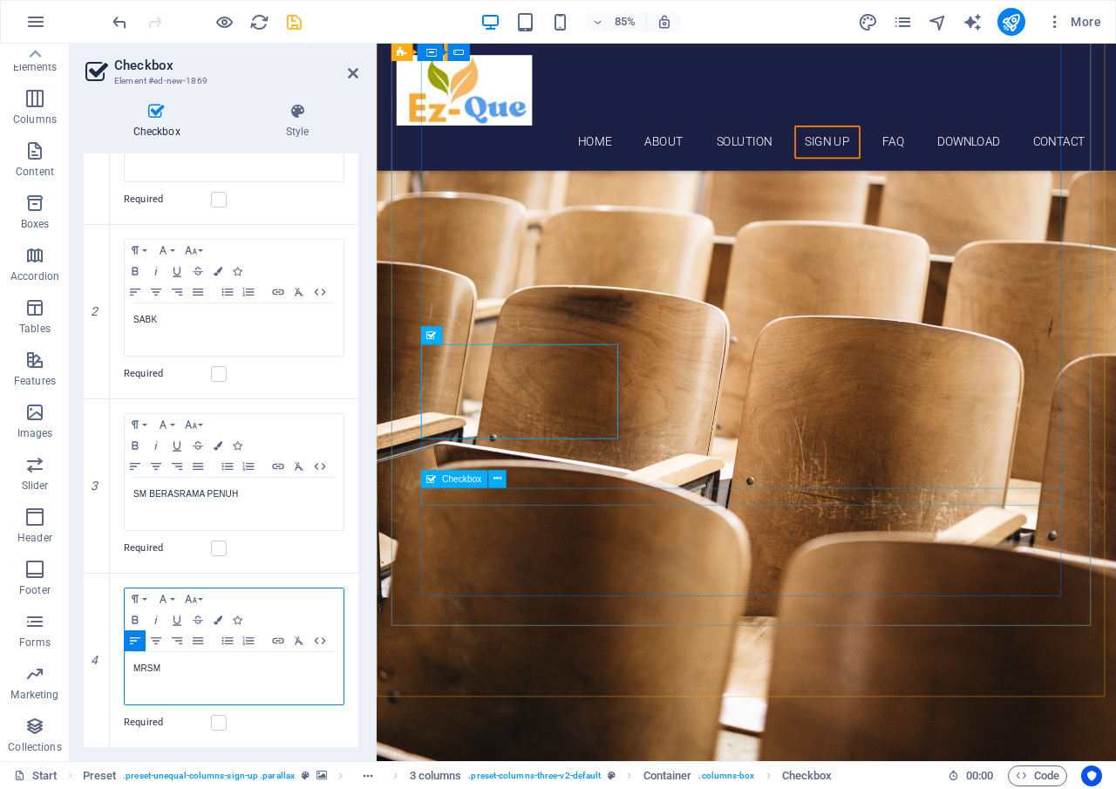
scroll to position [356, 0]
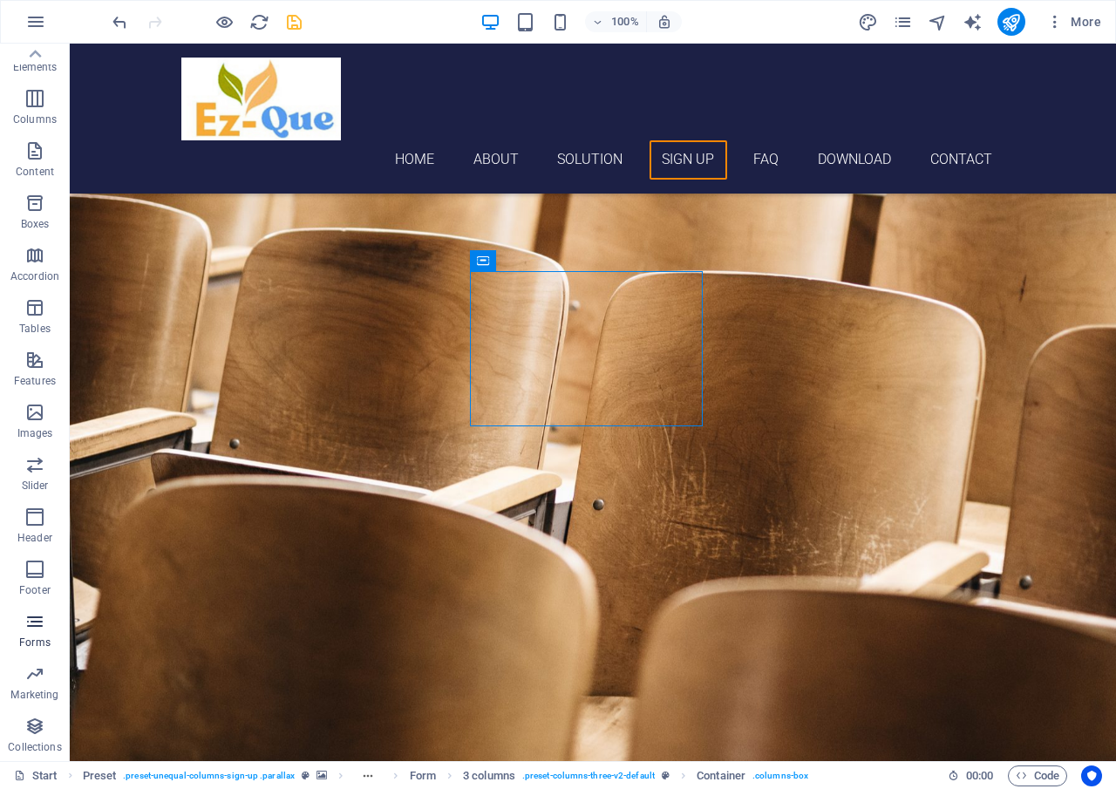
click at [34, 629] on icon "button" at bounding box center [34, 621] width 21 height 21
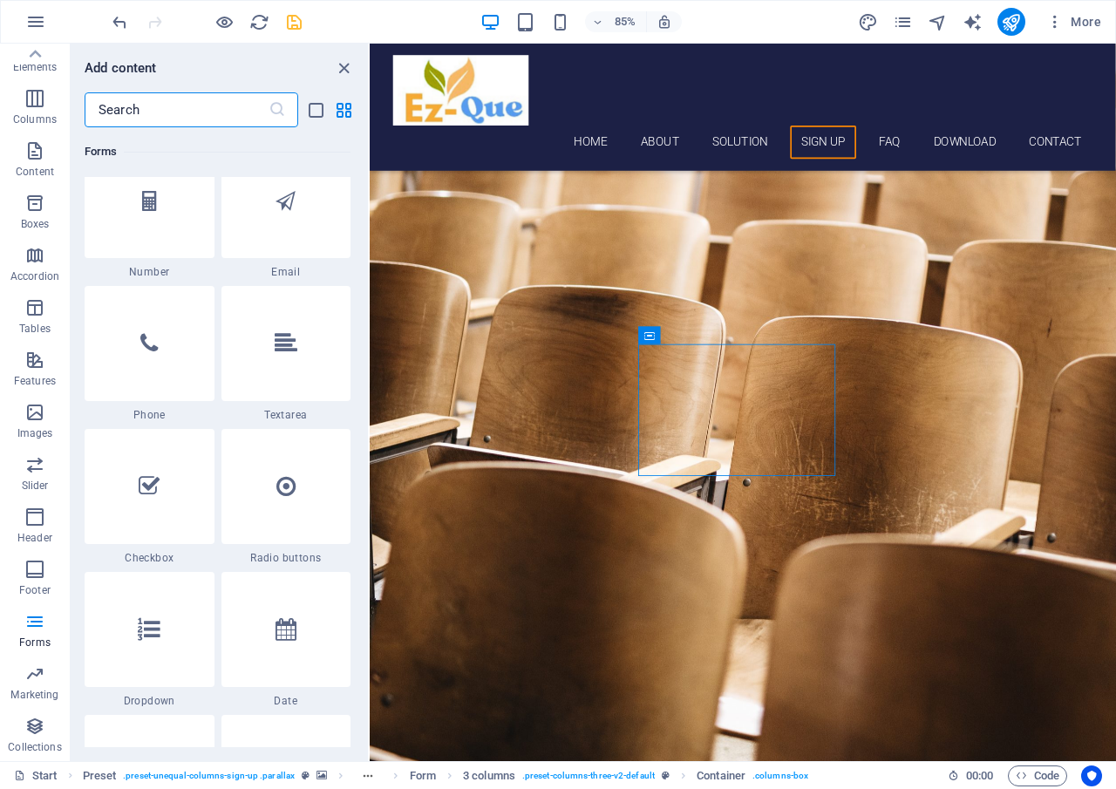
scroll to position [13488, 0]
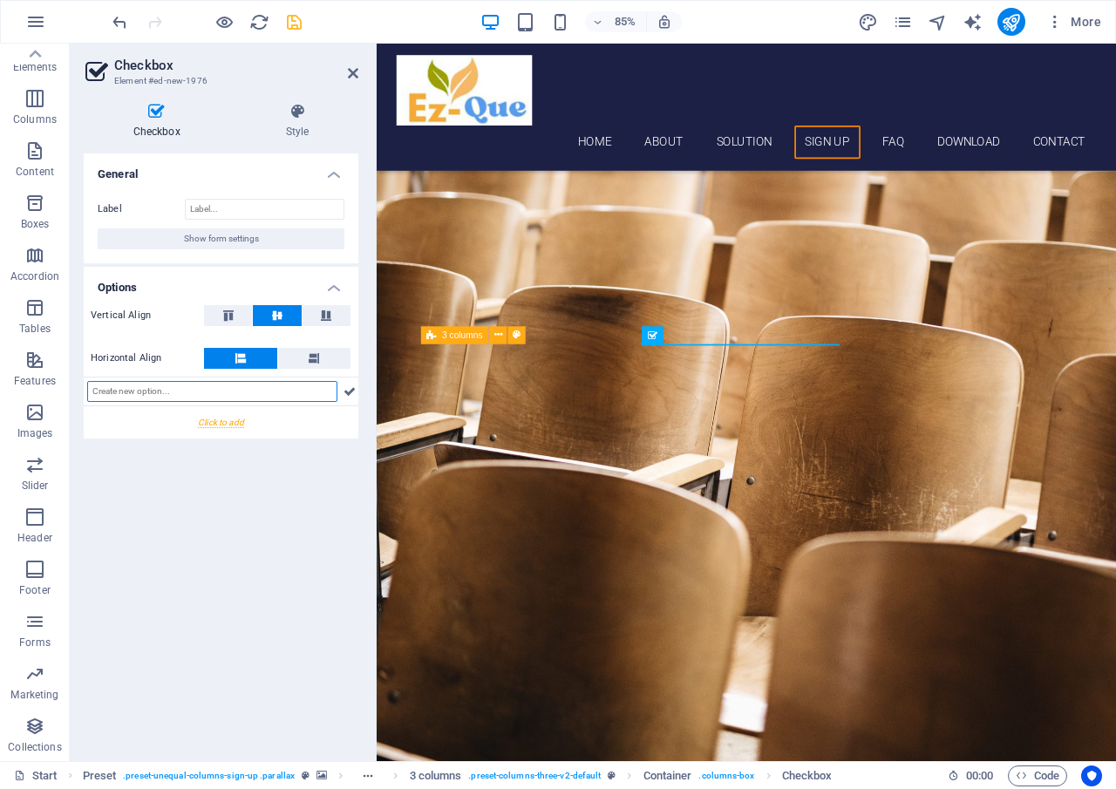
click at [256, 395] on input "text" at bounding box center [212, 391] width 250 height 21
paste input "SJK (C)"
type input "SJK (C)"
click at [352, 393] on icon at bounding box center [350, 391] width 12 height 21
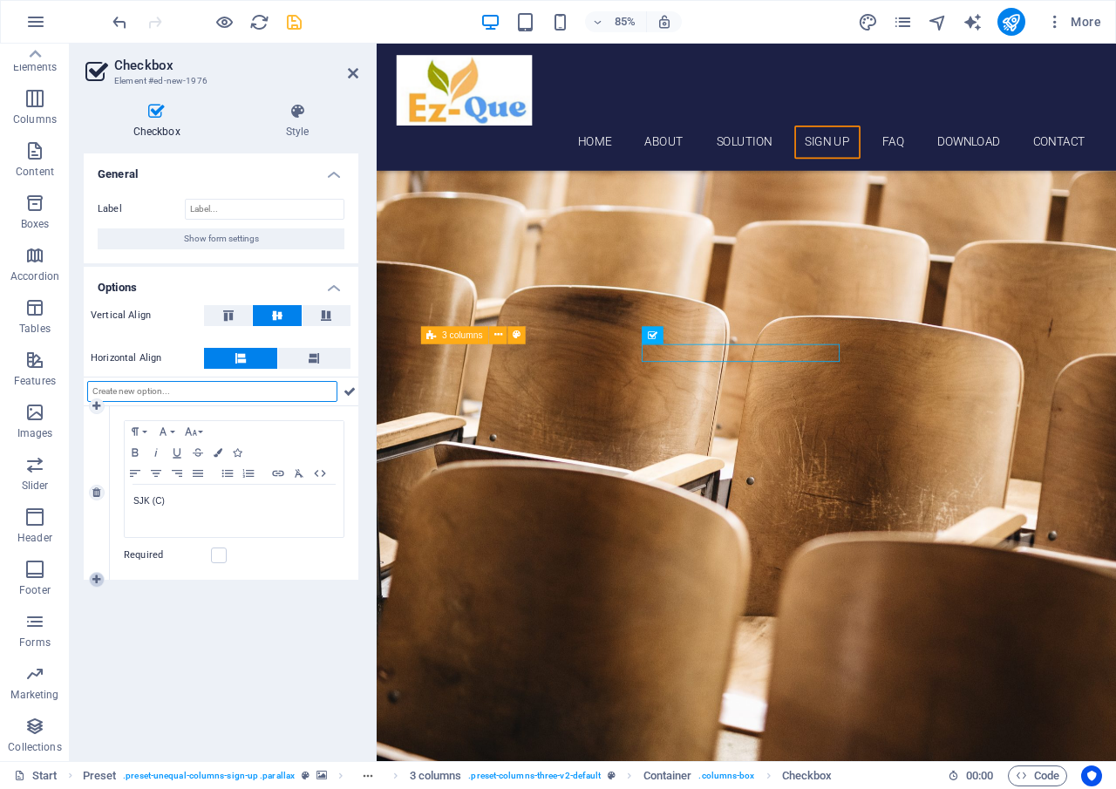
click at [92, 580] on icon at bounding box center [96, 580] width 8 height 10
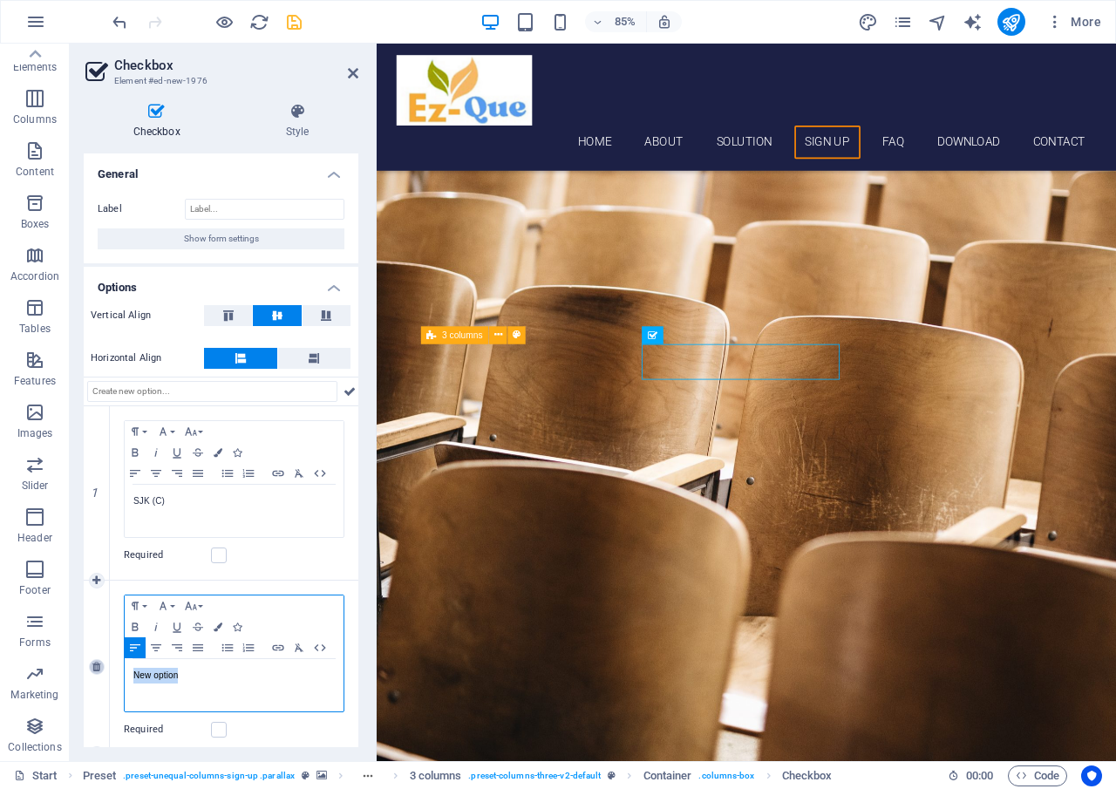
drag, startPoint x: 185, startPoint y: 679, endPoint x: 102, endPoint y: 670, distance: 83.3
click at [102, 670] on div "2 Paragraph Format Normal Heading 1 Heading 2 Heading 3 Heading 4 Heading 5 Hea…" at bounding box center [221, 668] width 275 height 174
click at [160, 672] on li "SMK" at bounding box center [263, 673] width 261 height 18
click at [139, 672] on label "SMK" at bounding box center [146, 673] width 26 height 15
click at [231, 655] on button "Unordered List" at bounding box center [227, 648] width 21 height 21
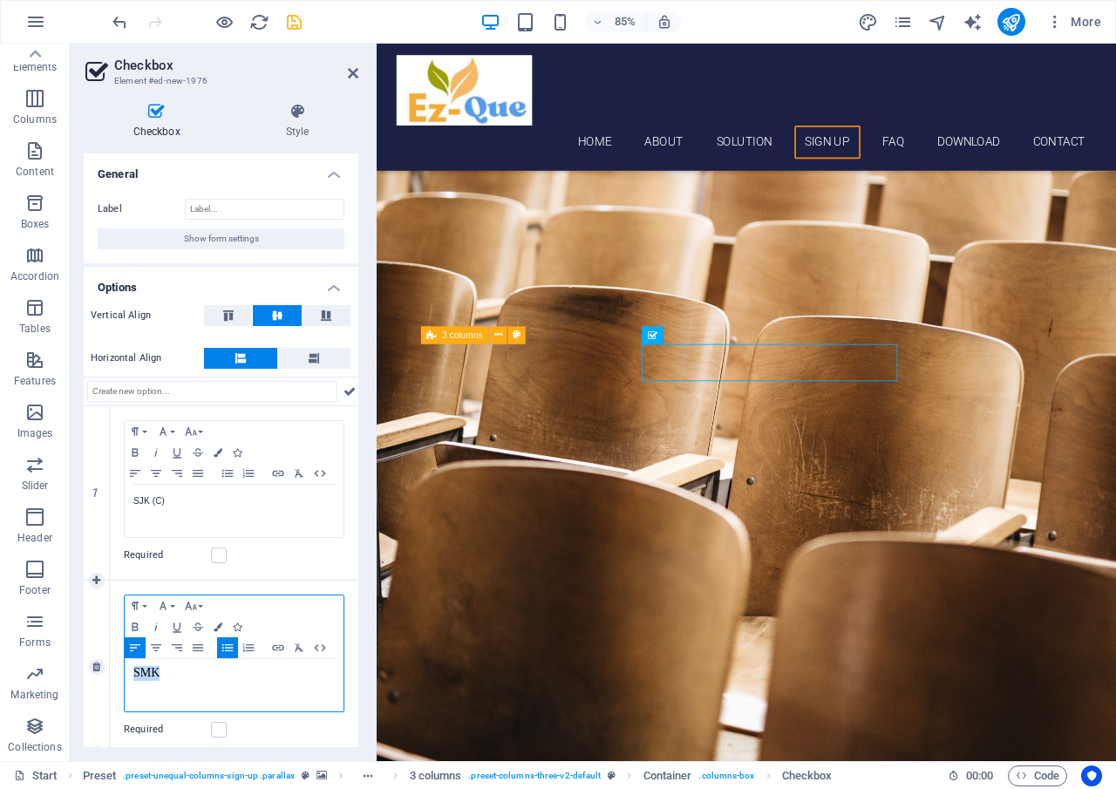
drag, startPoint x: 167, startPoint y: 674, endPoint x: 120, endPoint y: 671, distance: 47.2
click at [120, 671] on div "Paragraph Format Normal Heading 1 Heading 2 Heading 3 Heading 4 Heading 5 Headi…" at bounding box center [234, 668] width 249 height 174
click at [229, 650] on icon "button" at bounding box center [227, 648] width 21 height 14
click at [220, 673] on li "S ​ ​ MK" at bounding box center [263, 673] width 261 height 18
click at [227, 650] on icon "button" at bounding box center [227, 648] width 21 height 14
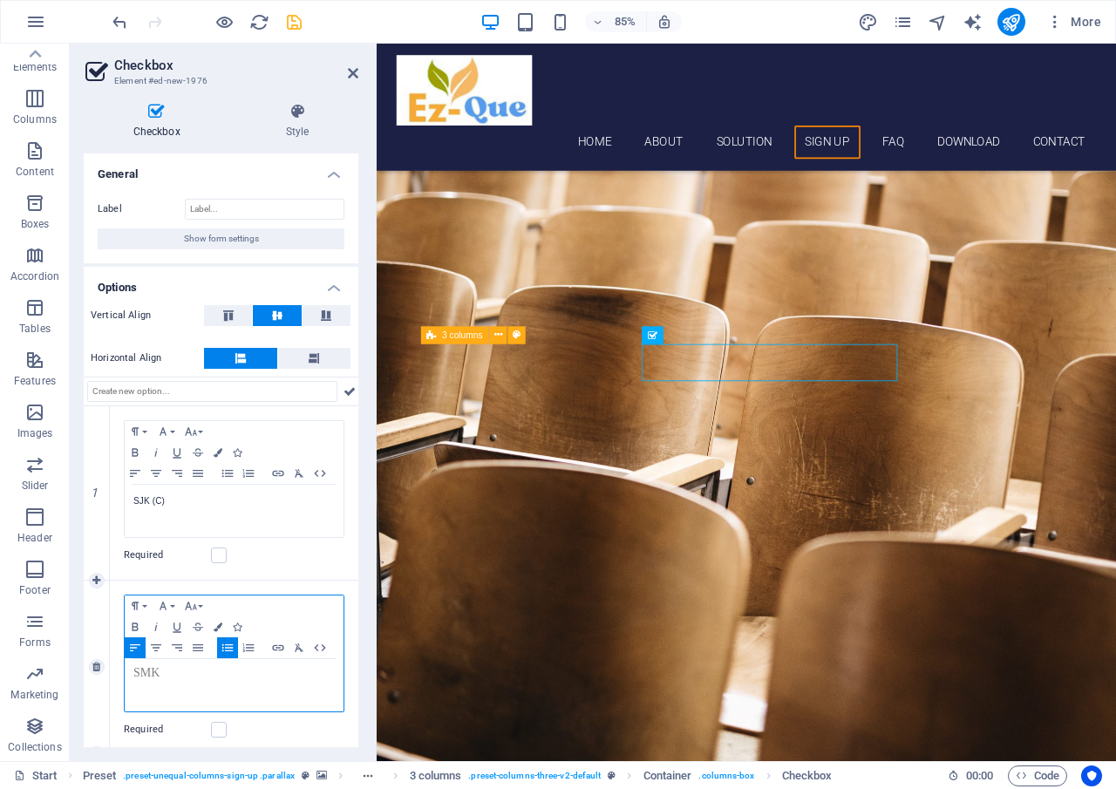
click at [136, 647] on icon "button" at bounding box center [135, 648] width 10 height 7
click at [297, 650] on icon "button" at bounding box center [299, 648] width 9 height 8
click at [147, 670] on label "MK" at bounding box center [150, 673] width 20 height 15
click at [170, 679] on li "S ​ MK" at bounding box center [233, 673] width 201 height 18
click at [229, 684] on div "S ​ MK" at bounding box center [234, 685] width 219 height 52
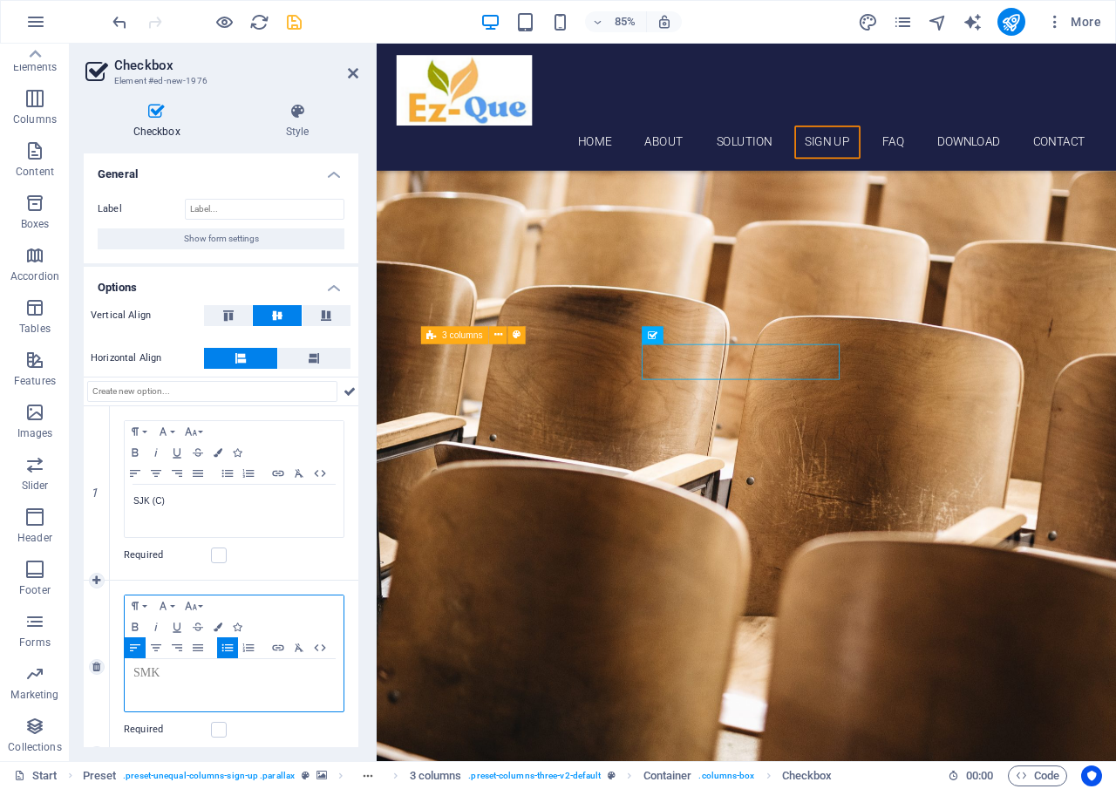
click at [246, 673] on li "S ​ MK" at bounding box center [233, 673] width 201 height 18
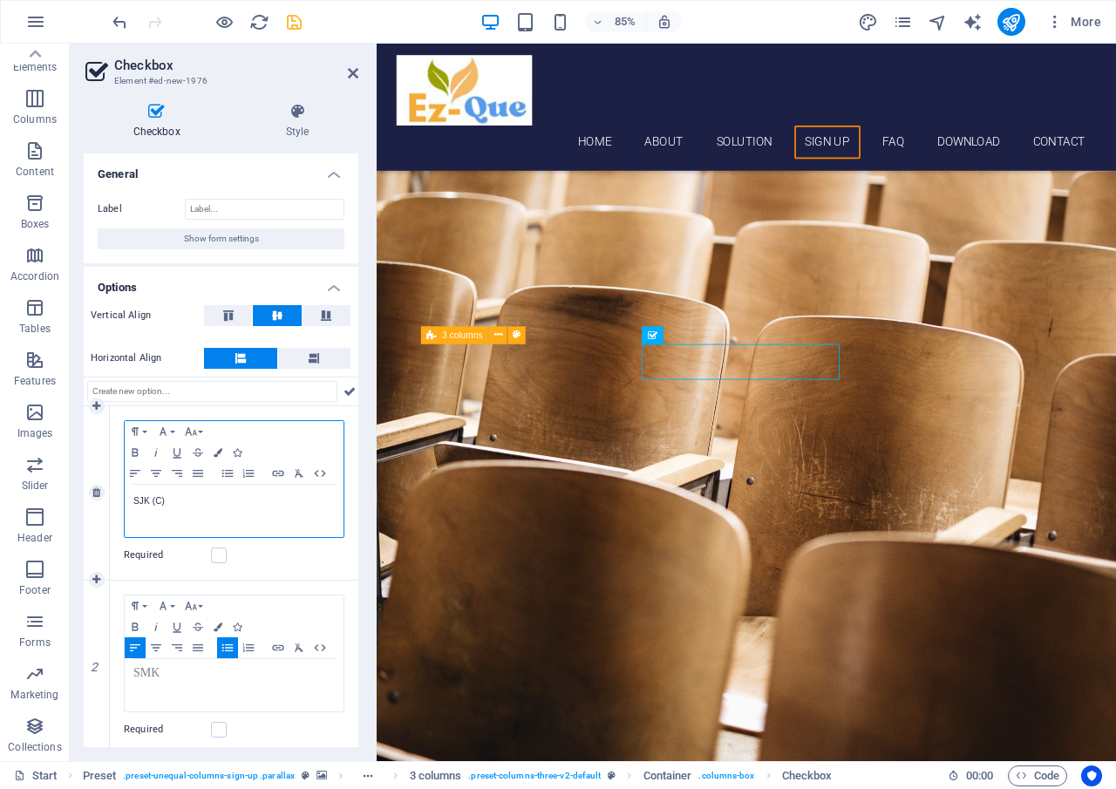
click at [159, 503] on p "SJK (C)" at bounding box center [233, 502] width 201 height 16
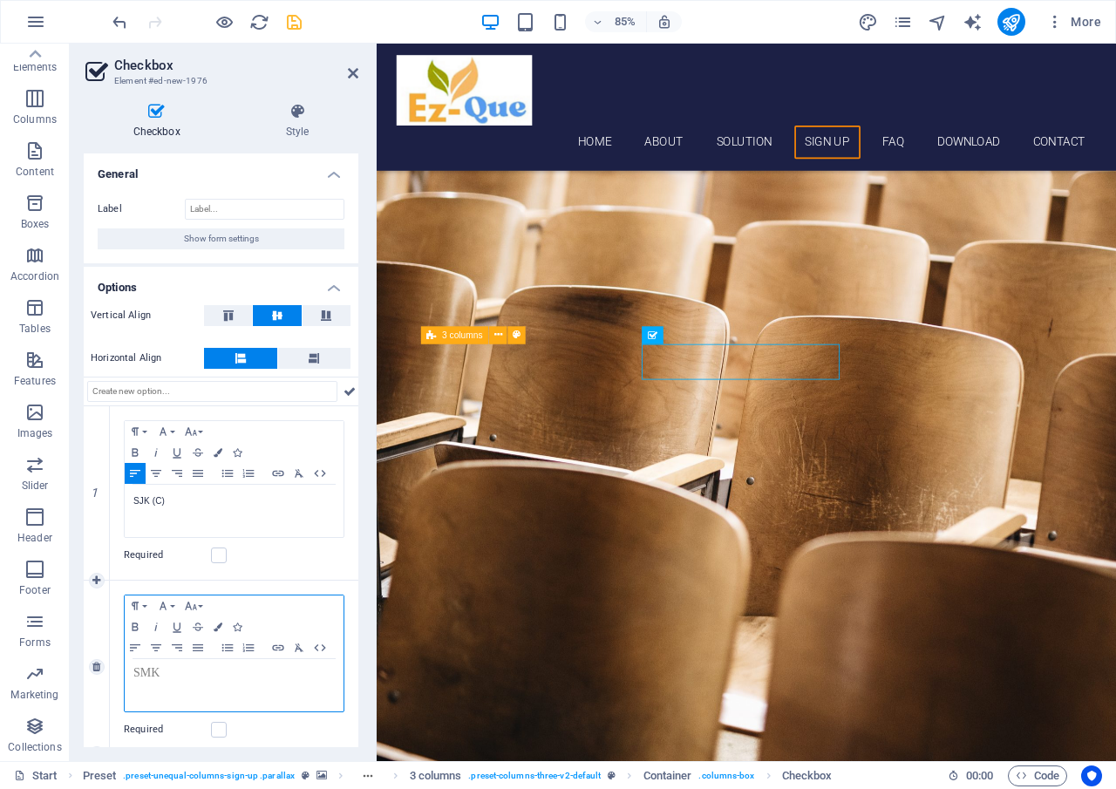
click at [162, 676] on li "S ​ MK" at bounding box center [233, 673] width 201 height 18
click at [297, 648] on icon "button" at bounding box center [299, 648] width 9 height 8
drag, startPoint x: 170, startPoint y: 677, endPoint x: 113, endPoint y: 666, distance: 58.5
click at [113, 666] on div "Paragraph Format Normal Heading 1 Heading 2 Heading 3 Heading 4 Heading 5 Headi…" at bounding box center [234, 668] width 249 height 174
click at [298, 649] on icon "button" at bounding box center [299, 648] width 9 height 8
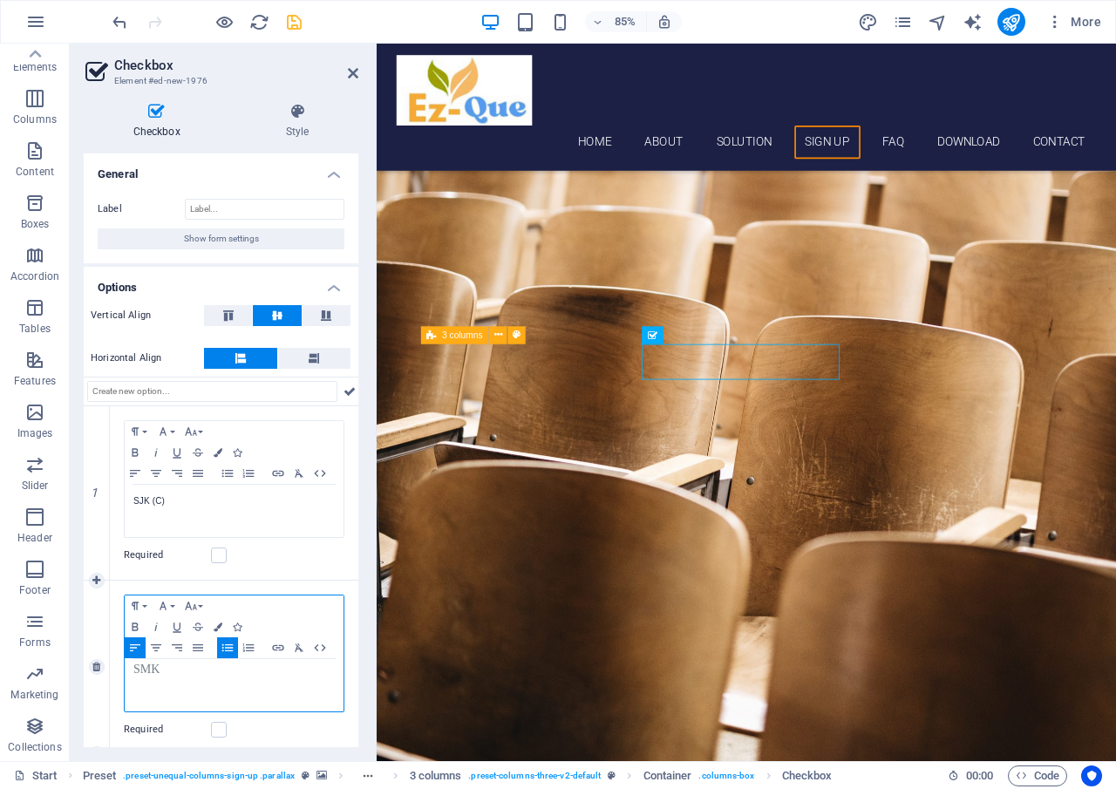
click at [171, 675] on li "SMK​" at bounding box center [233, 670] width 201 height 12
drag, startPoint x: 168, startPoint y: 671, endPoint x: 124, endPoint y: 672, distance: 44.5
click at [124, 672] on div "Paragraph Format Normal Heading 1 Heading 2 Heading 3 Heading 4 Heading 5 Headi…" at bounding box center [234, 654] width 221 height 118
click at [181, 670] on li "SMK​" at bounding box center [233, 670] width 201 height 12
click at [94, 668] on icon at bounding box center [96, 667] width 8 height 10
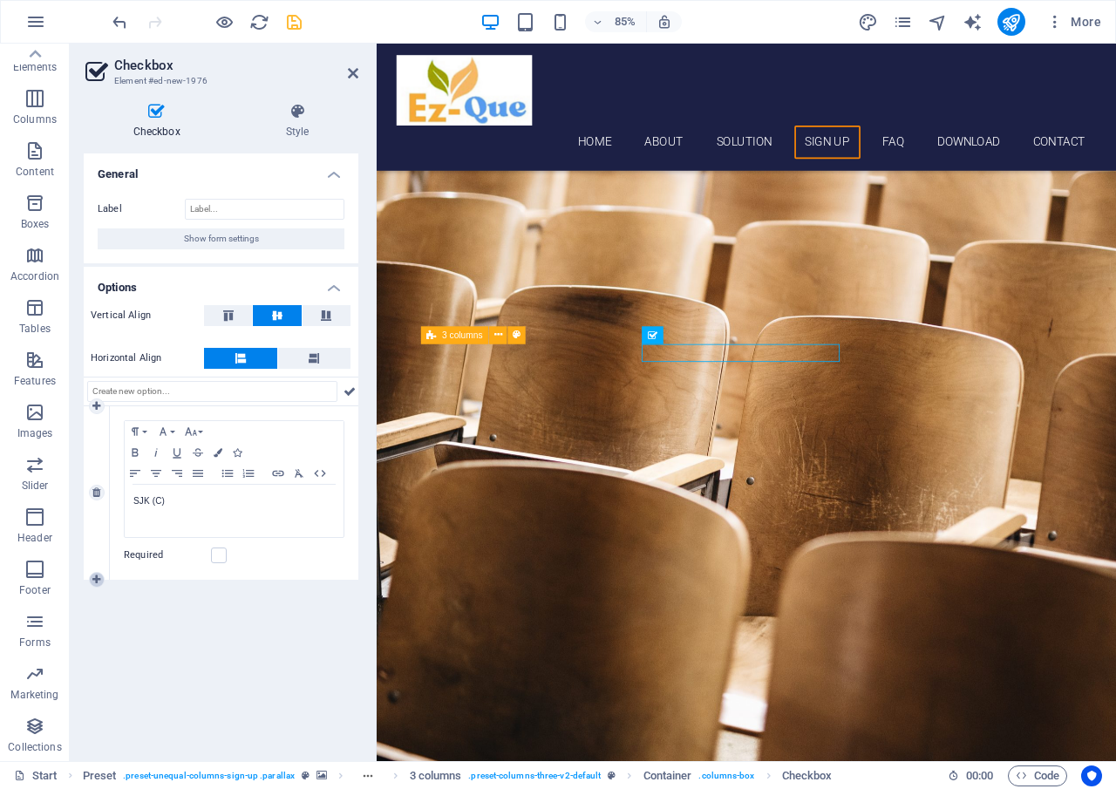
click at [94, 584] on icon at bounding box center [96, 580] width 8 height 10
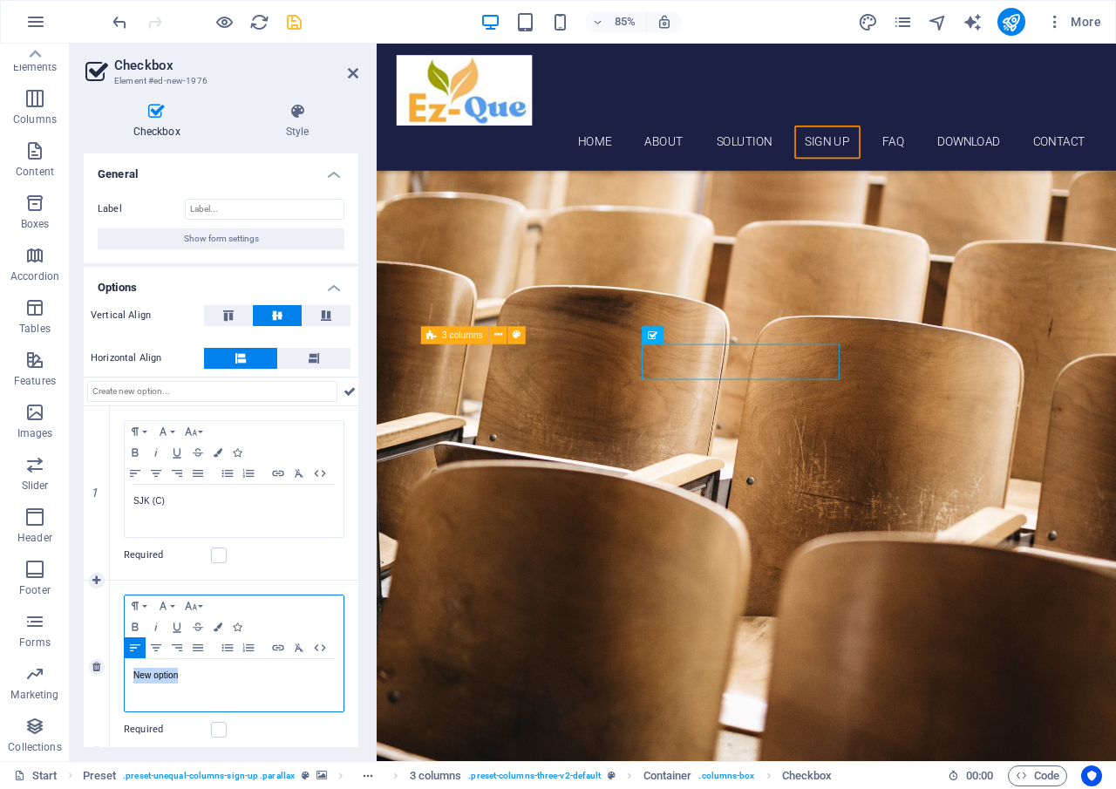
drag, startPoint x: 201, startPoint y: 682, endPoint x: 106, endPoint y: 659, distance: 96.9
click at [106, 659] on div "2 Paragraph Format Normal Heading 1 Heading 2 Heading 3 Heading 4 Heading 5 Hea…" at bounding box center [221, 668] width 275 height 174
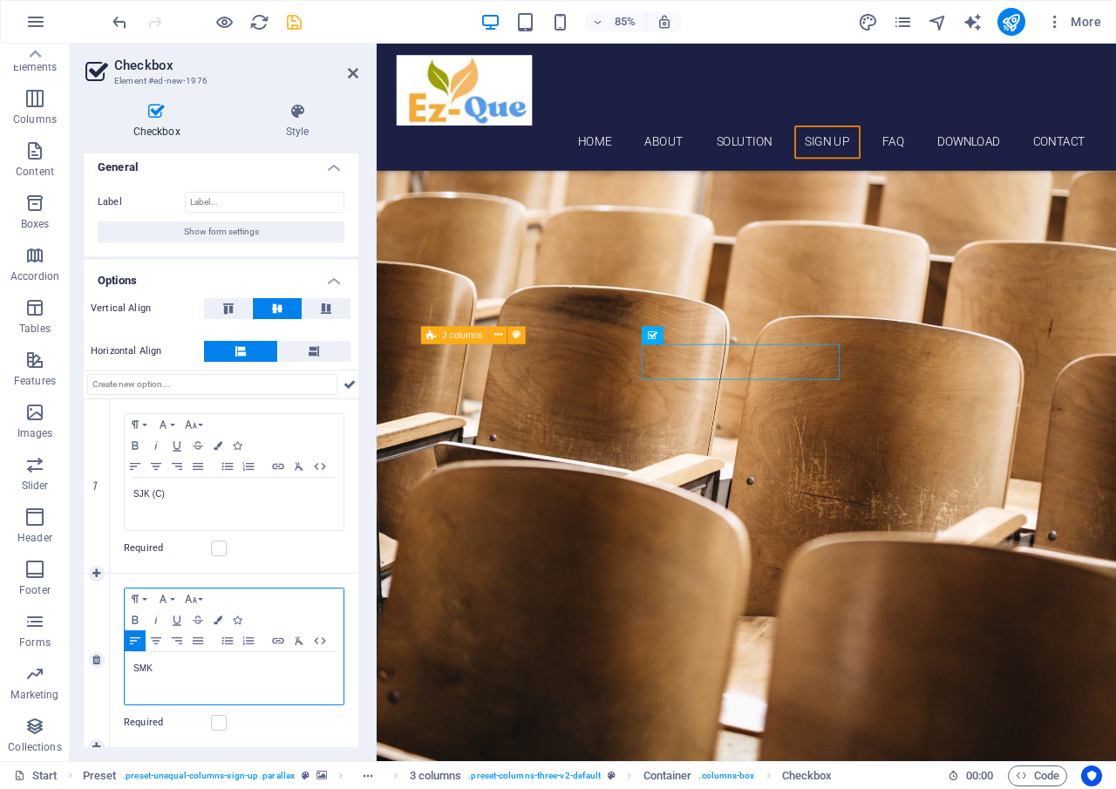
scroll to position [15, 0]
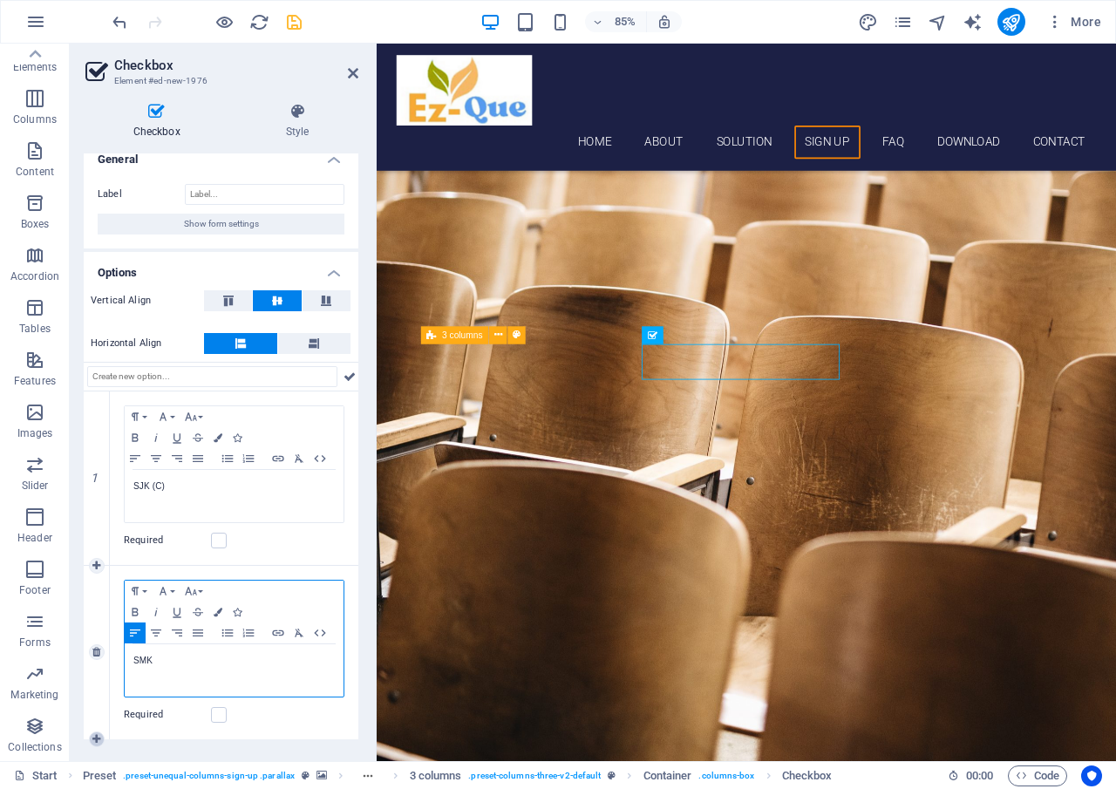
click at [93, 741] on icon at bounding box center [96, 739] width 8 height 10
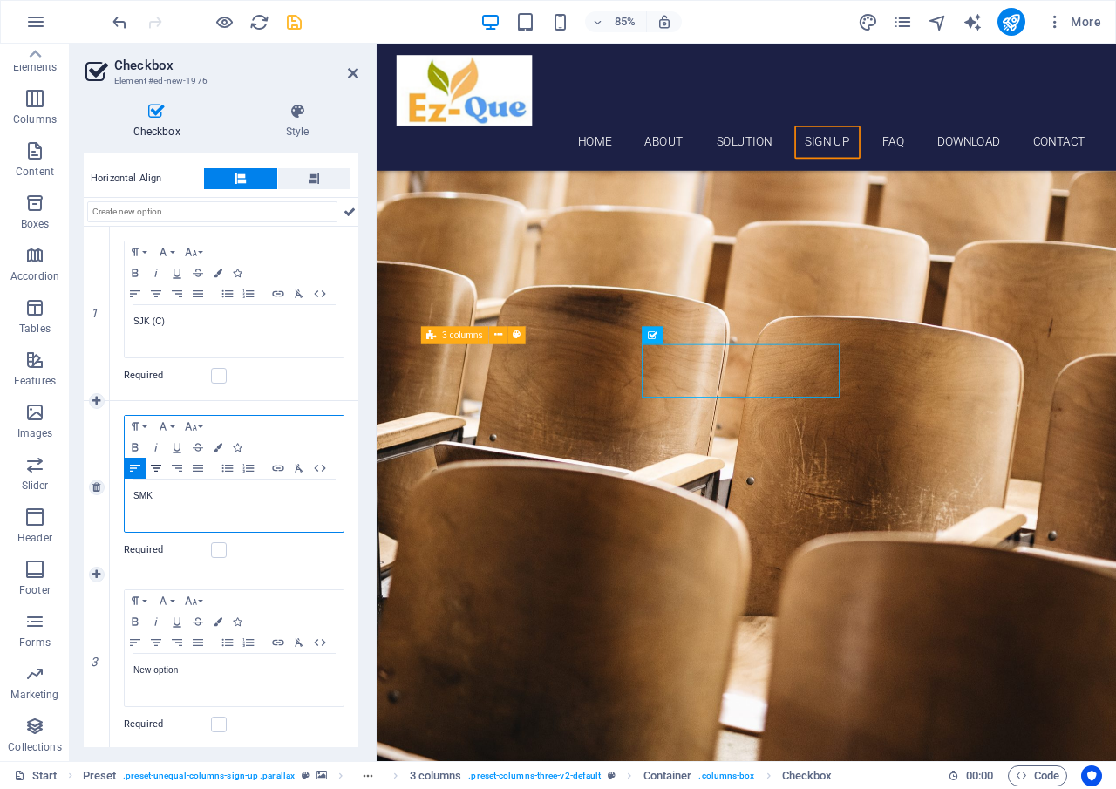
scroll to position [181, 0]
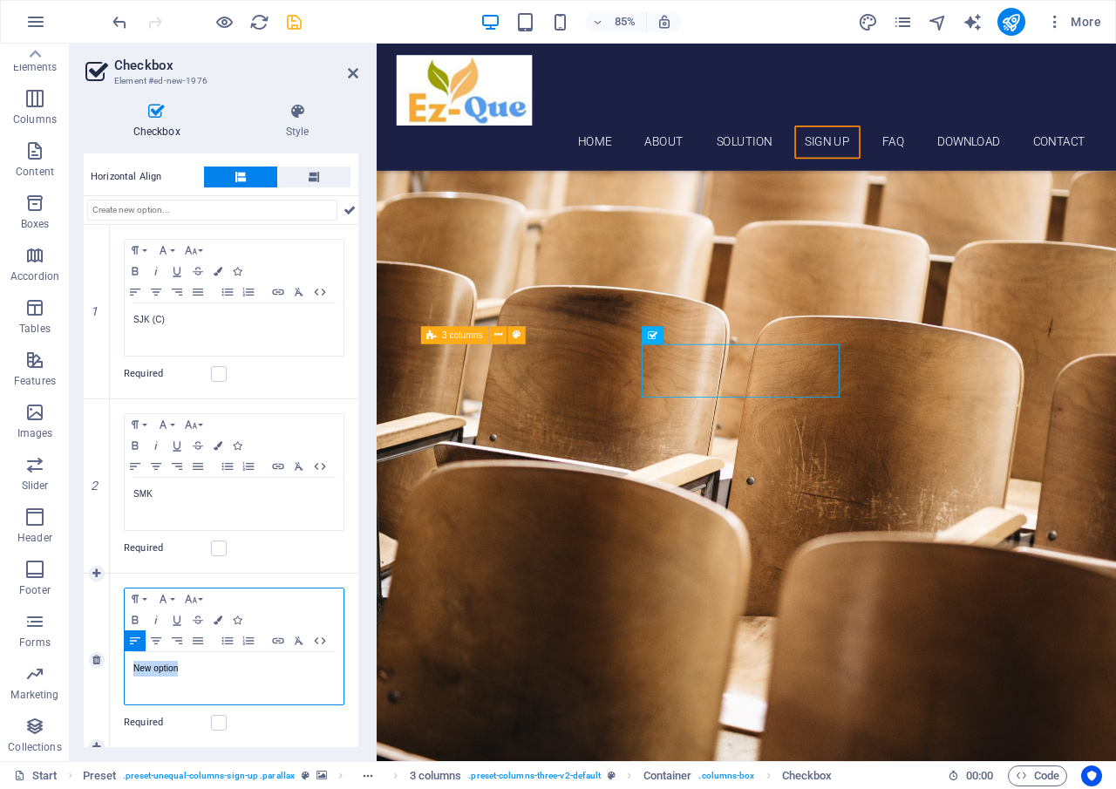
drag, startPoint x: 199, startPoint y: 674, endPoint x: 124, endPoint y: 686, distance: 76.0
click at [124, 686] on div "Paragraph Format Normal Heading 1 Heading 2 Heading 3 Heading 4 Heading 5 Headi…" at bounding box center [234, 647] width 221 height 118
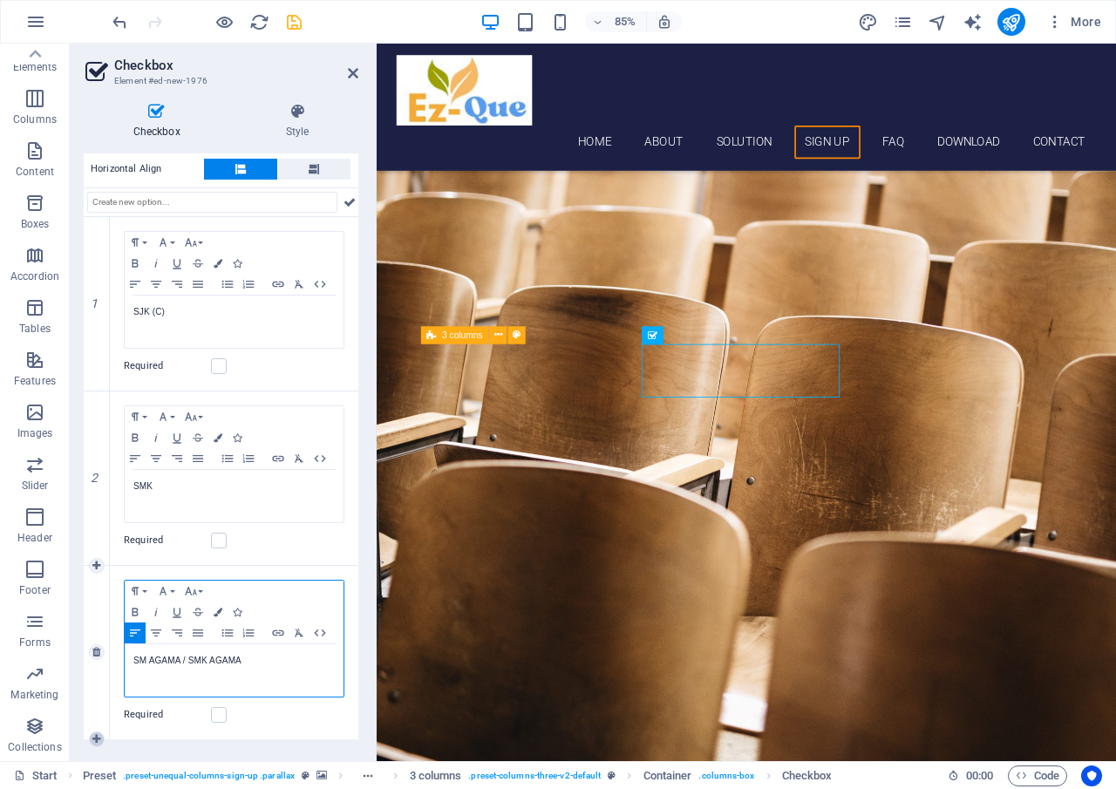
click at [98, 739] on icon at bounding box center [96, 739] width 8 height 10
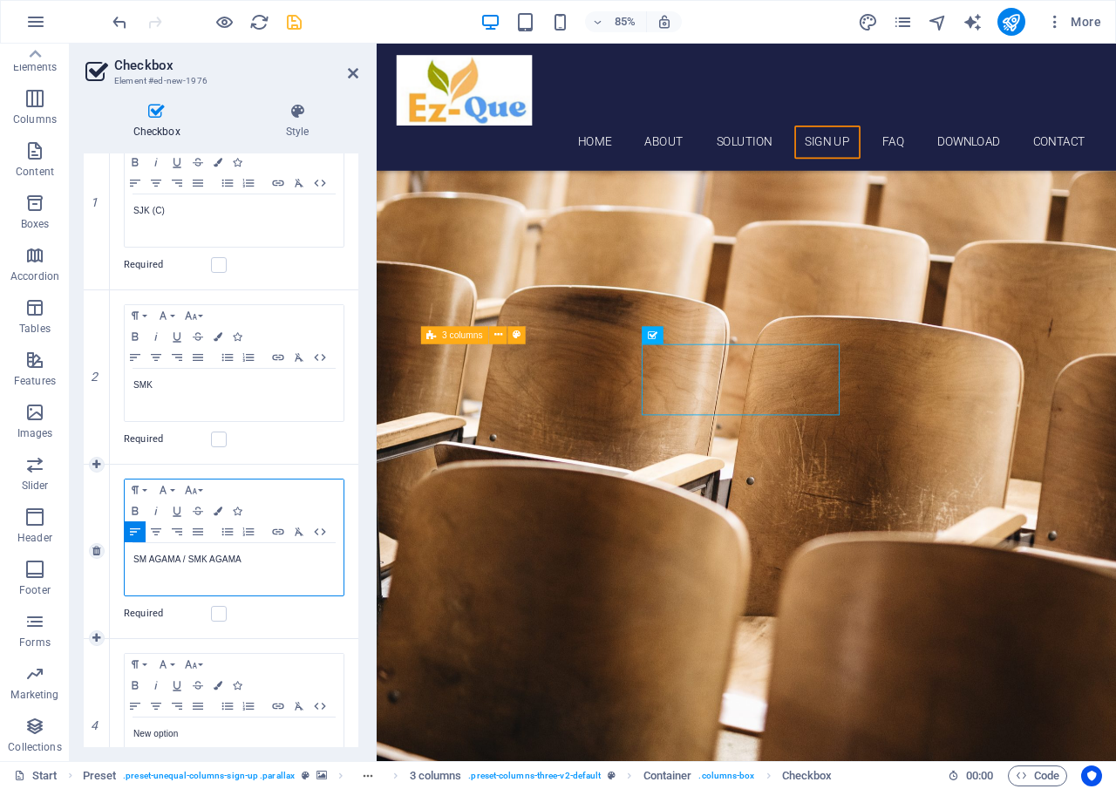
scroll to position [356, 0]
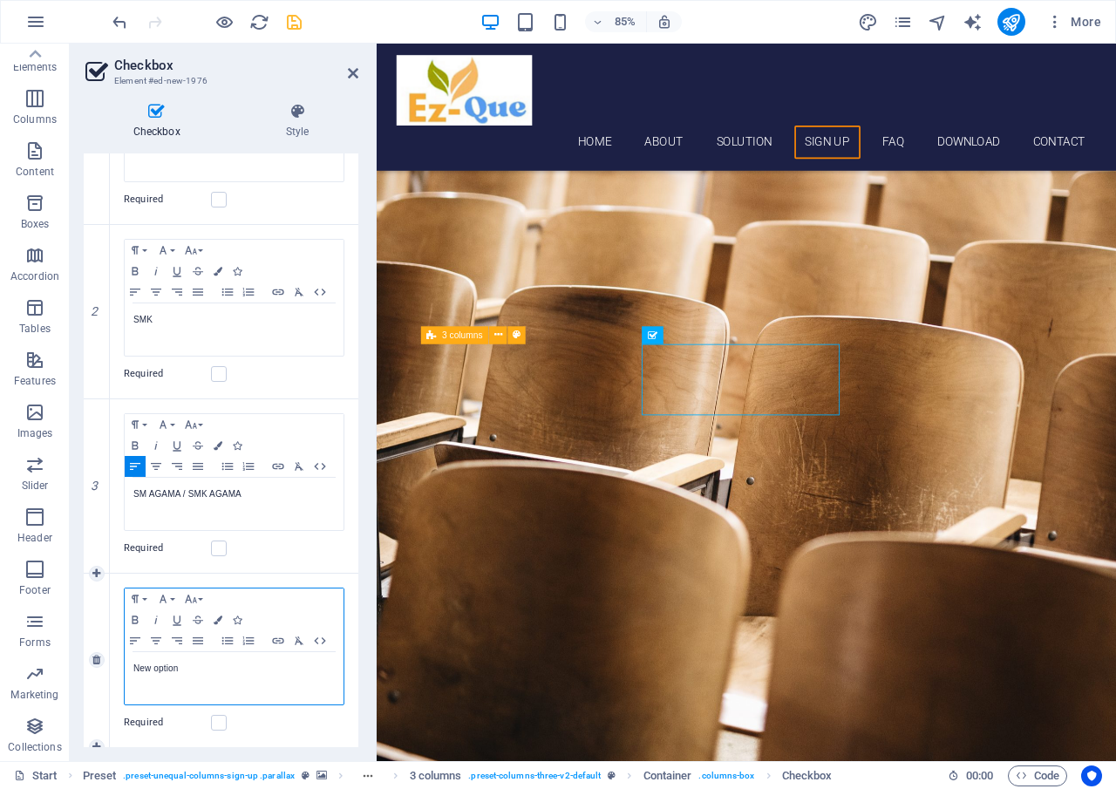
click at [200, 668] on p "New option" at bounding box center [233, 669] width 201 height 16
drag, startPoint x: 205, startPoint y: 670, endPoint x: 135, endPoint y: 671, distance: 69.8
click at [135, 671] on p "New option" at bounding box center [233, 669] width 201 height 16
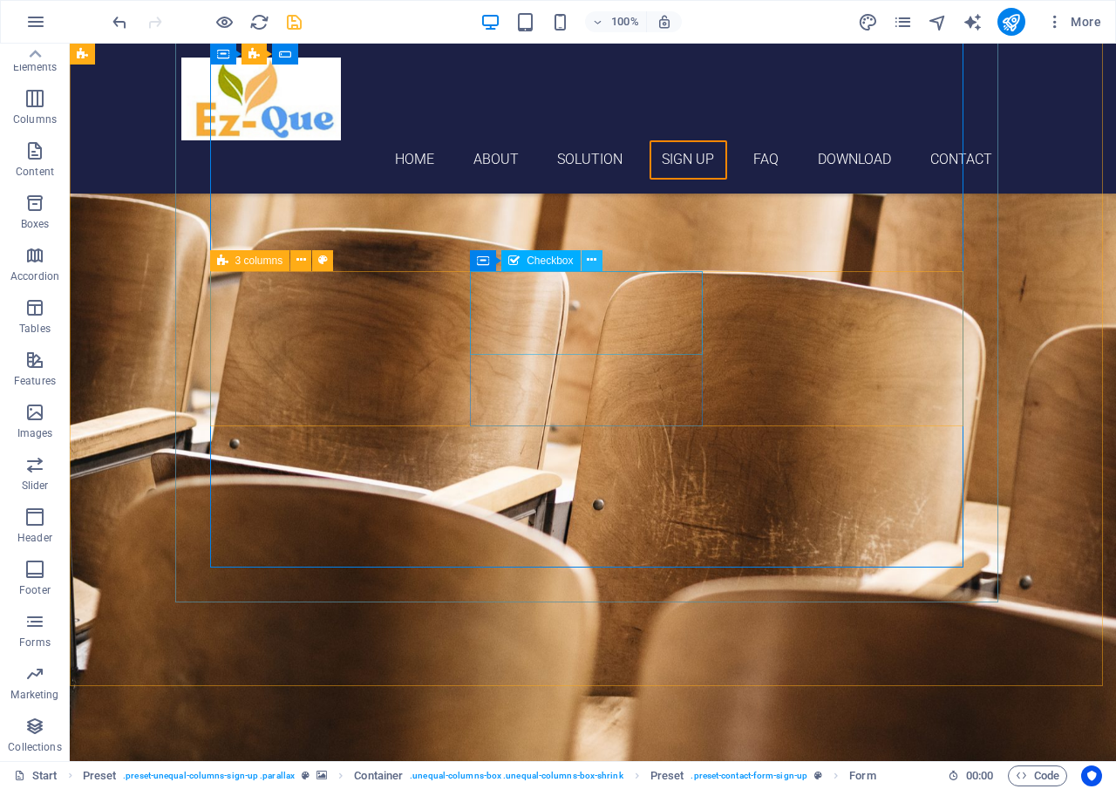
click at [592, 267] on icon at bounding box center [592, 260] width 10 height 18
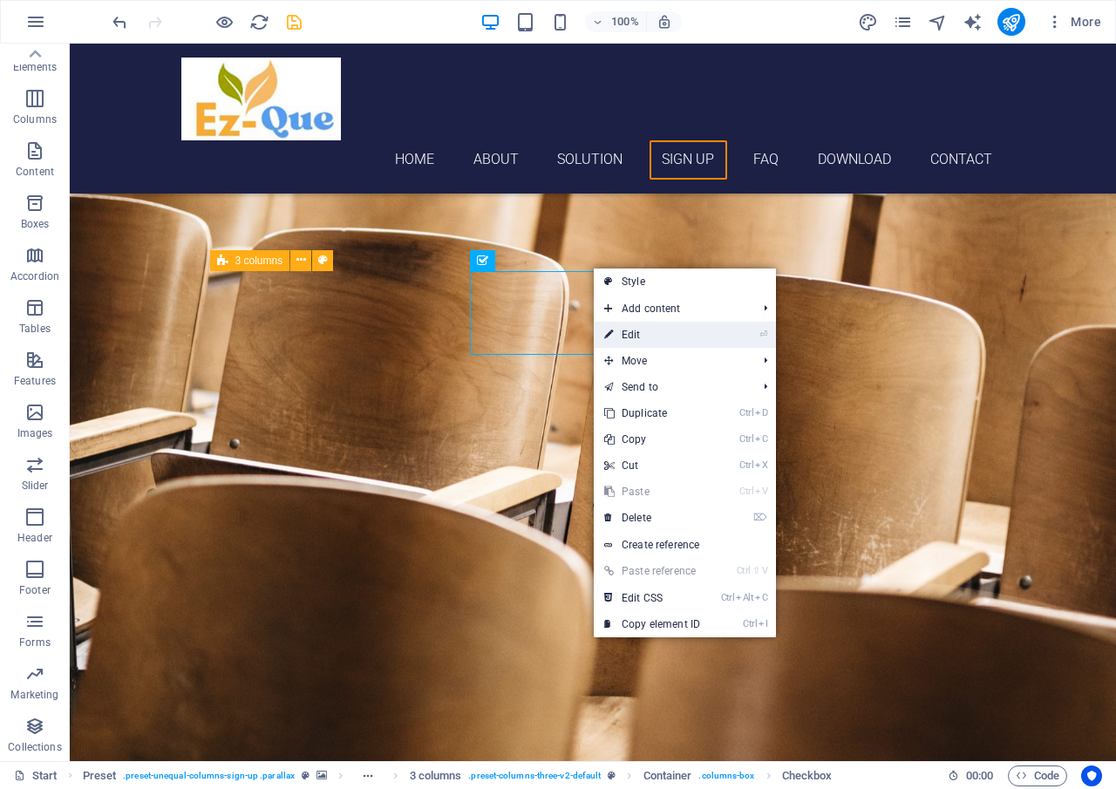
click at [624, 335] on link "⏎ Edit" at bounding box center [652, 335] width 117 height 26
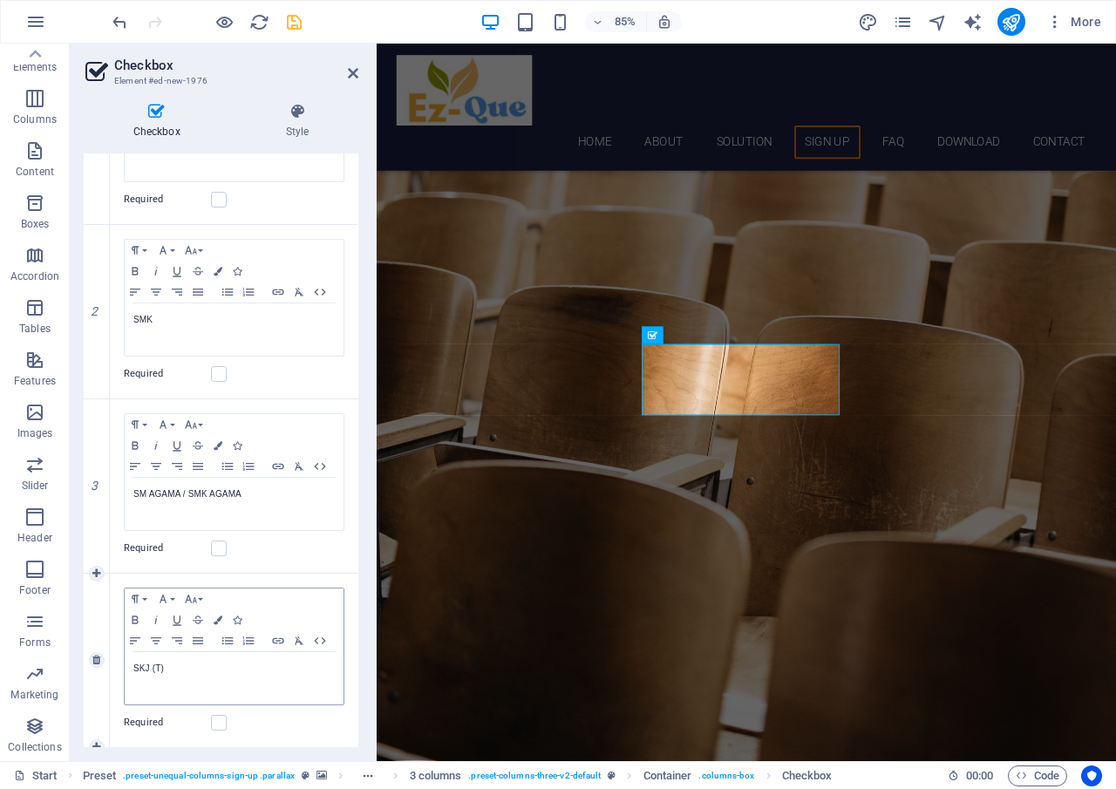
scroll to position [364, 0]
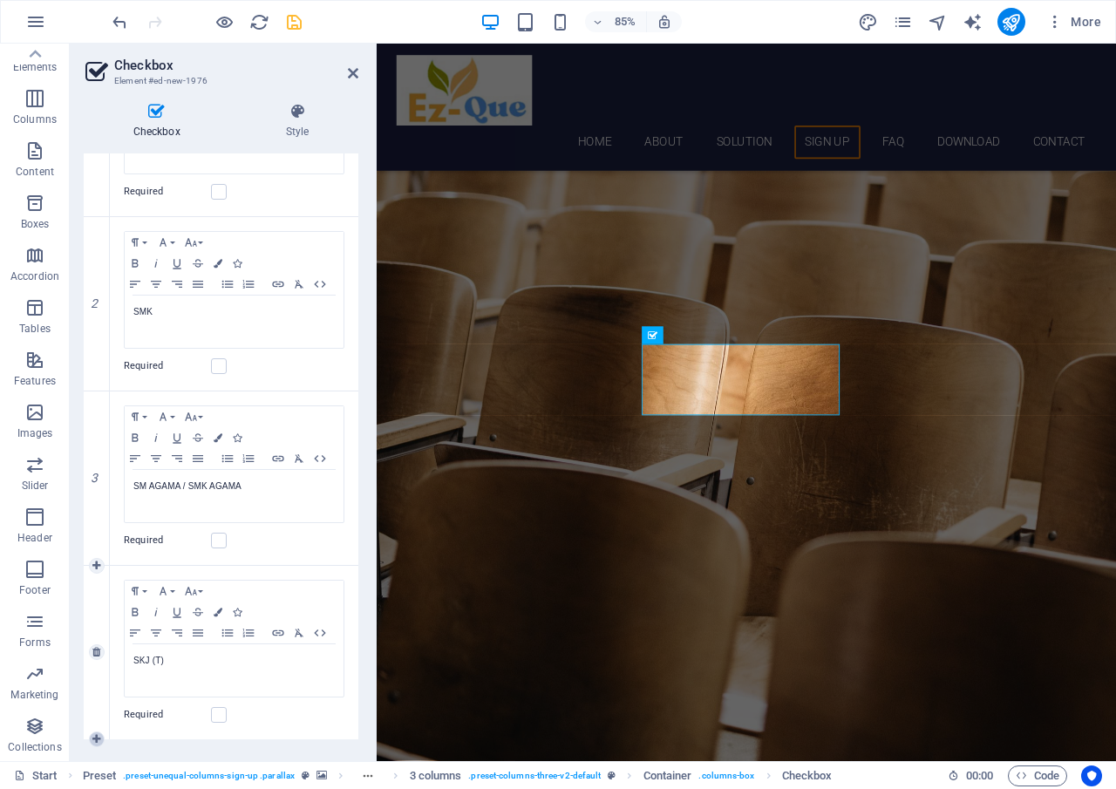
click at [95, 739] on icon at bounding box center [96, 739] width 8 height 10
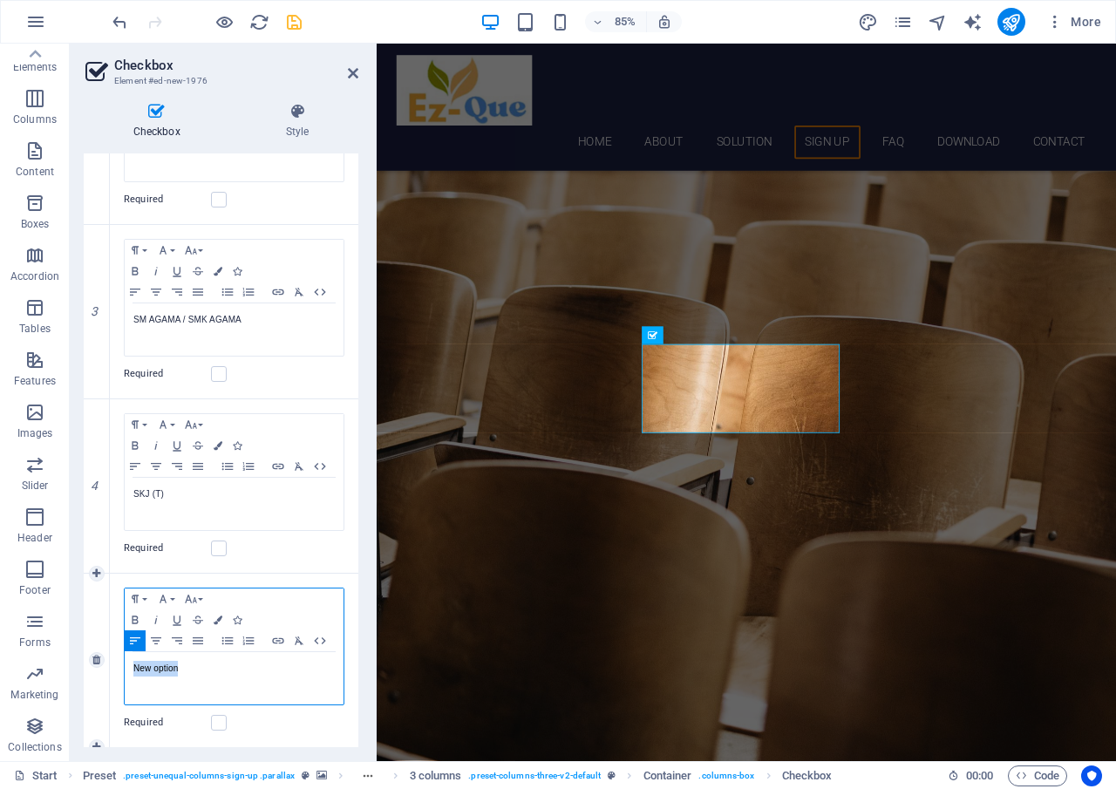
drag, startPoint x: 195, startPoint y: 672, endPoint x: 123, endPoint y: 672, distance: 72.4
click at [123, 672] on div "Paragraph Format Normal Heading 1 Heading 2 Heading 3 Heading 4 Heading 5 Headi…" at bounding box center [234, 661] width 249 height 174
click at [588, 773] on figure at bounding box center [812, 354] width 870 height 1266
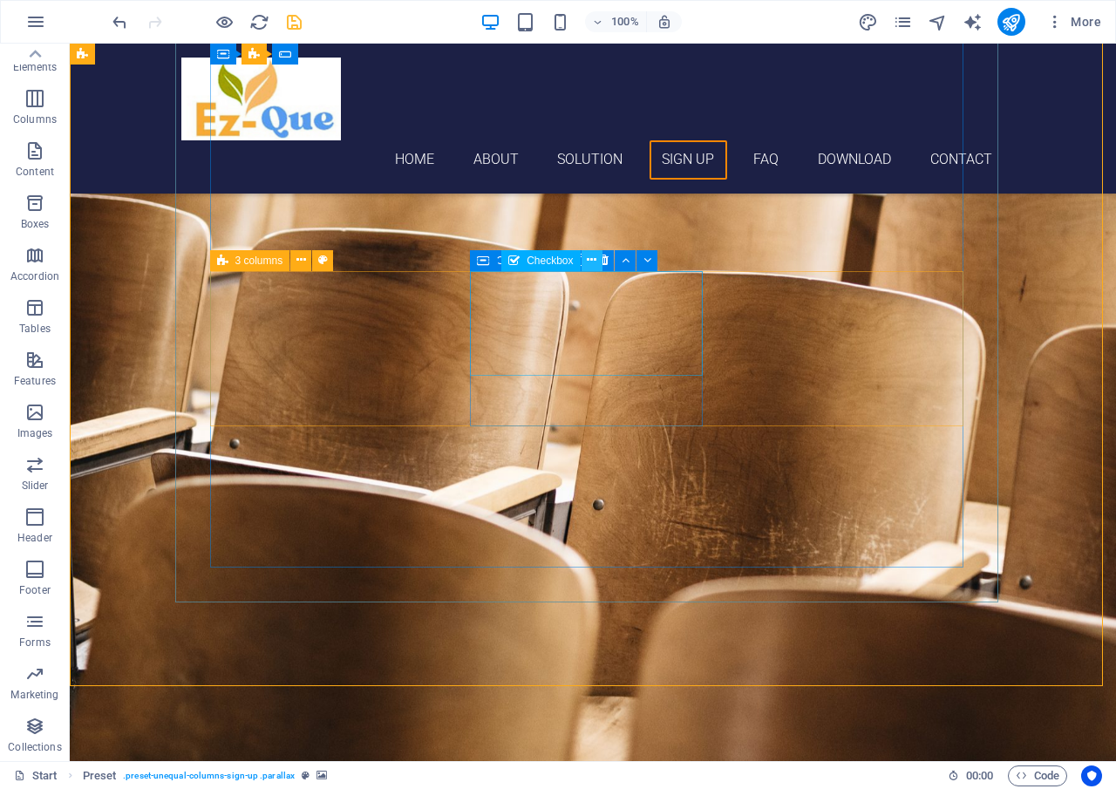
click at [597, 265] on button at bounding box center [592, 260] width 21 height 21
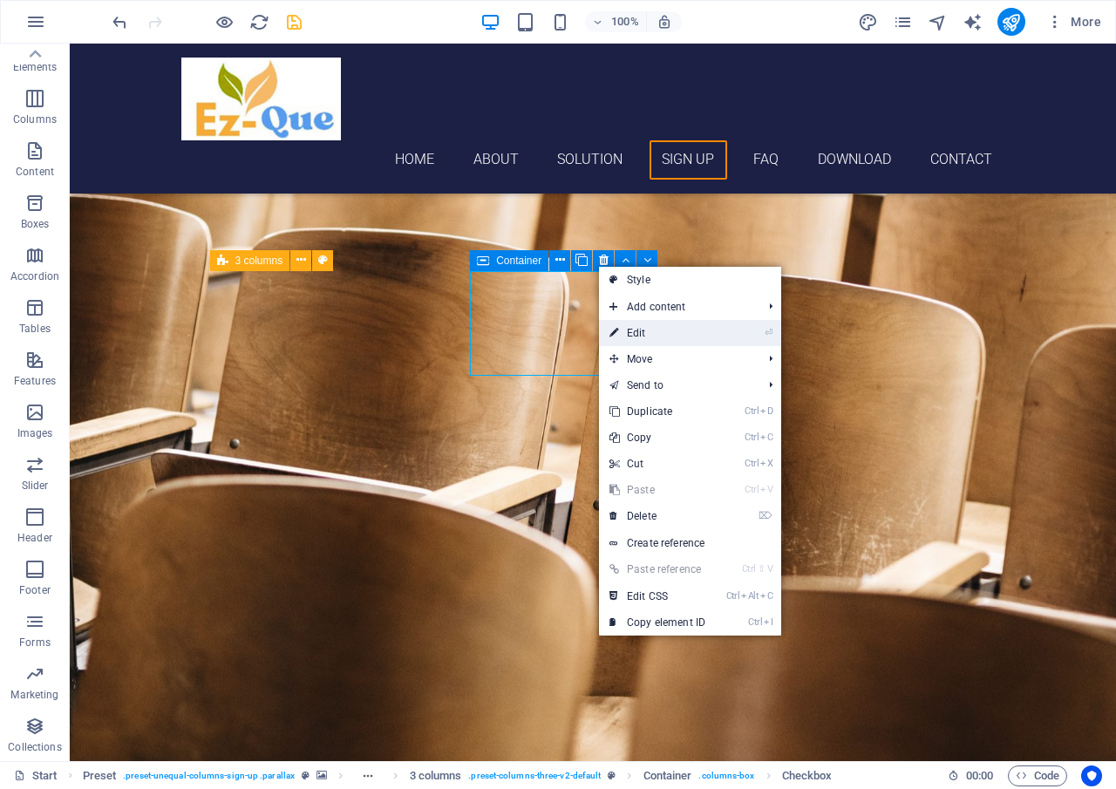
click at [633, 324] on link "⏎ Edit" at bounding box center [657, 333] width 117 height 26
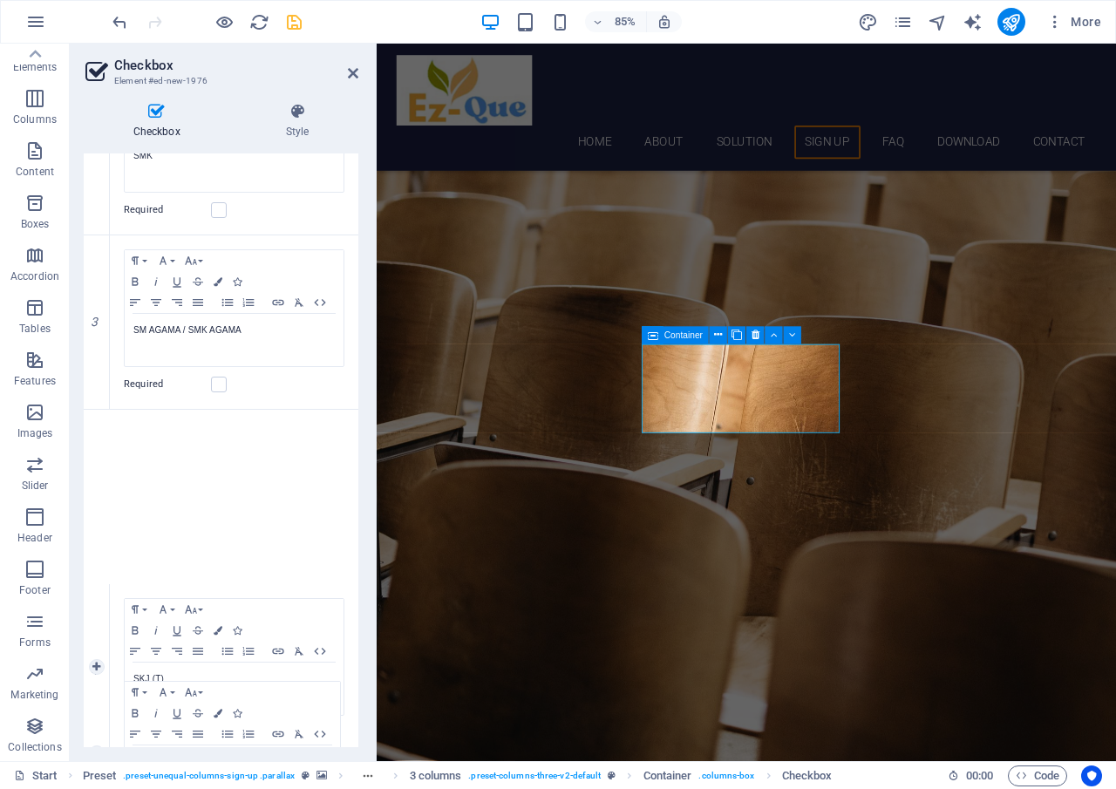
scroll to position [380, 0]
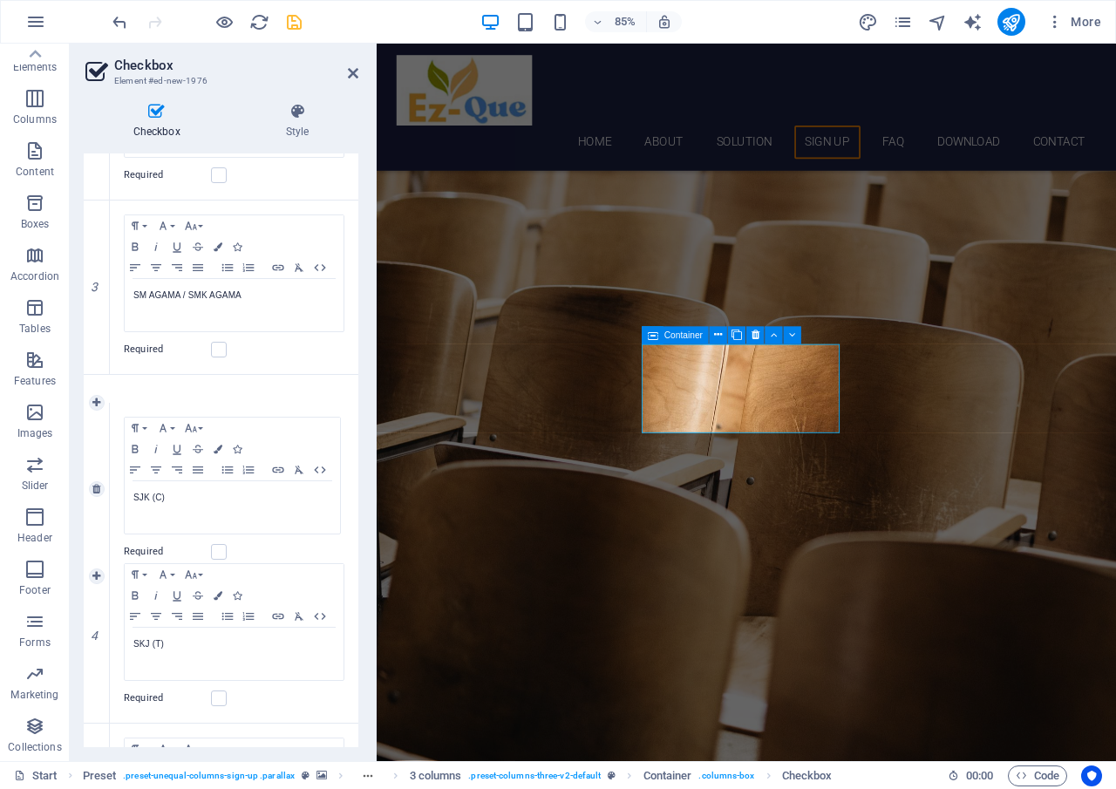
drag, startPoint x: 99, startPoint y: 317, endPoint x: 99, endPoint y: 467, distance: 150.0
click at [290, 24] on icon "save" at bounding box center [294, 22] width 20 height 20
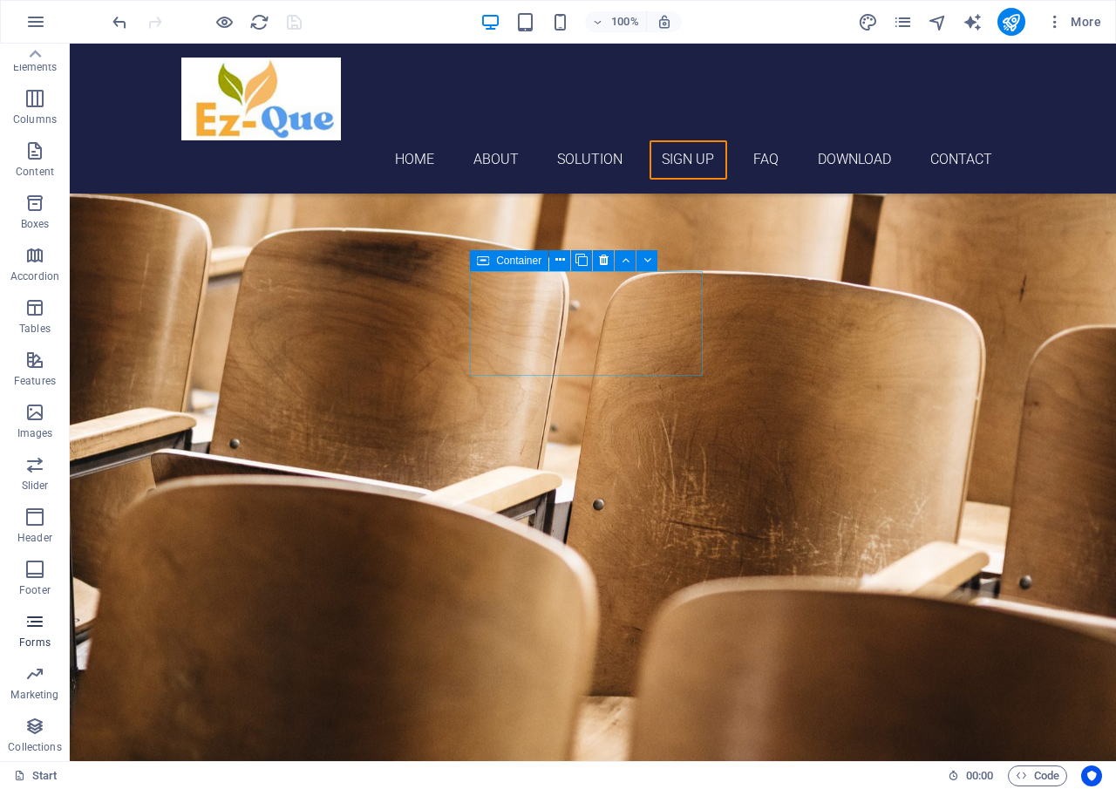
click at [33, 625] on icon "button" at bounding box center [34, 621] width 21 height 21
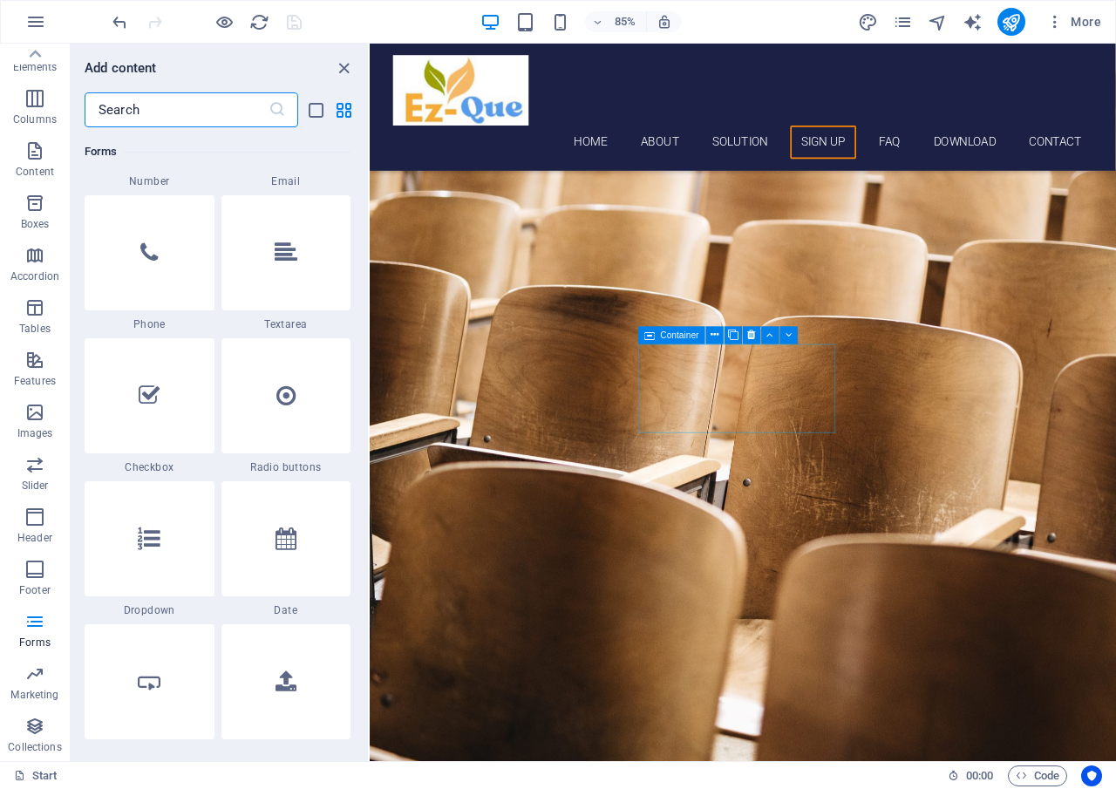
scroll to position [13576, 0]
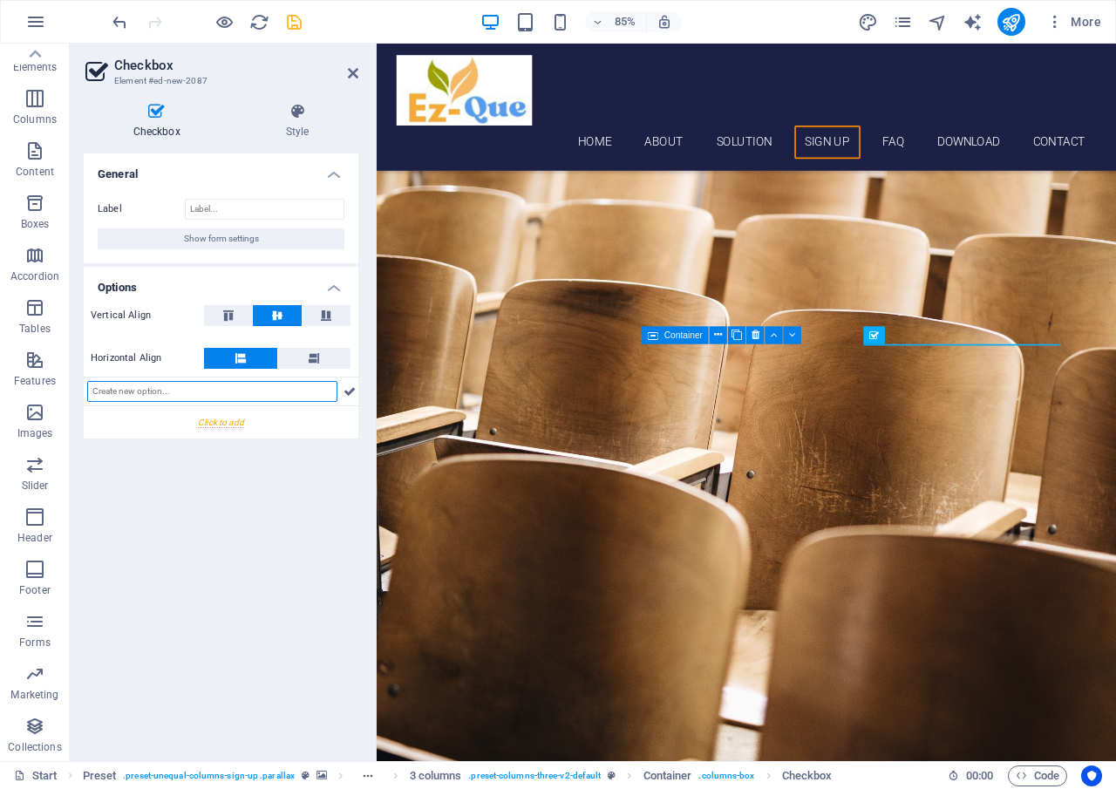
click at [204, 393] on input "text" at bounding box center [212, 391] width 250 height 21
type input "KOLEJ VOKASIONAL"
click at [352, 394] on icon at bounding box center [350, 391] width 12 height 21
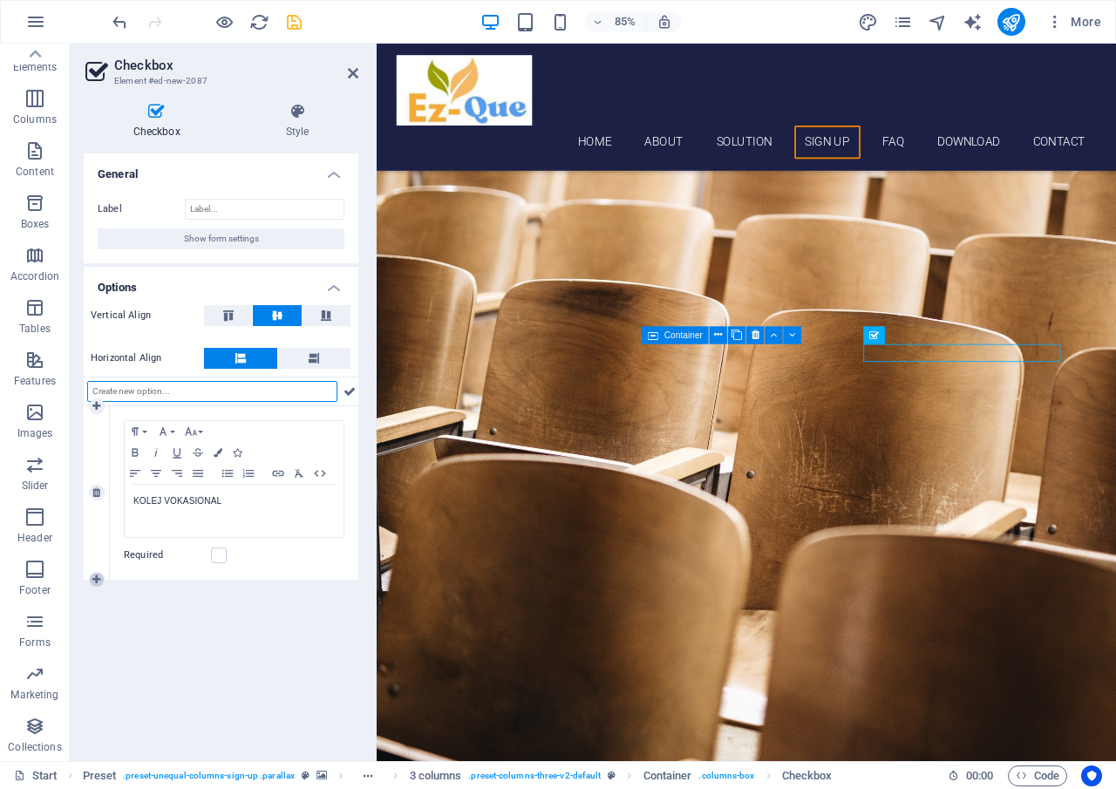
click at [97, 584] on icon at bounding box center [96, 580] width 8 height 10
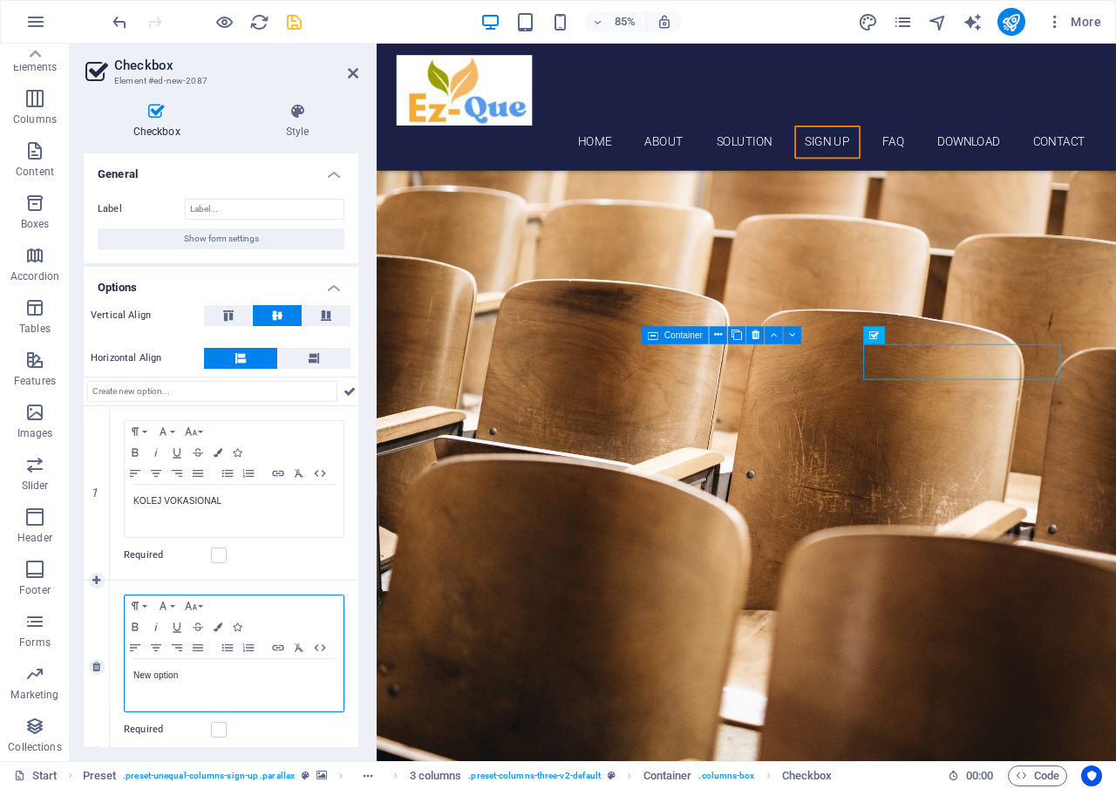
click at [186, 681] on p "New option" at bounding box center [233, 676] width 201 height 16
drag, startPoint x: 186, startPoint y: 679, endPoint x: 108, endPoint y: 686, distance: 78.0
click at [108, 686] on div "2 Paragraph Format Normal Heading 1 Heading 2 Heading 3 Heading 4 Heading 5 Hea…" at bounding box center [221, 668] width 275 height 174
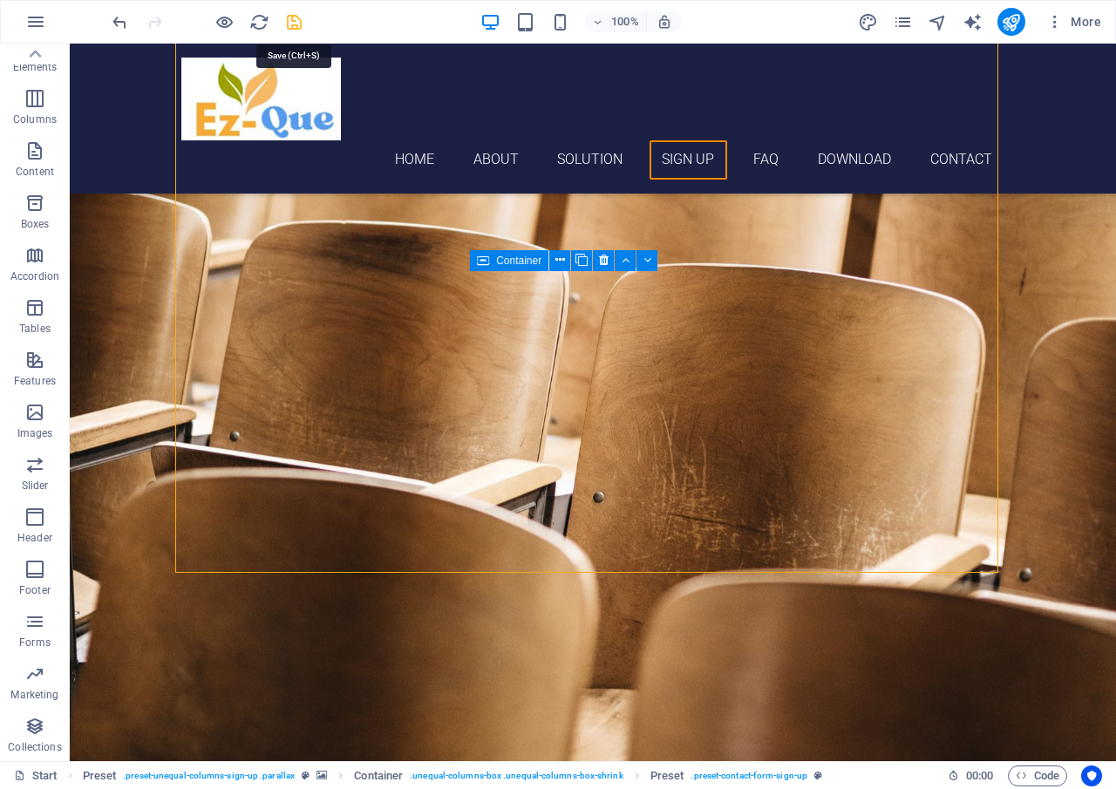
click at [287, 20] on icon "save" at bounding box center [294, 22] width 20 height 20
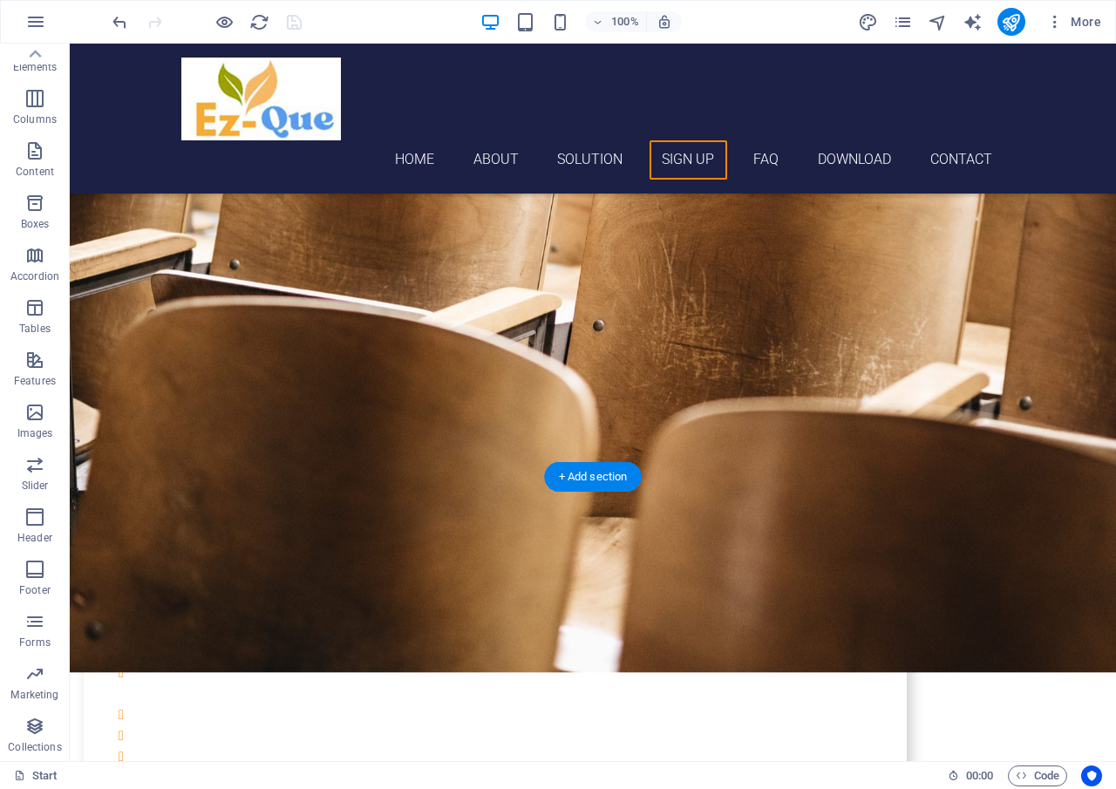
scroll to position [4054, 0]
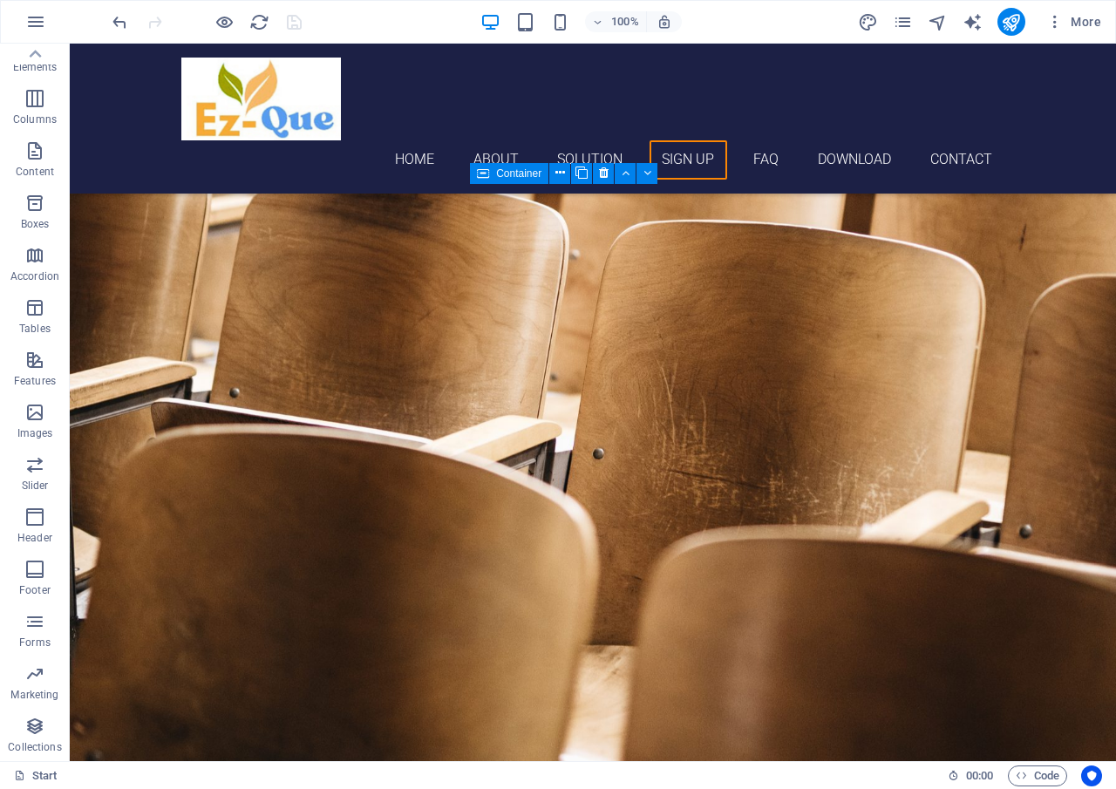
click at [398, 16] on div "100% More" at bounding box center [609, 22] width 1000 height 28
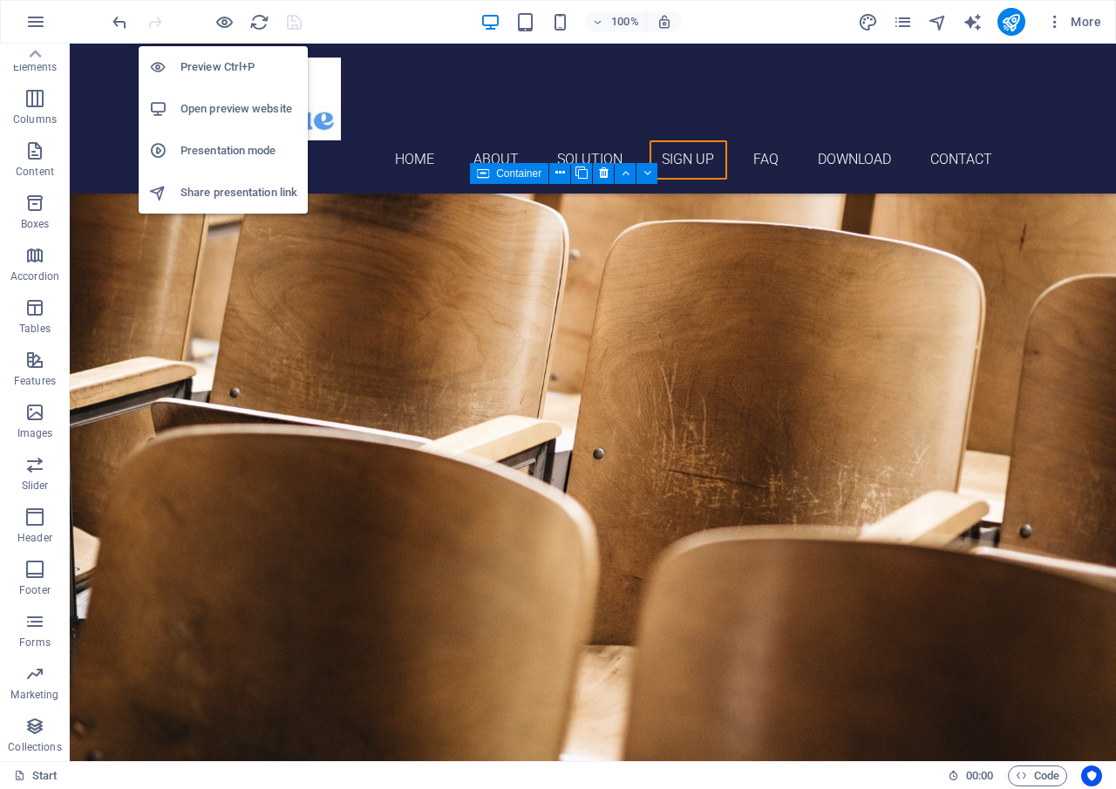
click at [227, 62] on h6 "Preview Ctrl+P" at bounding box center [239, 67] width 117 height 21
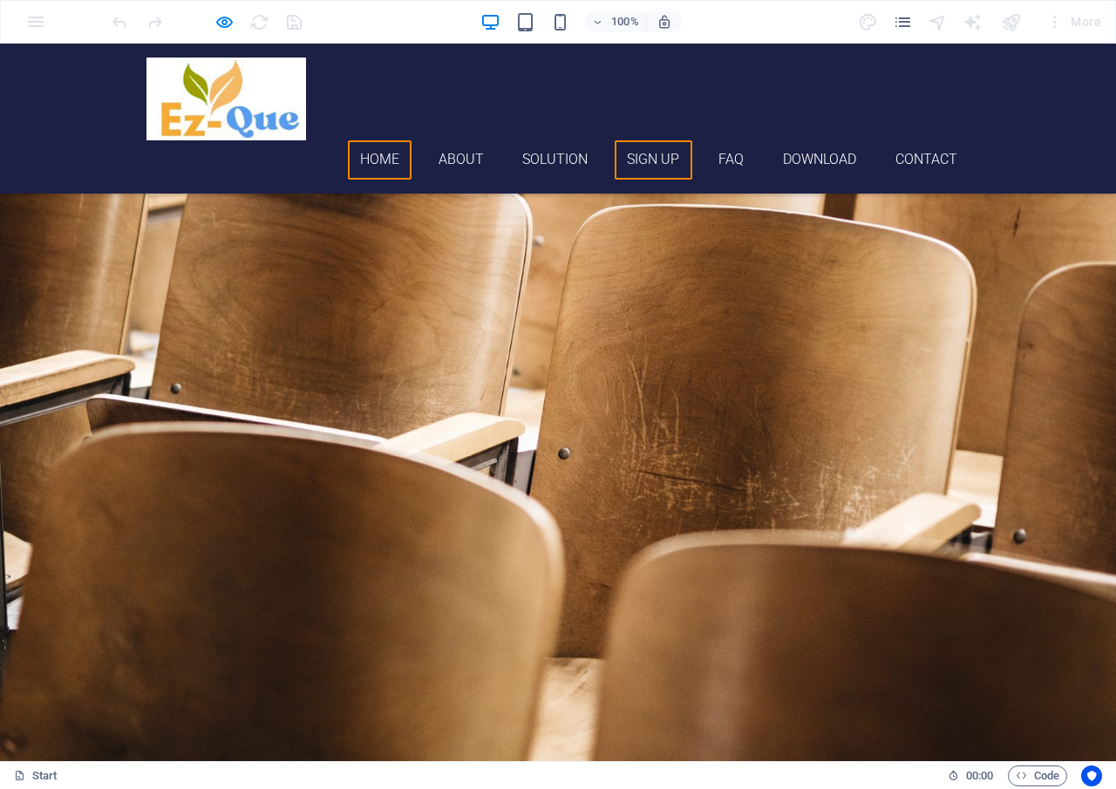
click at [372, 140] on link "Home" at bounding box center [380, 159] width 65 height 39
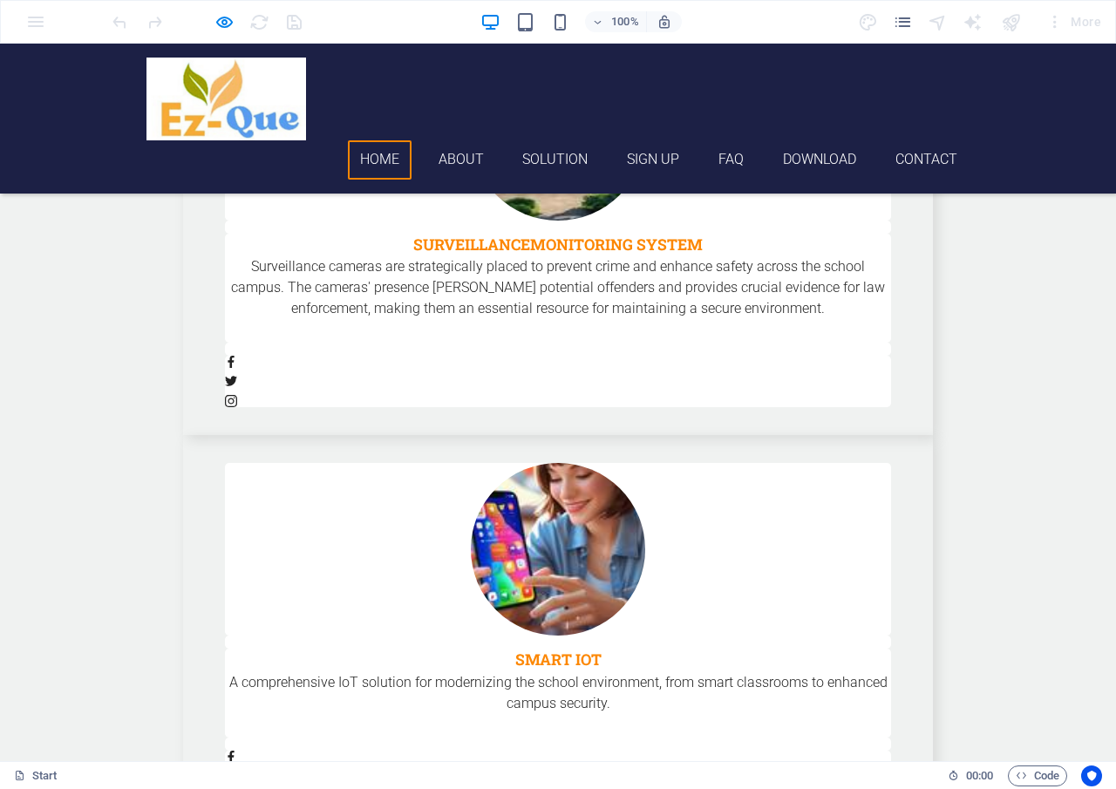
scroll to position [0, 0]
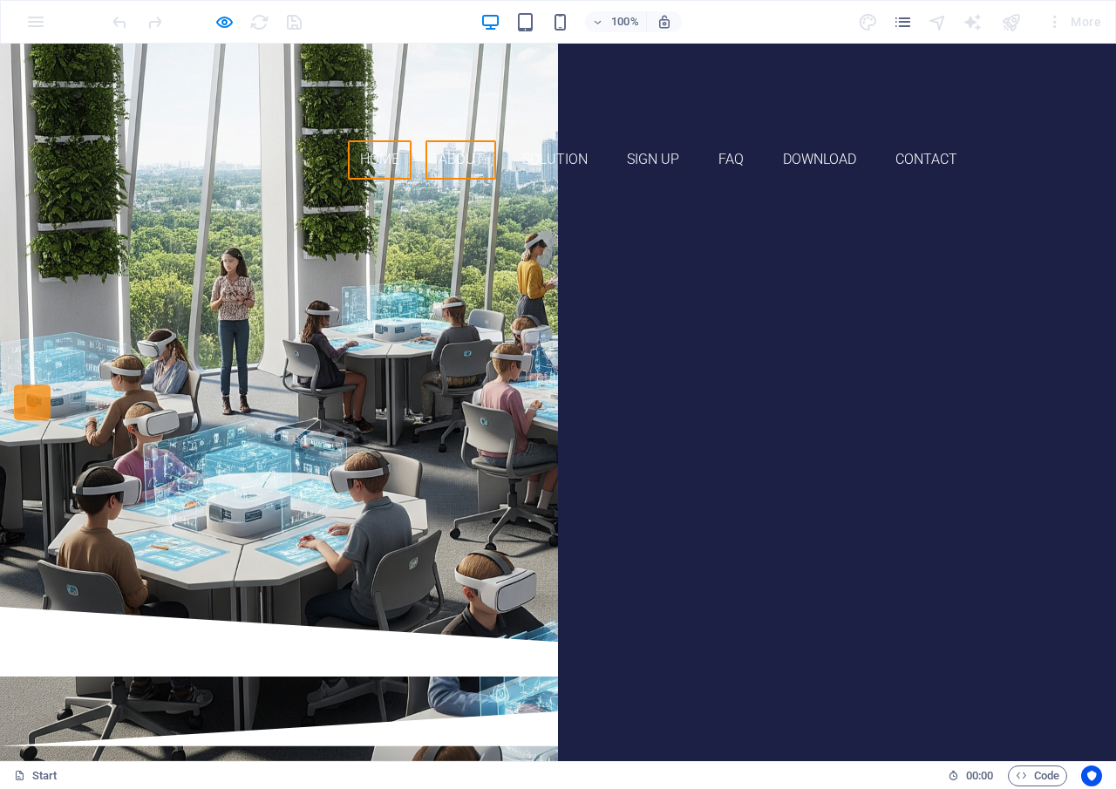
click at [449, 140] on link "About" at bounding box center [461, 159] width 71 height 39
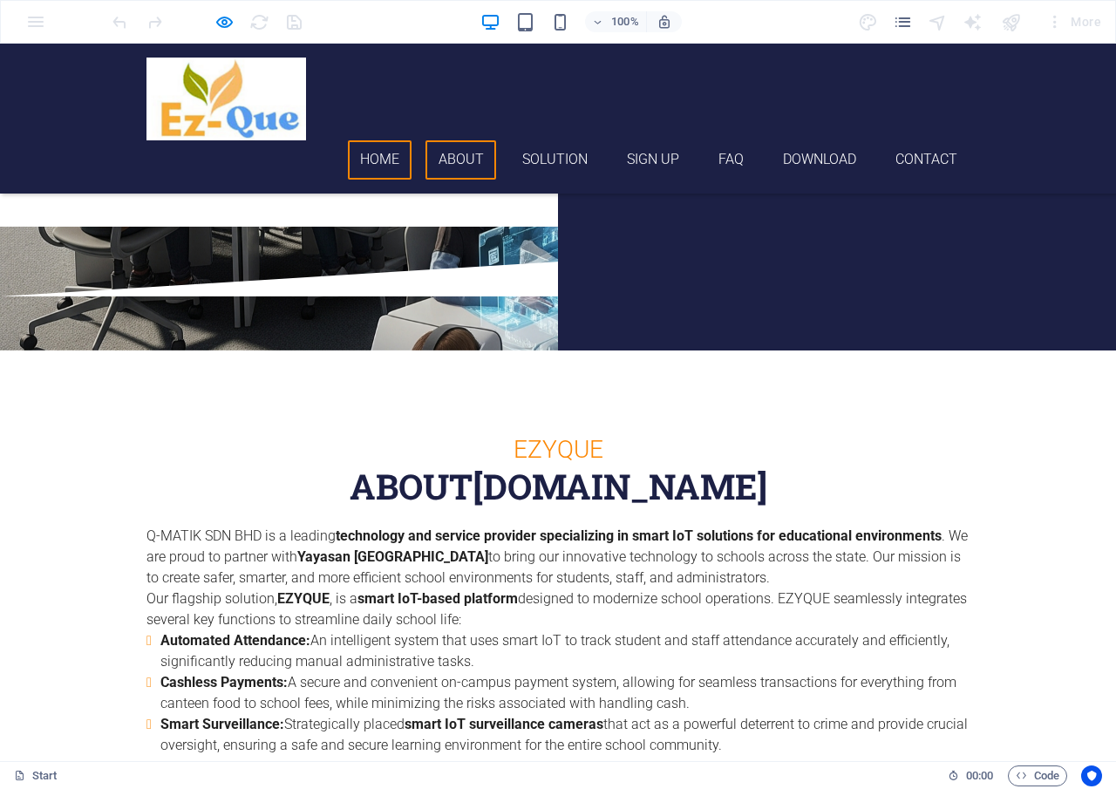
scroll to position [607, 0]
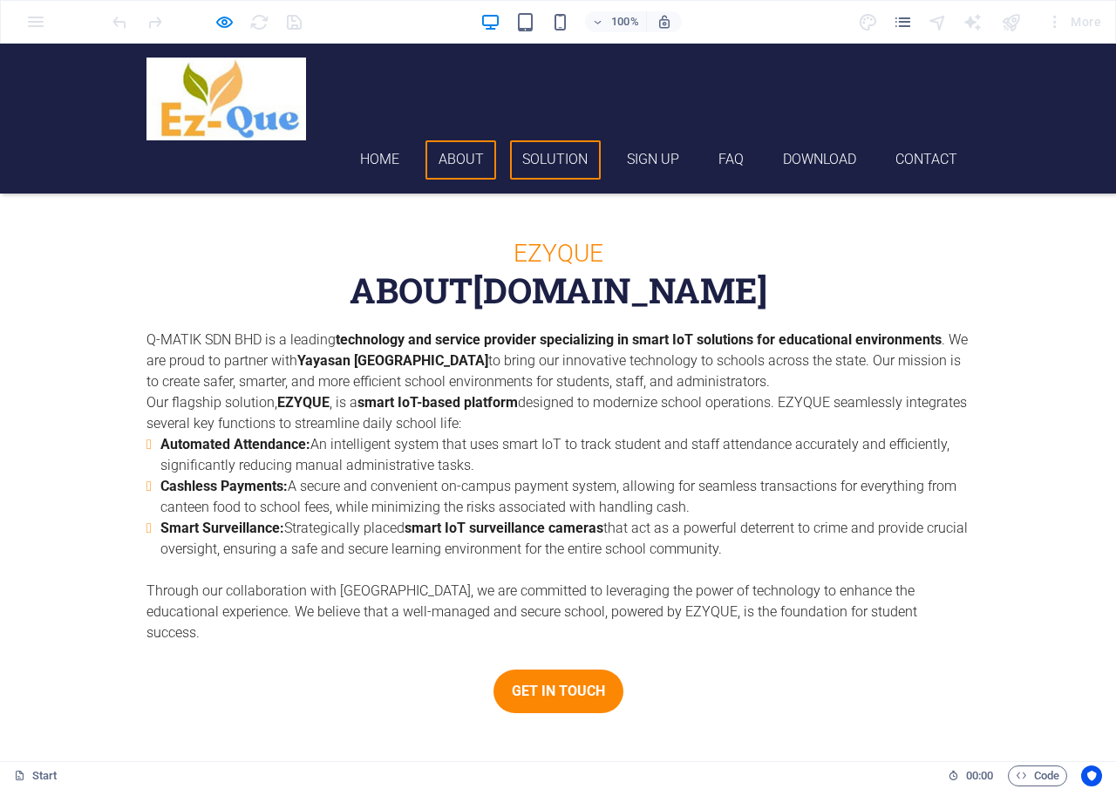
click at [548, 140] on link "Solution" at bounding box center [555, 159] width 91 height 39
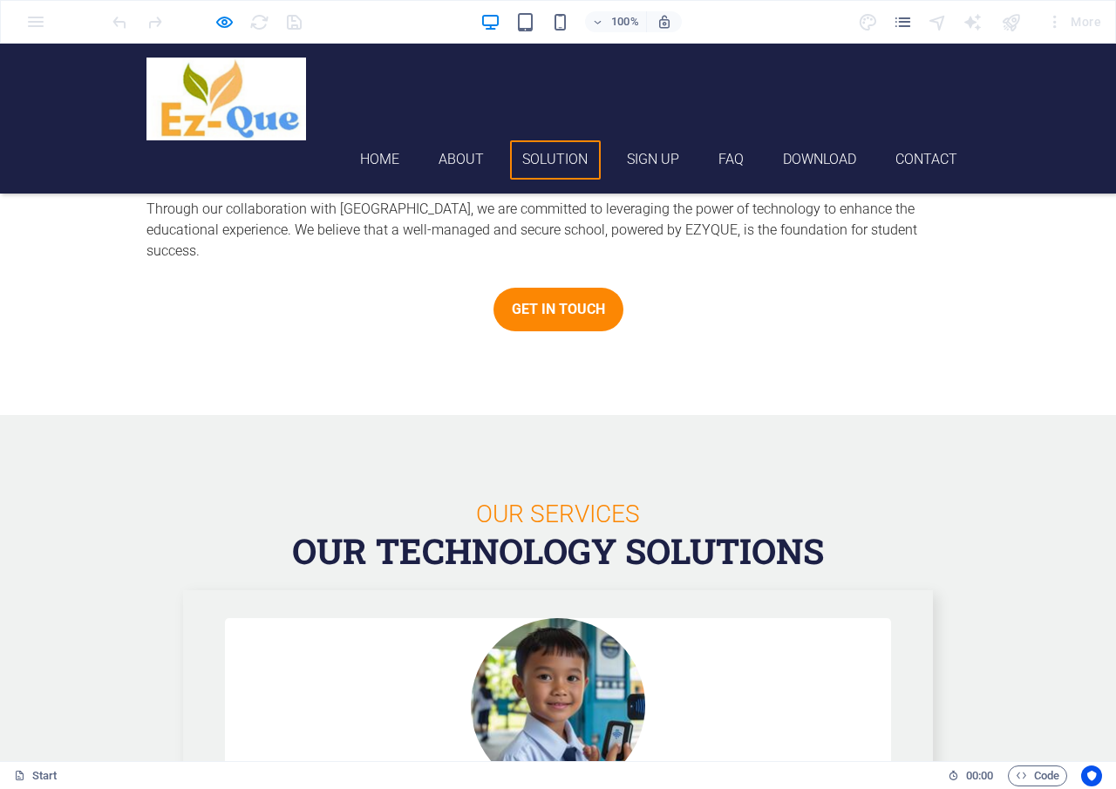
scroll to position [1232, 0]
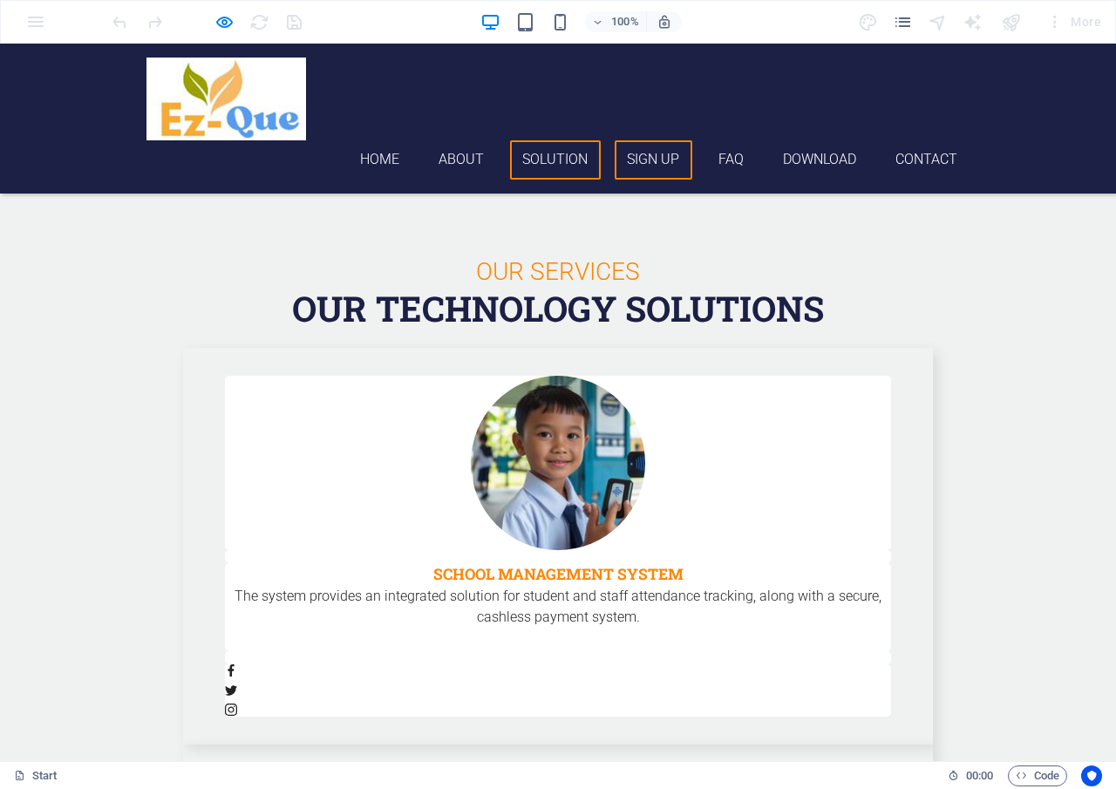
click at [629, 140] on link "Sign up" at bounding box center [654, 159] width 78 height 39
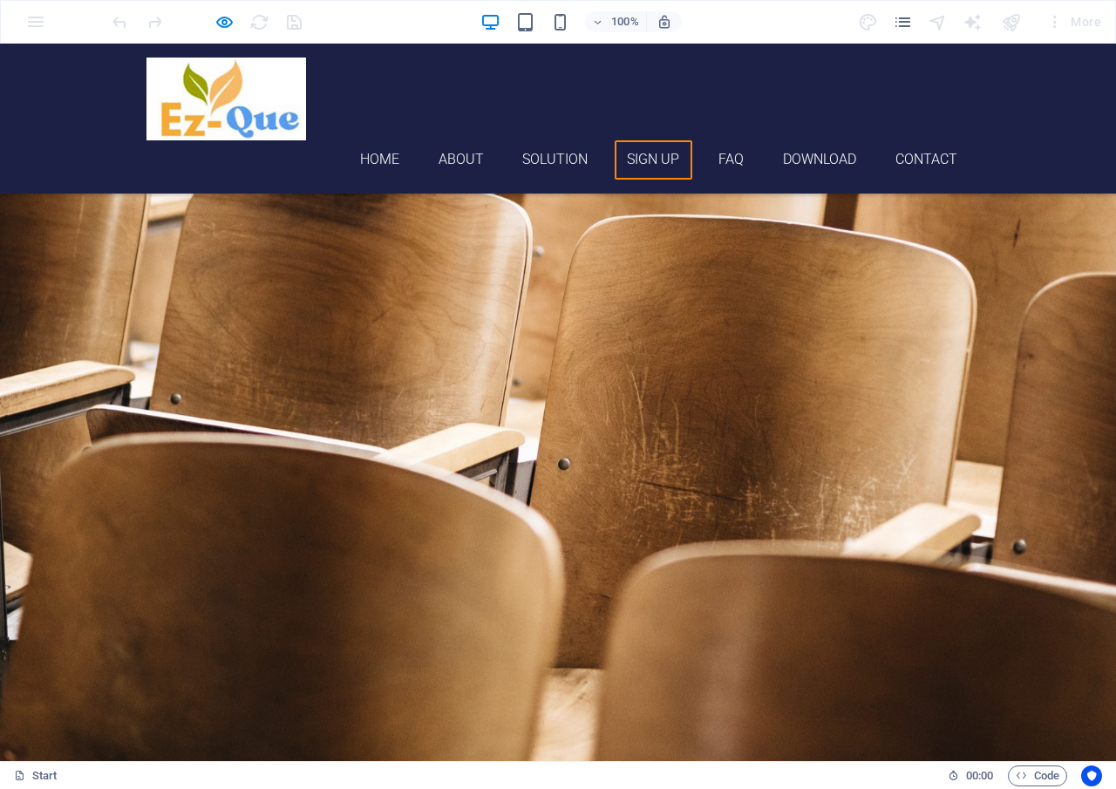
scroll to position [3854, 0]
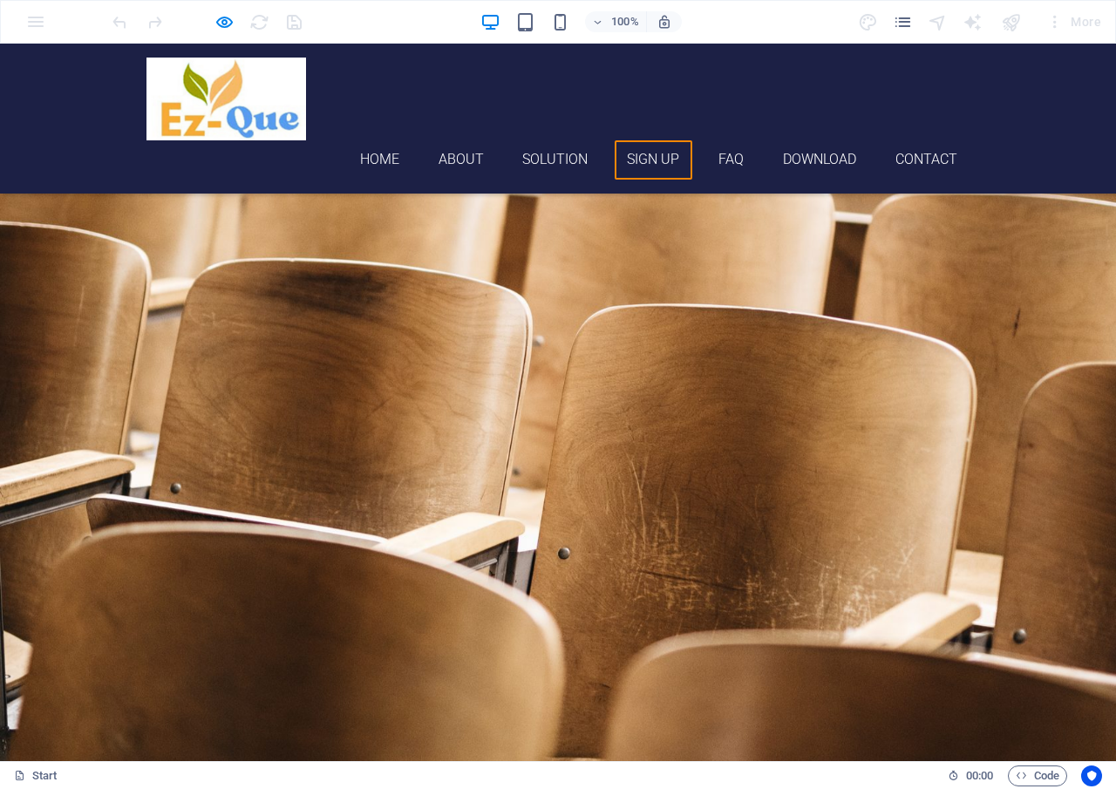
checkbox input "false"
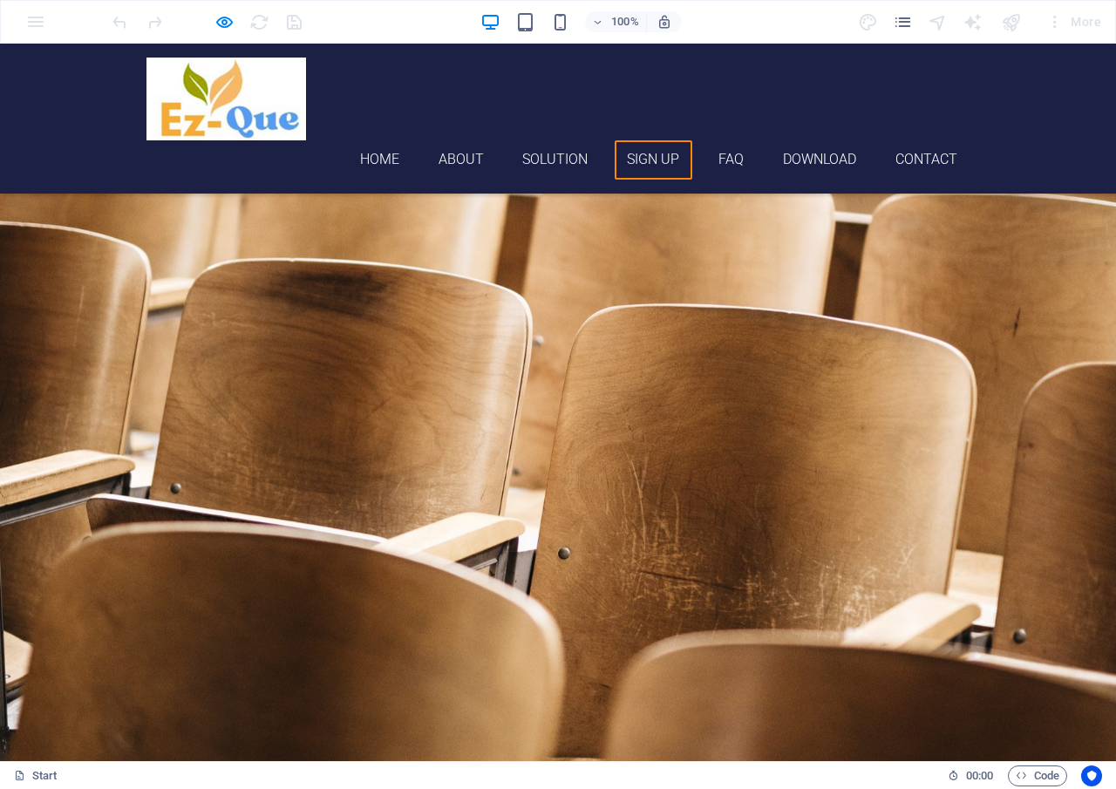
checkbox input "false"
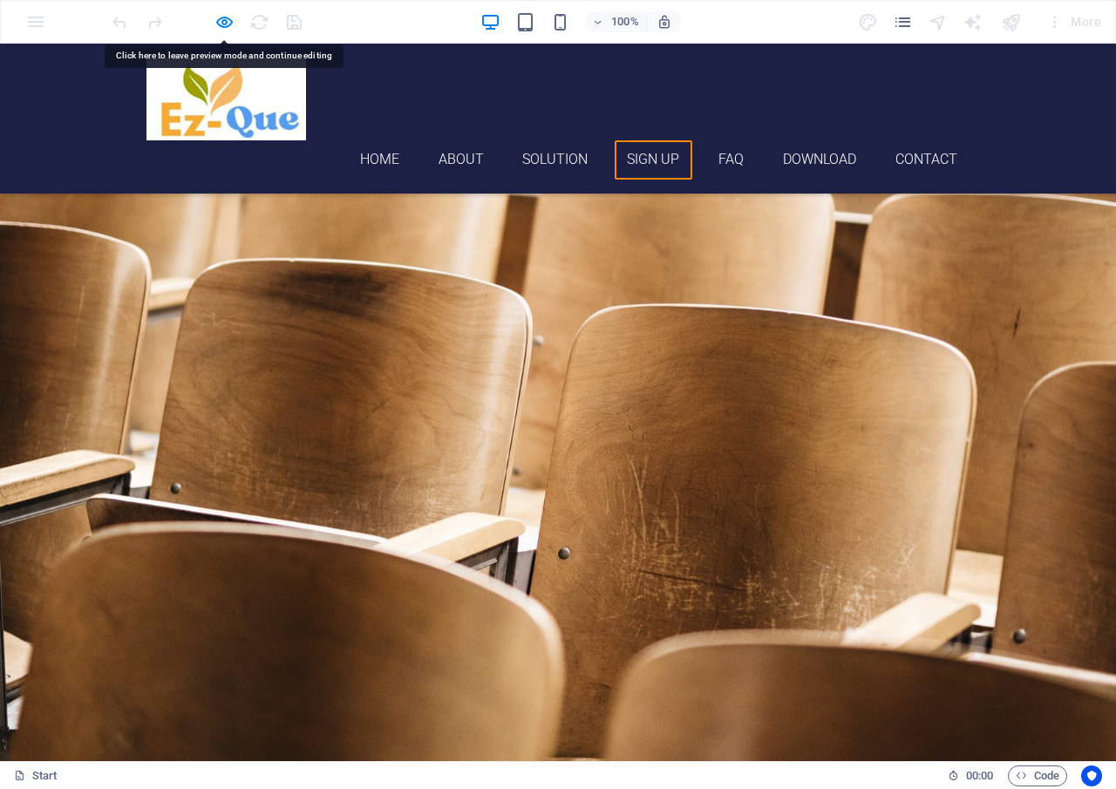
checkbox input "false"
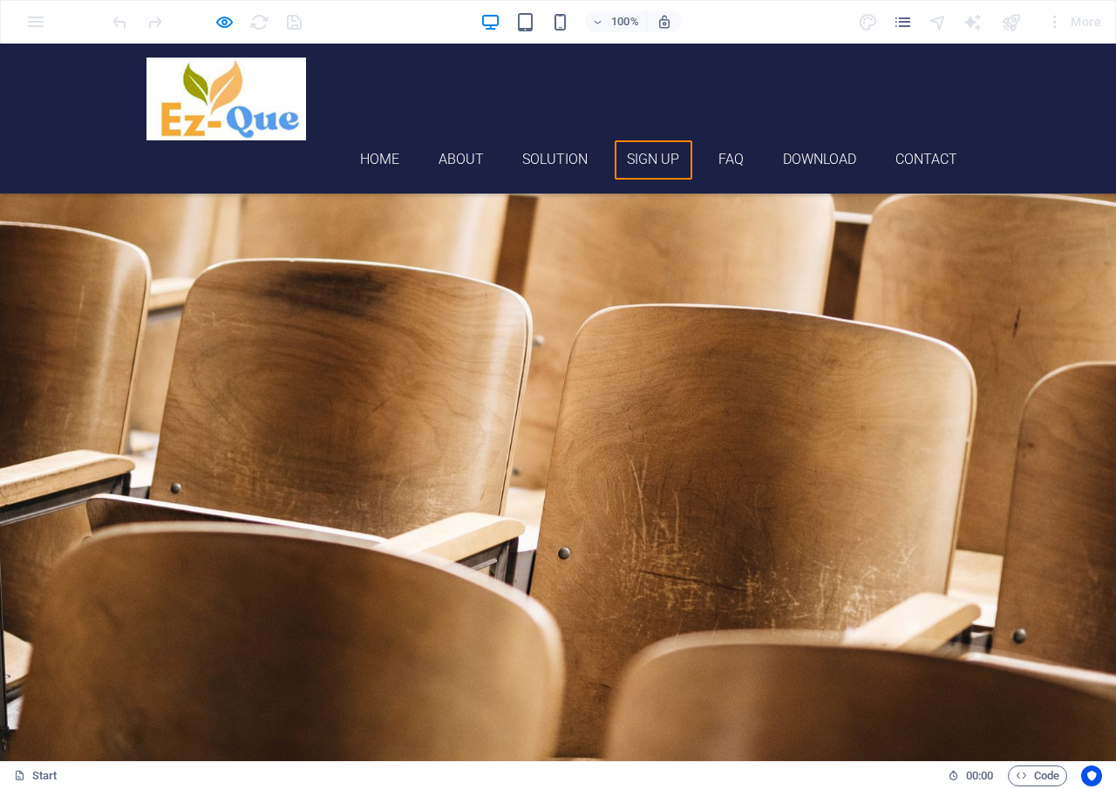
checkbox input "false"
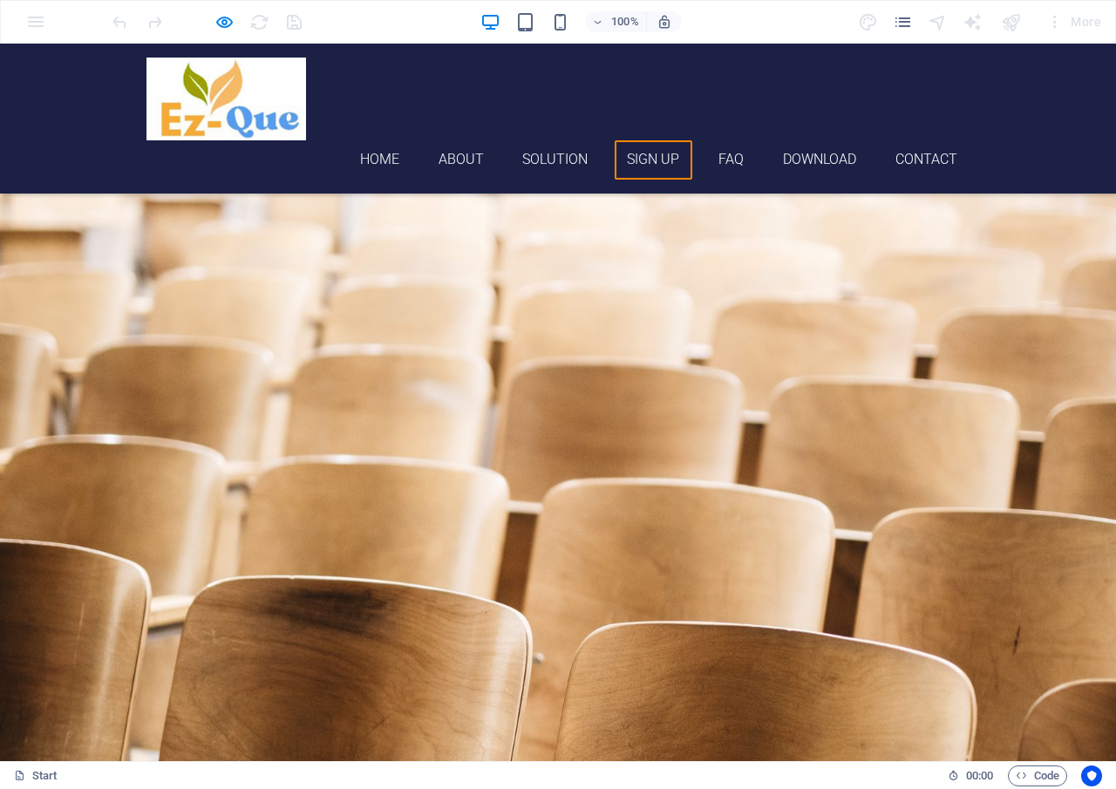
scroll to position [3157, 0]
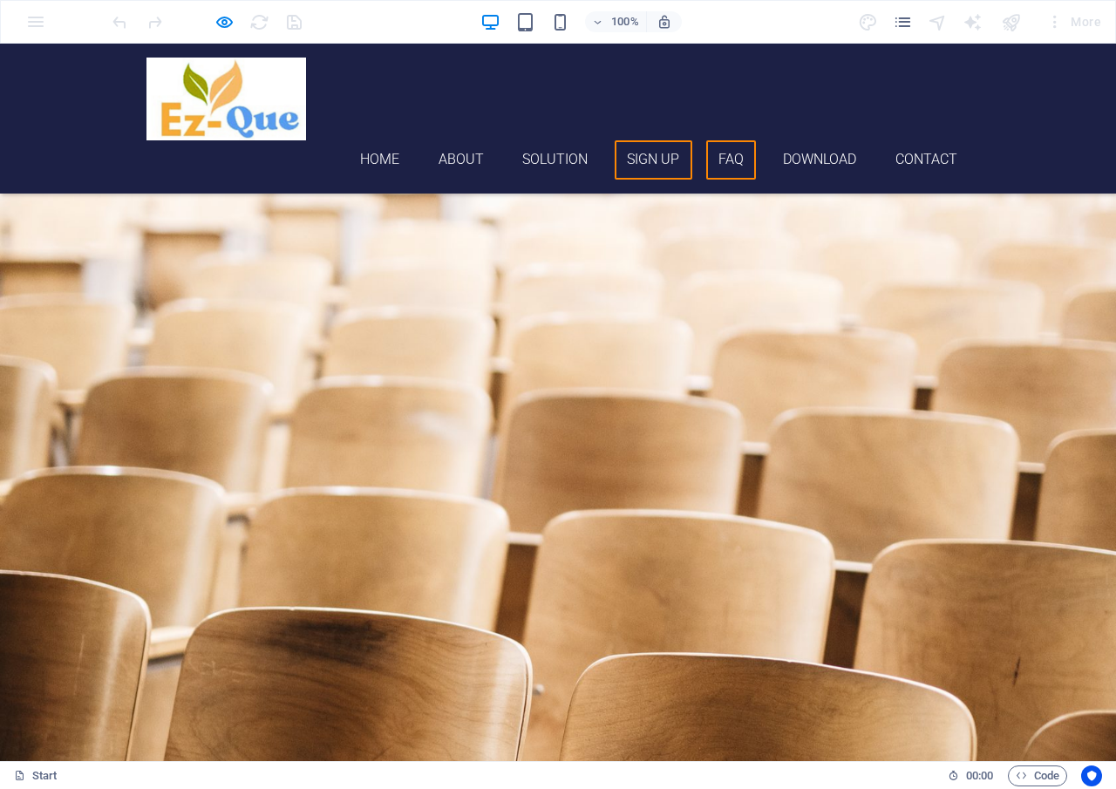
click at [712, 140] on link "FAQ" at bounding box center [732, 159] width 51 height 39
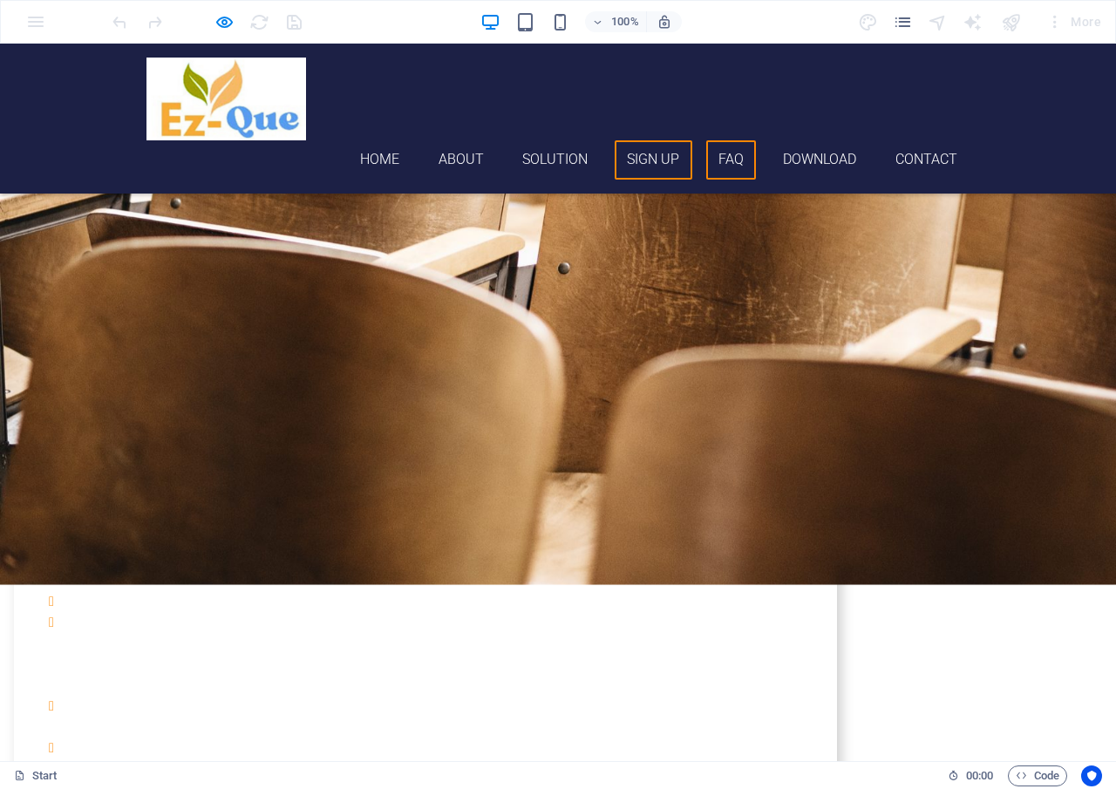
scroll to position [4408, 0]
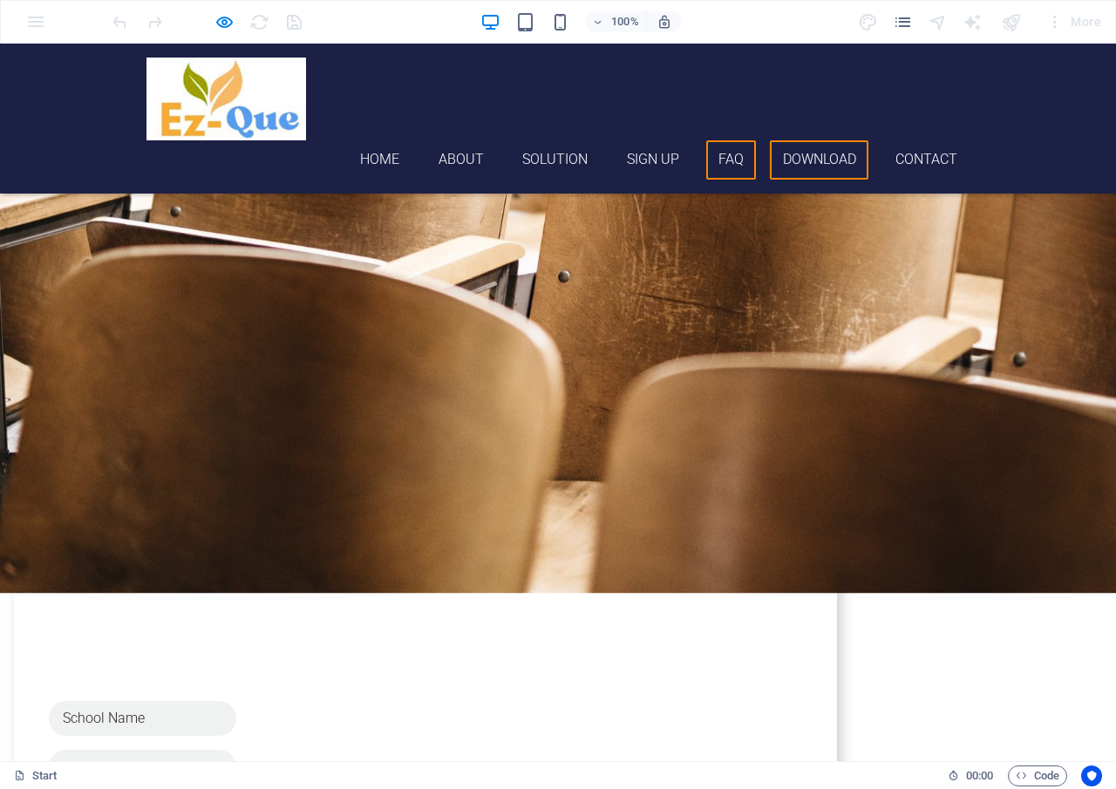
click at [772, 140] on link "Download" at bounding box center [819, 159] width 99 height 39
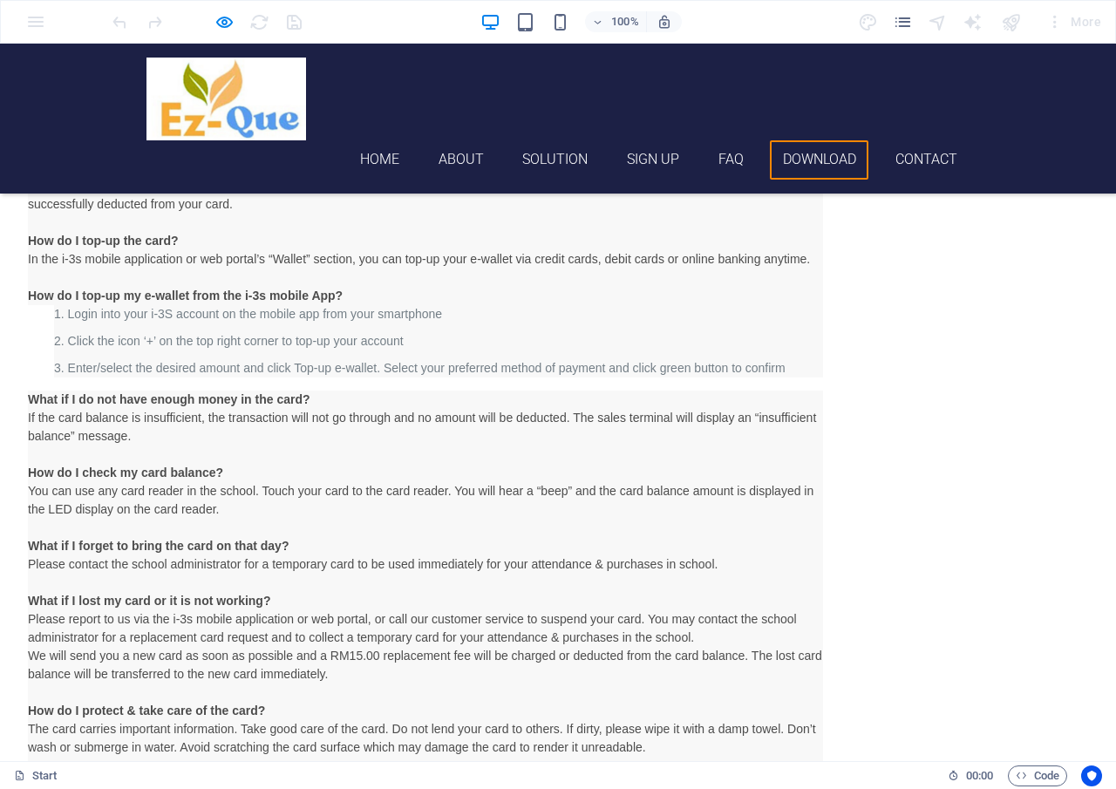
scroll to position [9555, 0]
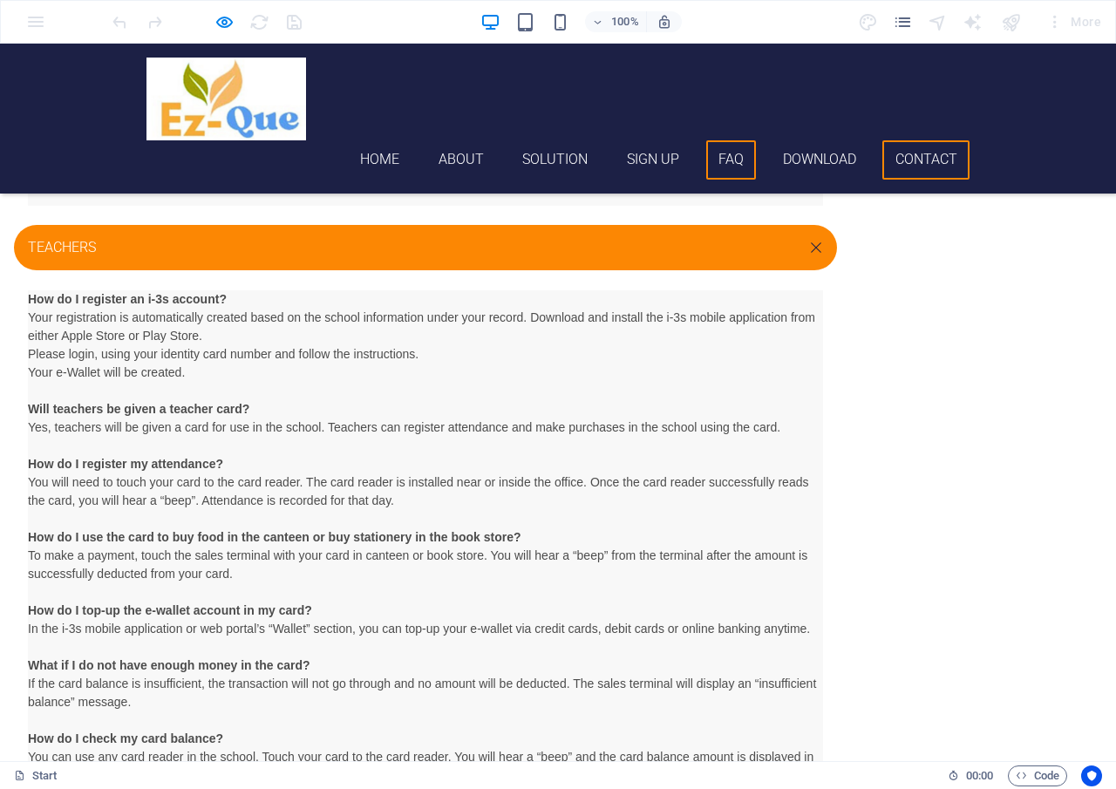
click at [923, 140] on link "Contact" at bounding box center [926, 159] width 87 height 39
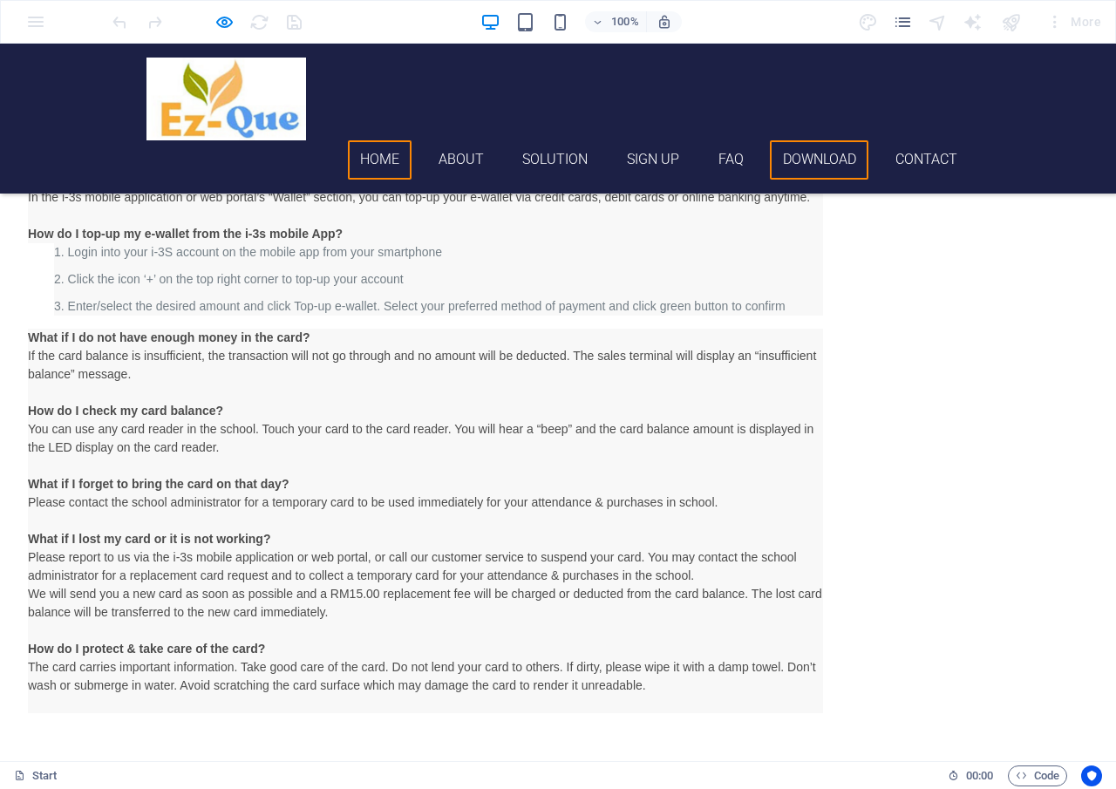
click at [384, 140] on link "Home" at bounding box center [380, 159] width 65 height 39
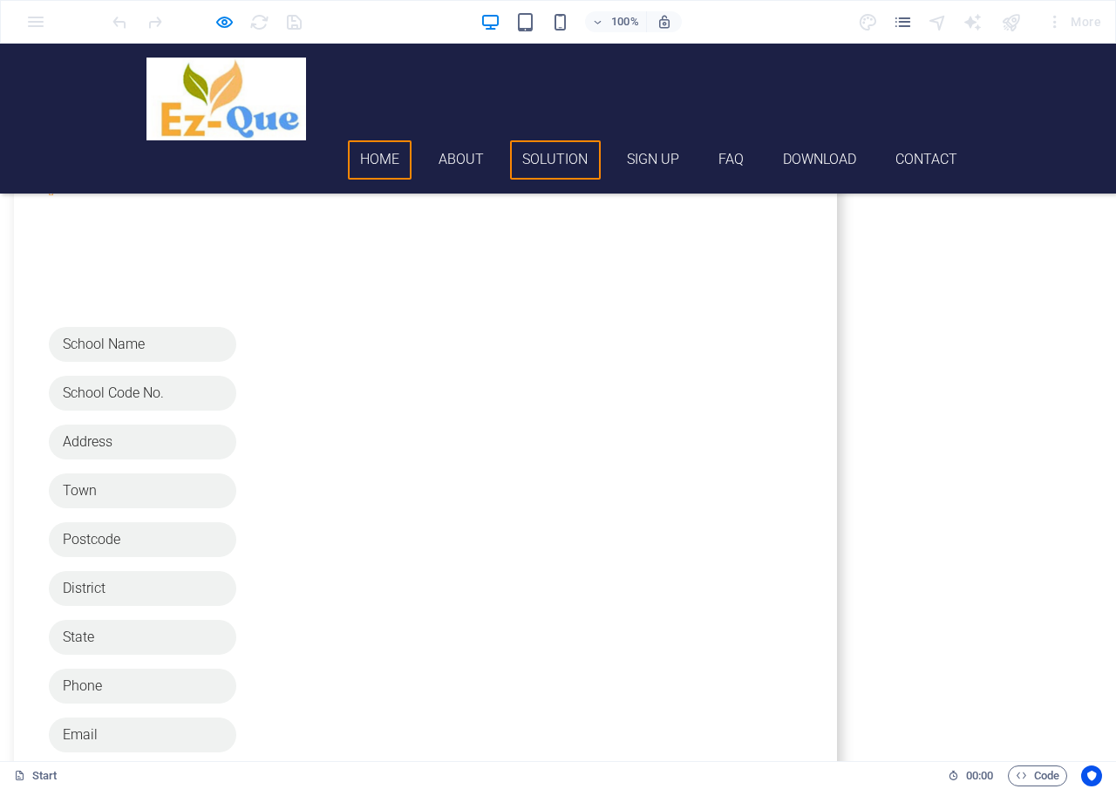
scroll to position [0, 0]
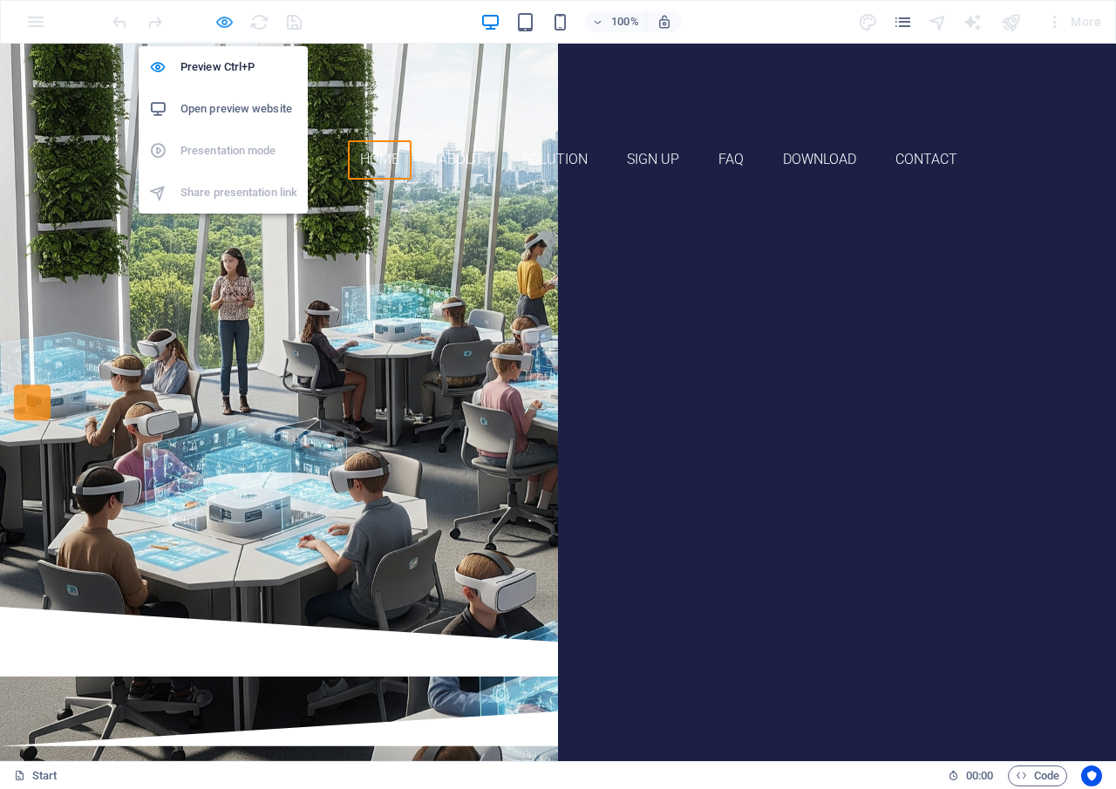
click at [218, 17] on icon "button" at bounding box center [225, 22] width 20 height 20
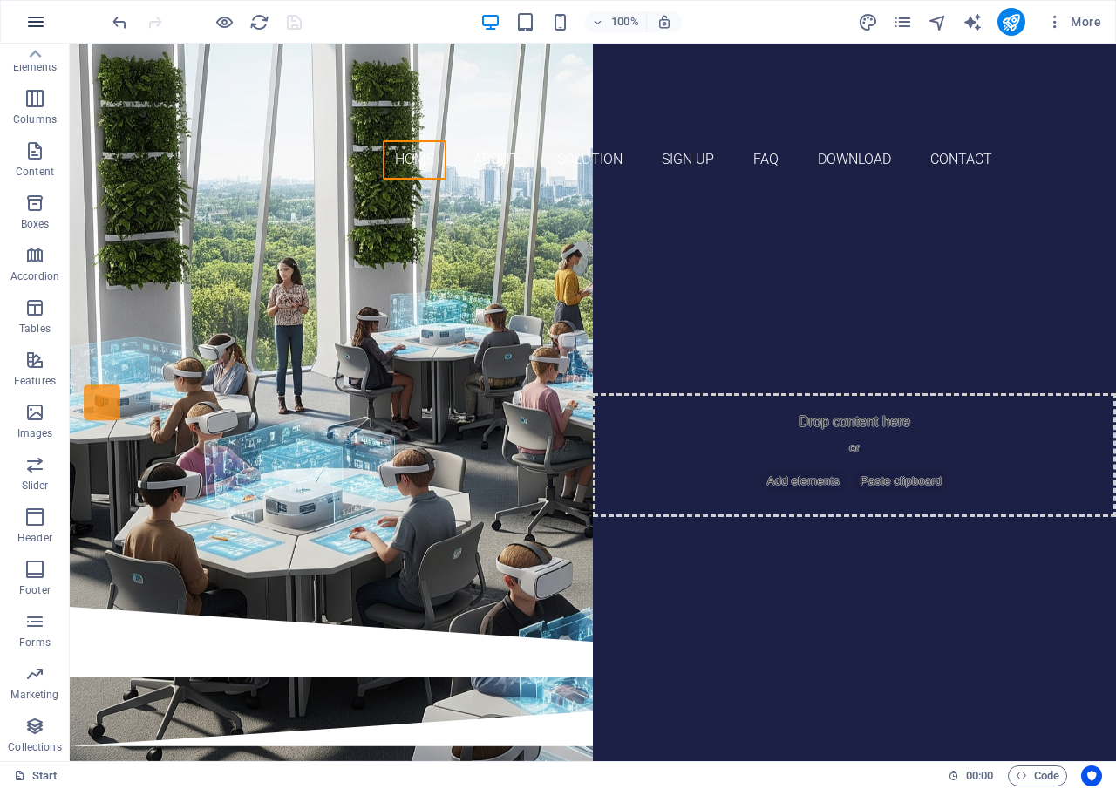
click at [31, 24] on icon "button" at bounding box center [35, 21] width 21 height 21
